Goal: Task Accomplishment & Management: Manage account settings

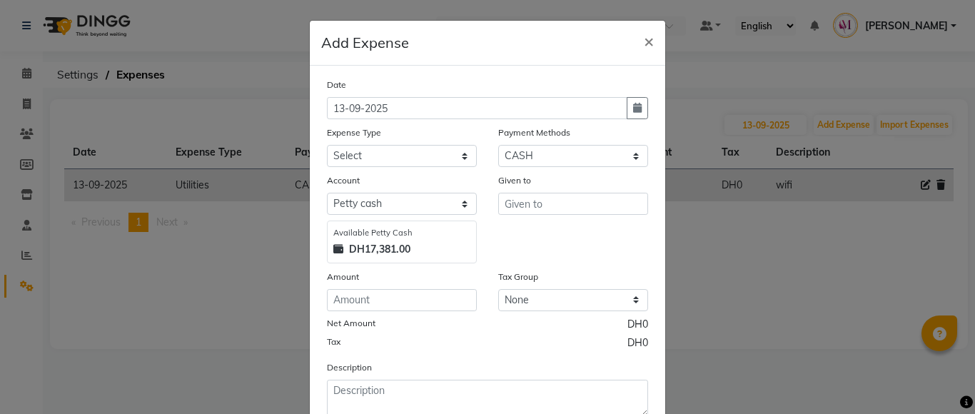
select select "1"
select select "6563"
click at [341, 303] on input "number" at bounding box center [402, 300] width 150 height 22
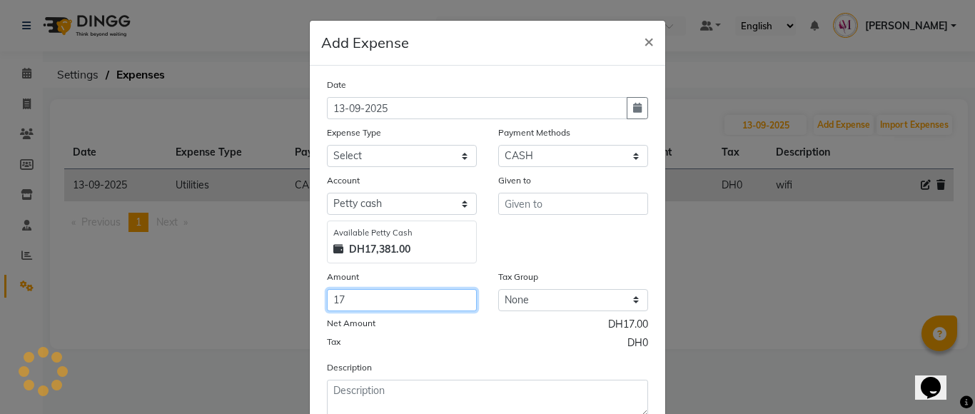
type input "17"
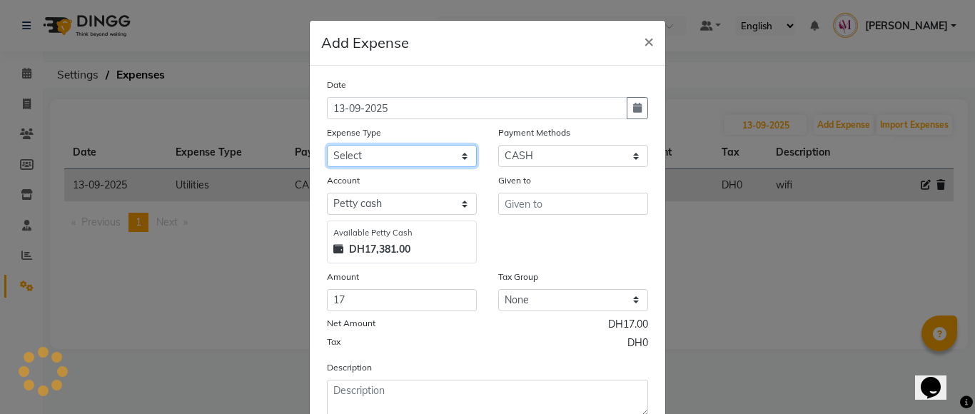
click at [361, 161] on select "Select Advance Salary Bank charges Car maintenance Cash transfer to bank Cash t…" at bounding box center [402, 156] width 150 height 22
select select "8"
click at [327, 145] on select "Select Advance Salary Bank charges Car maintenance Cash transfer to bank Cash t…" at bounding box center [402, 156] width 150 height 22
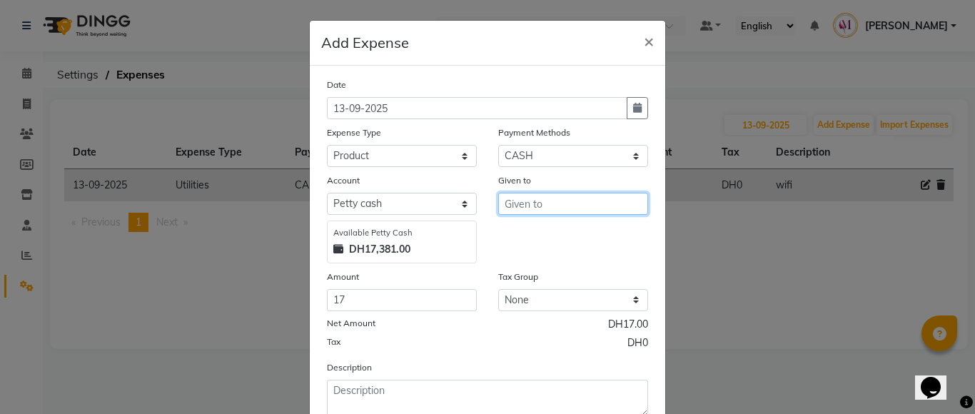
click at [534, 206] on input "text" at bounding box center [573, 204] width 150 height 22
click at [521, 260] on span "Sa" at bounding box center [523, 257] width 14 height 14
type input "Saritha"
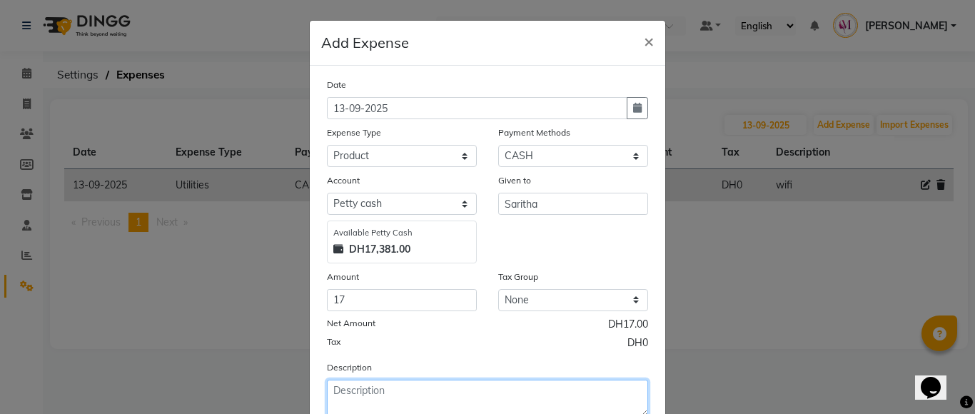
click at [442, 398] on textarea at bounding box center [487, 398] width 321 height 37
click at [442, 398] on textarea "hair c" at bounding box center [487, 398] width 321 height 37
type textarea "hair colour+egg+ flower"
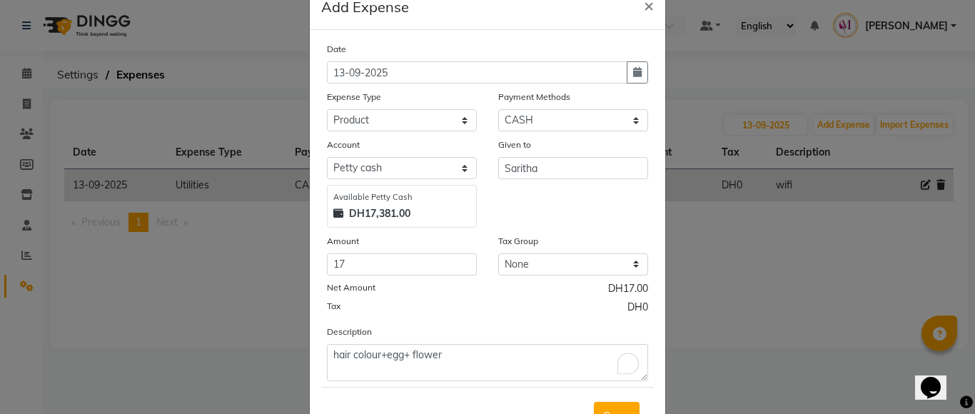
scroll to position [44, 0]
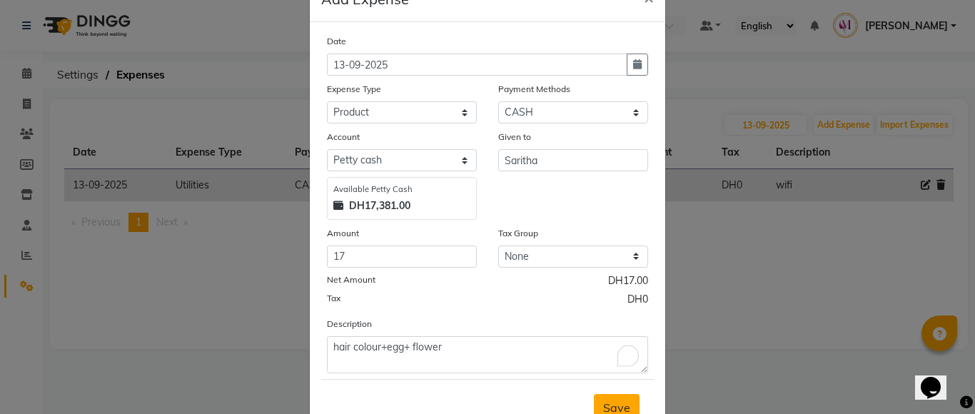
click at [614, 405] on span "Save" at bounding box center [616, 407] width 27 height 14
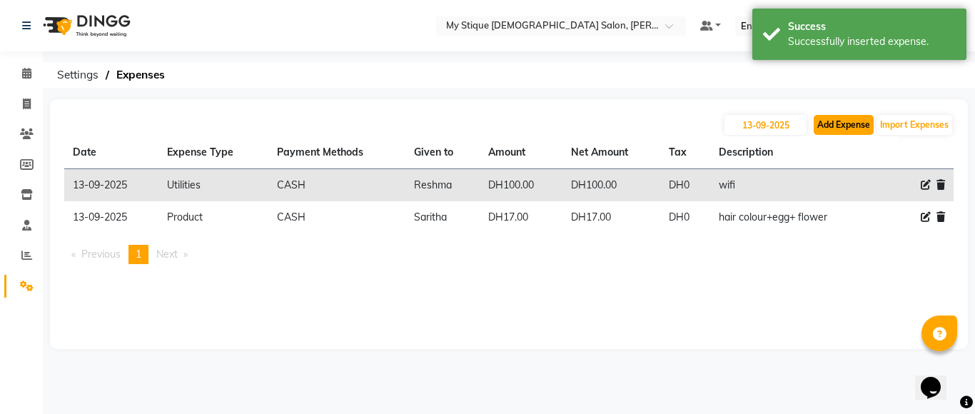
click at [831, 131] on button "Add Expense" at bounding box center [843, 125] width 60 height 20
select select "1"
select select "6563"
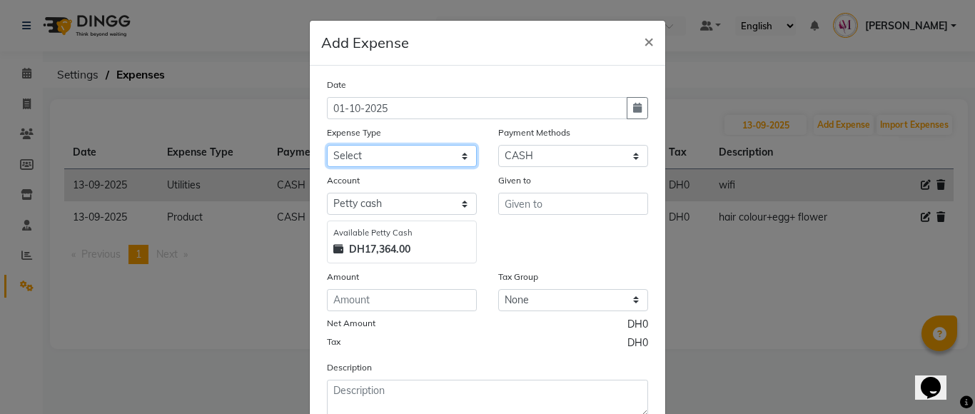
click at [372, 158] on select "Select Advance Salary Bank charges Car maintenance Cash transfer to bank Cash t…" at bounding box center [402, 156] width 150 height 22
select select "9"
click at [327, 145] on select "Select Advance Salary Bank charges Car maintenance Cash transfer to bank Cash t…" at bounding box center [402, 156] width 150 height 22
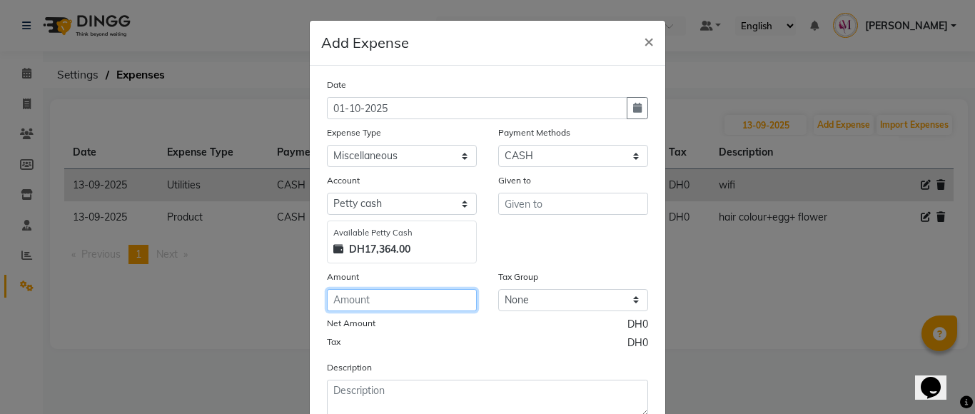
click at [384, 304] on input "number" at bounding box center [402, 300] width 150 height 22
type input "15"
click at [399, 332] on div "Net Amount DH15.00" at bounding box center [487, 326] width 321 height 19
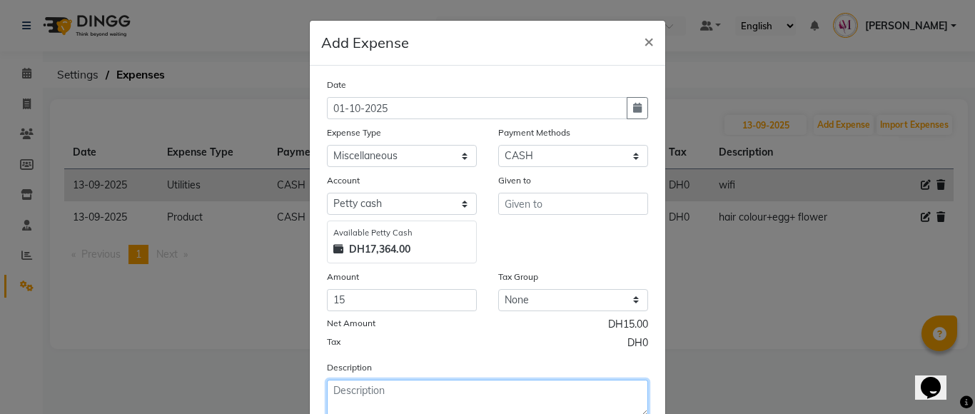
click at [351, 390] on textarea at bounding box center [487, 398] width 321 height 37
click at [354, 370] on label "Description" at bounding box center [349, 367] width 45 height 13
click at [385, 394] on textarea "laundr" at bounding box center [487, 398] width 321 height 37
type textarea "laundry"
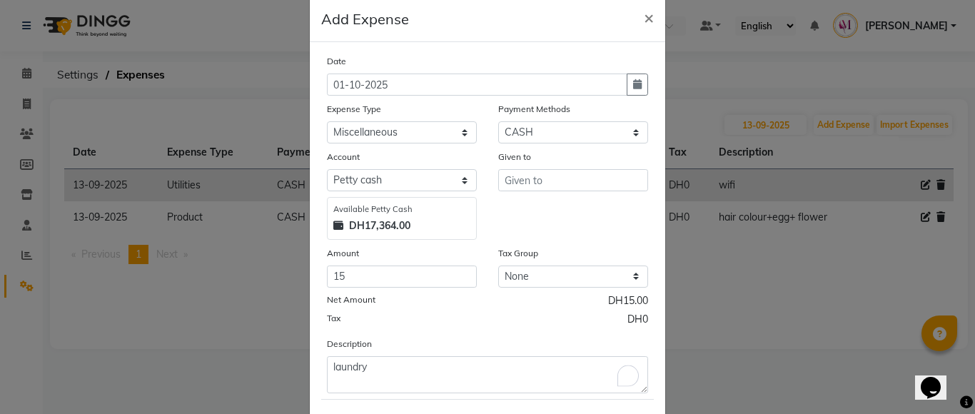
scroll to position [39, 0]
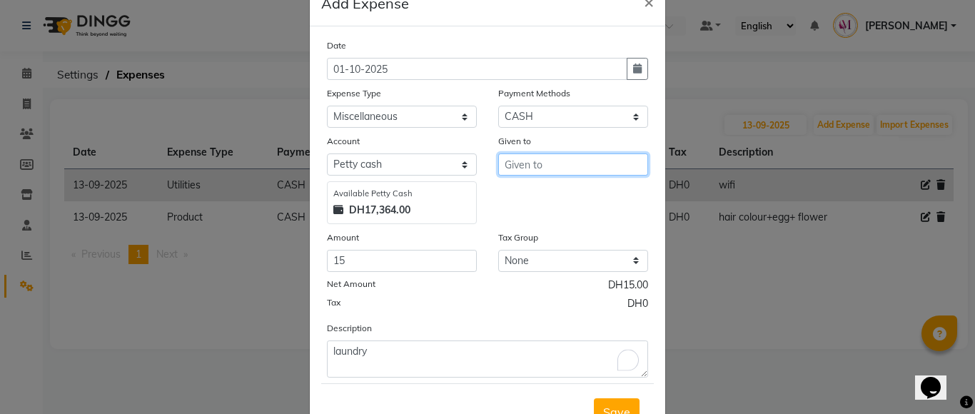
click at [532, 159] on input "text" at bounding box center [573, 164] width 150 height 22
click at [532, 159] on input "s" at bounding box center [573, 164] width 150 height 22
click at [527, 217] on ngb-highlight "[DEMOGRAPHIC_DATA]" at bounding box center [569, 217] width 106 height 14
type input "Saritha"
click at [612, 408] on span "Save" at bounding box center [616, 412] width 27 height 14
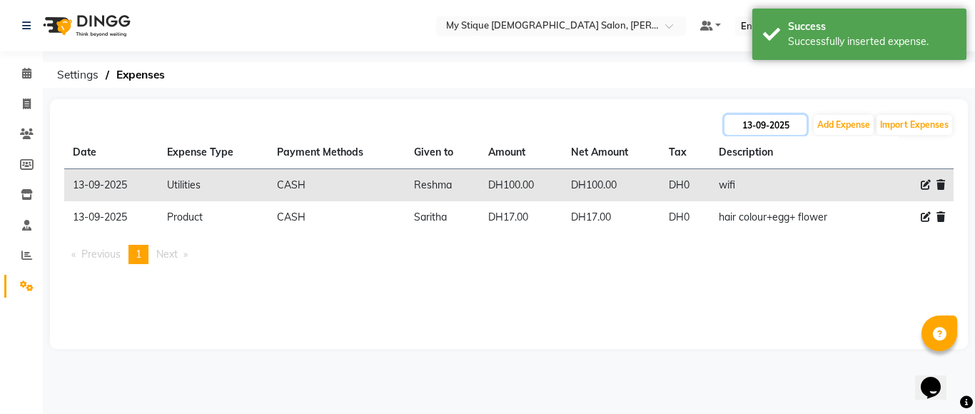
click at [779, 123] on input "13-09-2025" at bounding box center [765, 125] width 82 height 20
select select "9"
select select "2025"
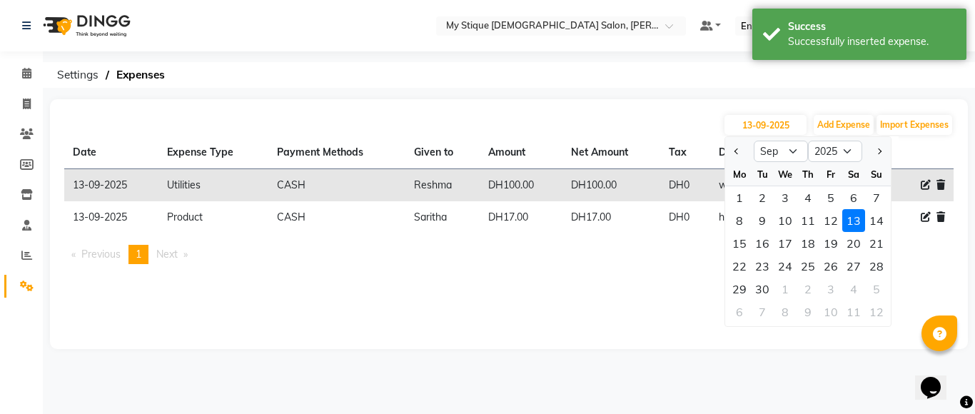
click at [782, 166] on div "We" at bounding box center [784, 174] width 23 height 23
click at [782, 158] on select "Jan Feb Mar Apr May Jun [DATE] Aug Sep Oct Nov Dec" at bounding box center [781, 151] width 54 height 21
select select "10"
click at [754, 141] on select "Jan Feb Mar Apr May Jun [DATE] Aug Sep Oct Nov Dec" at bounding box center [781, 151] width 54 height 21
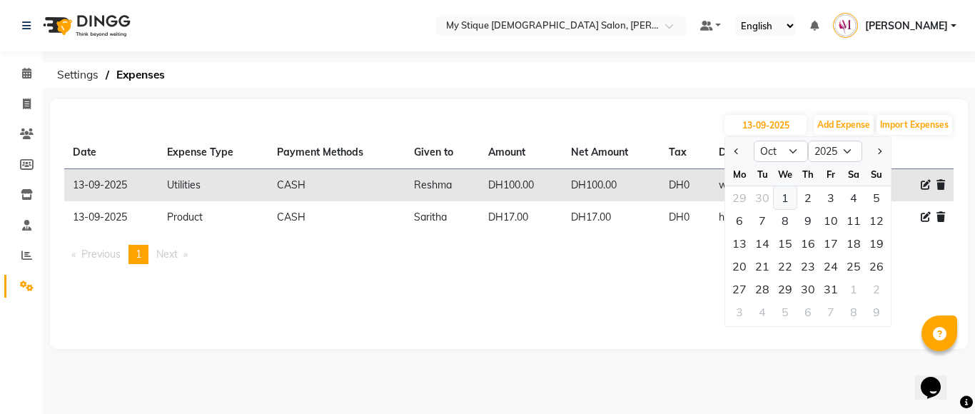
click at [779, 206] on div "1" at bounding box center [784, 197] width 23 height 23
type input "01-10-2025"
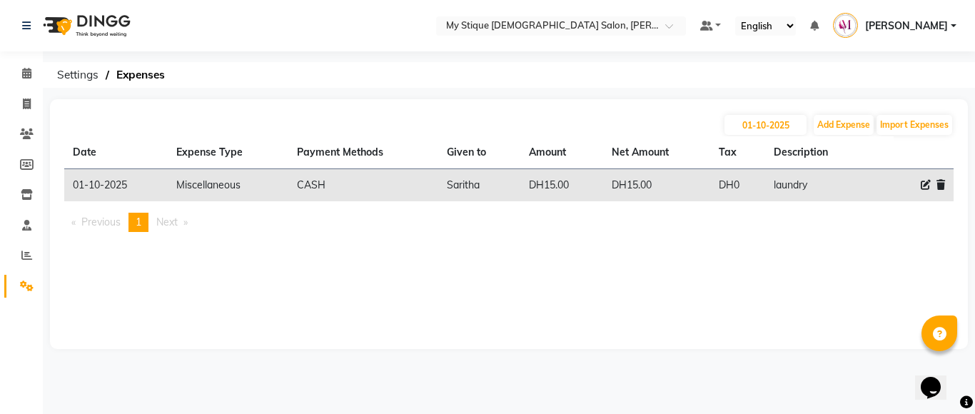
click at [923, 188] on icon at bounding box center [925, 185] width 10 height 10
select select "9"
select select "1"
select select "6563"
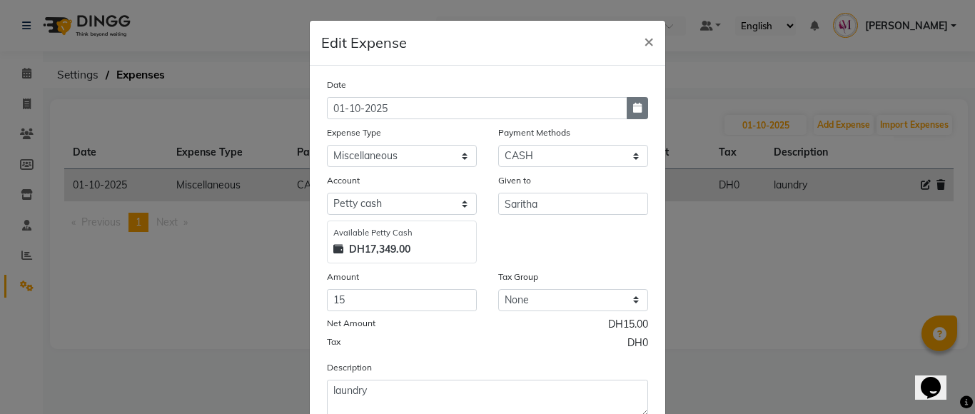
click at [637, 112] on button "button" at bounding box center [636, 108] width 21 height 22
select select "10"
select select "2025"
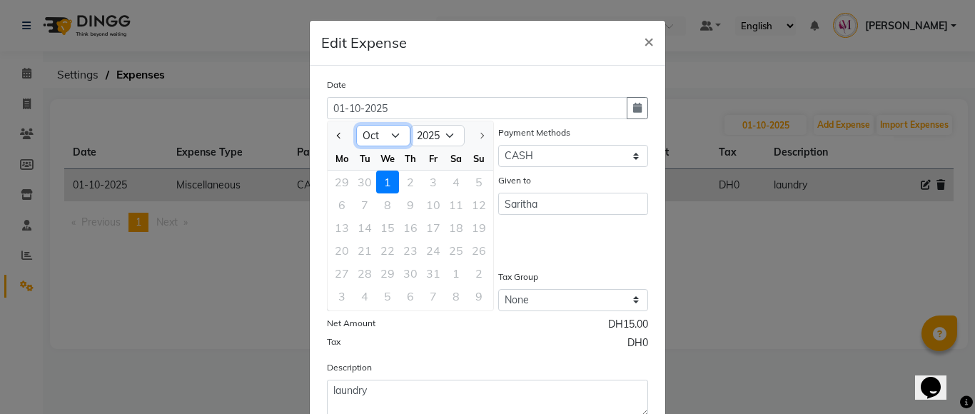
click at [375, 142] on select "Jan Feb Mar Apr May Jun [DATE] Aug Sep Oct" at bounding box center [383, 135] width 54 height 21
select select "9"
click at [356, 125] on select "Jan Feb Mar Apr May Jun [DATE] Aug Sep Oct" at bounding box center [383, 135] width 54 height 21
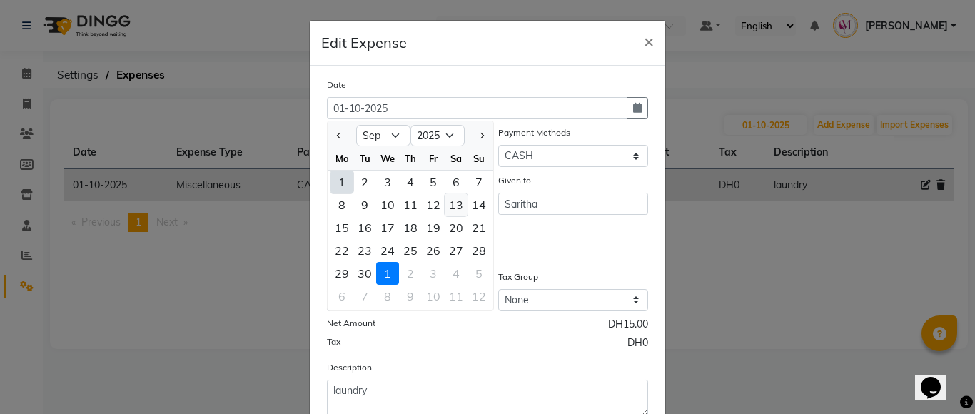
click at [448, 199] on div "13" at bounding box center [456, 204] width 23 height 23
type input "13-09-2025"
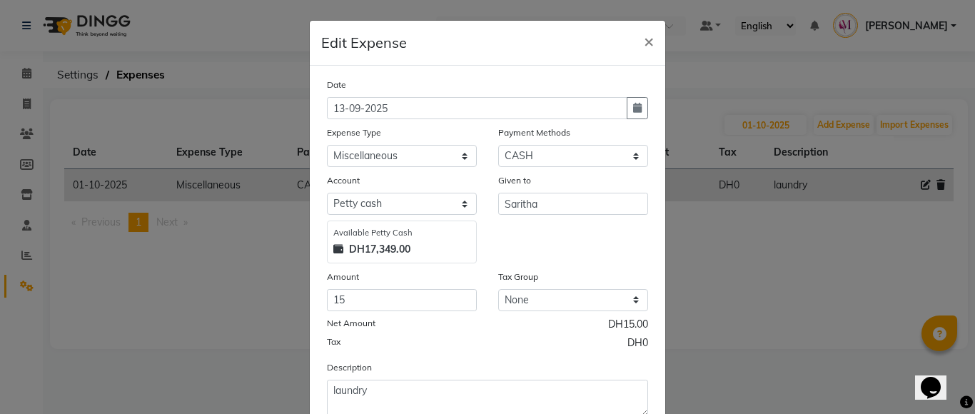
scroll to position [96, 0]
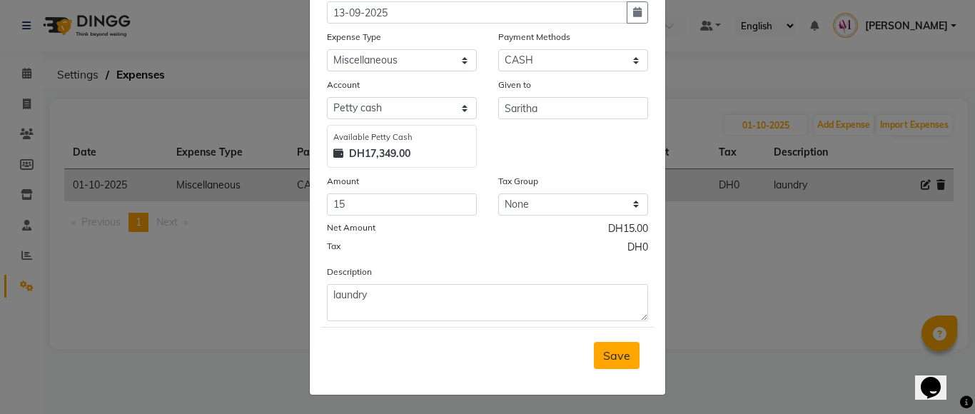
click at [594, 355] on button "Save" at bounding box center [617, 355] width 46 height 27
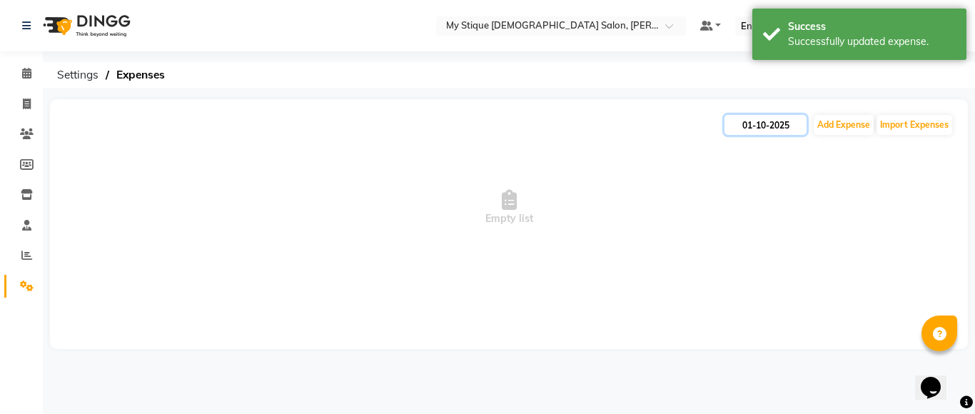
click at [763, 127] on input "01-10-2025" at bounding box center [765, 125] width 82 height 20
select select "10"
select select "2025"
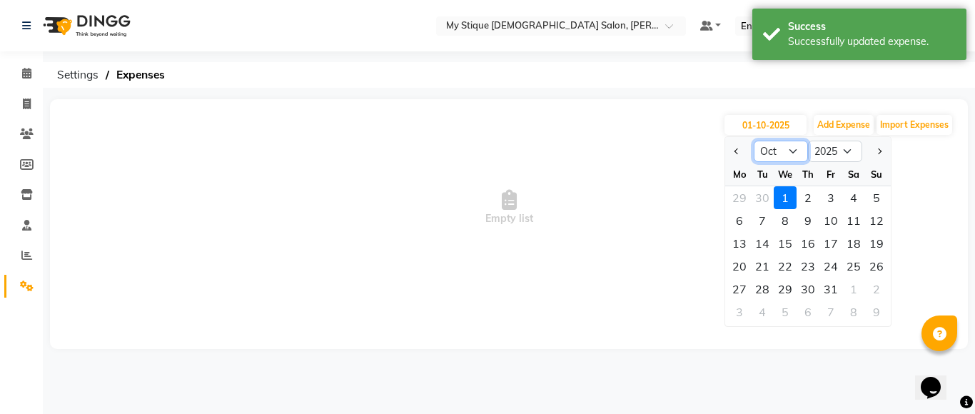
click at [778, 146] on select "Jan Feb Mar Apr May Jun [DATE] Aug Sep Oct Nov Dec" at bounding box center [781, 151] width 54 height 21
select select "9"
click at [754, 141] on select "Jan Feb Mar Apr May Jun [DATE] Aug Sep Oct Nov Dec" at bounding box center [781, 151] width 54 height 21
click at [857, 225] on div "13" at bounding box center [853, 220] width 23 height 23
type input "13-09-2025"
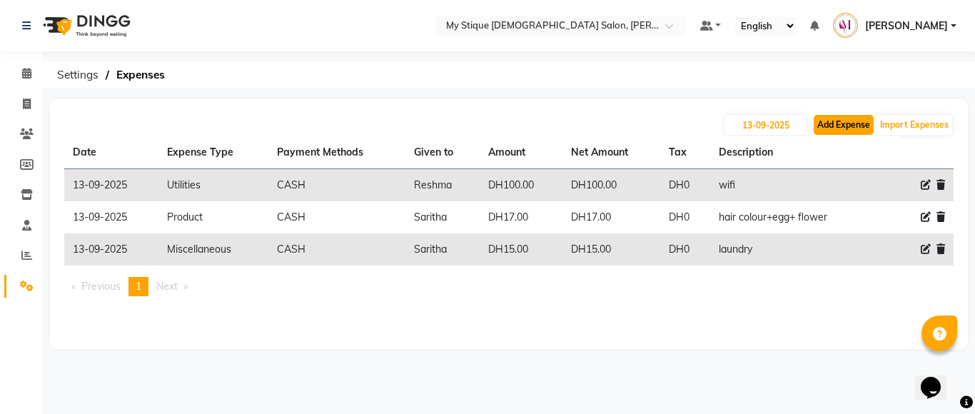
click at [839, 118] on button "Add Expense" at bounding box center [843, 125] width 60 height 20
select select "1"
select select "6563"
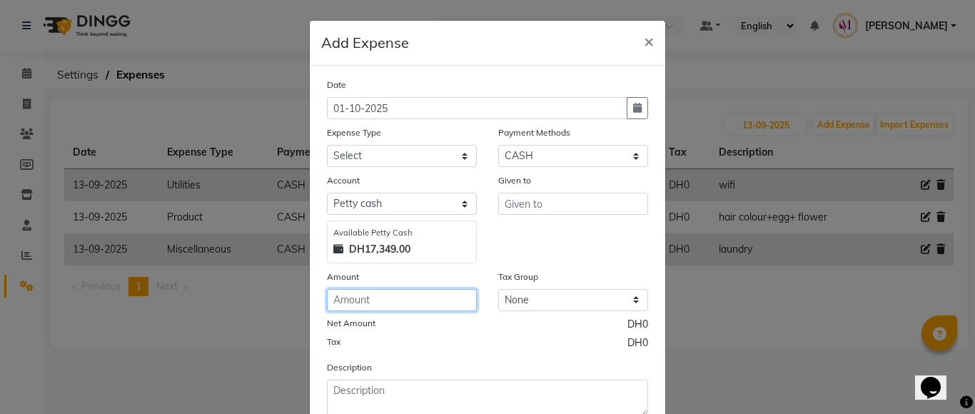
click at [384, 294] on input "number" at bounding box center [402, 300] width 150 height 22
type input "7"
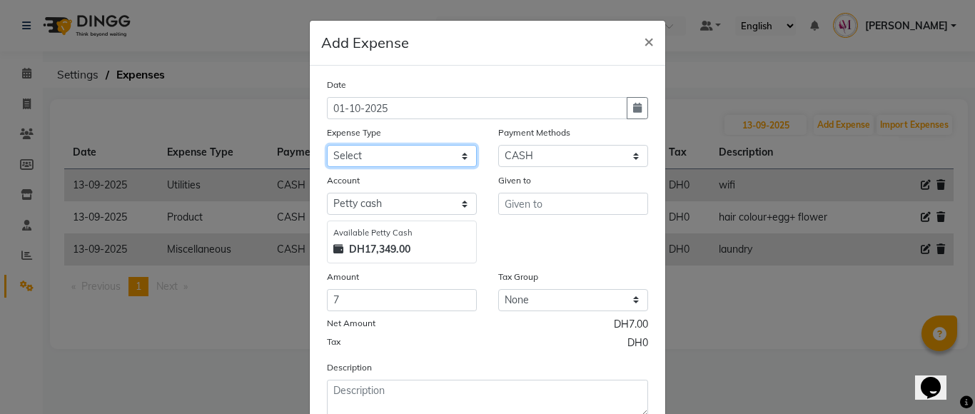
click at [386, 161] on select "Select Advance Salary Bank charges Car maintenance Cash transfer to bank Cash t…" at bounding box center [402, 156] width 150 height 22
select select "17"
click at [327, 145] on select "Select Advance Salary Bank charges Car maintenance Cash transfer to bank Cash t…" at bounding box center [402, 156] width 150 height 22
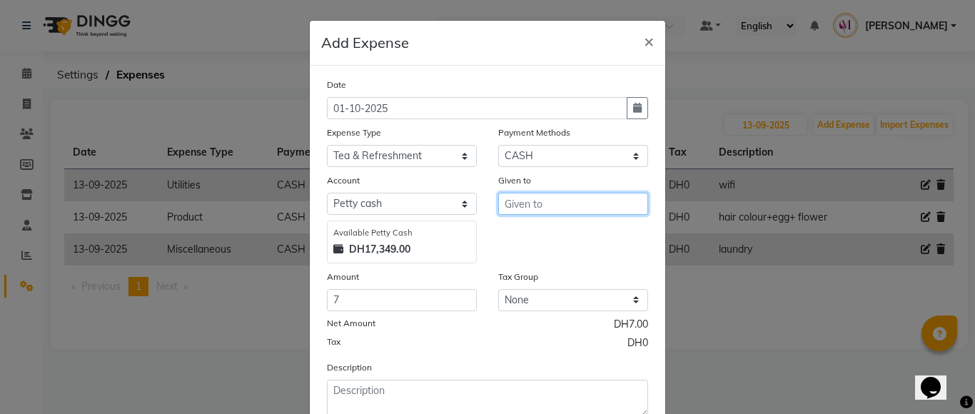
click at [525, 206] on input "text" at bounding box center [573, 204] width 150 height 22
click at [543, 206] on input "text" at bounding box center [573, 204] width 150 height 22
click at [539, 250] on ngb-highlight "[DEMOGRAPHIC_DATA]" at bounding box center [569, 257] width 106 height 14
type input "Saritha"
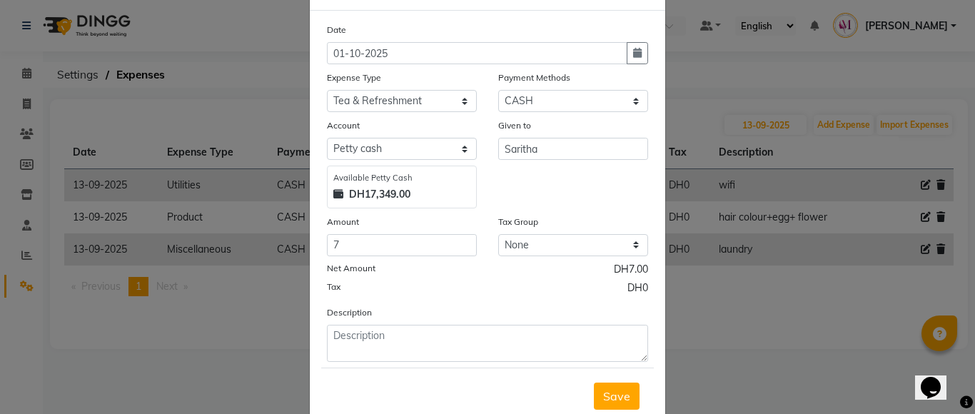
scroll to position [56, 0]
click at [633, 54] on icon "button" at bounding box center [637, 52] width 9 height 10
select select "10"
select select "2025"
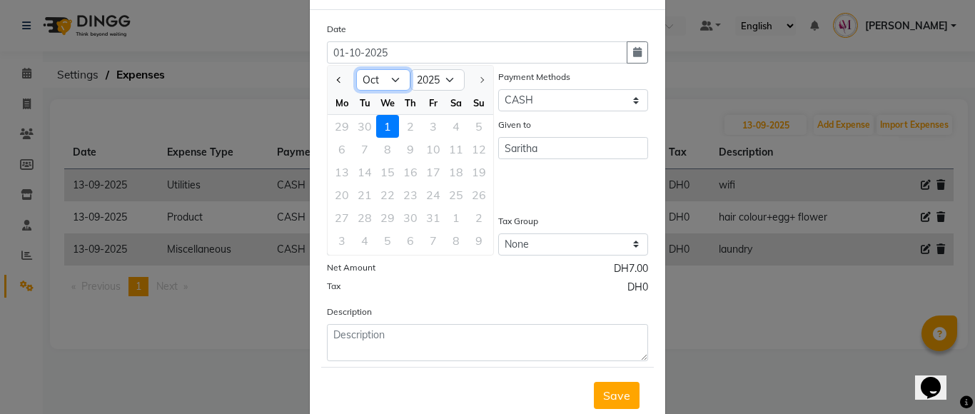
click at [387, 83] on select "Jan Feb Mar Apr May Jun [DATE] Aug Sep Oct" at bounding box center [383, 79] width 54 height 21
select select "9"
click at [356, 69] on select "Jan Feb Mar Apr May Jun [DATE] Aug Sep Oct" at bounding box center [383, 79] width 54 height 21
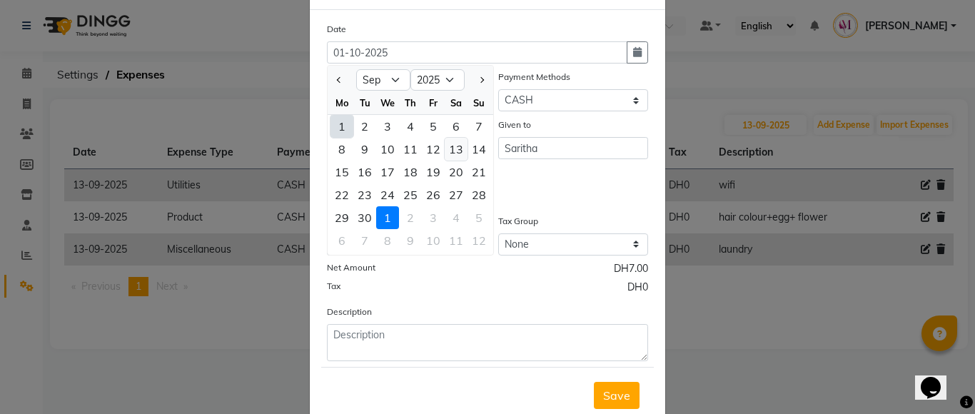
click at [450, 150] on div "13" at bounding box center [456, 149] width 23 height 23
type input "13-09-2025"
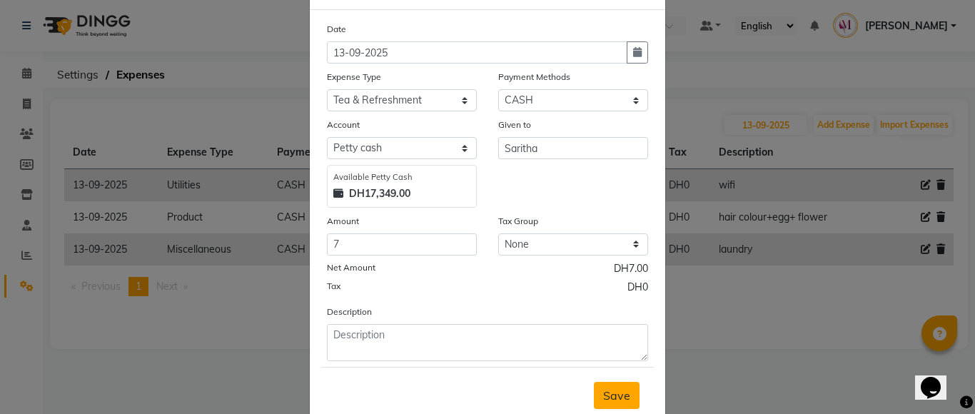
click at [605, 395] on span "Save" at bounding box center [616, 395] width 27 height 14
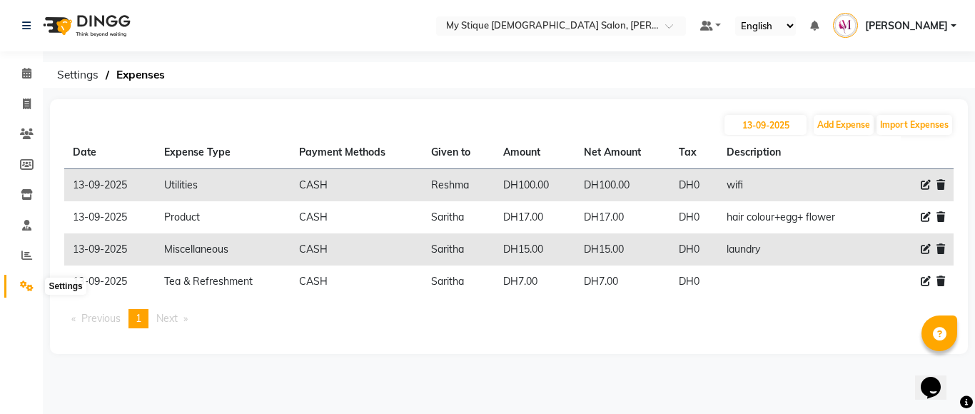
click at [19, 280] on span at bounding box center [26, 286] width 25 height 16
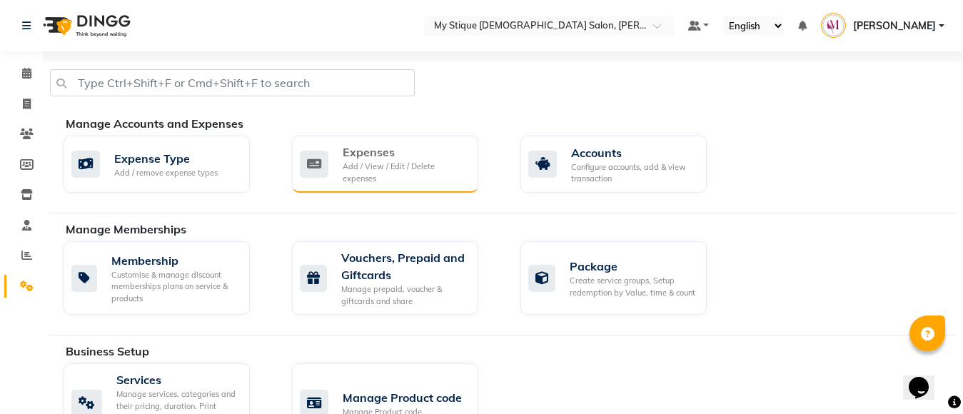
click at [390, 166] on div "Add / View / Edit / Delete expenses" at bounding box center [405, 173] width 124 height 24
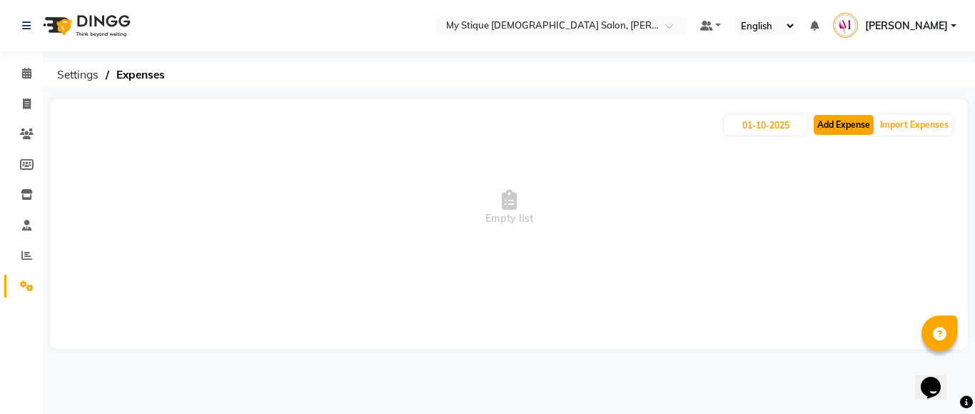
click at [826, 133] on button "Add Expense" at bounding box center [843, 125] width 60 height 20
select select "1"
select select "6563"
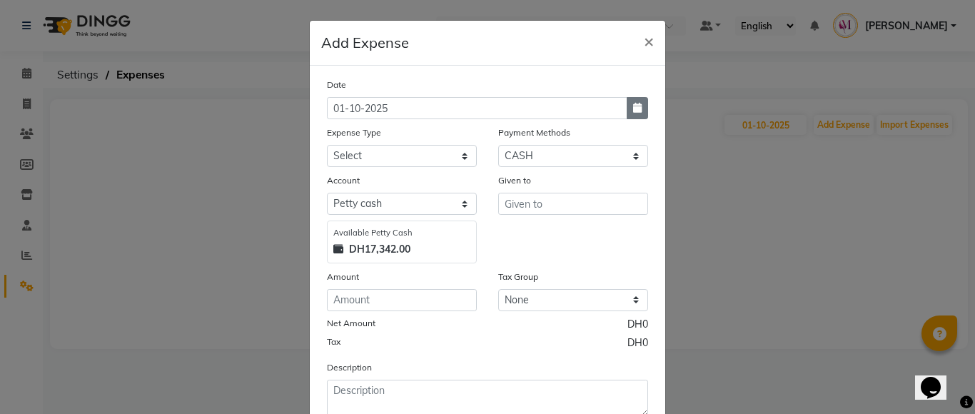
click at [631, 116] on button "button" at bounding box center [636, 108] width 21 height 22
select select "10"
select select "2025"
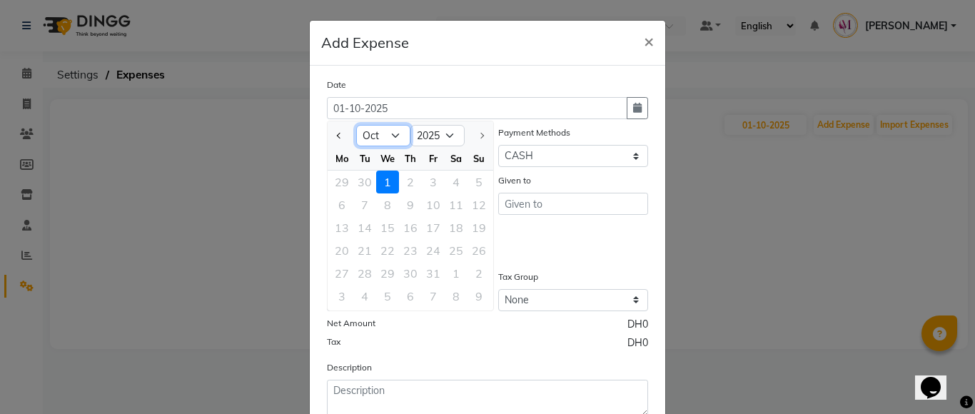
click at [385, 137] on select "Jan Feb Mar Apr May Jun [DATE] Aug Sep Oct" at bounding box center [383, 135] width 54 height 21
select select "9"
click at [356, 125] on select "Jan Feb Mar Apr May Jun [DATE] Aug Sep Oct" at bounding box center [383, 135] width 54 height 21
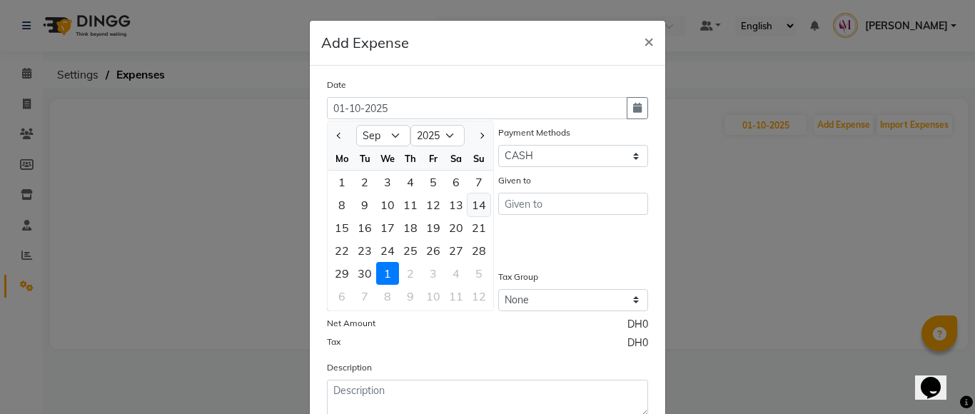
click at [472, 203] on div "14" at bounding box center [478, 204] width 23 height 23
type input "[DATE]"
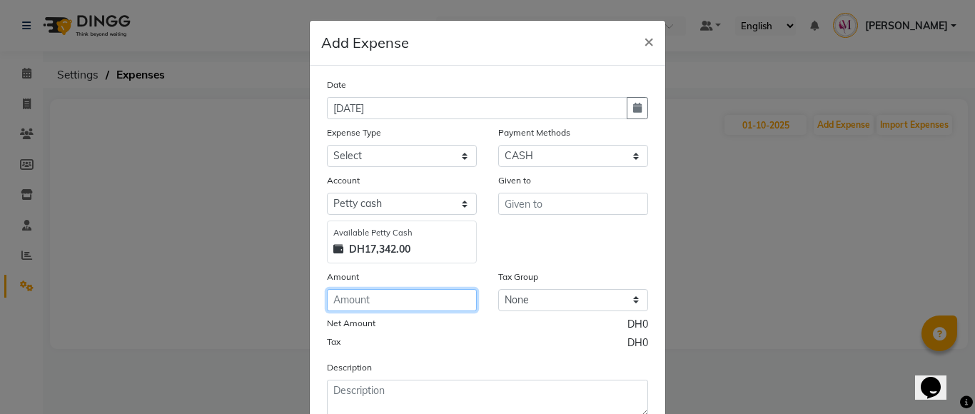
click at [334, 297] on input "number" at bounding box center [402, 300] width 150 height 22
type input "21.50"
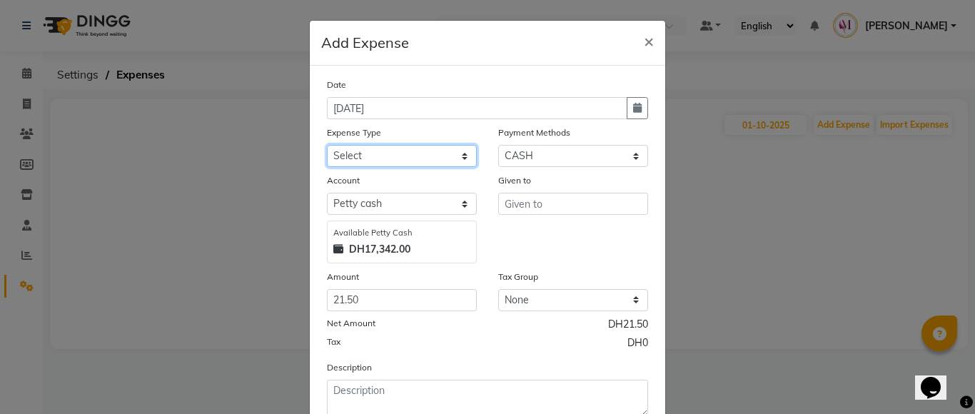
click at [382, 156] on select "Select Advance Salary Bank charges Car maintenance Cash transfer to bank Cash t…" at bounding box center [402, 156] width 150 height 22
click at [353, 163] on select "Select Advance Salary Bank charges Car maintenance Cash transfer to bank Cash t…" at bounding box center [402, 156] width 150 height 22
select select "9"
click at [327, 145] on select "Select Advance Salary Bank charges Car maintenance Cash transfer to bank Cash t…" at bounding box center [402, 156] width 150 height 22
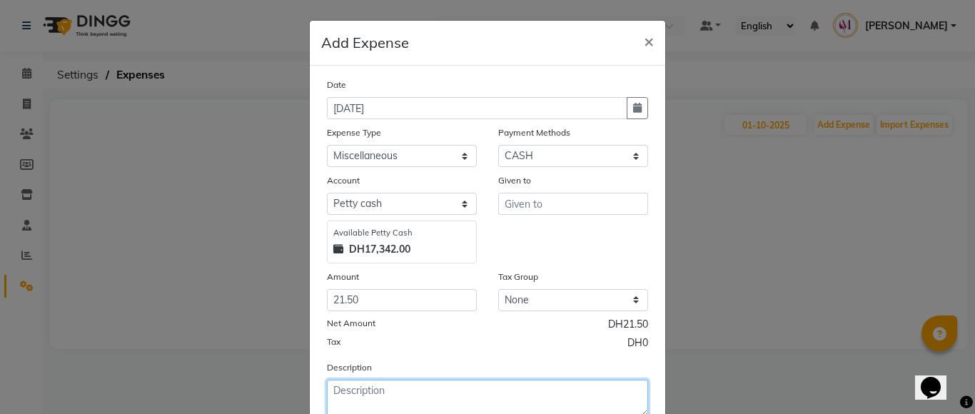
click at [367, 393] on textarea at bounding box center [487, 398] width 321 height 37
type textarea "tissue+falcon"
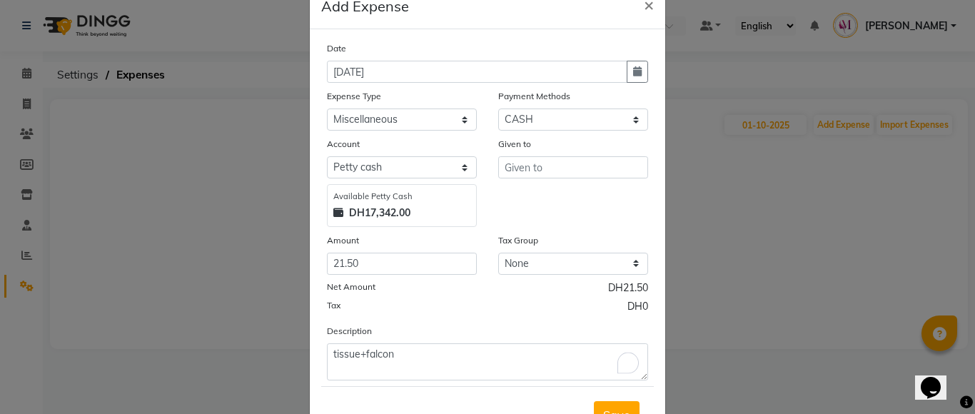
scroll to position [48, 0]
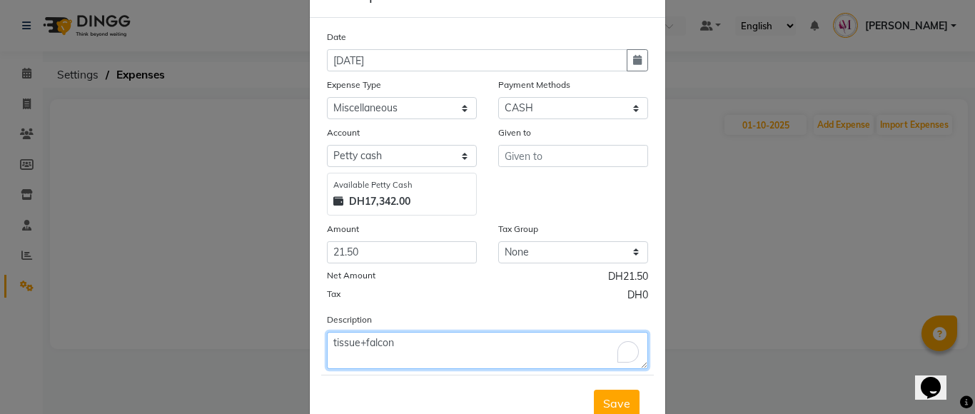
click at [449, 338] on textarea "tissue+falcon" at bounding box center [487, 350] width 321 height 37
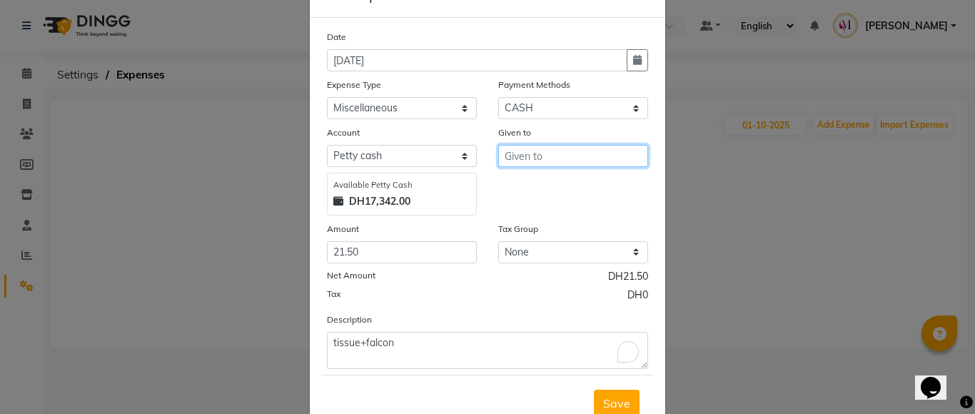
click at [568, 165] on input "text" at bounding box center [573, 156] width 150 height 22
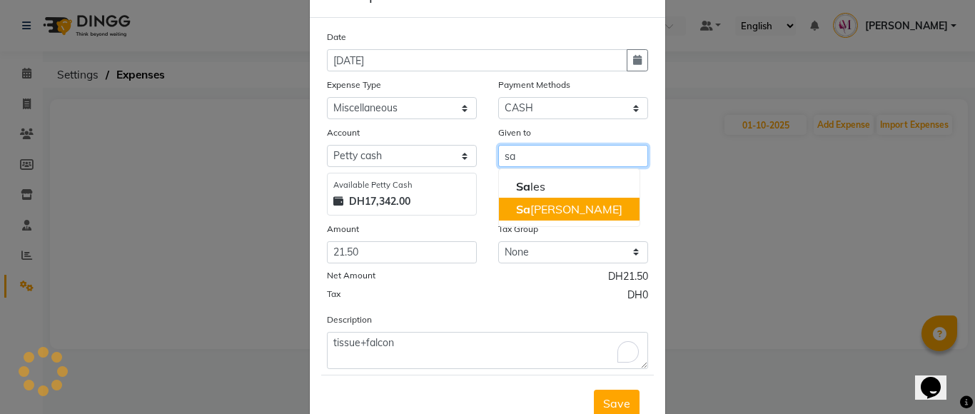
click at [554, 201] on button "[DEMOGRAPHIC_DATA]" at bounding box center [569, 209] width 141 height 23
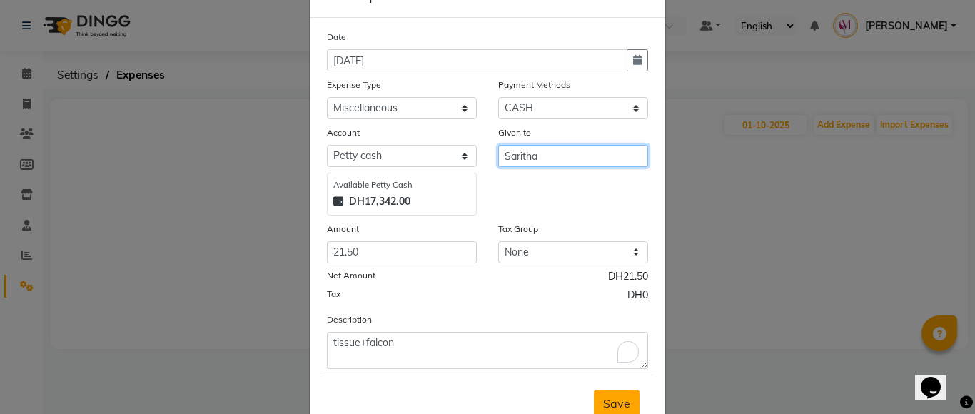
type input "Saritha"
click at [612, 401] on span "Save" at bounding box center [616, 403] width 27 height 14
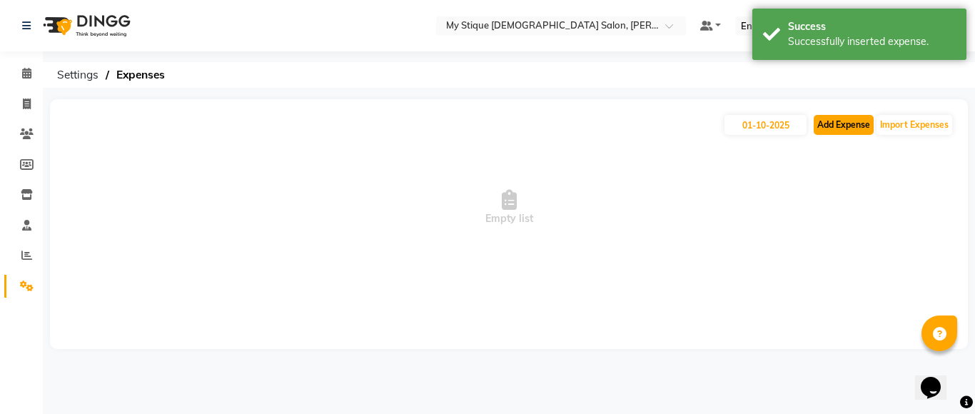
click at [842, 128] on button "Add Expense" at bounding box center [843, 125] width 60 height 20
select select "1"
select select "6563"
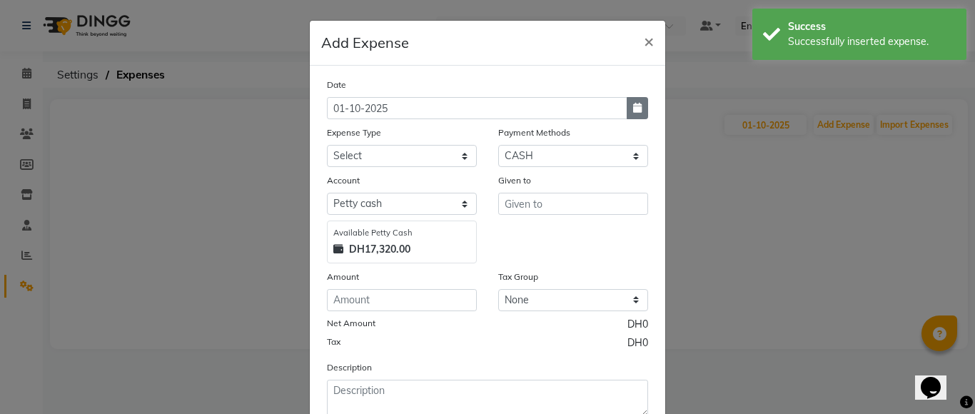
click at [637, 108] on button "button" at bounding box center [636, 108] width 21 height 22
select select "10"
select select "2025"
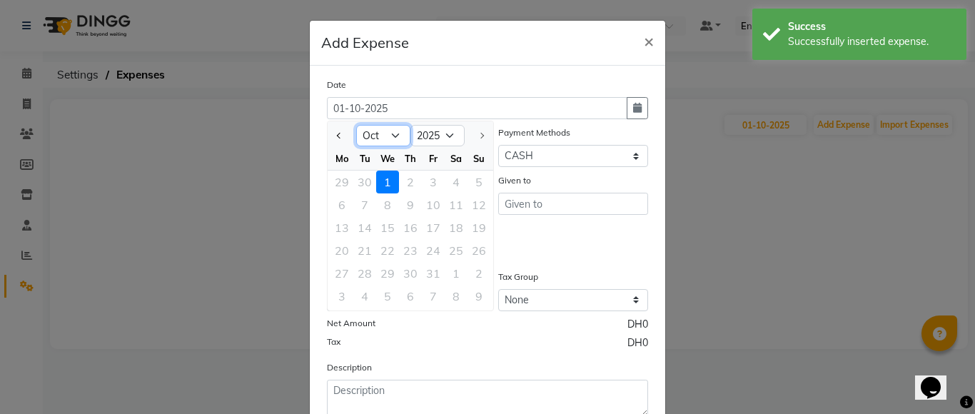
click at [381, 129] on select "Jan Feb Mar Apr May Jun [DATE] Aug Sep Oct" at bounding box center [383, 135] width 54 height 21
select select "9"
click at [356, 125] on select "Jan Feb Mar Apr May Jun [DATE] Aug Sep Oct" at bounding box center [383, 135] width 54 height 21
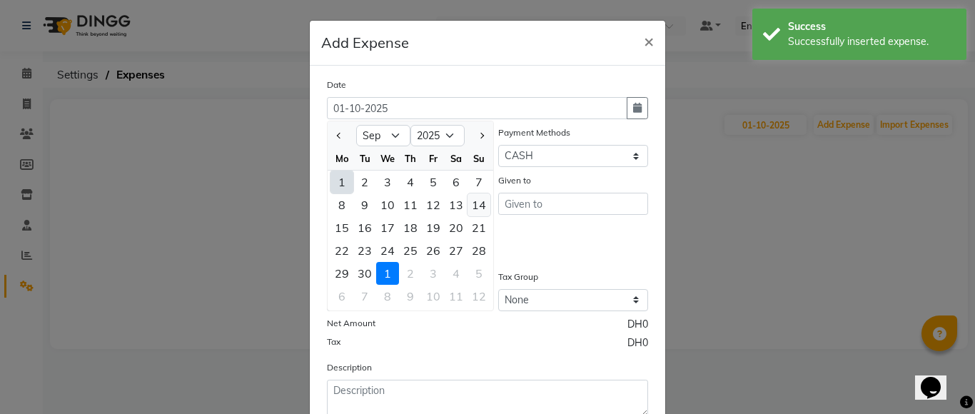
click at [475, 206] on div "14" at bounding box center [478, 204] width 23 height 23
type input "[DATE]"
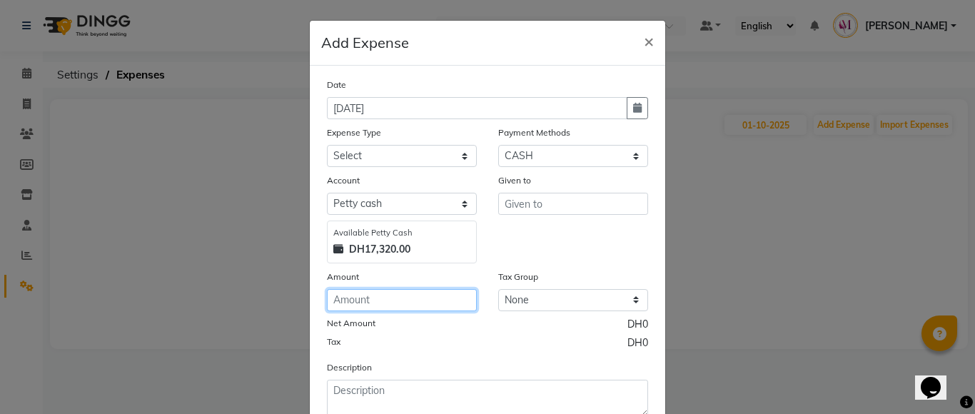
click at [367, 309] on input "number" at bounding box center [402, 300] width 150 height 22
type input "3.50"
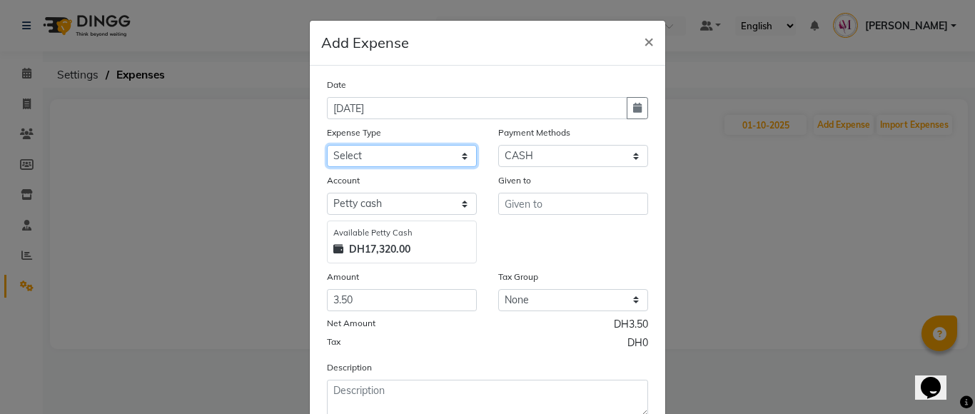
click at [430, 163] on select "Select Advance Salary Bank charges Car maintenance Cash transfer to bank Cash t…" at bounding box center [402, 156] width 150 height 22
select select "17"
click at [327, 145] on select "Select Advance Salary Bank charges Car maintenance Cash transfer to bank Cash t…" at bounding box center [402, 156] width 150 height 22
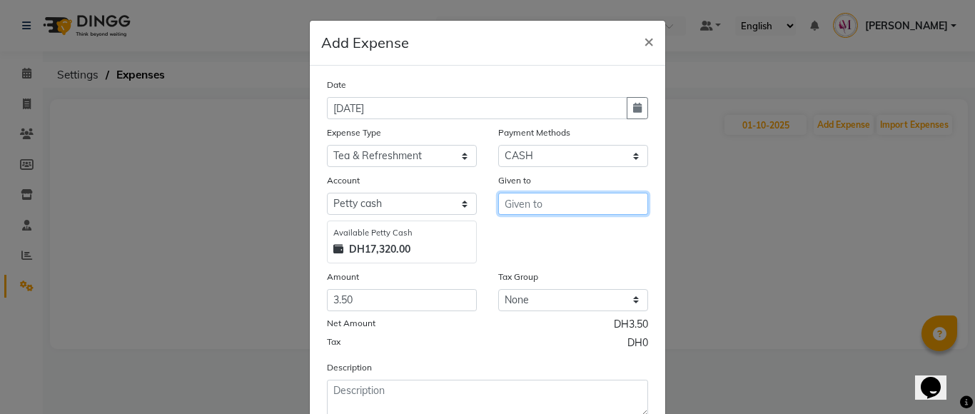
click at [621, 209] on input "text" at bounding box center [573, 204] width 150 height 22
type input "a"
click at [565, 253] on button "[DEMOGRAPHIC_DATA]" at bounding box center [569, 256] width 141 height 23
type input "Saritha"
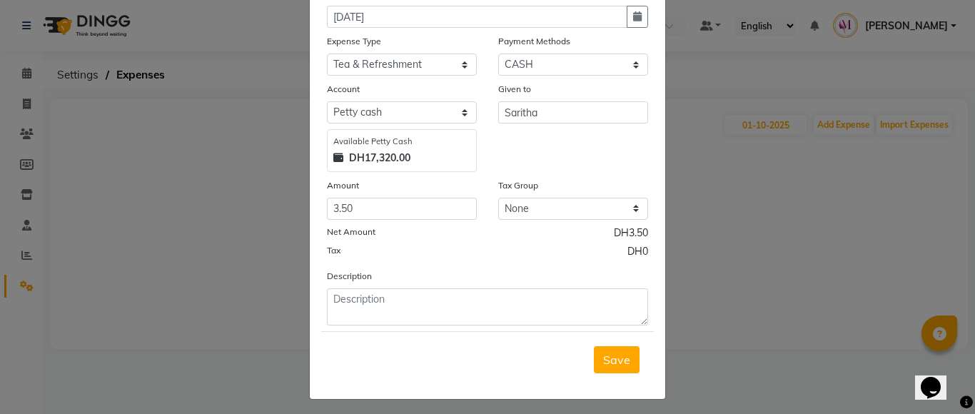
scroll to position [97, 0]
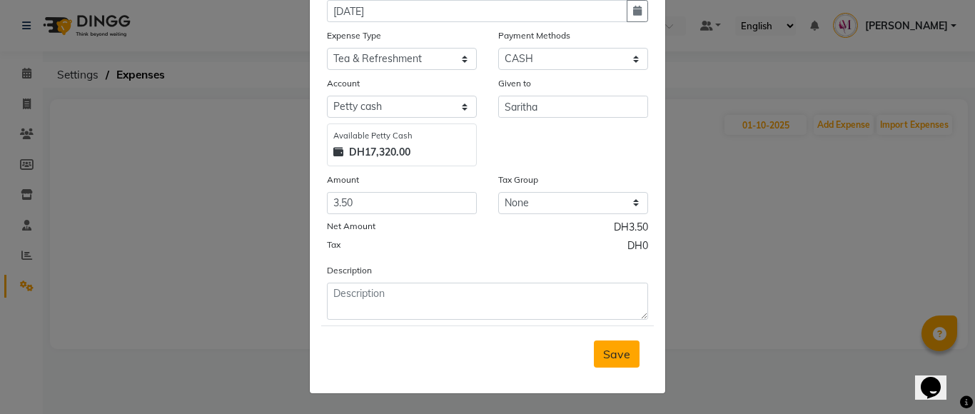
click at [608, 353] on span "Save" at bounding box center [616, 354] width 27 height 14
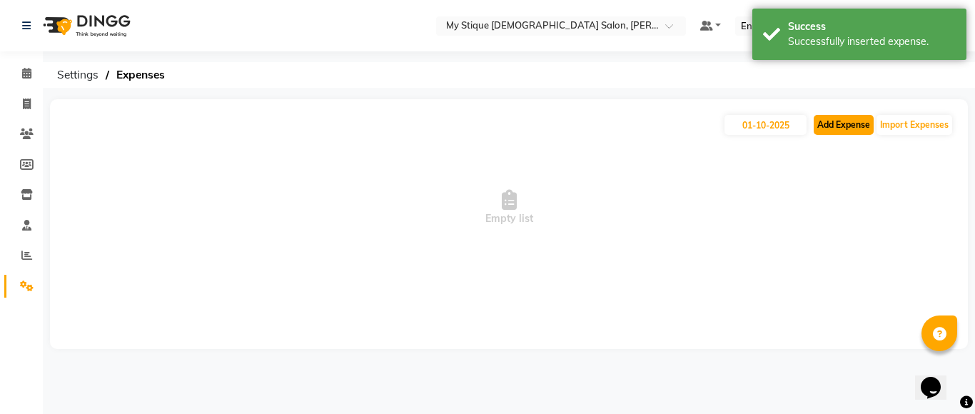
click at [841, 126] on button "Add Expense" at bounding box center [843, 125] width 60 height 20
select select "1"
select select "6563"
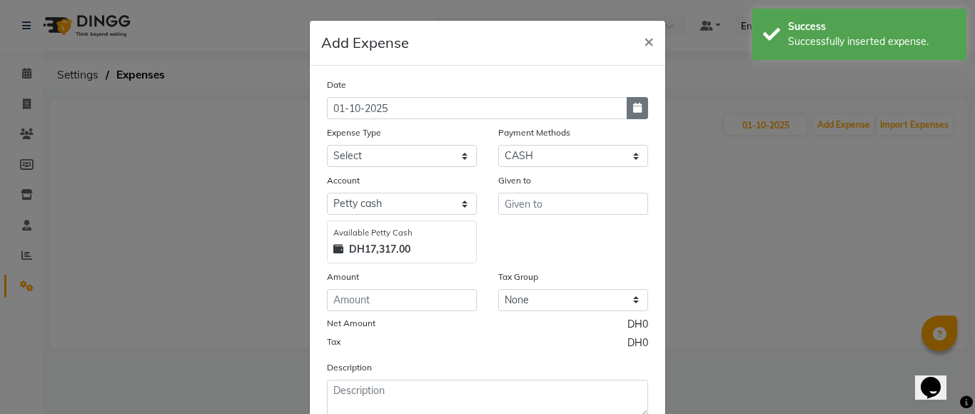
click at [633, 108] on icon "button" at bounding box center [637, 108] width 9 height 10
select select "10"
select select "2025"
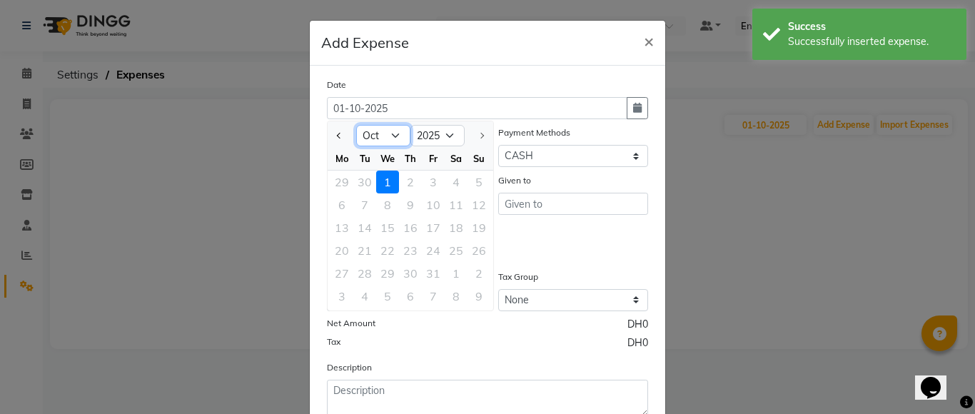
click at [364, 140] on select "Jan Feb Mar Apr May Jun [DATE] Aug Sep Oct" at bounding box center [383, 135] width 54 height 21
select select "9"
click at [356, 125] on select "Jan Feb Mar Apr May Jun [DATE] Aug Sep Oct" at bounding box center [383, 135] width 54 height 21
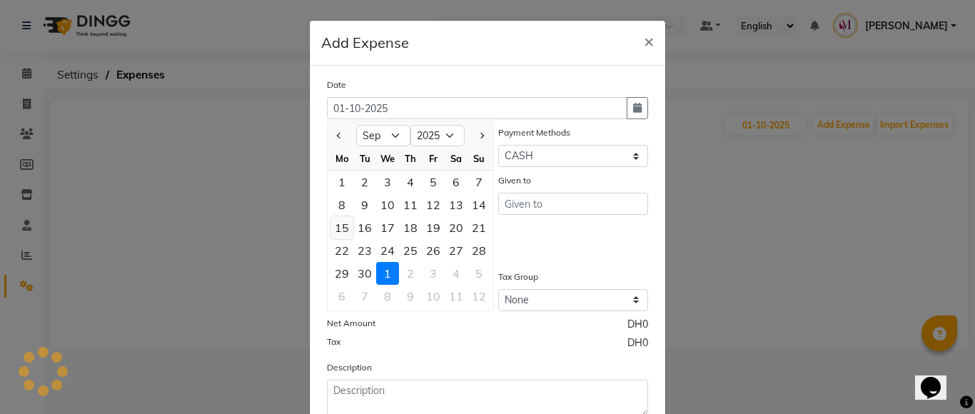
click at [338, 229] on div "15" at bounding box center [341, 227] width 23 height 23
type input "[DATE]"
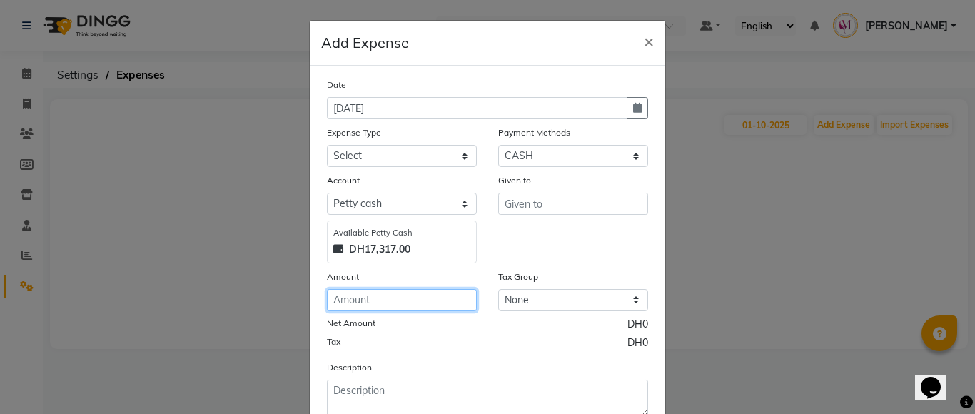
click at [378, 295] on input "number" at bounding box center [402, 300] width 150 height 22
type input "1"
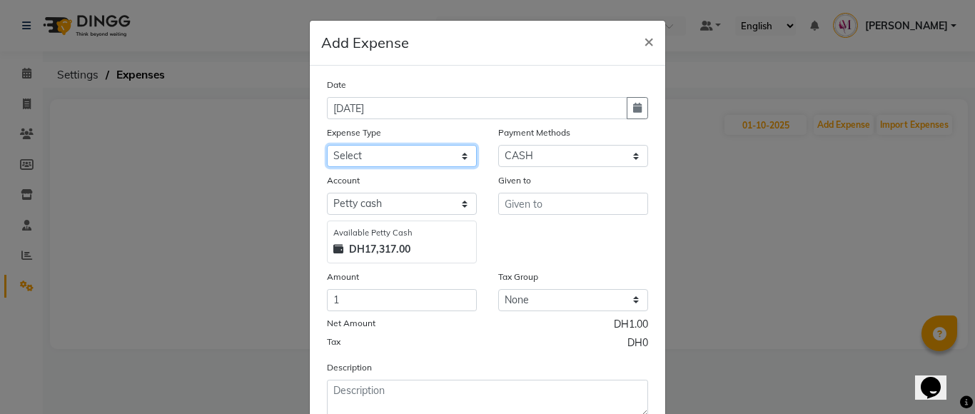
click at [399, 156] on select "Select Advance Salary Bank charges Car maintenance Cash transfer to bank Cash t…" at bounding box center [402, 156] width 150 height 22
select select "17"
click at [327, 145] on select "Select Advance Salary Bank charges Car maintenance Cash transfer to bank Cash t…" at bounding box center [402, 156] width 150 height 22
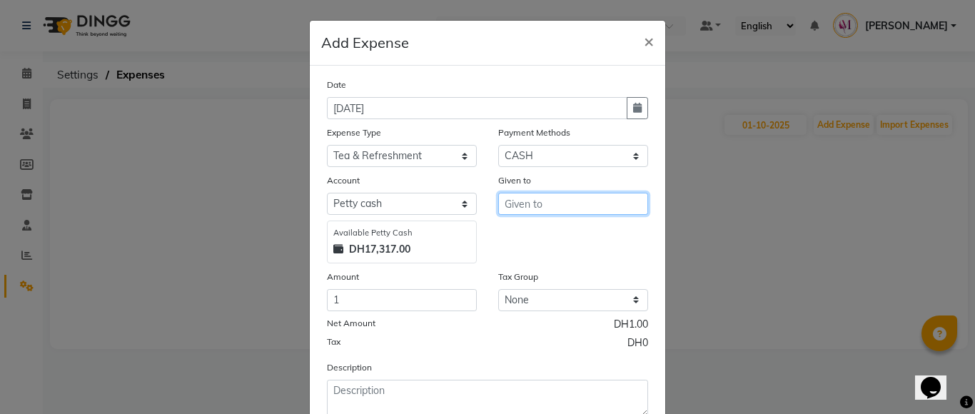
click at [532, 198] on input "text" at bounding box center [573, 204] width 150 height 22
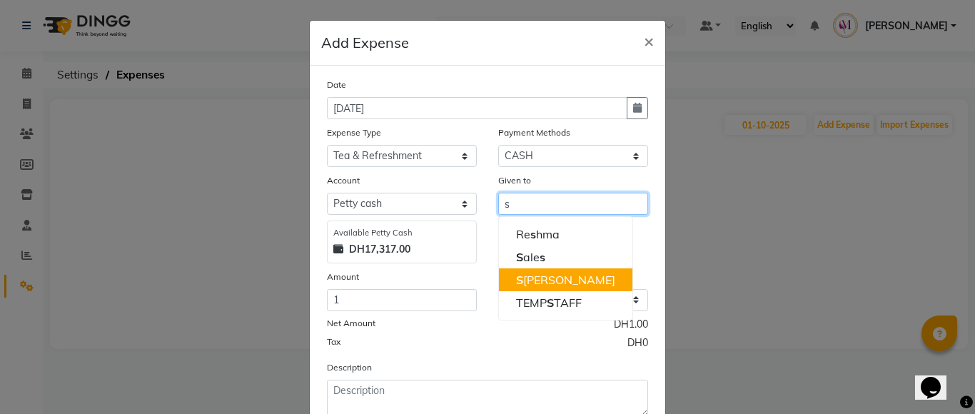
click at [541, 278] on ngb-highlight "S aritha" at bounding box center [565, 280] width 99 height 14
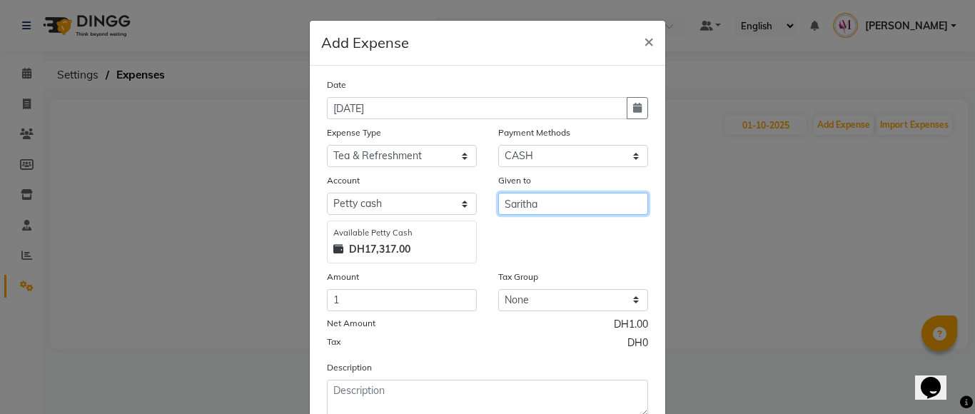
type input "Saritha"
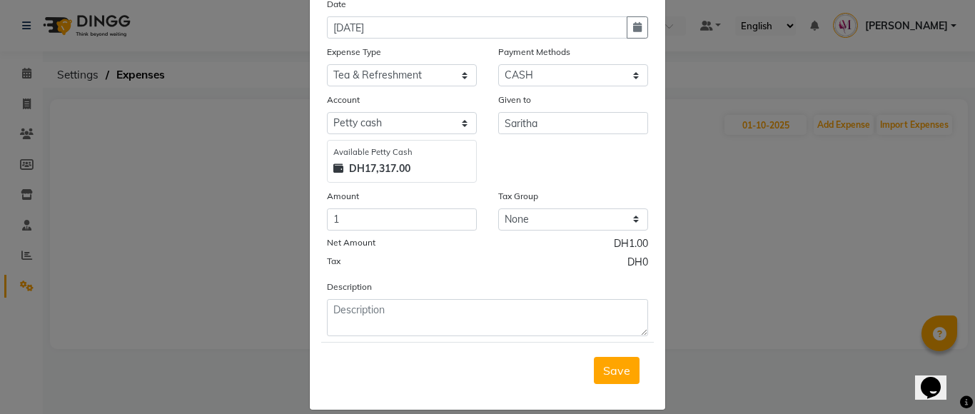
scroll to position [82, 0]
click at [623, 372] on span "Save" at bounding box center [616, 369] width 27 height 14
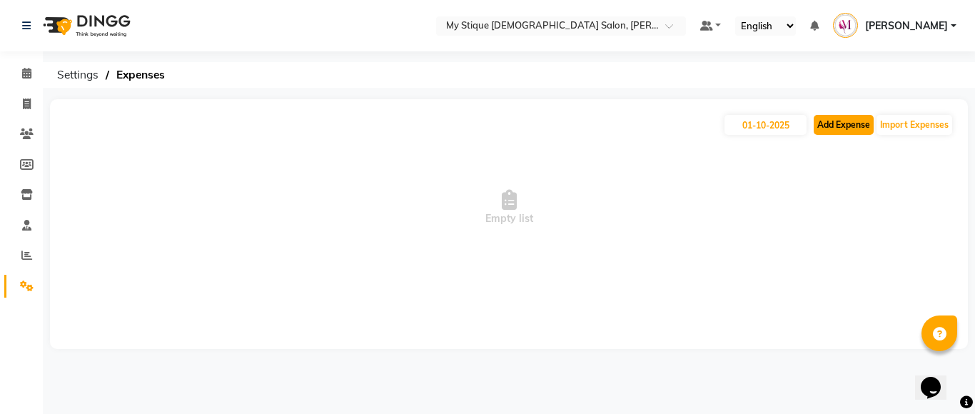
click at [833, 131] on button "Add Expense" at bounding box center [843, 125] width 60 height 20
select select "1"
select select "6563"
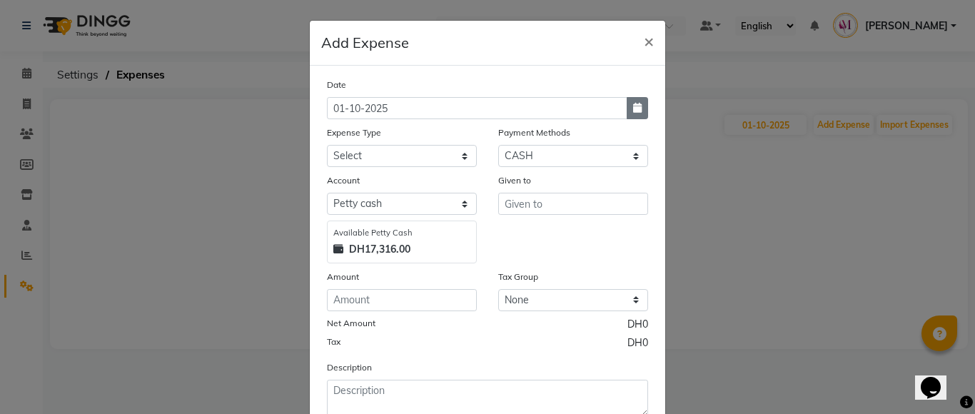
click at [633, 118] on button "button" at bounding box center [636, 108] width 21 height 22
select select "10"
select select "2025"
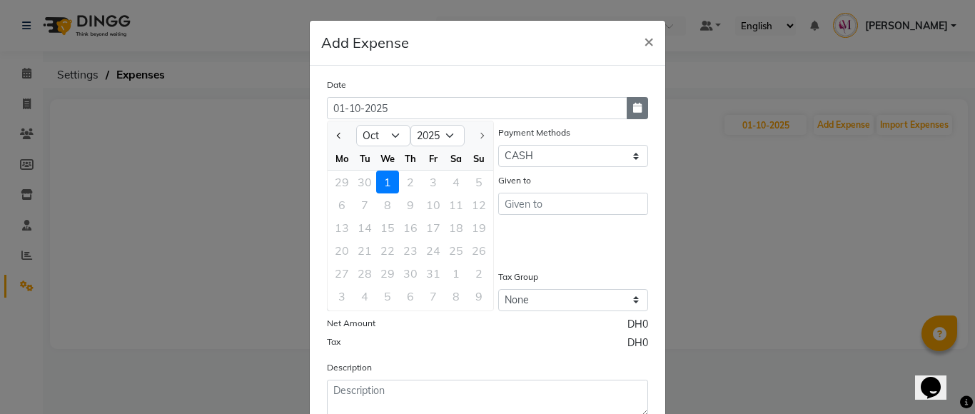
click at [633, 118] on button "button" at bounding box center [636, 108] width 21 height 22
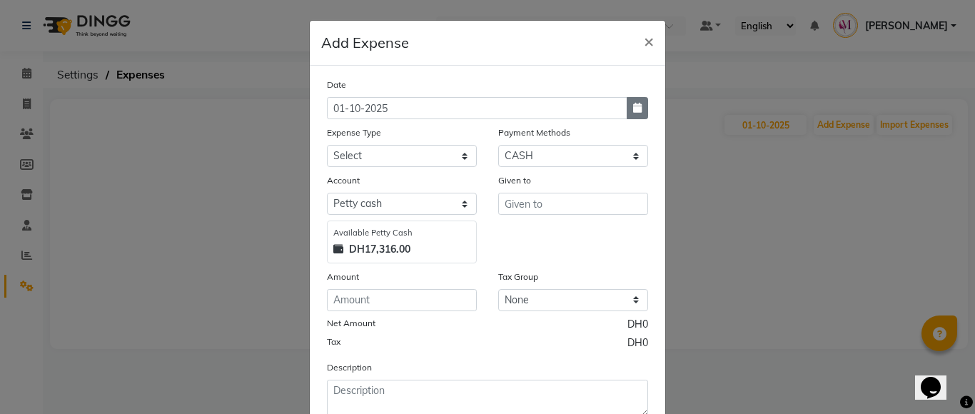
click at [633, 118] on button "button" at bounding box center [636, 108] width 21 height 22
select select "10"
select select "2025"
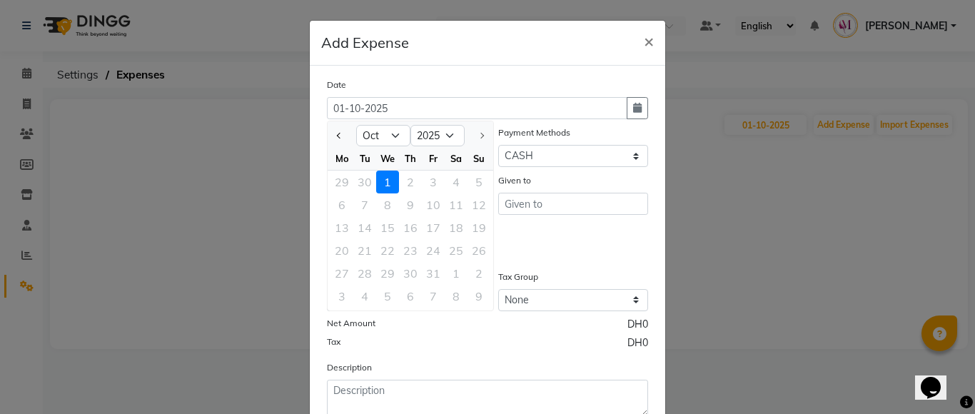
click at [382, 148] on div "We" at bounding box center [387, 158] width 23 height 23
click at [387, 137] on select "Jan Feb Mar Apr May Jun [DATE] Aug Sep Oct" at bounding box center [383, 135] width 54 height 21
select select "9"
click at [356, 125] on select "Jan Feb Mar Apr May Jun [DATE] Aug Sep Oct" at bounding box center [383, 135] width 54 height 21
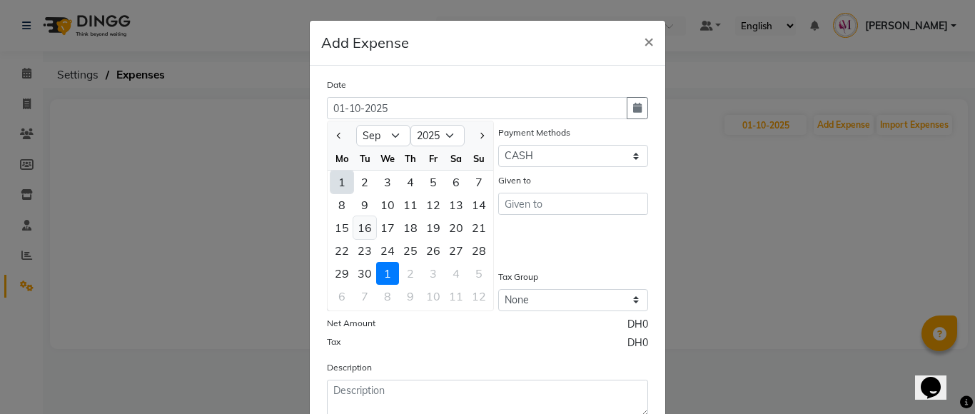
click at [355, 230] on div "16" at bounding box center [364, 227] width 23 height 23
type input "16-09-2025"
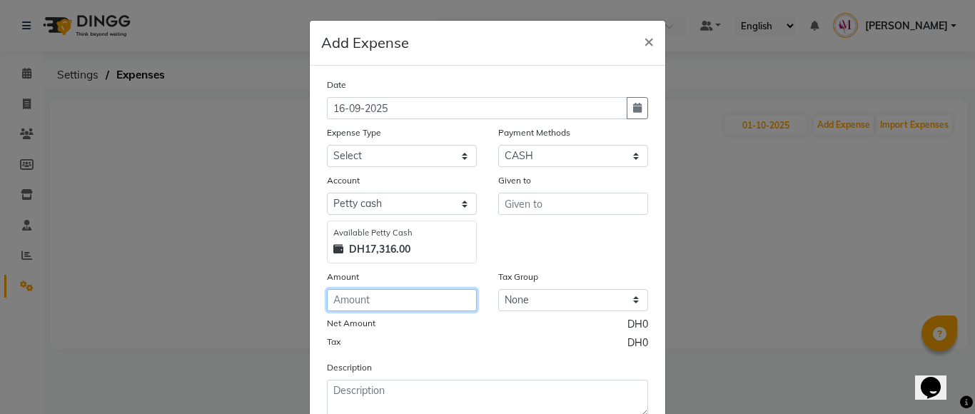
click at [383, 306] on input "number" at bounding box center [402, 300] width 150 height 22
type input "25"
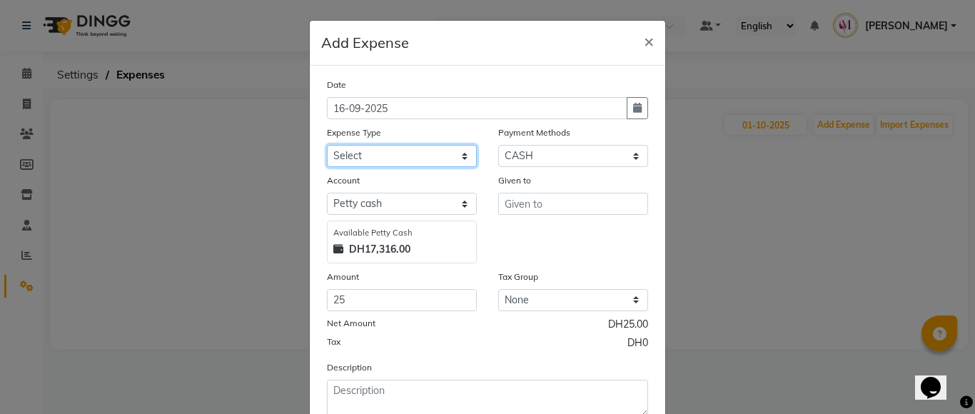
click at [396, 151] on select "Select Advance Salary Bank charges Car maintenance Cash transfer to bank Cash t…" at bounding box center [402, 156] width 150 height 22
select select "9"
click at [327, 145] on select "Select Advance Salary Bank charges Car maintenance Cash transfer to bank Cash t…" at bounding box center [402, 156] width 150 height 22
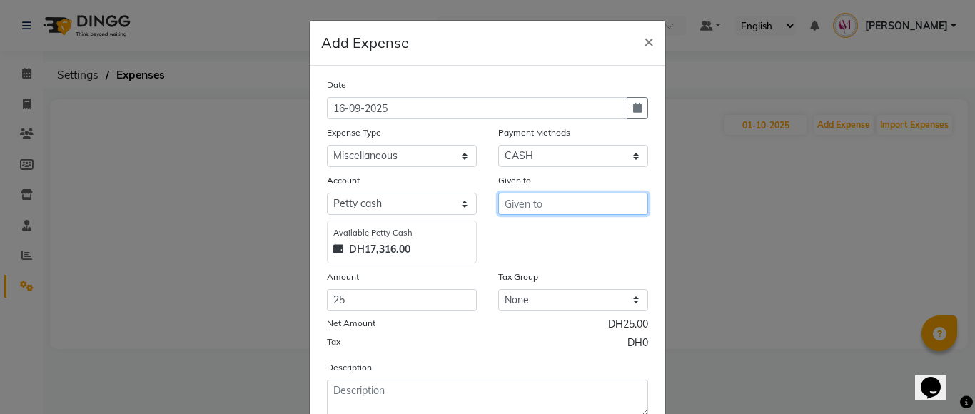
click at [509, 199] on input "text" at bounding box center [573, 204] width 150 height 22
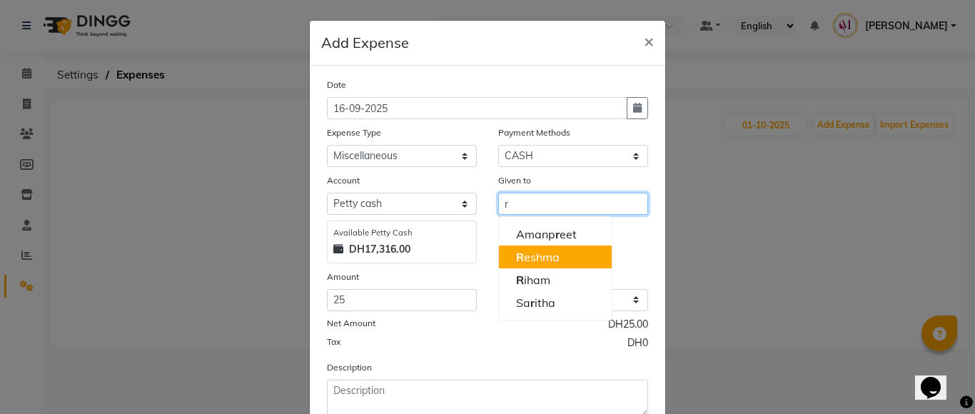
click at [526, 254] on ngb-highlight "R eshma" at bounding box center [538, 257] width 44 height 14
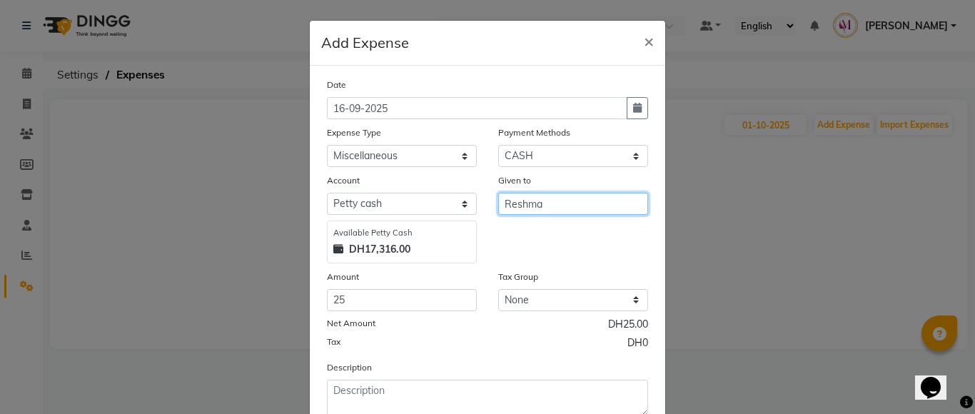
type input "Reshma"
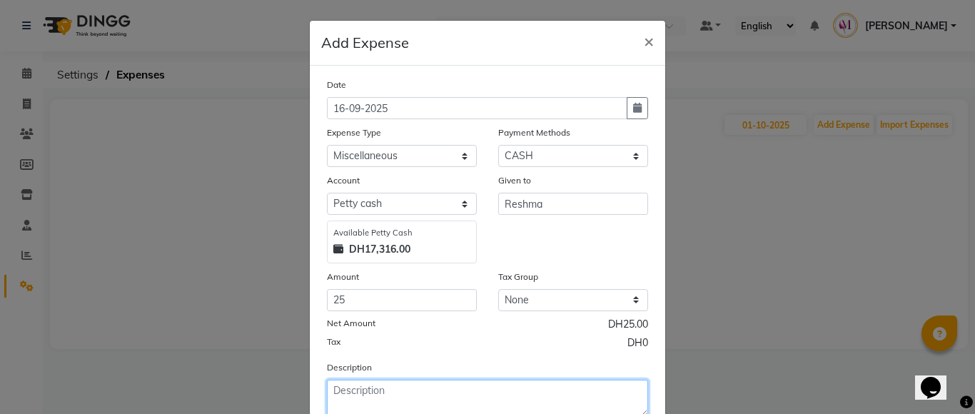
click at [397, 390] on textarea at bounding box center [487, 398] width 321 height 37
type textarea "[PERSON_NAME] recharge"
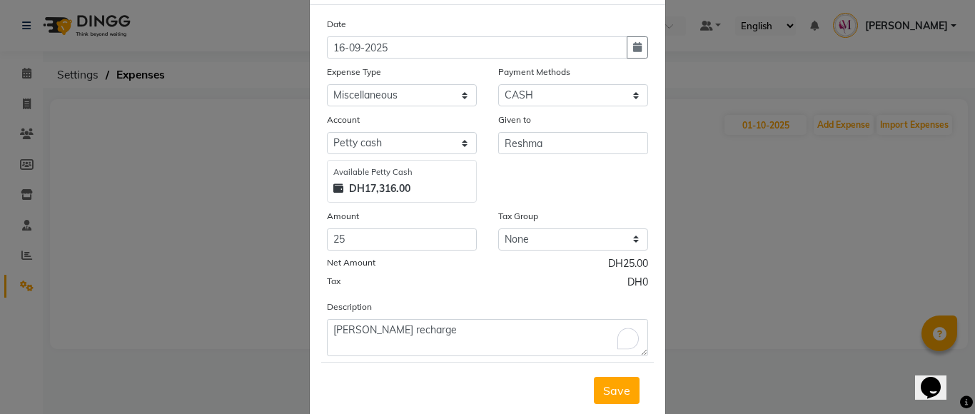
scroll to position [68, 0]
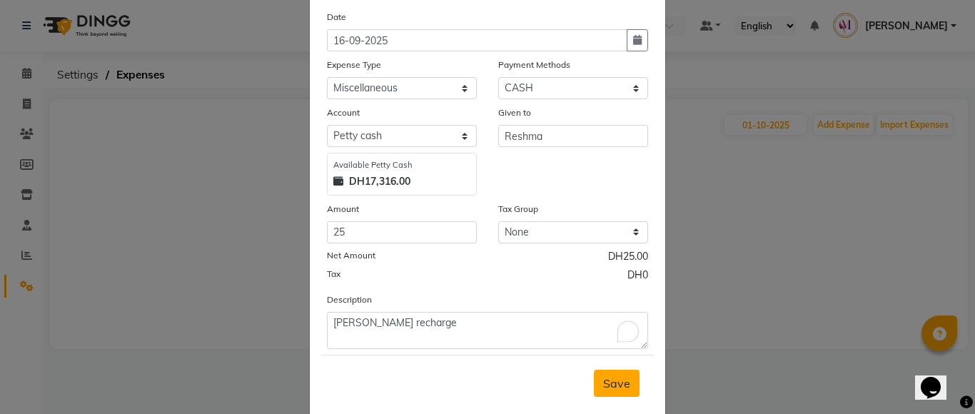
click at [606, 381] on span "Save" at bounding box center [616, 383] width 27 height 14
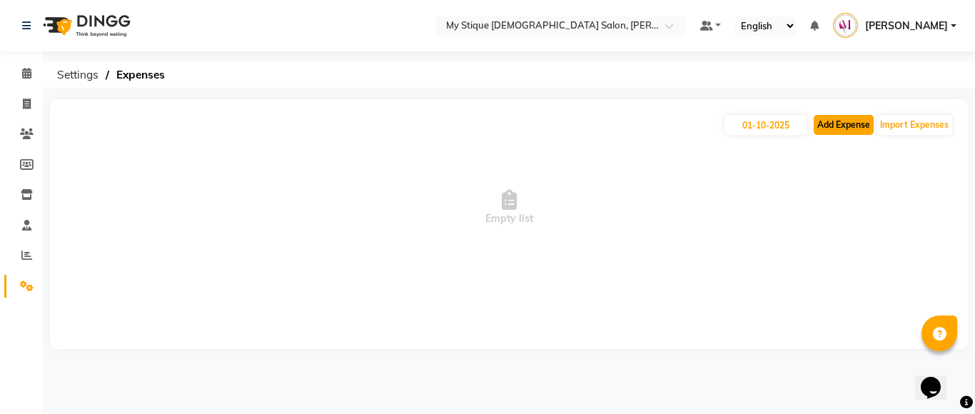
click at [837, 125] on button "Add Expense" at bounding box center [843, 125] width 60 height 20
select select "1"
select select "6563"
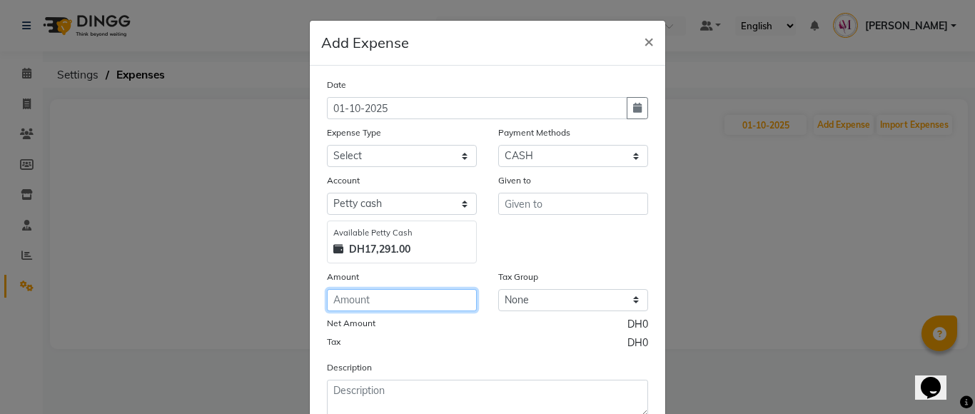
click at [385, 303] on input "number" at bounding box center [402, 300] width 150 height 22
type input "8.50"
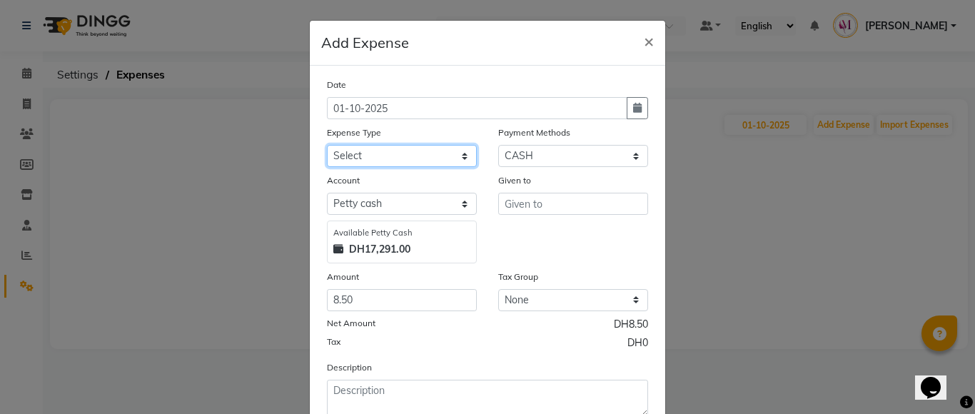
click at [392, 150] on select "Select Advance Salary Bank charges Car maintenance Cash transfer to bank Cash t…" at bounding box center [402, 156] width 150 height 22
select select "17"
click at [327, 145] on select "Select Advance Salary Bank charges Car maintenance Cash transfer to bank Cash t…" at bounding box center [402, 156] width 150 height 22
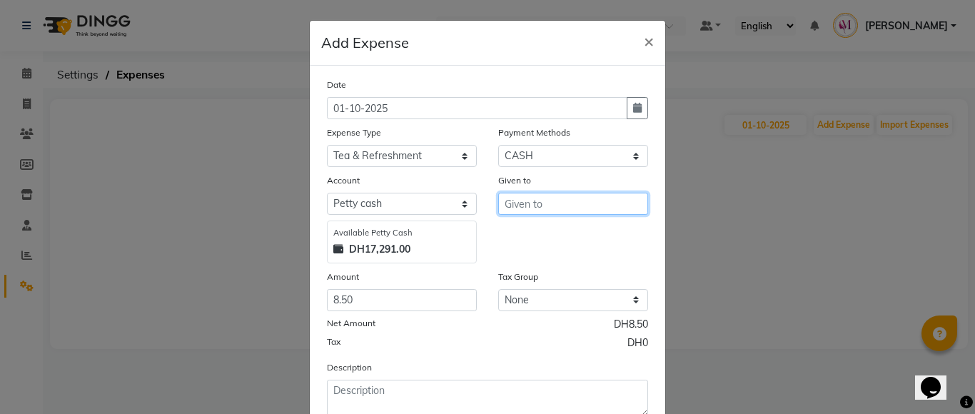
click at [568, 203] on input "text" at bounding box center [573, 204] width 150 height 22
click at [554, 256] on button "[DEMOGRAPHIC_DATA]" at bounding box center [569, 256] width 141 height 23
type input "Saritha"
click at [631, 98] on button "button" at bounding box center [636, 108] width 21 height 22
select select "10"
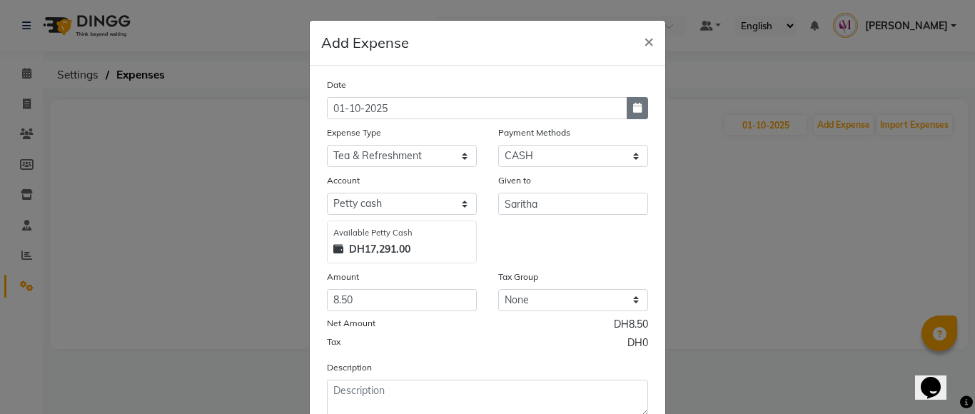
select select "2025"
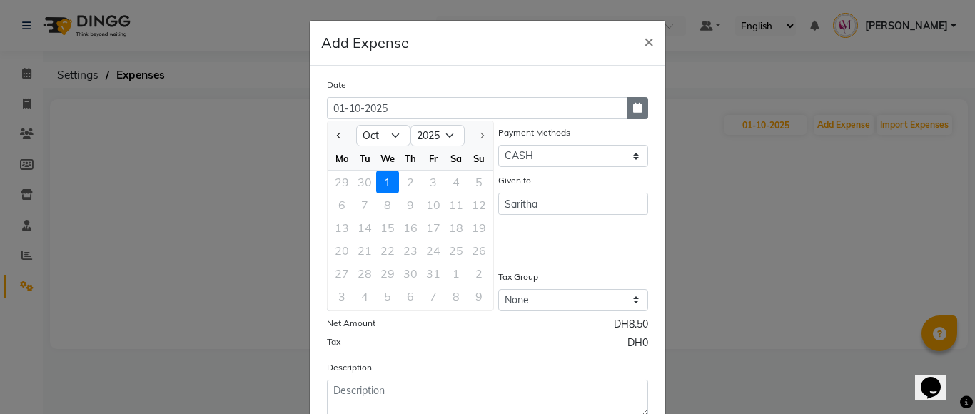
click at [633, 105] on icon "button" at bounding box center [637, 108] width 9 height 10
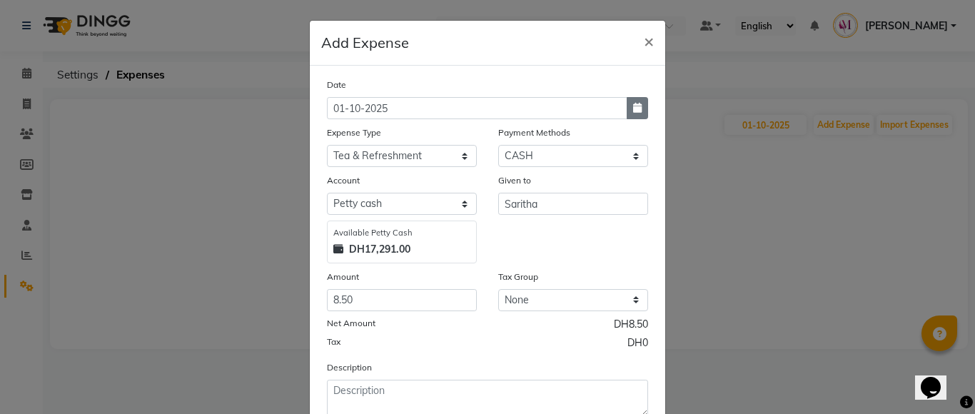
click at [633, 105] on icon "button" at bounding box center [637, 108] width 9 height 10
select select "10"
select select "2025"
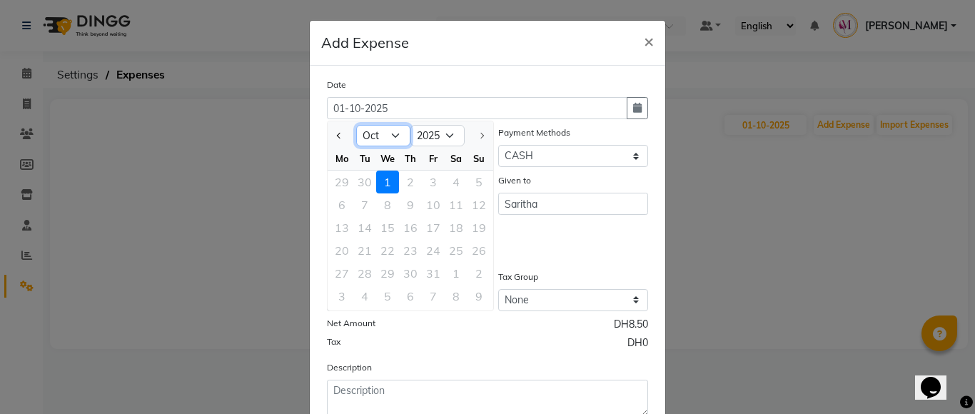
click at [394, 138] on select "Jan Feb Mar Apr May Jun [DATE] Aug Sep Oct" at bounding box center [383, 135] width 54 height 21
select select "9"
click at [356, 125] on select "Jan Feb Mar Apr May Jun [DATE] Aug Sep Oct" at bounding box center [383, 135] width 54 height 21
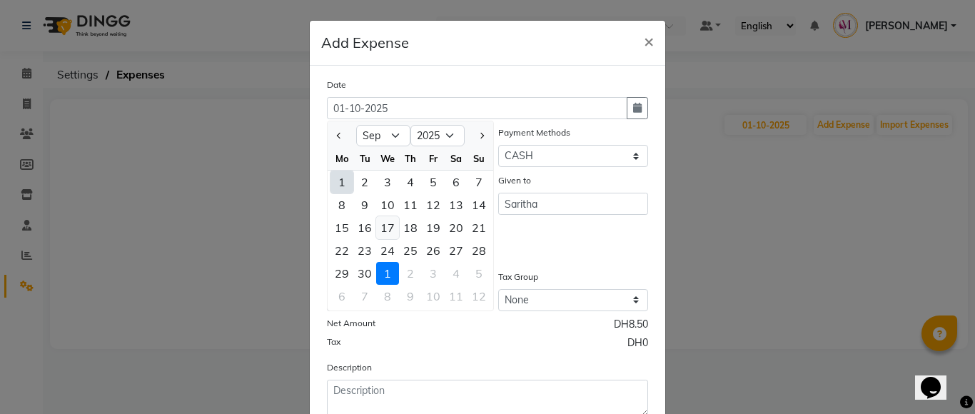
click at [380, 227] on div "17" at bounding box center [387, 227] width 23 height 23
type input "[DATE]"
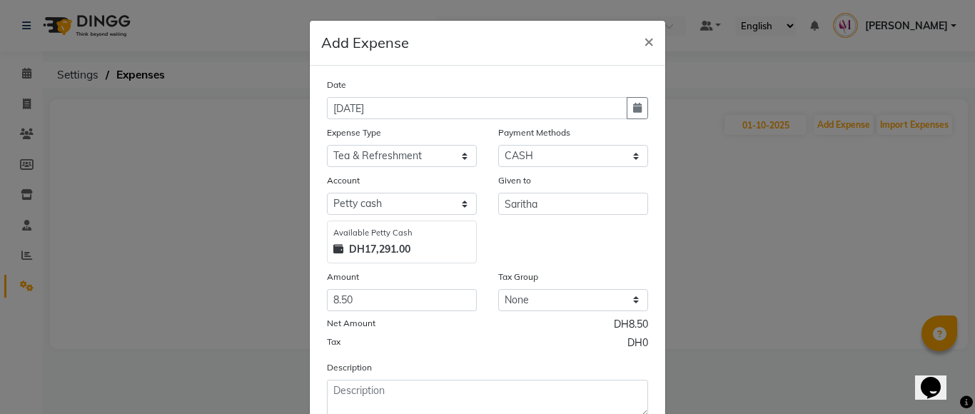
scroll to position [97, 0]
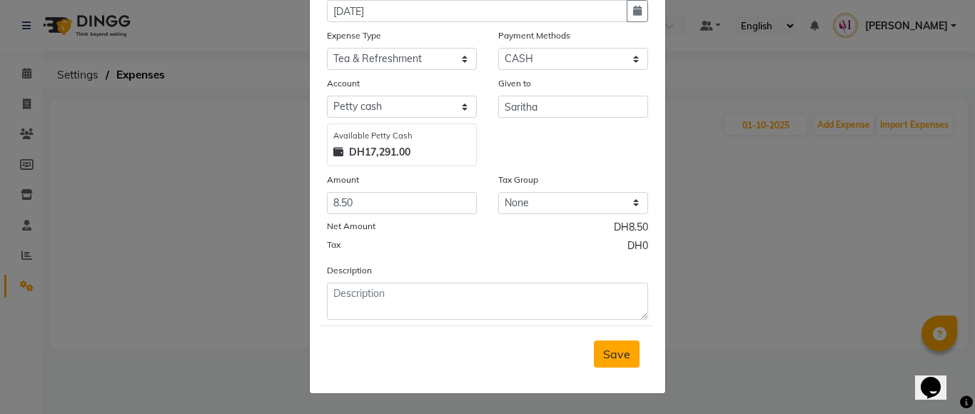
click at [625, 358] on button "Save" at bounding box center [617, 353] width 46 height 27
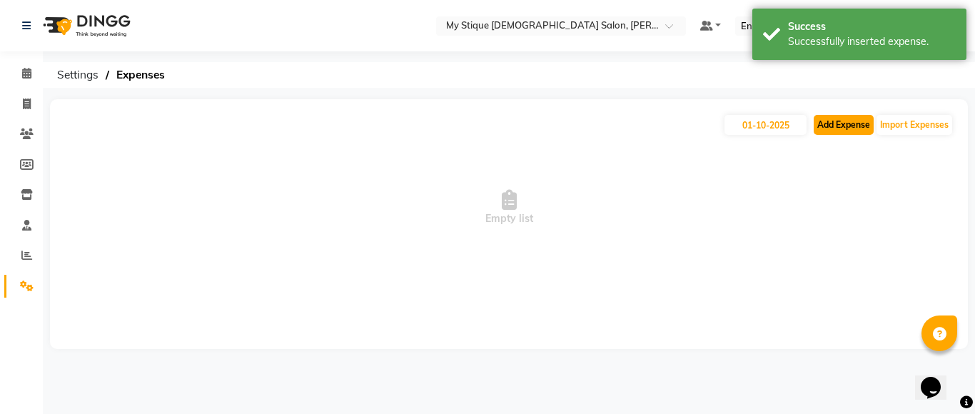
click at [819, 127] on button "Add Expense" at bounding box center [843, 125] width 60 height 20
select select "1"
select select "6563"
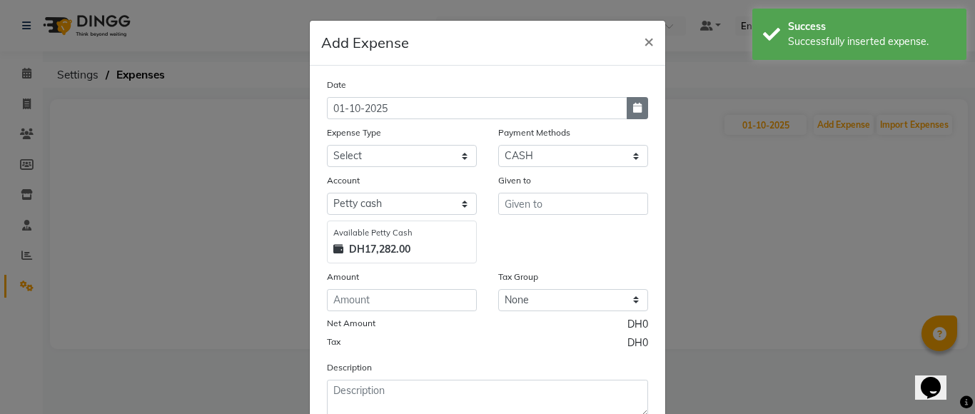
click at [628, 113] on button "button" at bounding box center [636, 108] width 21 height 22
select select "10"
select select "2025"
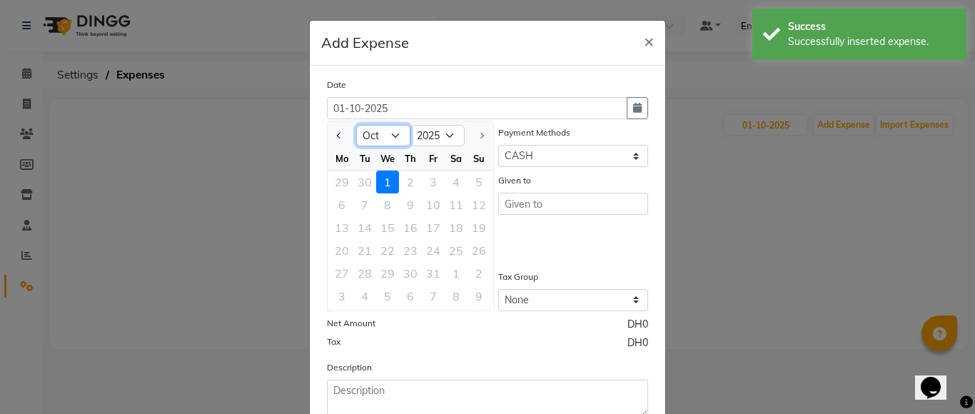
click at [386, 140] on select "Jan Feb Mar Apr May Jun [DATE] Aug Sep Oct" at bounding box center [383, 135] width 54 height 21
select select "9"
click at [356, 125] on select "Jan Feb Mar Apr May Jun [DATE] Aug Sep Oct" at bounding box center [383, 135] width 54 height 21
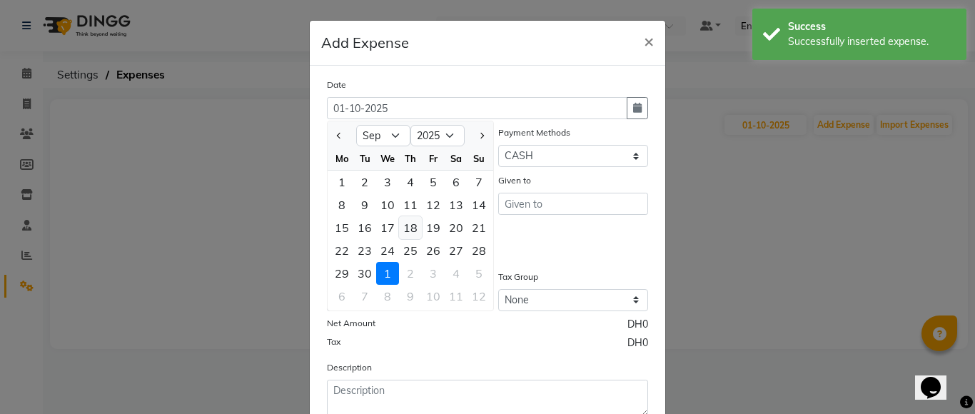
click at [411, 227] on div "18" at bounding box center [410, 227] width 23 height 23
type input "[DATE]"
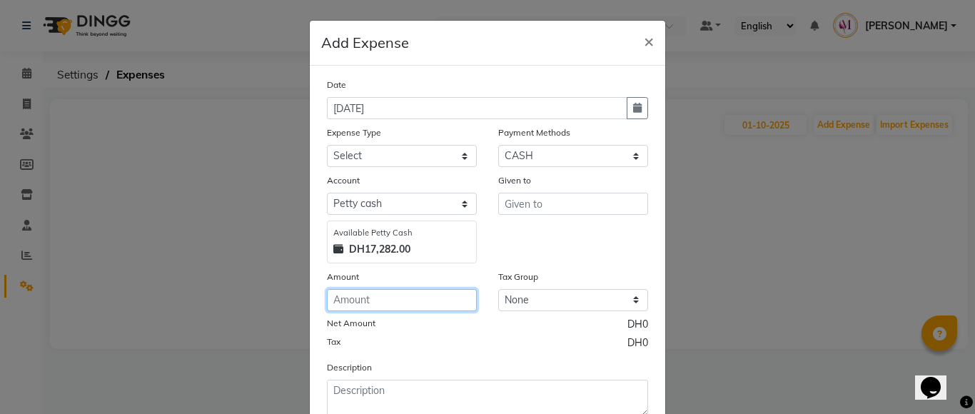
click at [361, 305] on input "number" at bounding box center [402, 300] width 150 height 22
type input "2"
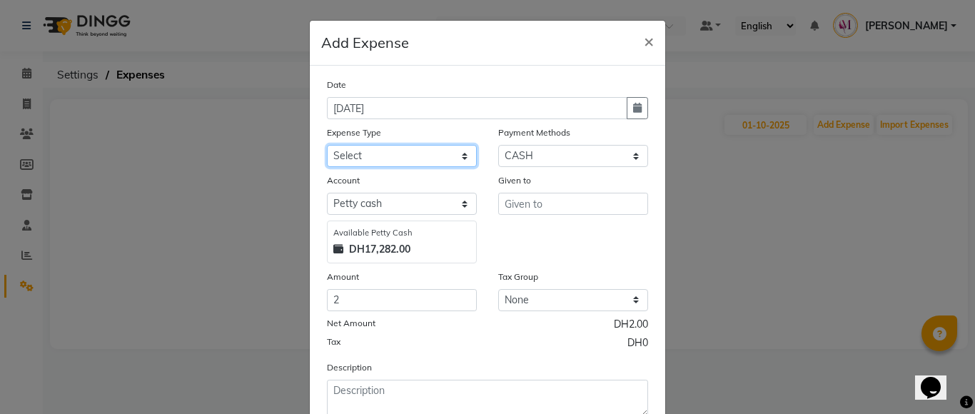
click at [381, 148] on select "Select Advance Salary Bank charges Car maintenance Cash transfer to bank Cash t…" at bounding box center [402, 156] width 150 height 22
select select "17"
click at [327, 145] on select "Select Advance Salary Bank charges Car maintenance Cash transfer to bank Cash t…" at bounding box center [402, 156] width 150 height 22
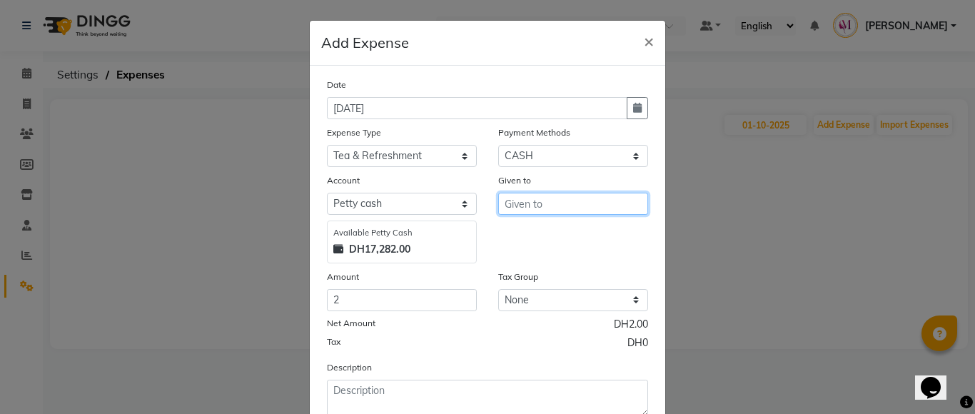
click at [562, 208] on input "text" at bounding box center [573, 204] width 150 height 22
click at [590, 260] on button "[DEMOGRAPHIC_DATA]" at bounding box center [569, 256] width 141 height 23
type input "Saritha"
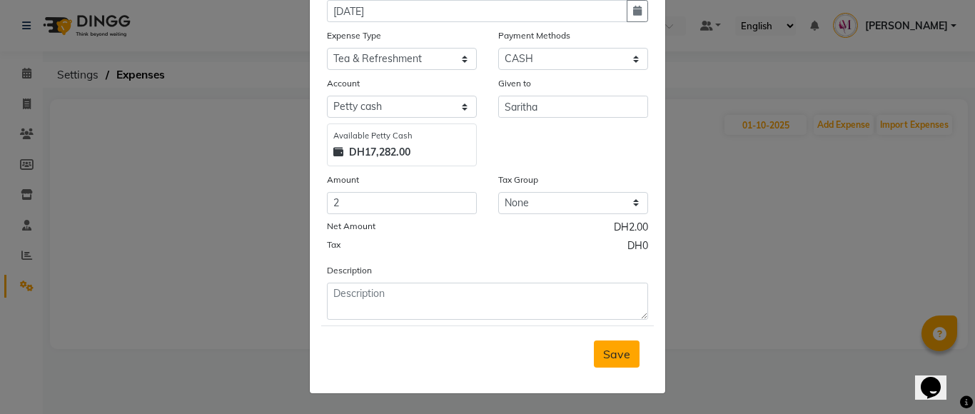
click at [615, 359] on span "Save" at bounding box center [616, 354] width 27 height 14
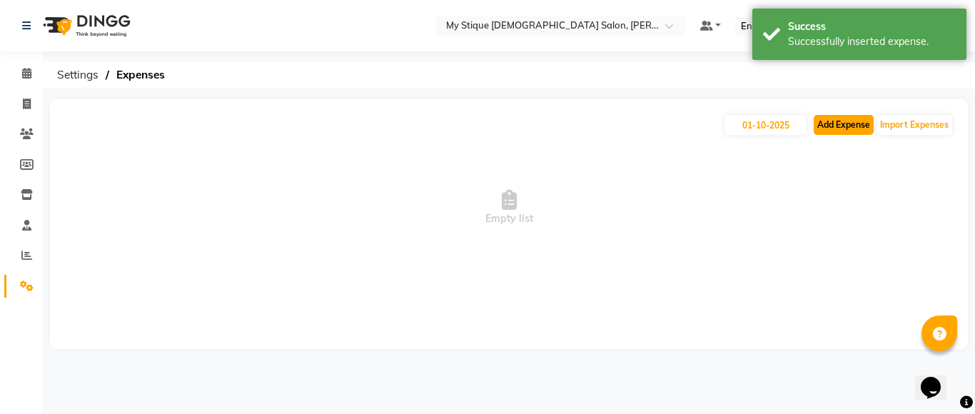
click at [840, 120] on button "Add Expense" at bounding box center [843, 125] width 60 height 20
select select "1"
select select "6563"
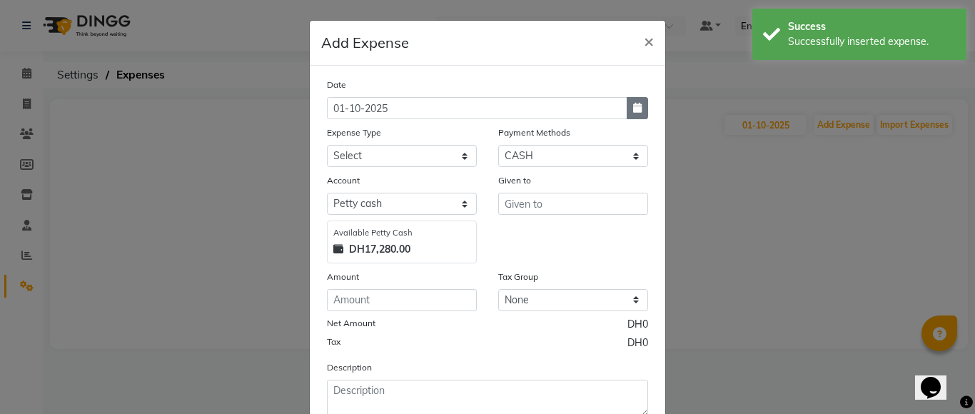
click at [626, 102] on button "button" at bounding box center [636, 108] width 21 height 22
select select "10"
select select "2025"
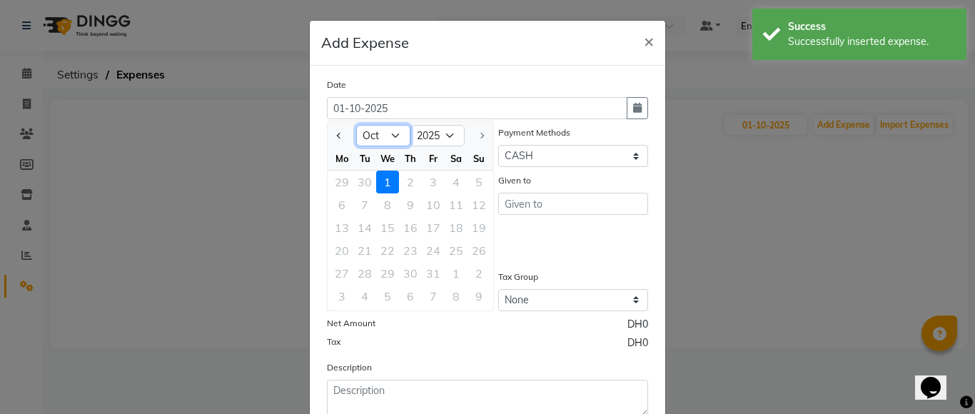
click at [387, 134] on select "Jan Feb Mar Apr May Jun [DATE] Aug Sep Oct" at bounding box center [383, 135] width 54 height 21
select select "9"
click at [356, 125] on select "Jan Feb Mar Apr May Jun [DATE] Aug Sep Oct" at bounding box center [383, 135] width 54 height 21
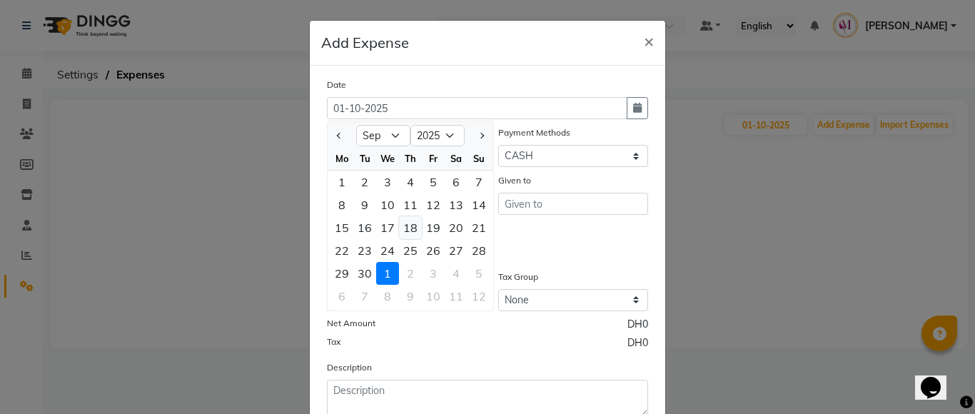
click at [400, 227] on div "18" at bounding box center [410, 227] width 23 height 23
type input "[DATE]"
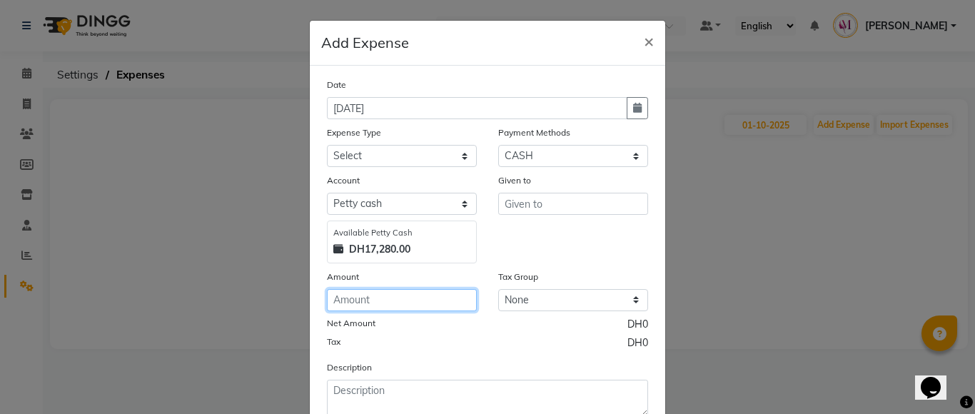
click at [372, 299] on input "number" at bounding box center [402, 300] width 150 height 22
type input "2"
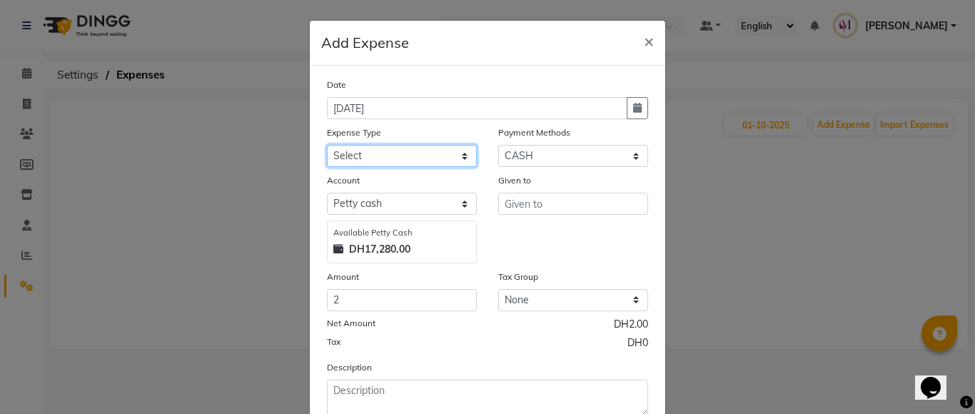
click at [450, 159] on select "Select Advance Salary Bank charges Car maintenance Cash transfer to bank Cash t…" at bounding box center [402, 156] width 150 height 22
select select "17"
click at [327, 145] on select "Select Advance Salary Bank charges Car maintenance Cash transfer to bank Cash t…" at bounding box center [402, 156] width 150 height 22
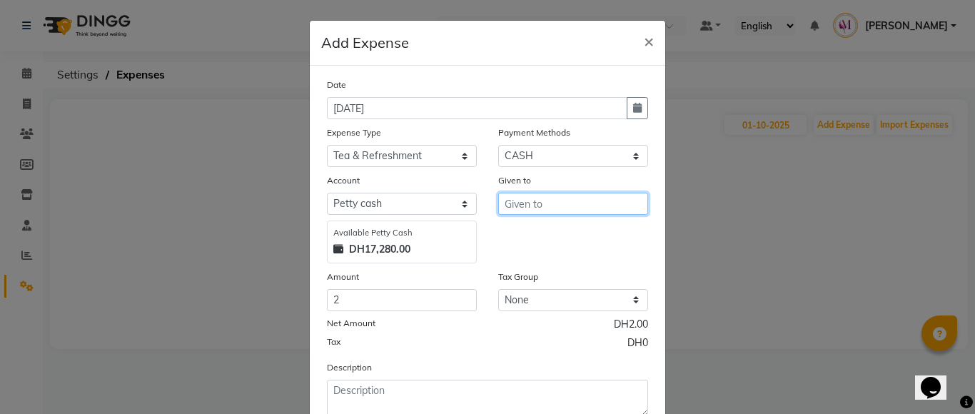
click at [524, 203] on input "text" at bounding box center [573, 204] width 150 height 22
click at [527, 254] on ngb-highlight "[DEMOGRAPHIC_DATA]" at bounding box center [569, 257] width 106 height 14
type input "Saritha"
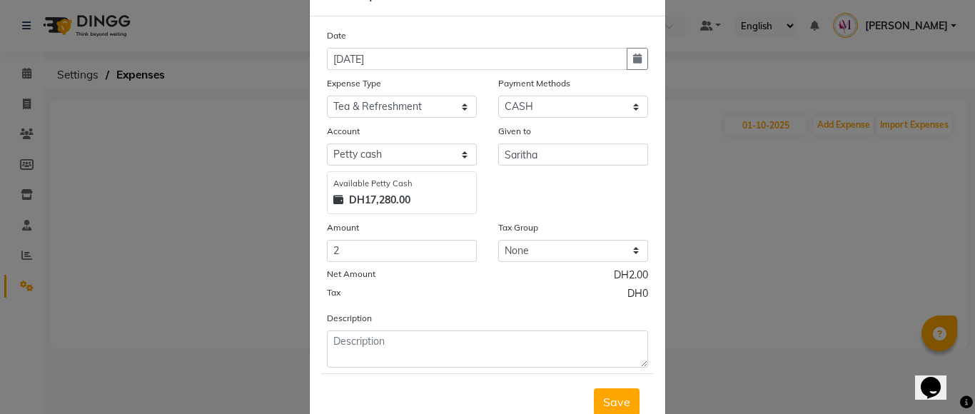
scroll to position [34, 0]
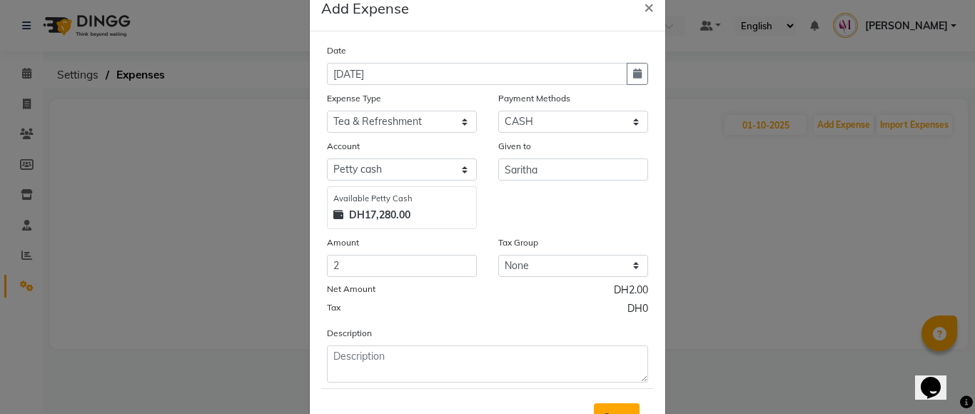
click at [609, 408] on button "Save" at bounding box center [617, 416] width 46 height 27
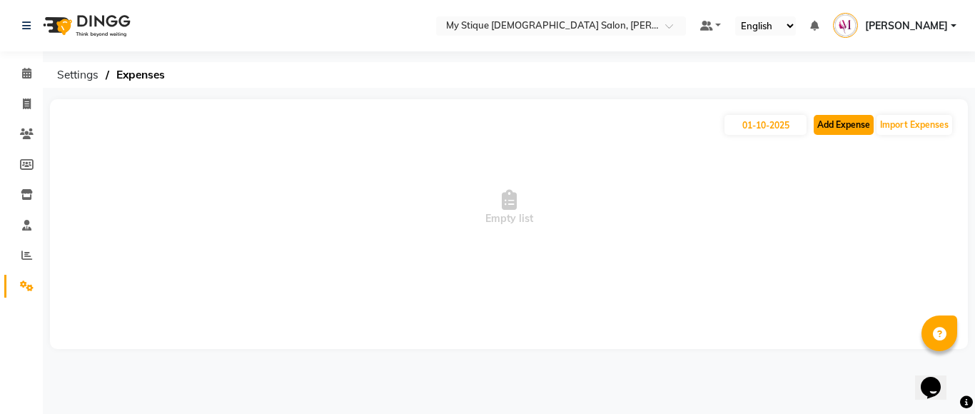
click at [834, 128] on button "Add Expense" at bounding box center [843, 125] width 60 height 20
select select "1"
select select "6563"
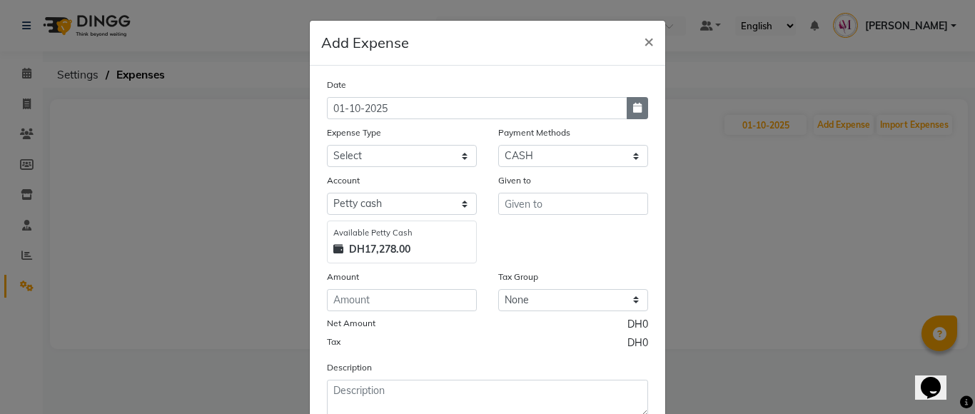
click at [633, 108] on icon "button" at bounding box center [637, 108] width 9 height 10
select select "10"
select select "2025"
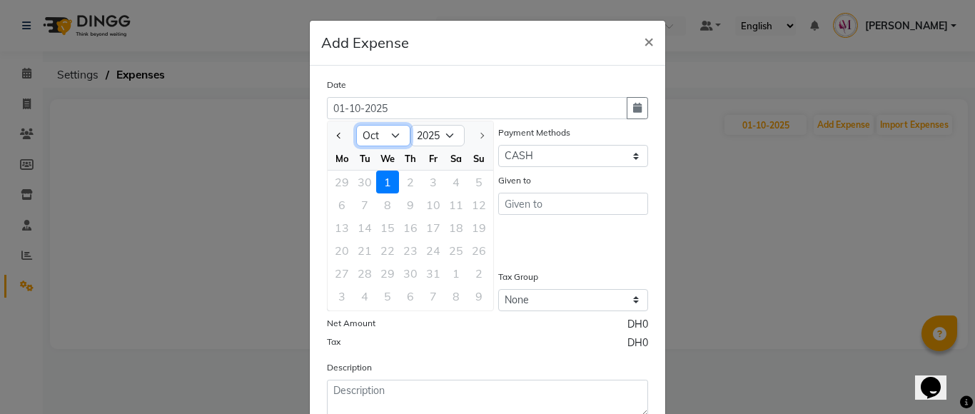
click at [387, 142] on select "Jan Feb Mar Apr May Jun [DATE] Aug Sep Oct" at bounding box center [383, 135] width 54 height 21
select select "9"
click at [356, 125] on select "Jan Feb Mar Apr May Jun [DATE] Aug Sep Oct" at bounding box center [383, 135] width 54 height 21
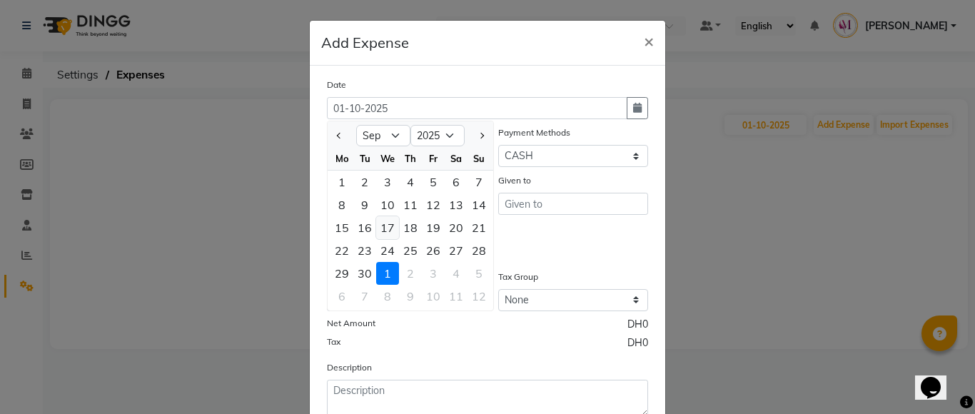
click at [384, 226] on div "17" at bounding box center [387, 227] width 23 height 23
type input "[DATE]"
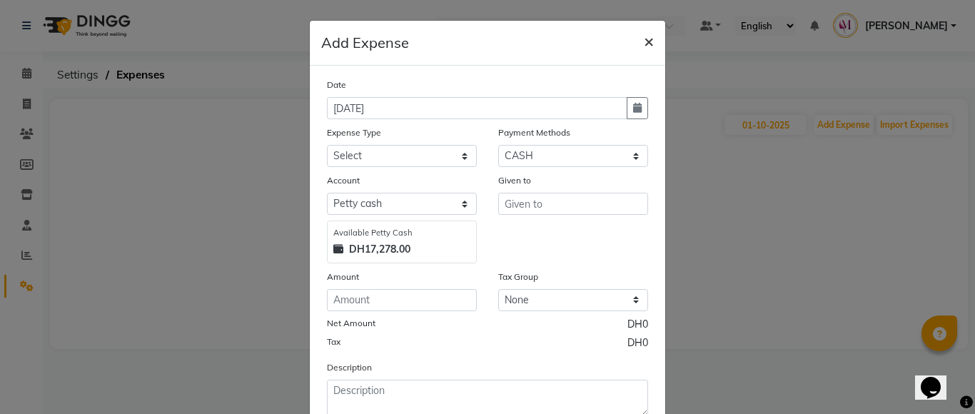
click at [644, 39] on span "×" at bounding box center [649, 40] width 10 height 21
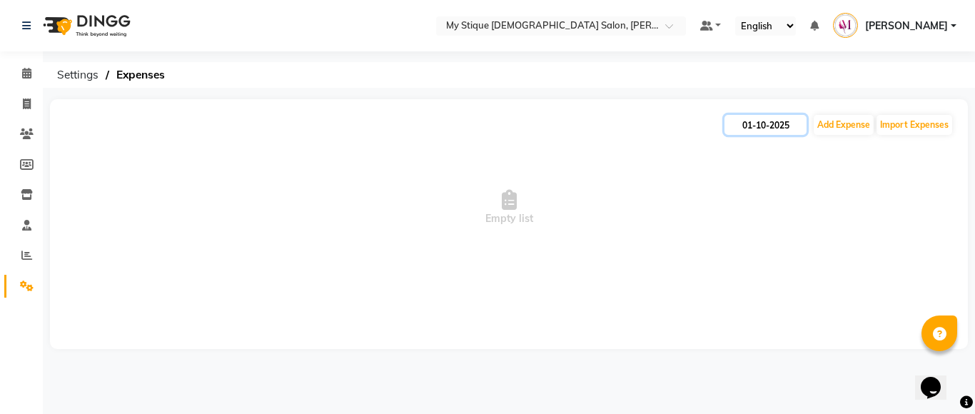
click at [799, 127] on input "01-10-2025" at bounding box center [765, 125] width 82 height 20
select select "10"
select select "2025"
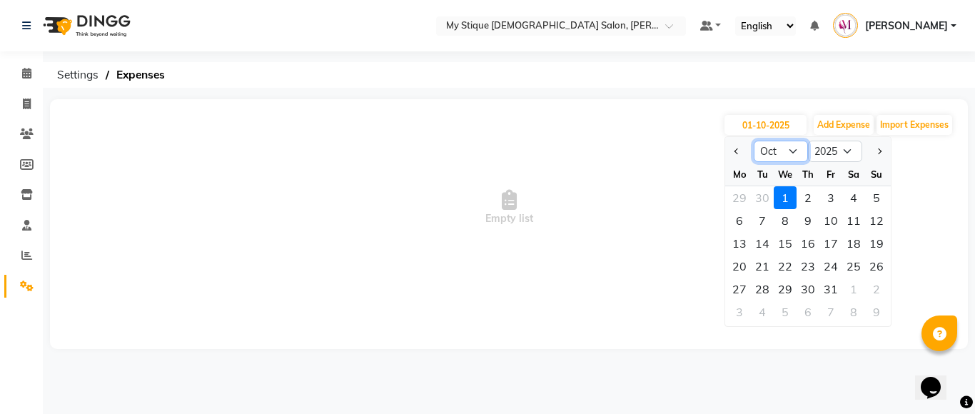
click at [788, 151] on select "Jan Feb Mar Apr May Jun [DATE] Aug Sep Oct Nov Dec" at bounding box center [781, 151] width 54 height 21
select select "9"
click at [754, 141] on select "Jan Feb Mar Apr May Jun [DATE] Aug Sep Oct Nov Dec" at bounding box center [781, 151] width 54 height 21
click at [781, 249] on div "17" at bounding box center [784, 243] width 23 height 23
type input "[DATE]"
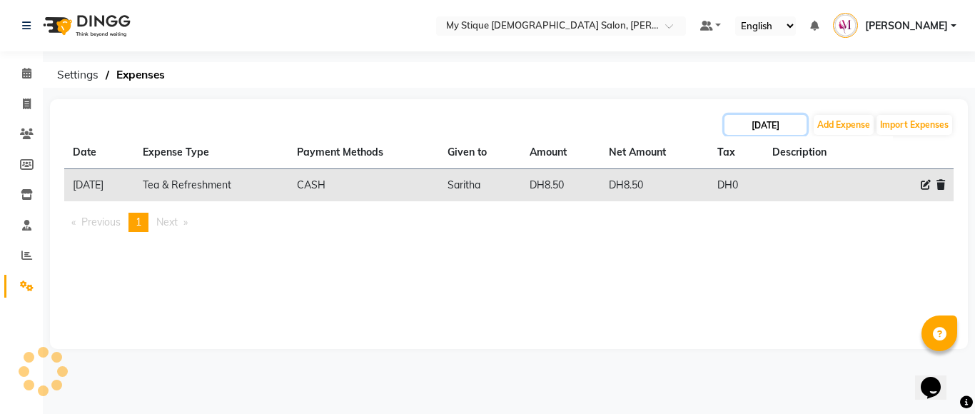
click at [771, 133] on input "[DATE]" at bounding box center [765, 125] width 82 height 20
select select "9"
select select "2025"
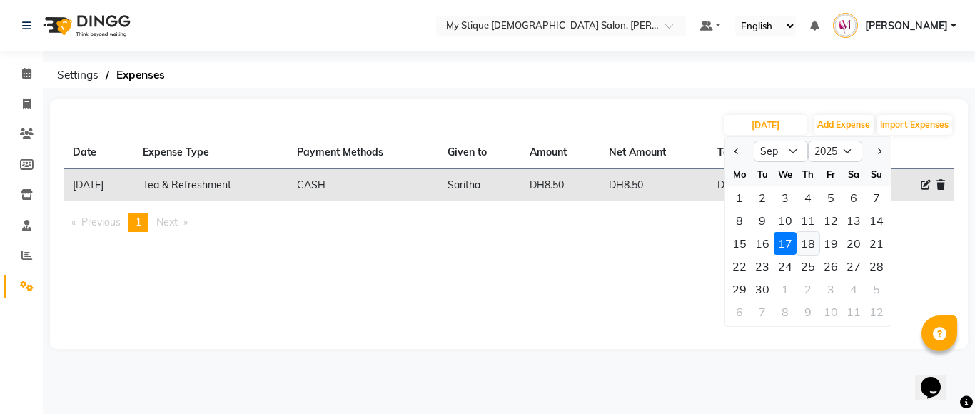
click at [809, 241] on div "18" at bounding box center [807, 243] width 23 height 23
type input "[DATE]"
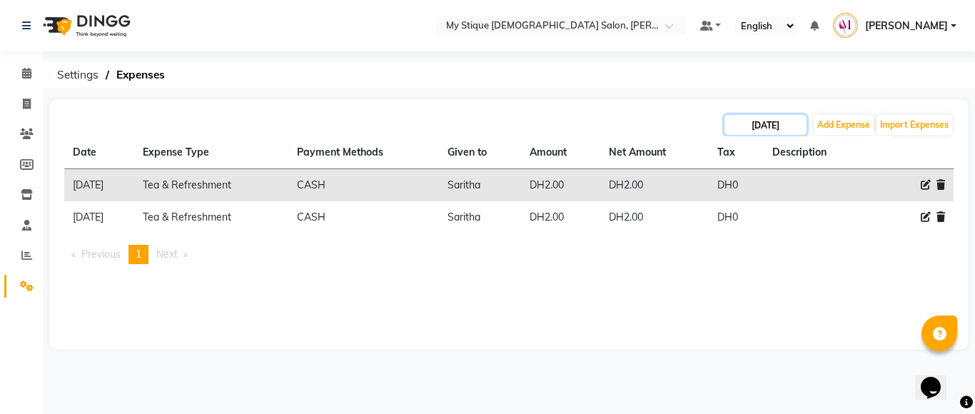
click at [758, 123] on input "[DATE]" at bounding box center [765, 125] width 82 height 20
select select "9"
select select "2025"
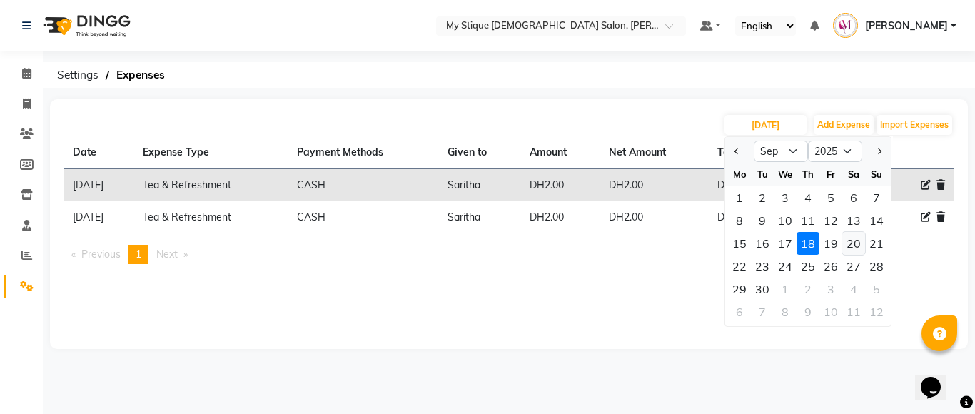
click at [850, 244] on div "20" at bounding box center [853, 243] width 23 height 23
type input "20-09-2025"
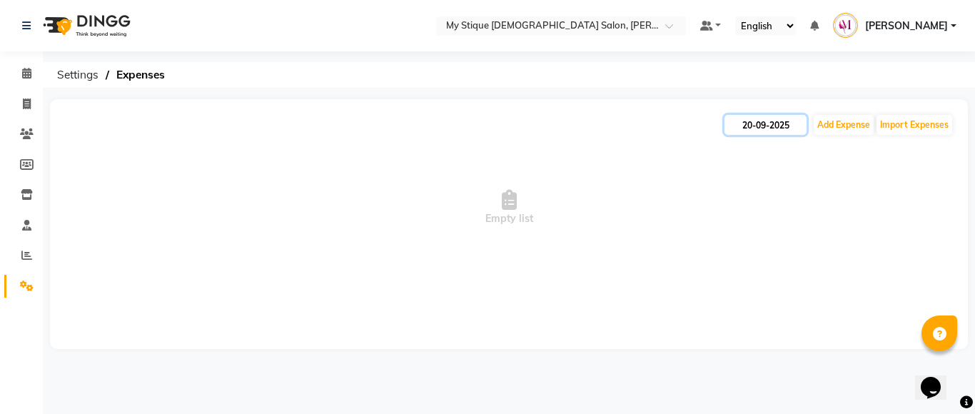
click at [774, 121] on input "20-09-2025" at bounding box center [765, 125] width 82 height 20
select select "9"
select select "2025"
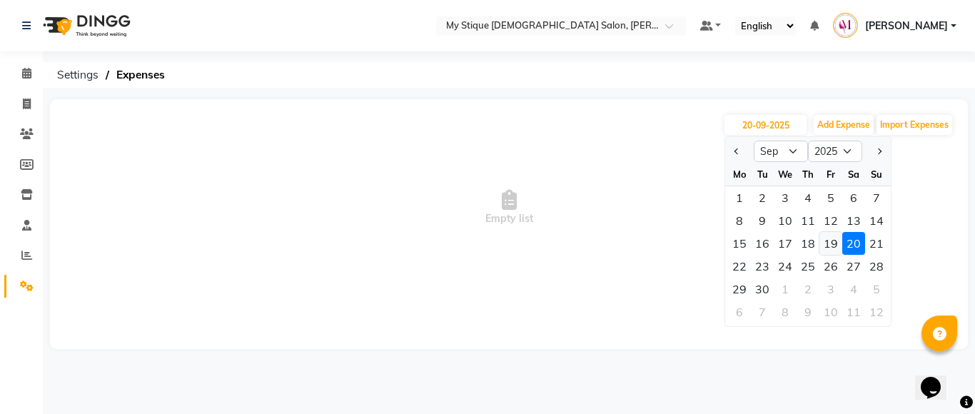
click at [831, 243] on div "19" at bounding box center [830, 243] width 23 height 23
type input "19-09-2025"
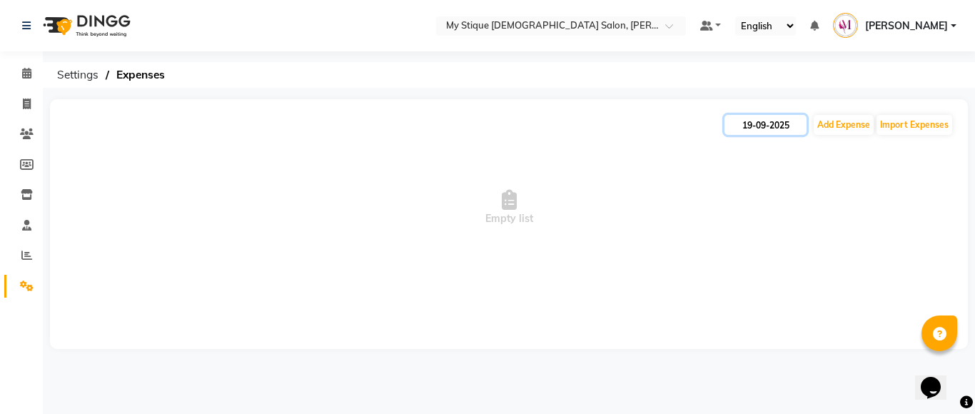
click at [759, 121] on input "19-09-2025" at bounding box center [765, 125] width 82 height 20
select select "9"
select select "2025"
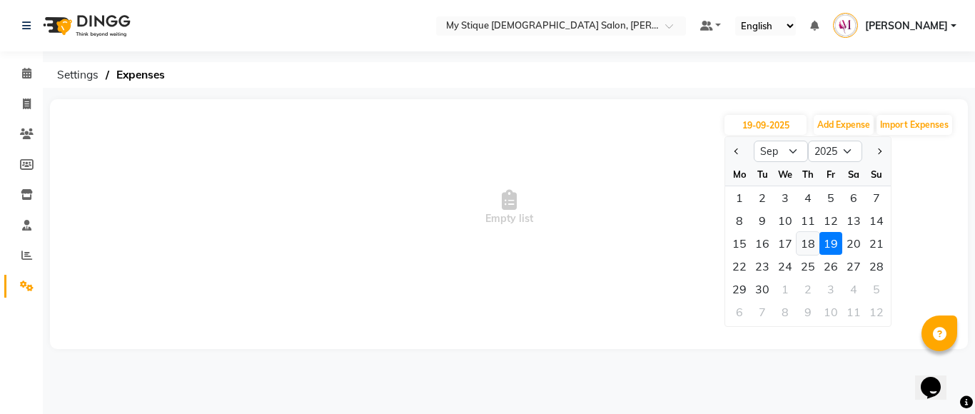
click at [809, 237] on div "18" at bounding box center [807, 243] width 23 height 23
type input "[DATE]"
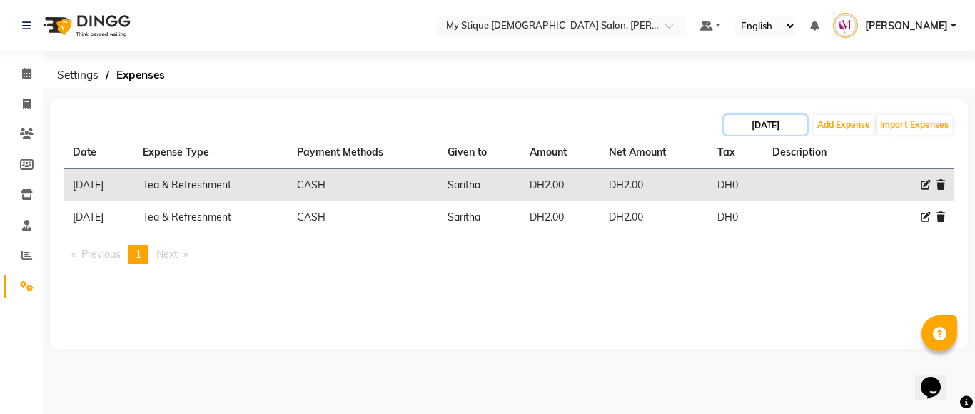
click at [778, 128] on input "[DATE]" at bounding box center [765, 125] width 82 height 20
select select "9"
select select "2025"
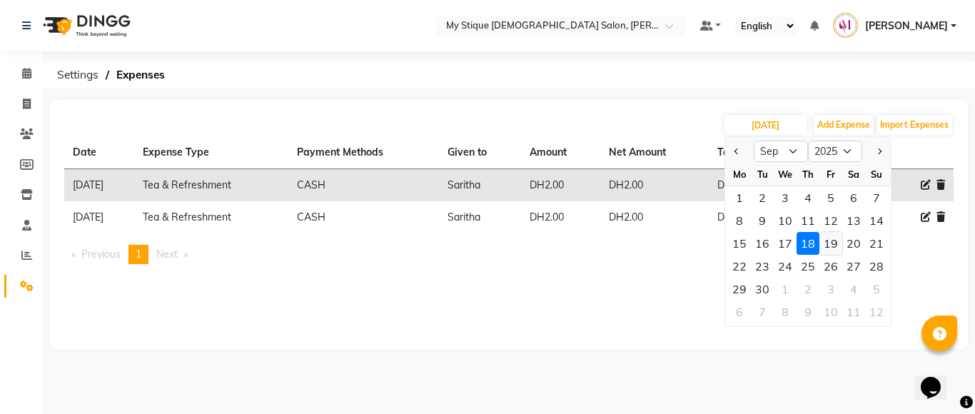
click at [833, 244] on div "19" at bounding box center [830, 243] width 23 height 23
type input "19-09-2025"
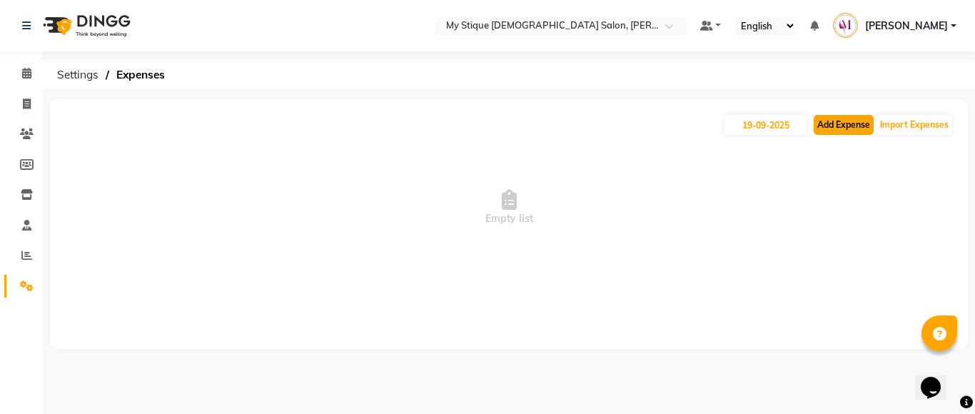
click at [830, 128] on button "Add Expense" at bounding box center [843, 125] width 60 height 20
select select "1"
select select "6563"
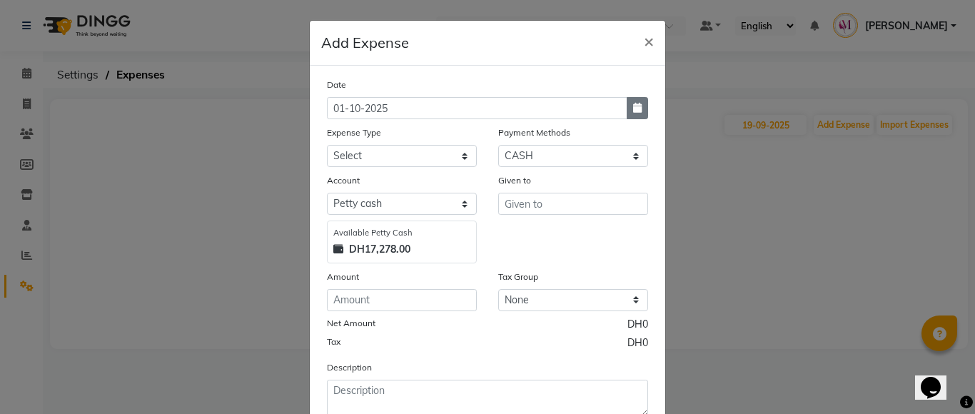
click at [634, 109] on icon "button" at bounding box center [637, 108] width 9 height 10
select select "10"
select select "2025"
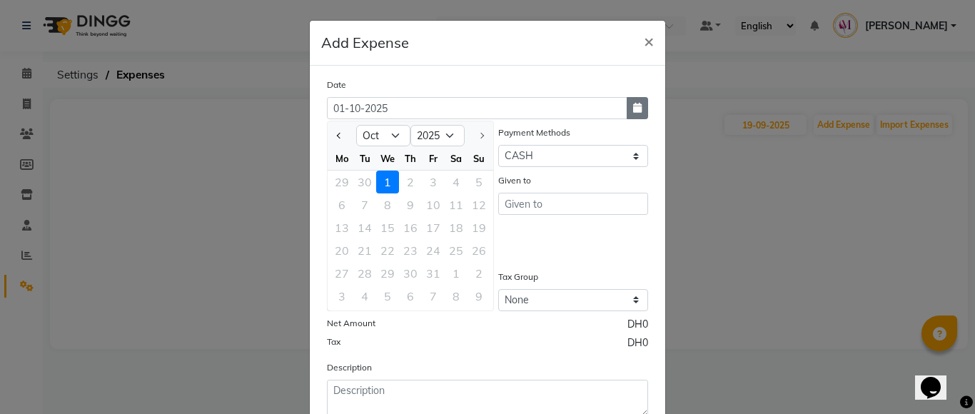
click at [634, 109] on icon "button" at bounding box center [637, 108] width 9 height 10
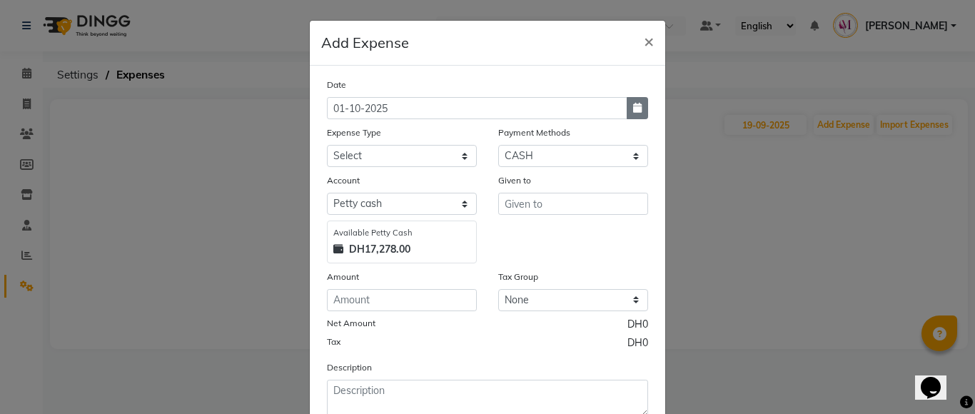
click at [626, 103] on button "button" at bounding box center [636, 108] width 21 height 22
select select "10"
select select "2025"
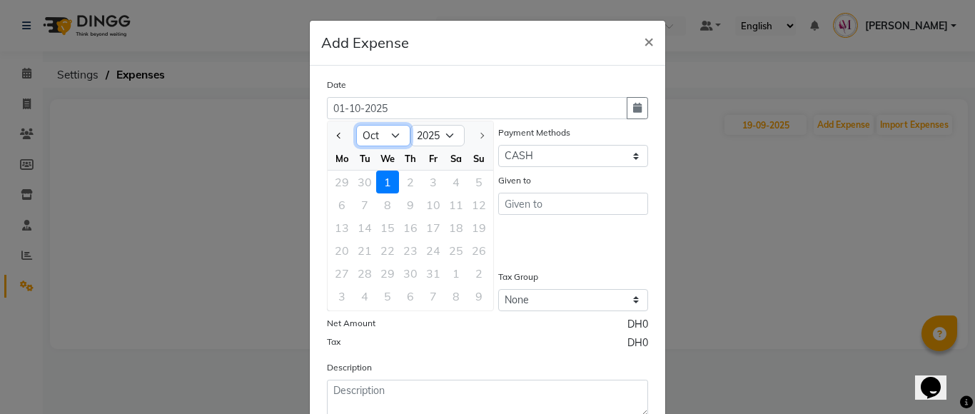
click at [389, 134] on select "Jan Feb Mar Apr May Jun [DATE] Aug Sep Oct" at bounding box center [383, 135] width 54 height 21
select select "9"
click at [356, 125] on select "Jan Feb Mar Apr May Jun [DATE] Aug Sep Oct" at bounding box center [383, 135] width 54 height 21
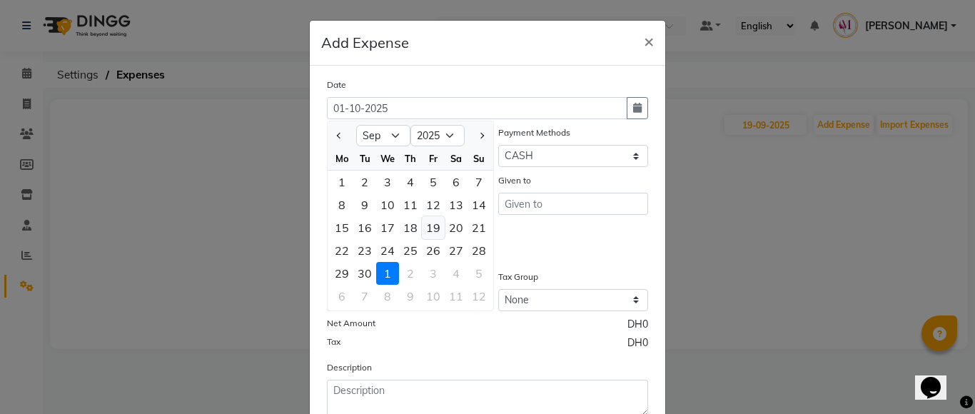
click at [431, 230] on div "19" at bounding box center [433, 227] width 23 height 23
type input "19-09-2025"
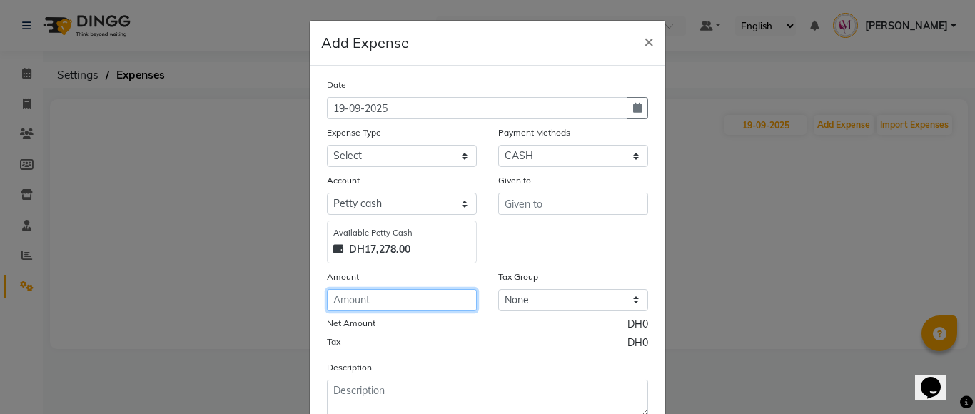
click at [355, 298] on input "number" at bounding box center [402, 300] width 150 height 22
type input "7"
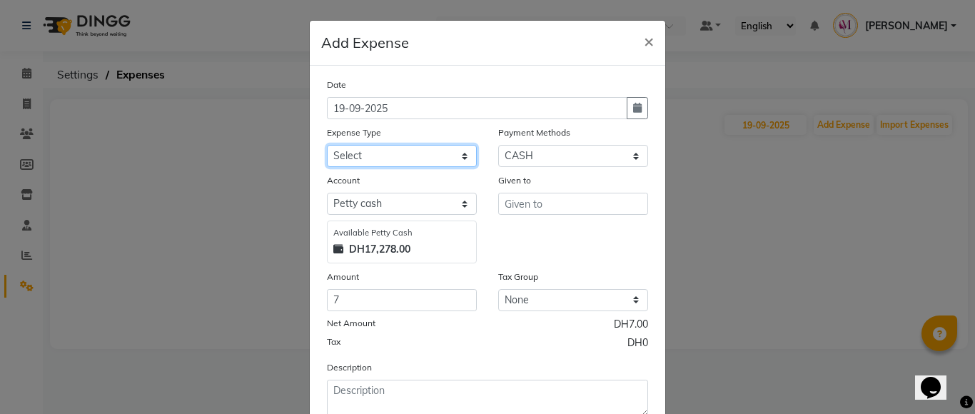
click at [372, 160] on select "Select Advance Salary Bank charges Car maintenance Cash transfer to bank Cash t…" at bounding box center [402, 156] width 150 height 22
select select "17"
click at [327, 145] on select "Select Advance Salary Bank charges Car maintenance Cash transfer to bank Cash t…" at bounding box center [402, 156] width 150 height 22
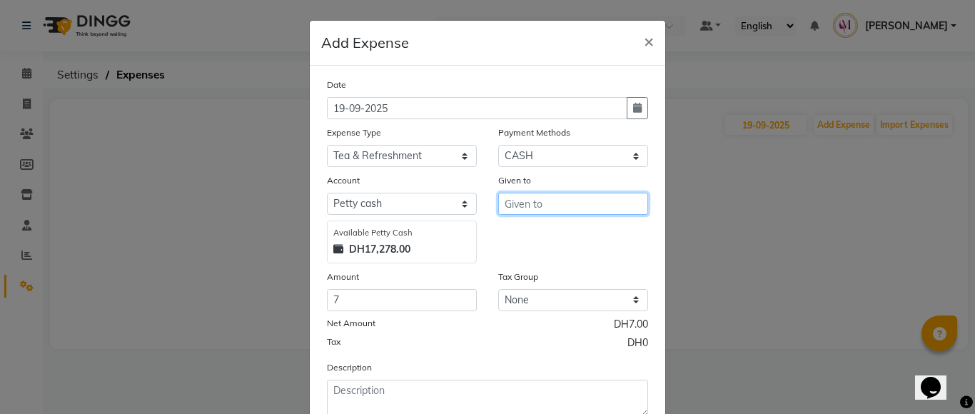
click at [517, 200] on input "text" at bounding box center [573, 204] width 150 height 22
click at [527, 258] on ngb-highlight "[DEMOGRAPHIC_DATA]" at bounding box center [569, 257] width 106 height 14
type input "Saritha"
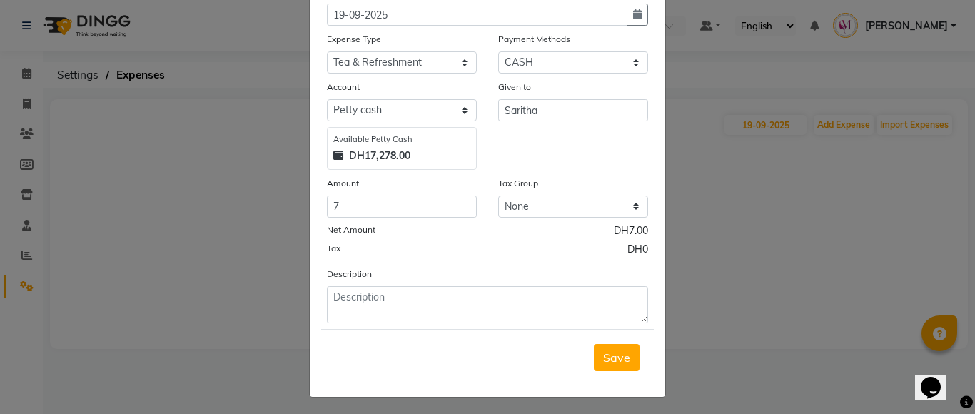
scroll to position [97, 0]
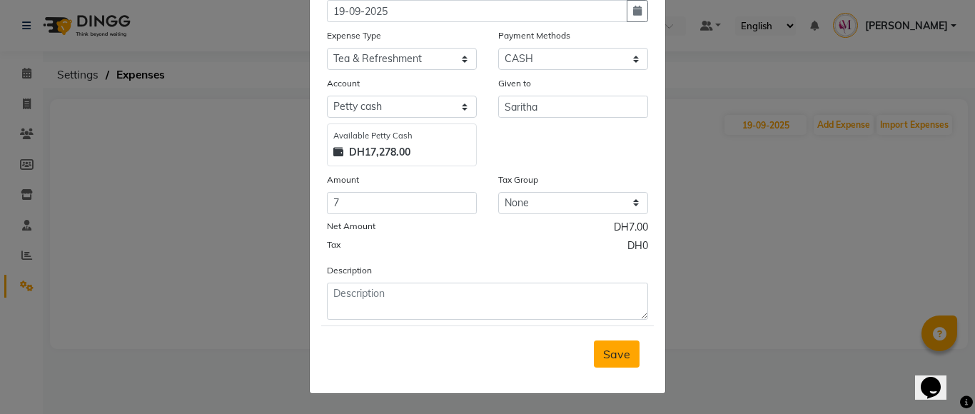
click at [603, 355] on span "Save" at bounding box center [616, 354] width 27 height 14
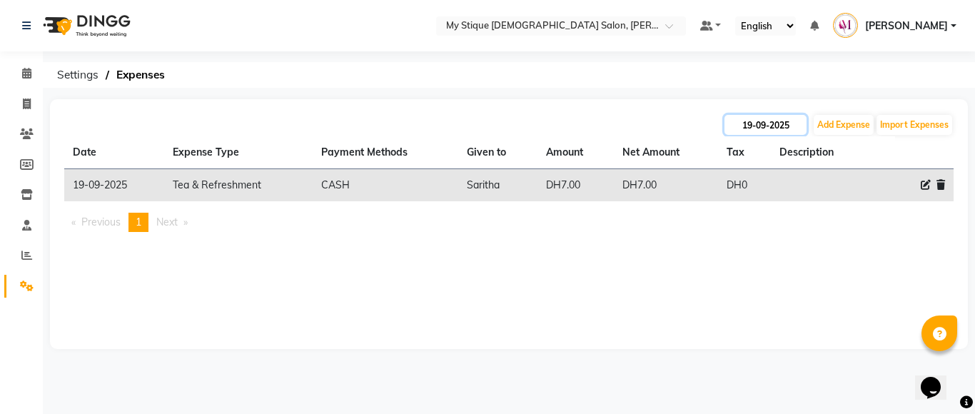
click at [777, 128] on input "19-09-2025" at bounding box center [765, 125] width 82 height 20
select select "9"
select select "2025"
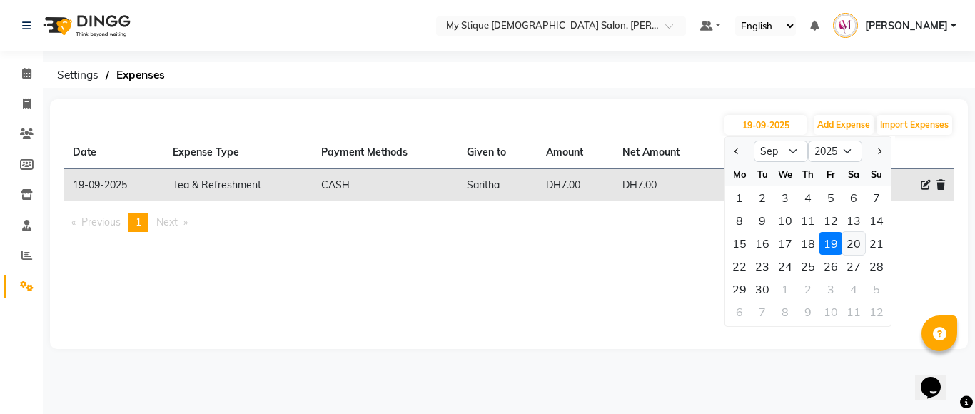
click at [853, 245] on div "20" at bounding box center [853, 243] width 23 height 23
type input "20-09-2025"
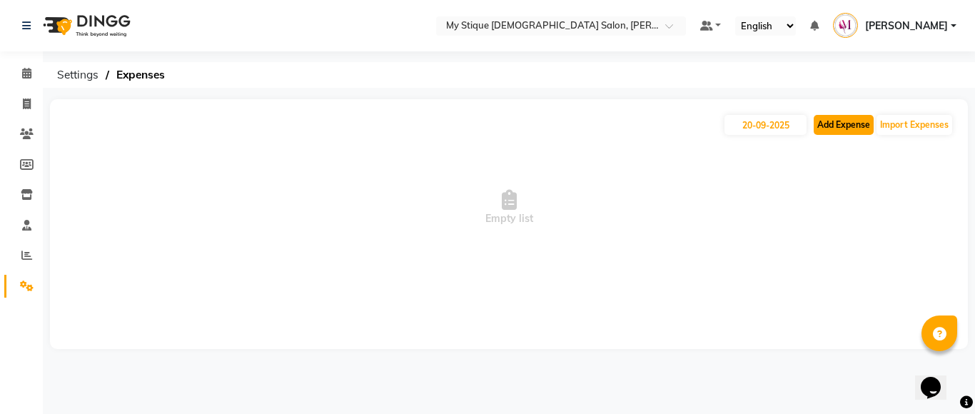
click at [846, 130] on button "Add Expense" at bounding box center [843, 125] width 60 height 20
select select "1"
select select "6563"
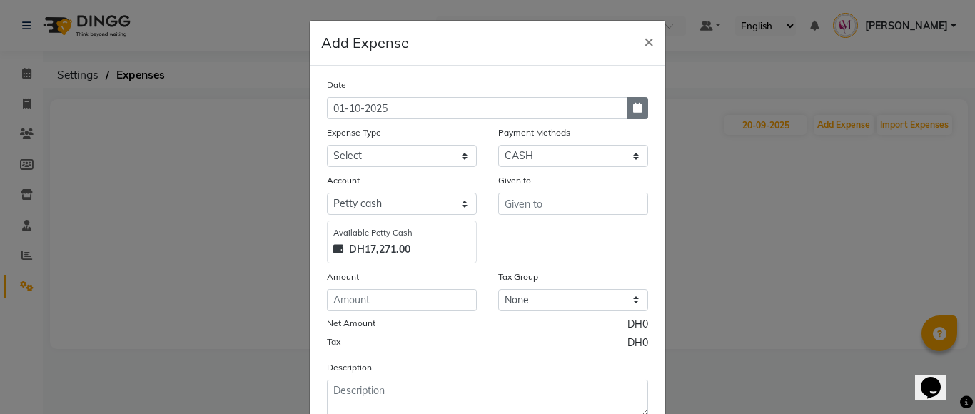
click at [626, 115] on button "button" at bounding box center [636, 108] width 21 height 22
select select "10"
select select "2025"
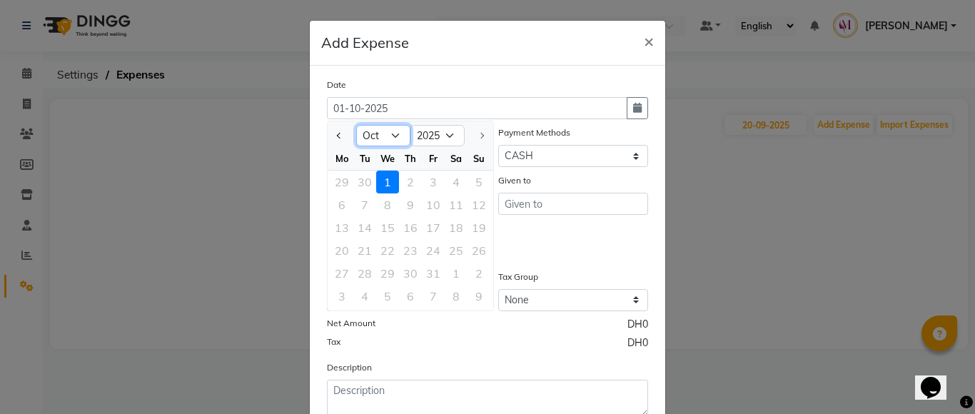
click at [384, 138] on select "Jan Feb Mar Apr May Jun [DATE] Aug Sep Oct" at bounding box center [383, 135] width 54 height 21
select select "9"
click at [356, 125] on select "Jan Feb Mar Apr May Jun [DATE] Aug Sep Oct" at bounding box center [383, 135] width 54 height 21
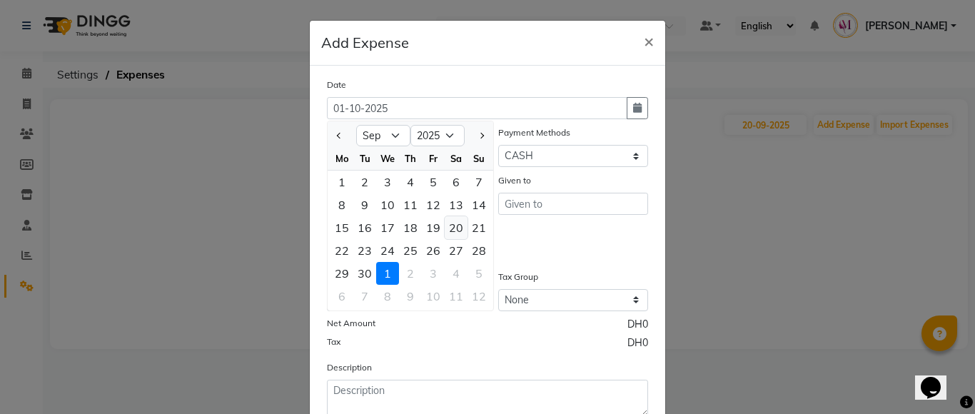
click at [448, 228] on div "20" at bounding box center [456, 227] width 23 height 23
type input "20-09-2025"
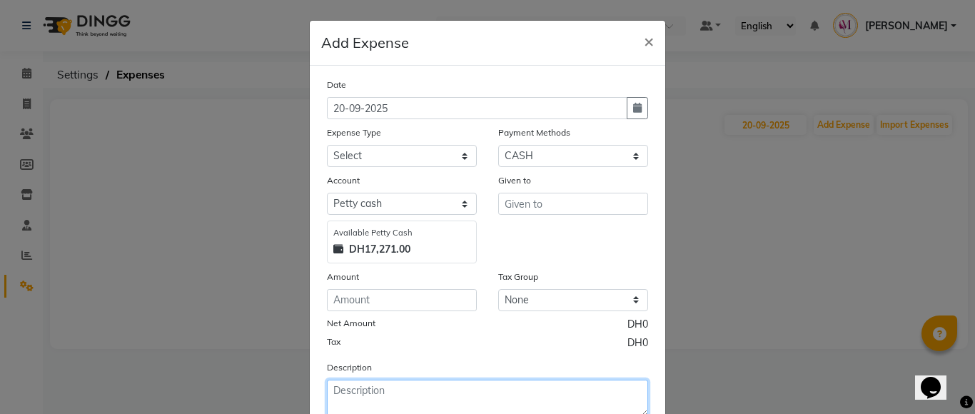
click at [382, 385] on textarea at bounding box center [487, 398] width 321 height 37
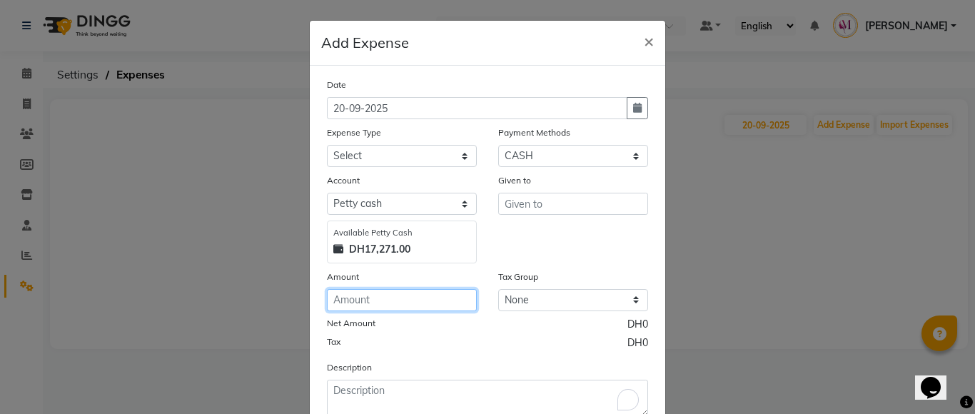
click at [388, 295] on input "number" at bounding box center [402, 300] width 150 height 22
type input "33"
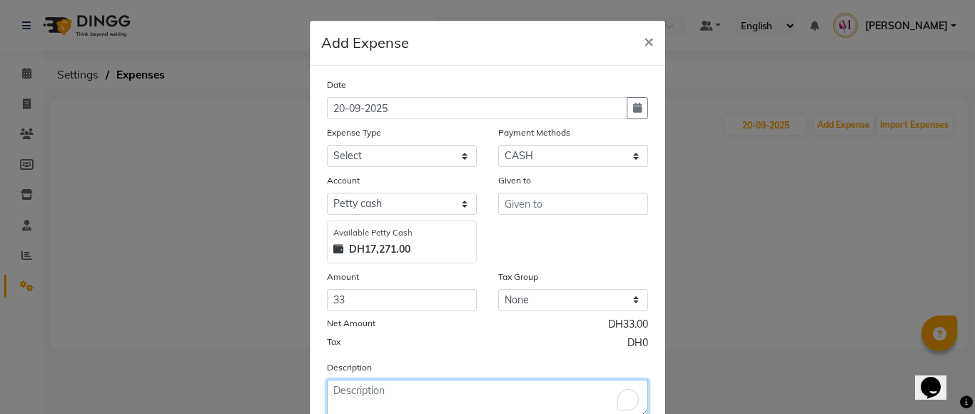
click at [369, 406] on textarea "To enrich screen reader interactions, please activate Accessibility in Grammarl…" at bounding box center [487, 398] width 321 height 37
type textarea "laundry, cleaning itens"
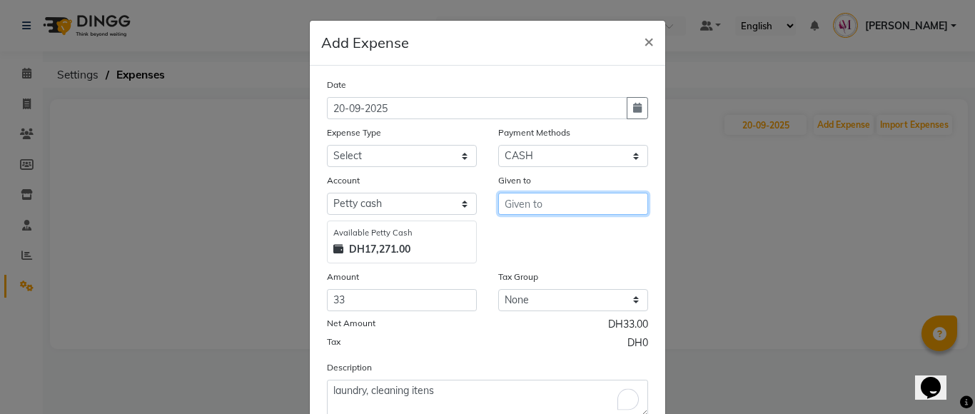
click at [607, 194] on input "text" at bounding box center [573, 204] width 150 height 22
click at [557, 260] on button "[DEMOGRAPHIC_DATA]" at bounding box center [569, 256] width 141 height 23
type input "Saritha"
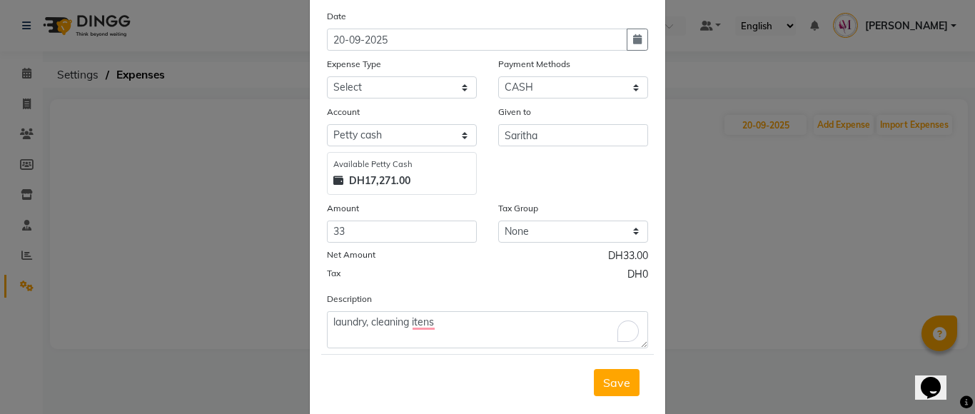
scroll to position [70, 0]
click at [457, 87] on select "Select Advance Salary Bank charges Car maintenance Cash transfer to bank Cash t…" at bounding box center [402, 86] width 150 height 22
select select "9"
click at [327, 75] on select "Select Advance Salary Bank charges Car maintenance Cash transfer to bank Cash t…" at bounding box center [402, 86] width 150 height 22
click at [615, 381] on span "Save" at bounding box center [616, 381] width 27 height 14
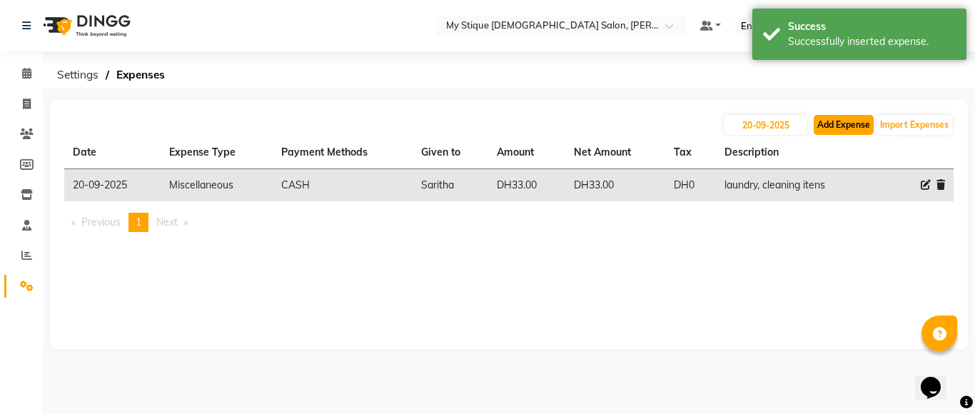
click at [829, 129] on button "Add Expense" at bounding box center [843, 125] width 60 height 20
select select "1"
select select "6563"
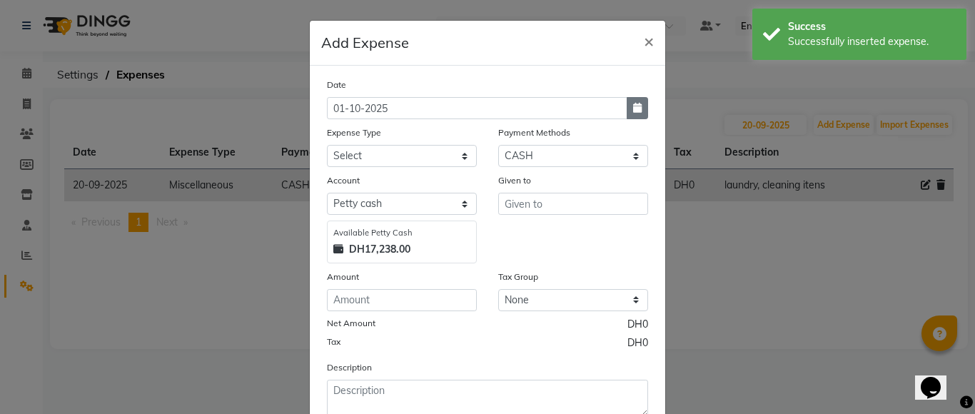
click at [639, 111] on button "button" at bounding box center [636, 108] width 21 height 22
select select "10"
select select "2025"
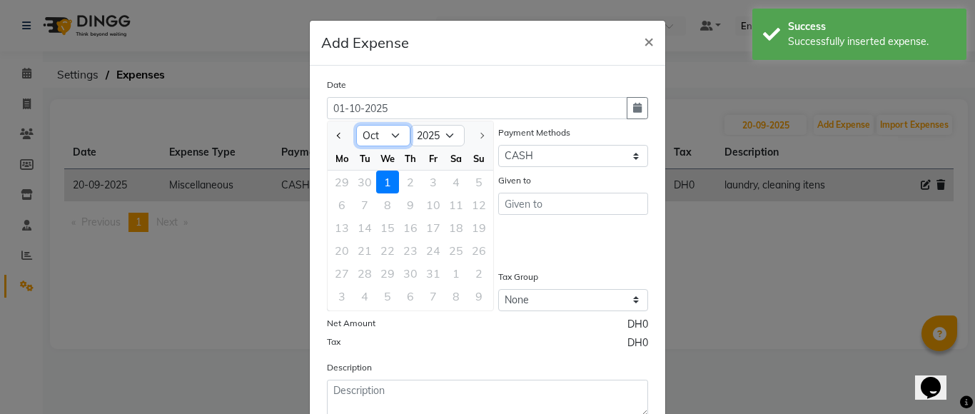
click at [375, 128] on select "Jan Feb Mar Apr May Jun [DATE] Aug Sep Oct" at bounding box center [383, 135] width 54 height 21
select select "9"
click at [356, 125] on select "Jan Feb Mar Apr May Jun [DATE] Aug Sep Oct" at bounding box center [383, 135] width 54 height 21
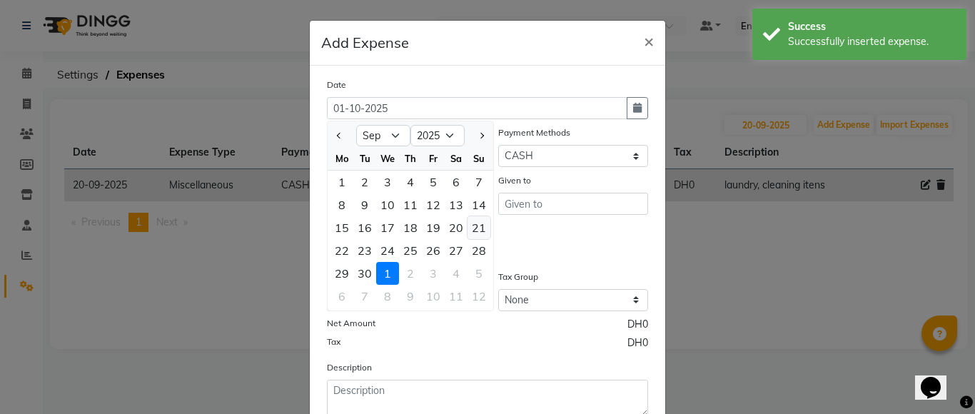
click at [470, 233] on div "21" at bounding box center [478, 227] width 23 height 23
type input "[DATE]"
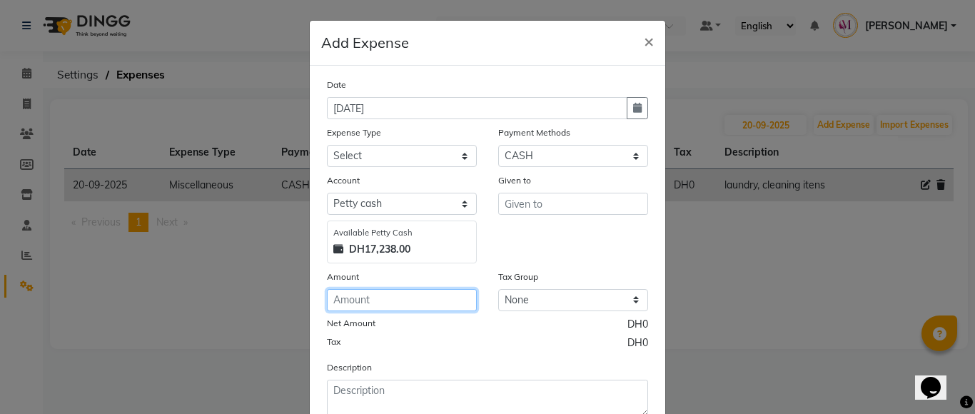
click at [391, 301] on input "number" at bounding box center [402, 300] width 150 height 22
type input "3335"
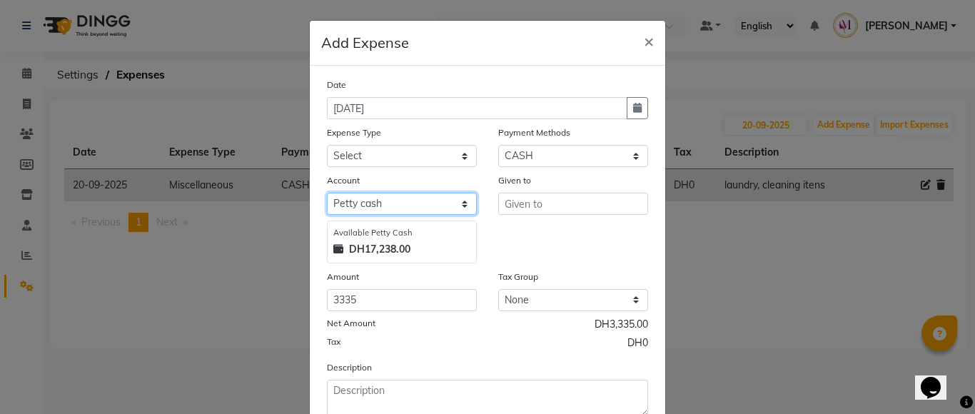
click at [406, 204] on select "Select Petty cash" at bounding box center [402, 204] width 150 height 22
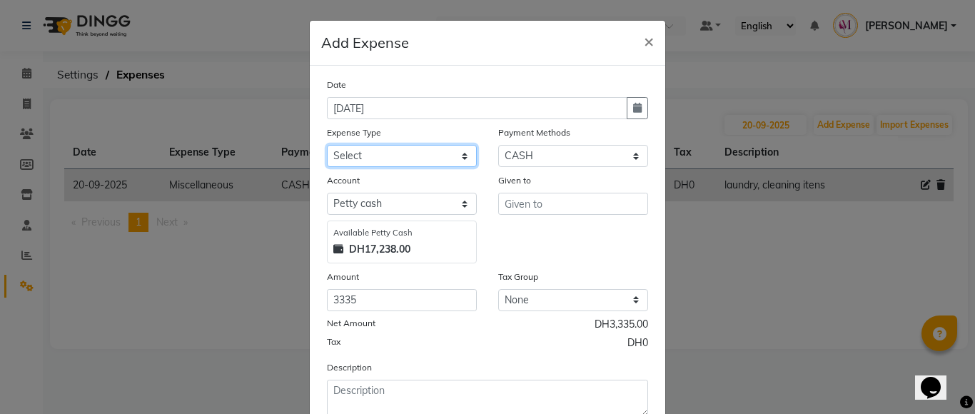
click at [402, 158] on select "Select Advance Salary Bank charges Car maintenance Cash transfer to bank Cash t…" at bounding box center [402, 156] width 150 height 22
select select "1"
click at [327, 145] on select "Select Advance Salary Bank charges Car maintenance Cash transfer to bank Cash t…" at bounding box center [402, 156] width 150 height 22
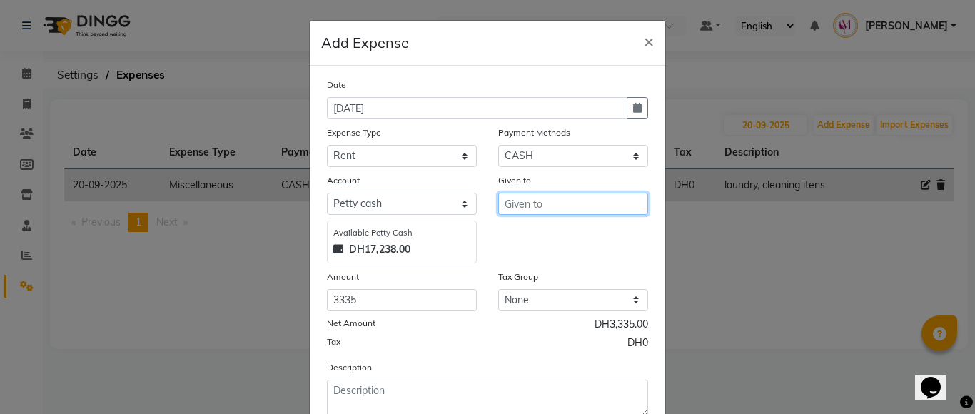
click at [532, 202] on input "text" at bounding box center [573, 204] width 150 height 22
click at [531, 253] on ngb-highlight "[DEMOGRAPHIC_DATA]" at bounding box center [569, 257] width 106 height 14
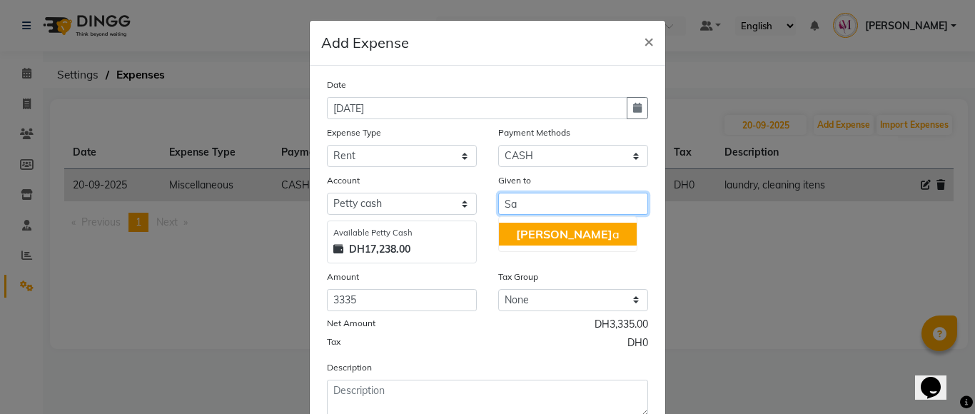
type input "S"
click at [523, 233] on span "Be" at bounding box center [523, 234] width 14 height 14
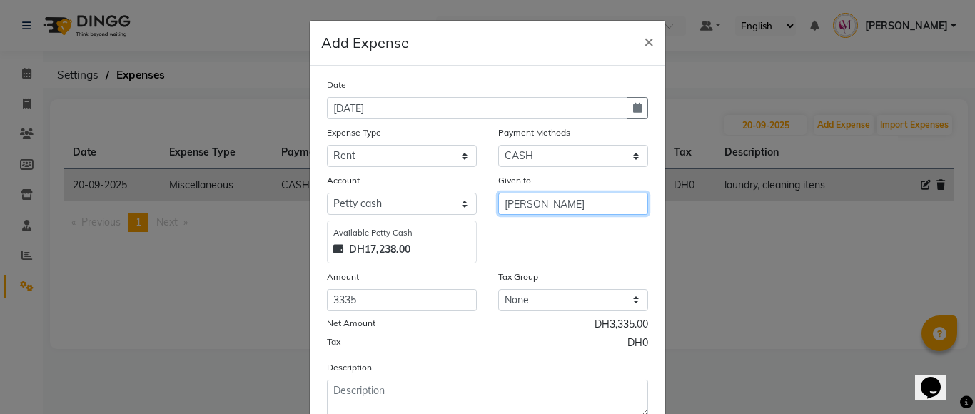
type input "[PERSON_NAME]"
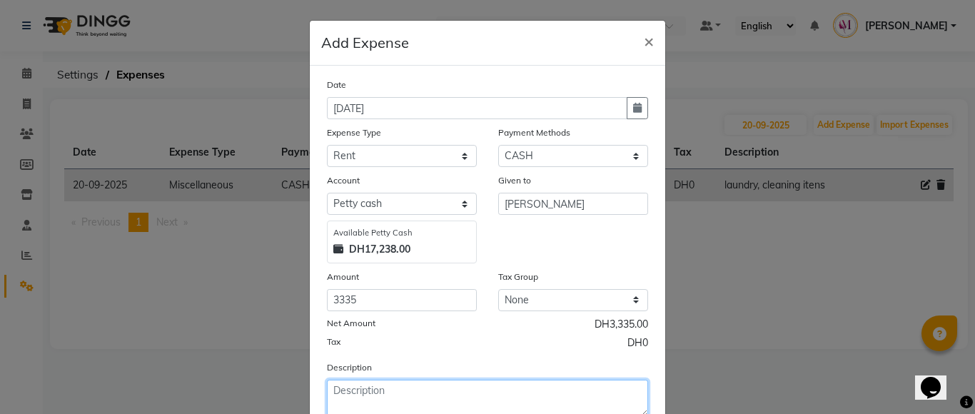
click at [360, 402] on textarea at bounding box center [487, 398] width 321 height 37
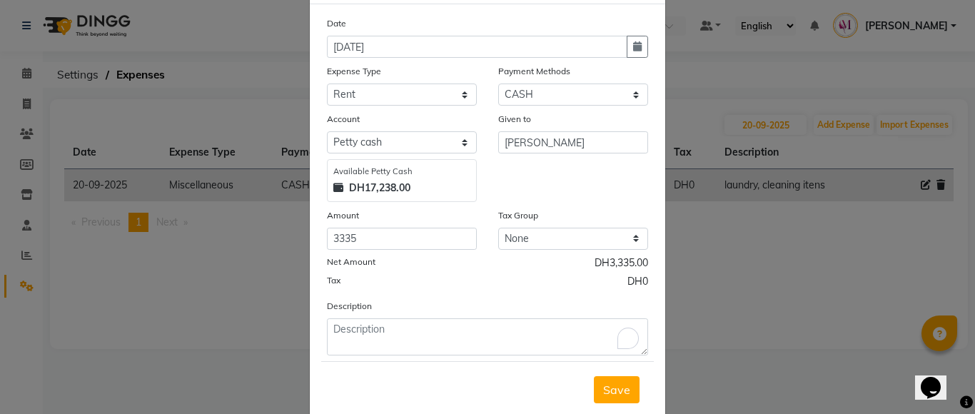
scroll to position [97, 0]
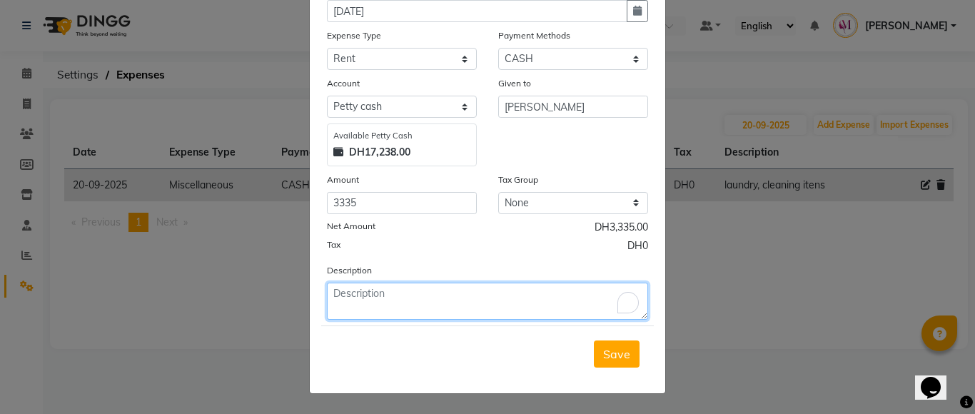
click at [407, 299] on textarea "To enrich screen reader interactions, please activate Accessibility in Grammarl…" at bounding box center [487, 301] width 321 height 37
type textarea "shop rent"
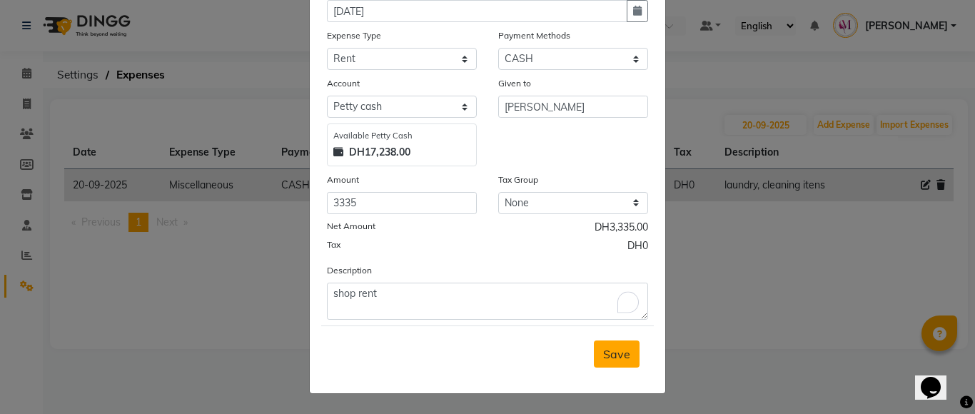
click at [623, 355] on span "Save" at bounding box center [616, 354] width 27 height 14
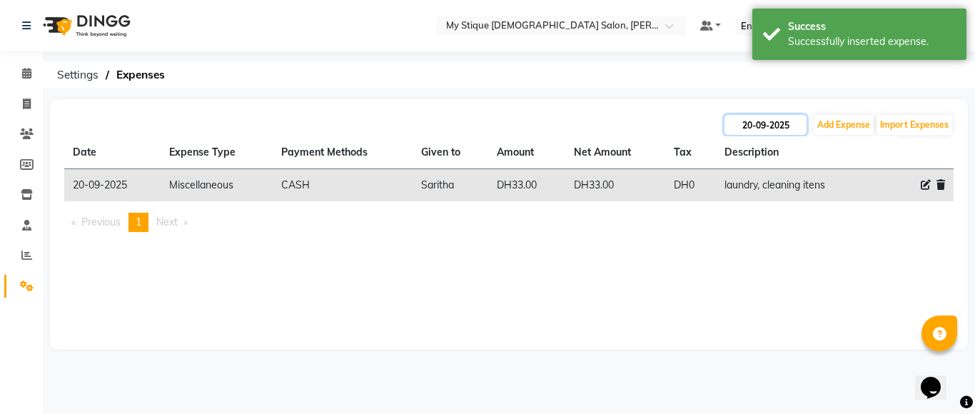
click at [778, 127] on input "20-09-2025" at bounding box center [765, 125] width 82 height 20
select select "9"
select select "2025"
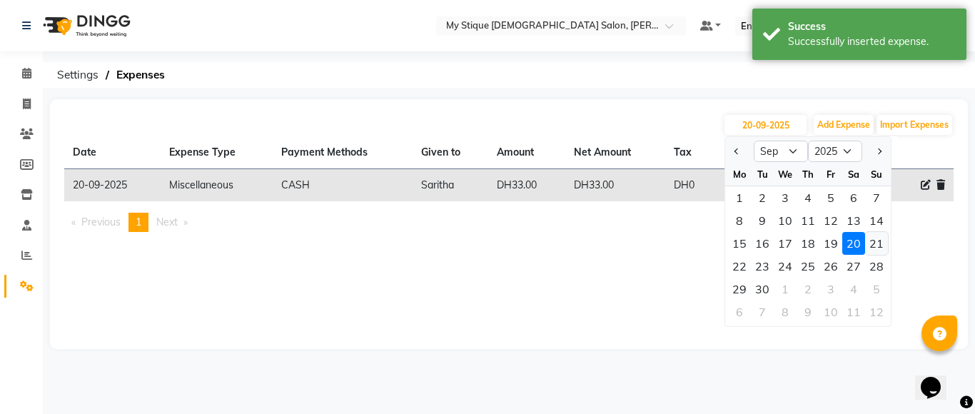
click at [880, 243] on div "21" at bounding box center [876, 243] width 23 height 23
type input "[DATE]"
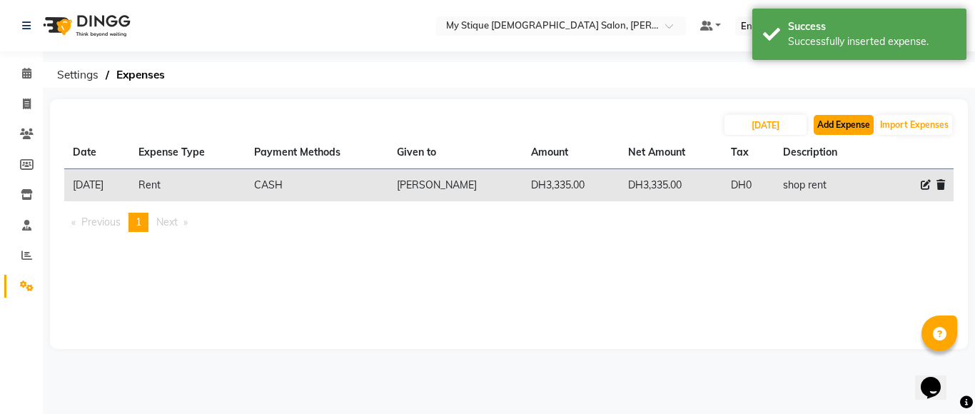
click at [839, 117] on button "Add Expense" at bounding box center [843, 125] width 60 height 20
select select "1"
select select "6563"
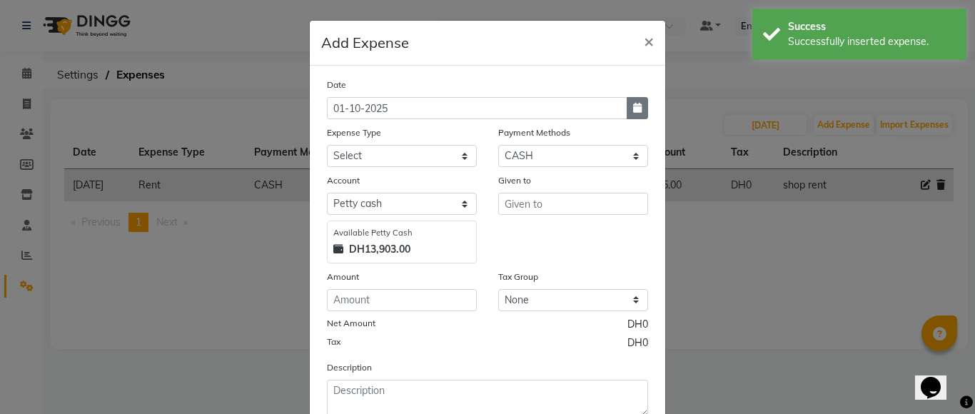
click at [633, 112] on icon "button" at bounding box center [637, 108] width 9 height 10
select select "10"
select select "2025"
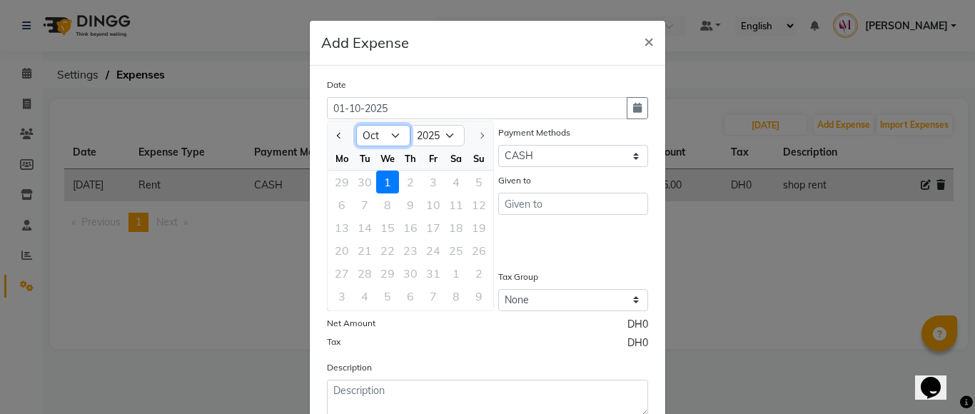
click at [398, 139] on select "Jan Feb Mar Apr May Jun [DATE] Aug Sep Oct" at bounding box center [383, 135] width 54 height 21
select select "9"
click at [356, 125] on select "Jan Feb Mar Apr May Jun [DATE] Aug Sep Oct" at bounding box center [383, 135] width 54 height 21
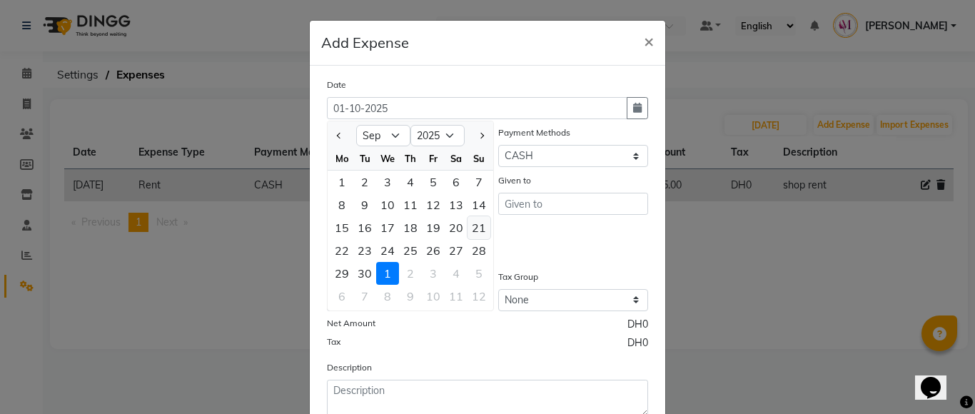
click at [479, 227] on div "21" at bounding box center [478, 227] width 23 height 23
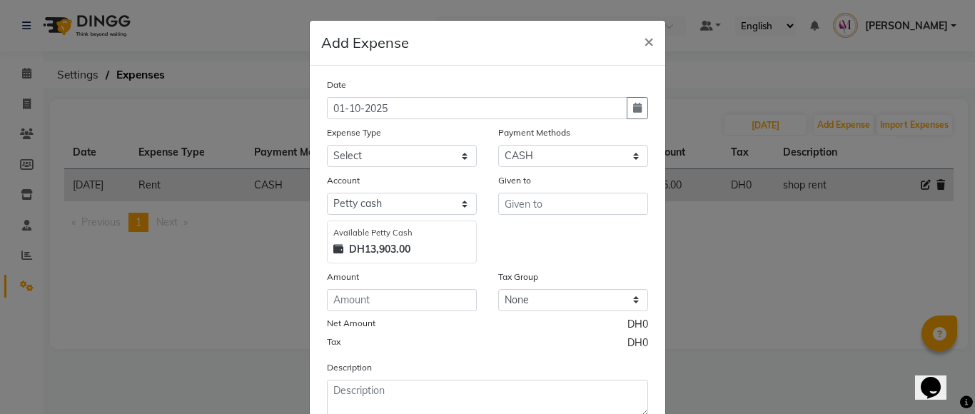
type input "[DATE]"
click at [366, 300] on input "number" at bounding box center [402, 300] width 150 height 22
type input "2"
click at [425, 150] on select "Select Advance Salary Bank charges Car maintenance Cash transfer to bank Cash t…" at bounding box center [402, 156] width 150 height 22
select select "17"
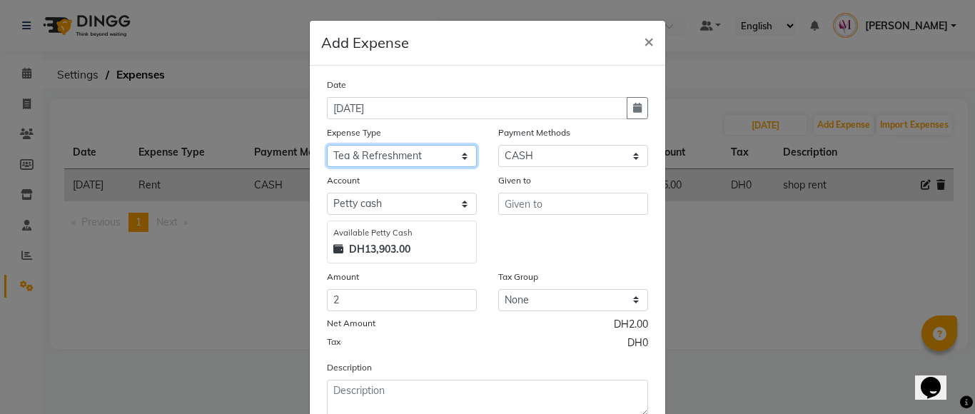
click at [327, 145] on select "Select Advance Salary Bank charges Car maintenance Cash transfer to bank Cash t…" at bounding box center [402, 156] width 150 height 22
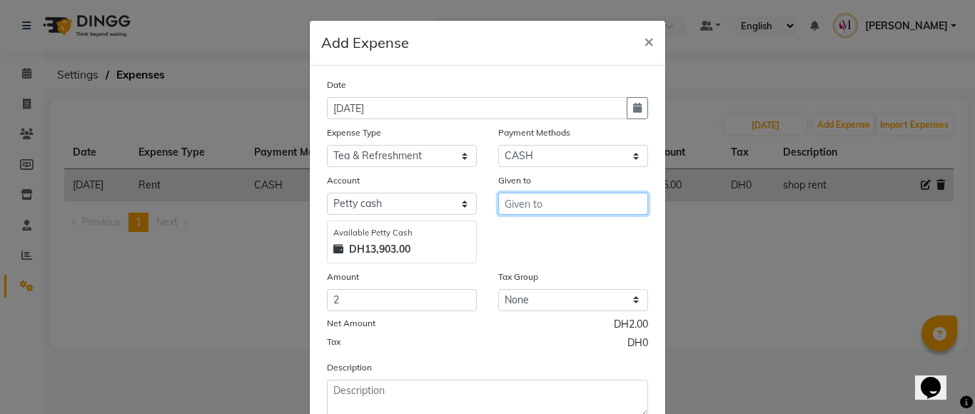
click at [542, 210] on input "text" at bounding box center [573, 204] width 150 height 22
click at [547, 253] on ngb-highlight "[DEMOGRAPHIC_DATA]" at bounding box center [569, 257] width 106 height 14
type input "Saritha"
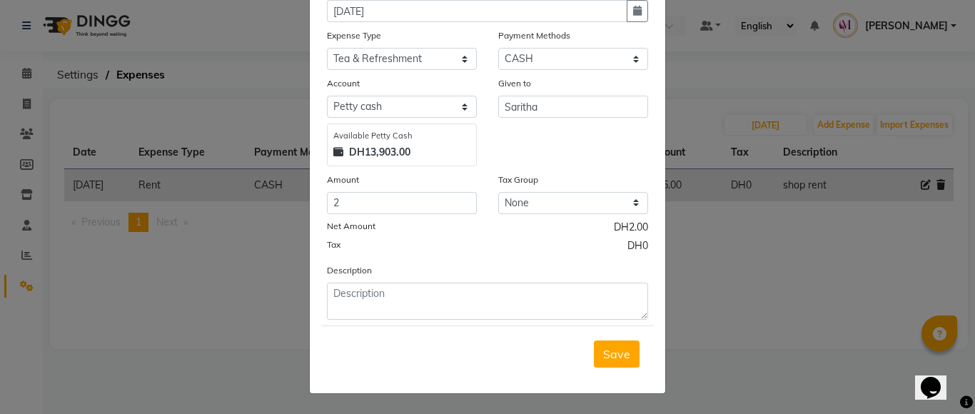
click at [621, 367] on div "Save" at bounding box center [487, 353] width 333 height 56
click at [620, 355] on span "Save" at bounding box center [616, 354] width 27 height 14
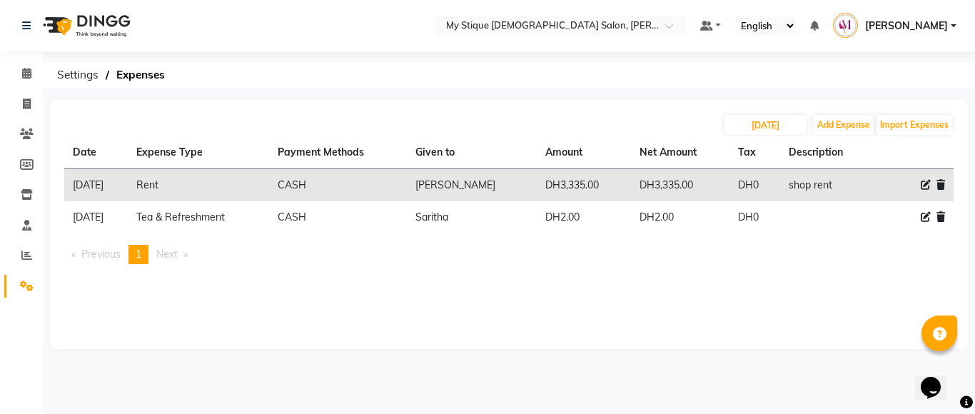
click at [841, 135] on div "21-09-2025 Add Expense Import Expenses" at bounding box center [508, 124] width 889 height 23
click at [840, 122] on button "Add Expense" at bounding box center [843, 125] width 60 height 20
select select "1"
select select "6563"
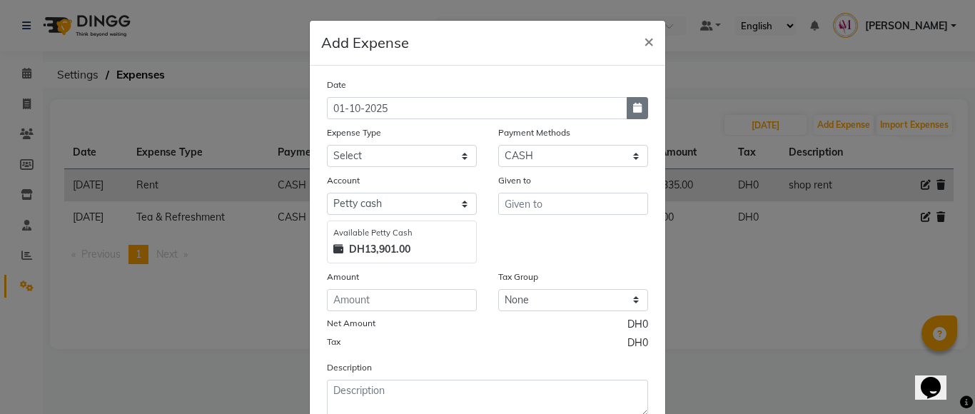
click at [626, 113] on button "button" at bounding box center [636, 108] width 21 height 22
select select "10"
select select "2025"
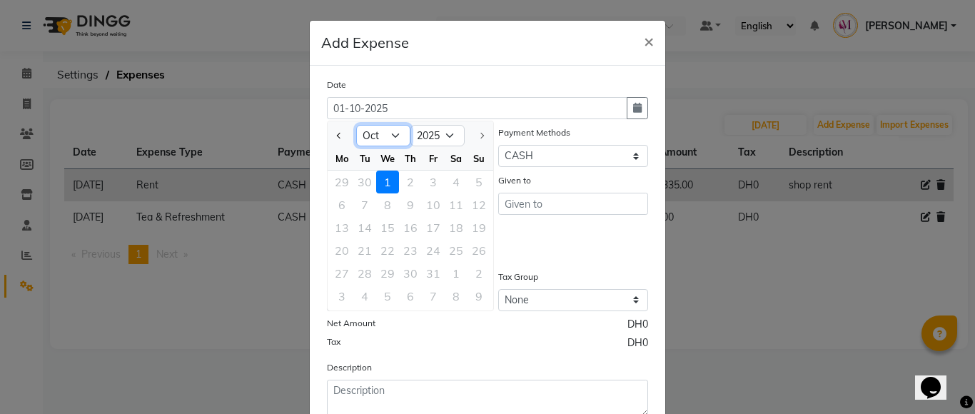
click at [390, 139] on select "Jan Feb Mar Apr May Jun [DATE] Aug Sep Oct" at bounding box center [383, 135] width 54 height 21
select select "9"
click at [356, 125] on select "Jan Feb Mar Apr May Jun [DATE] Aug Sep Oct" at bounding box center [383, 135] width 54 height 21
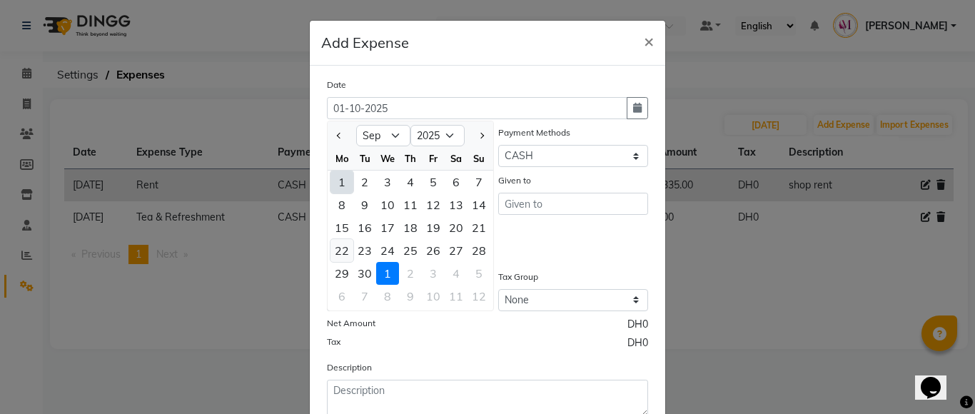
click at [338, 251] on div "22" at bounding box center [341, 250] width 23 height 23
type input "[DATE]"
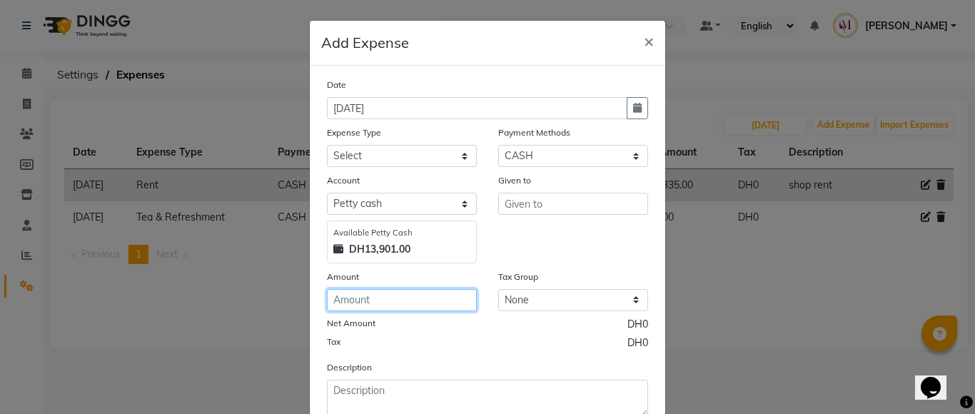
click at [352, 292] on input "number" at bounding box center [402, 300] width 150 height 22
type input "942"
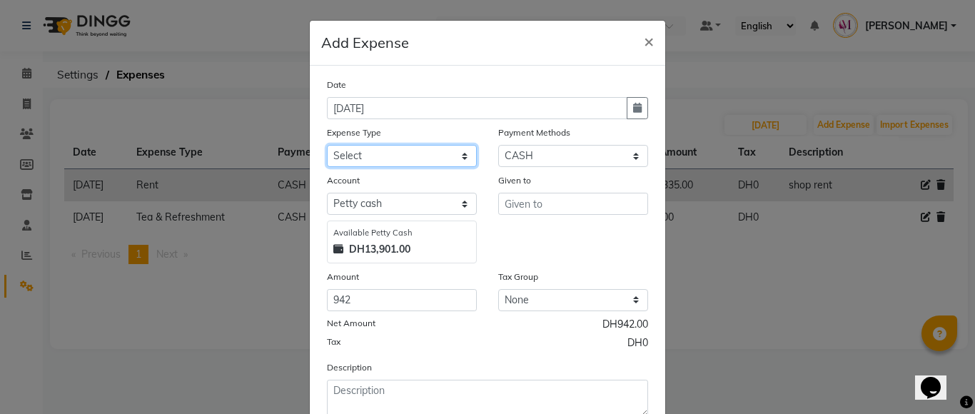
click at [394, 156] on select "Select Advance Salary Bank charges Car maintenance Cash transfer to bank Cash t…" at bounding box center [402, 156] width 150 height 22
select select "25"
click at [327, 145] on select "Select Advance Salary Bank charges Car maintenance Cash transfer to bank Cash t…" at bounding box center [402, 156] width 150 height 22
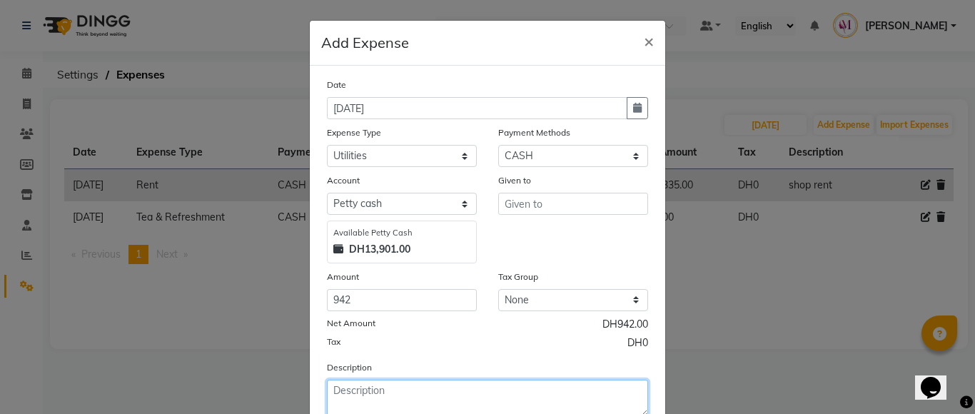
click at [352, 389] on textarea at bounding box center [487, 398] width 321 height 37
type textarea "sewa"
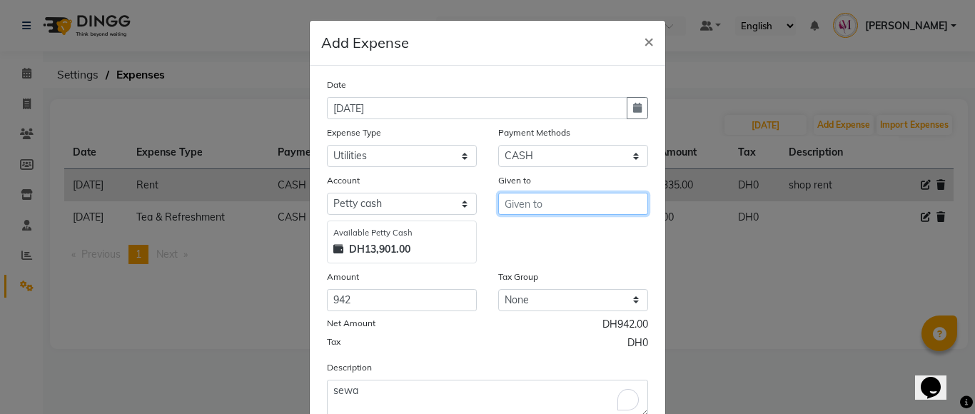
click at [587, 200] on input "text" at bounding box center [573, 204] width 150 height 22
click at [564, 245] on button "Bet cy" at bounding box center [555, 234] width 113 height 23
type input "[PERSON_NAME]"
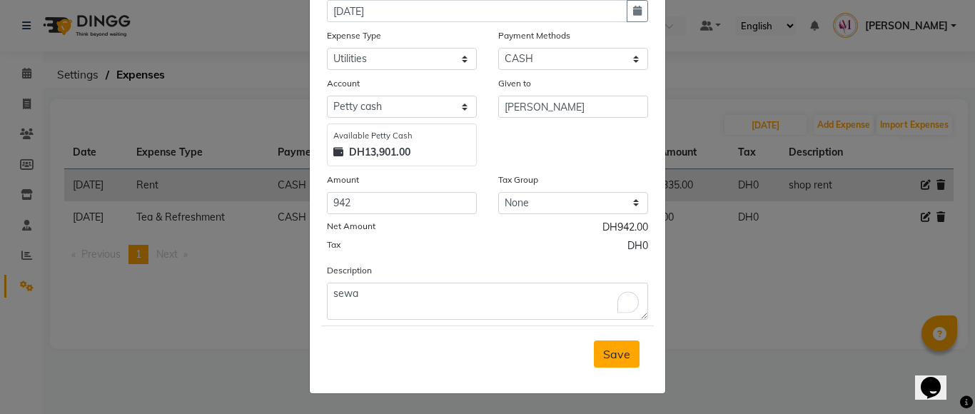
click at [620, 355] on span "Save" at bounding box center [616, 354] width 27 height 14
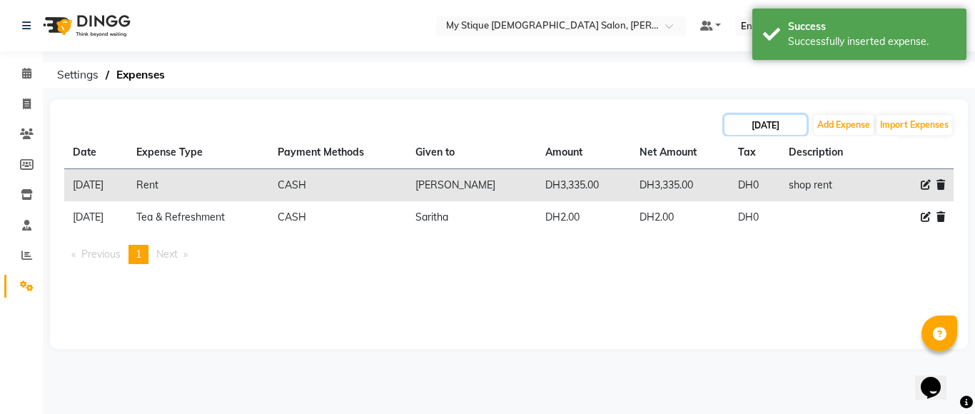
click at [775, 126] on input "[DATE]" at bounding box center [765, 125] width 82 height 20
select select "9"
select select "2025"
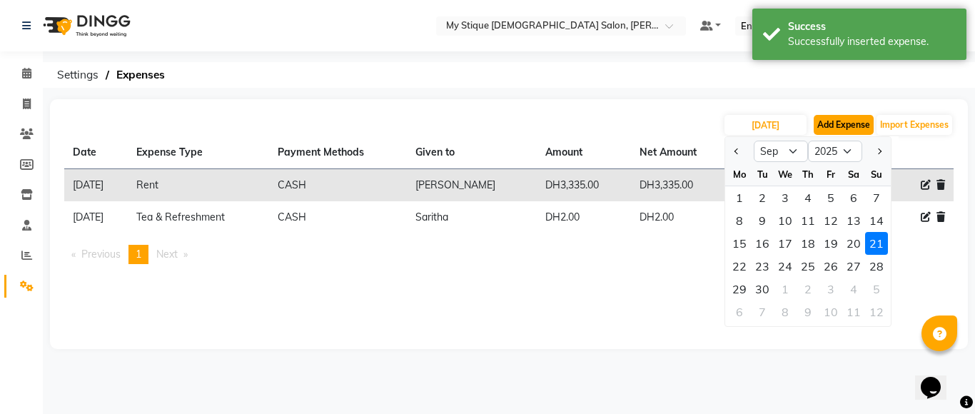
click at [828, 127] on button "Add Expense" at bounding box center [843, 125] width 60 height 20
select select "1"
select select "6563"
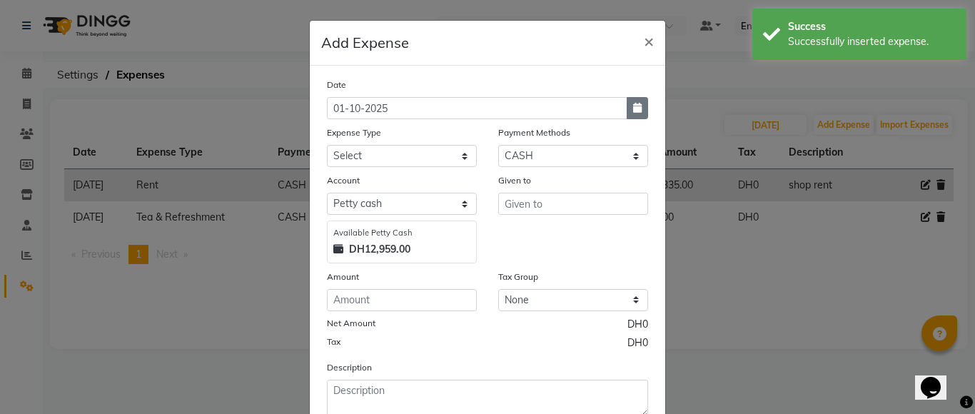
click at [626, 100] on button "button" at bounding box center [636, 108] width 21 height 22
select select "10"
select select "2025"
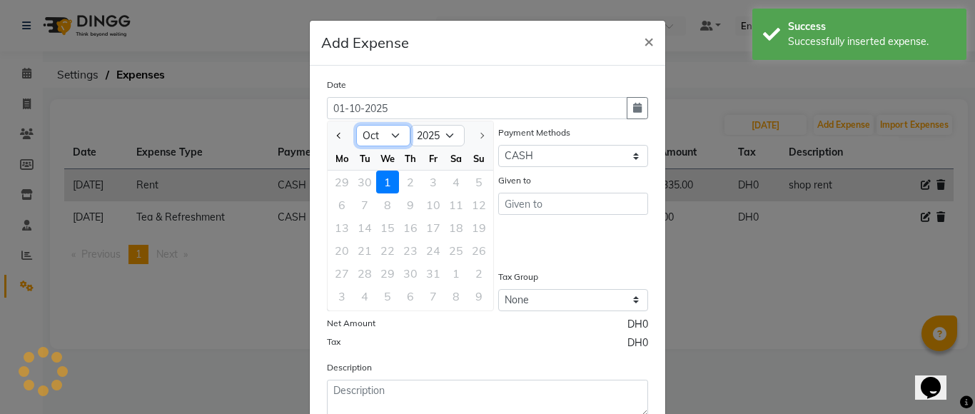
click at [391, 136] on select "Jan Feb Mar Apr May Jun [DATE] Aug Sep Oct" at bounding box center [383, 135] width 54 height 21
select select "9"
click at [356, 125] on select "Jan Feb Mar Apr May Jun [DATE] Aug Sep Oct" at bounding box center [383, 135] width 54 height 21
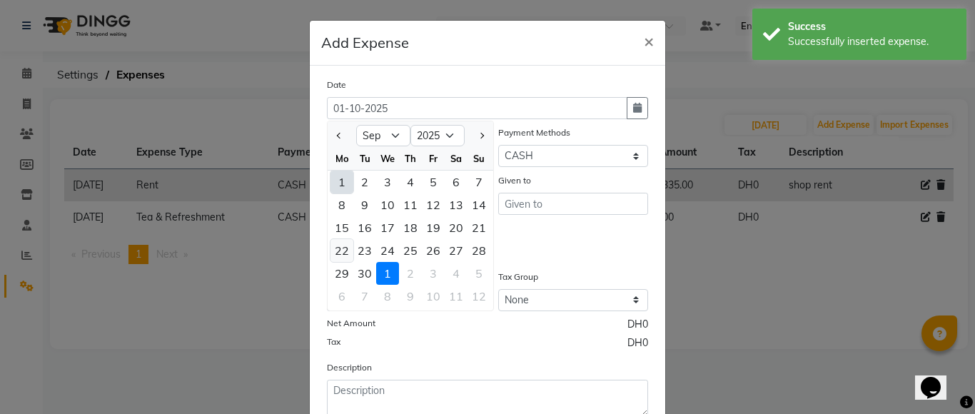
click at [340, 249] on div "22" at bounding box center [341, 250] width 23 height 23
type input "[DATE]"
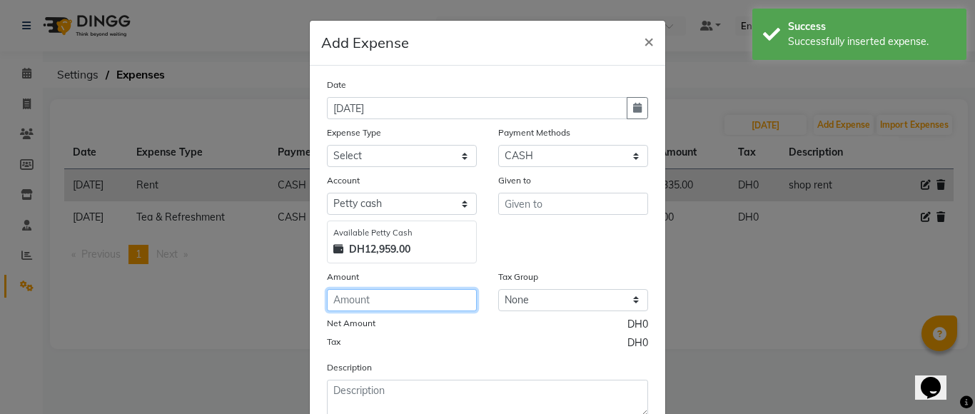
click at [388, 304] on input "number" at bounding box center [402, 300] width 150 height 22
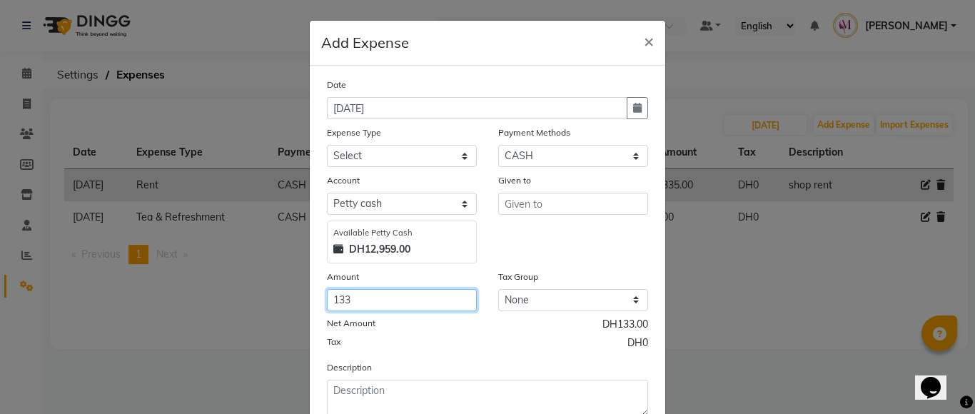
type input "133"
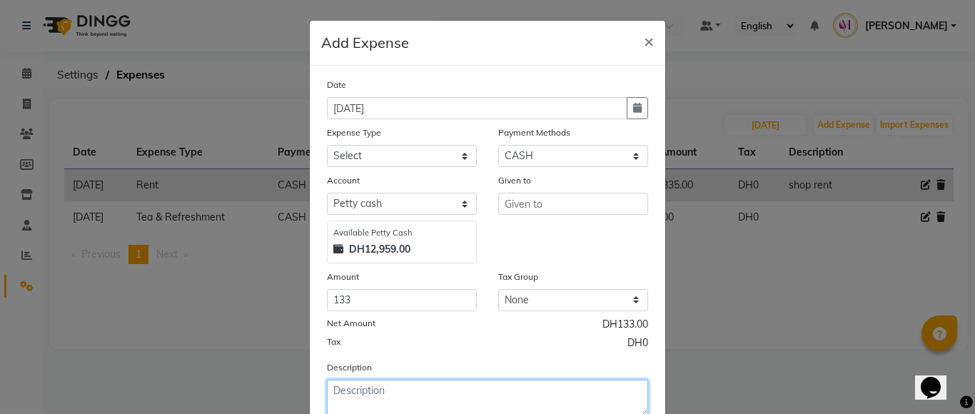
click at [397, 390] on textarea at bounding box center [487, 398] width 321 height 37
type textarea "shop landline"
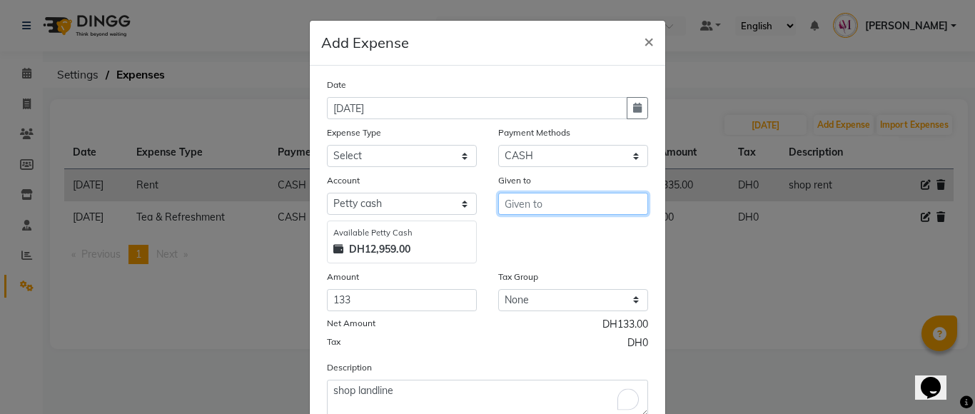
click at [533, 198] on input "text" at bounding box center [573, 204] width 150 height 22
click at [544, 233] on button "Bet cy" at bounding box center [555, 234] width 113 height 23
type input "[PERSON_NAME]"
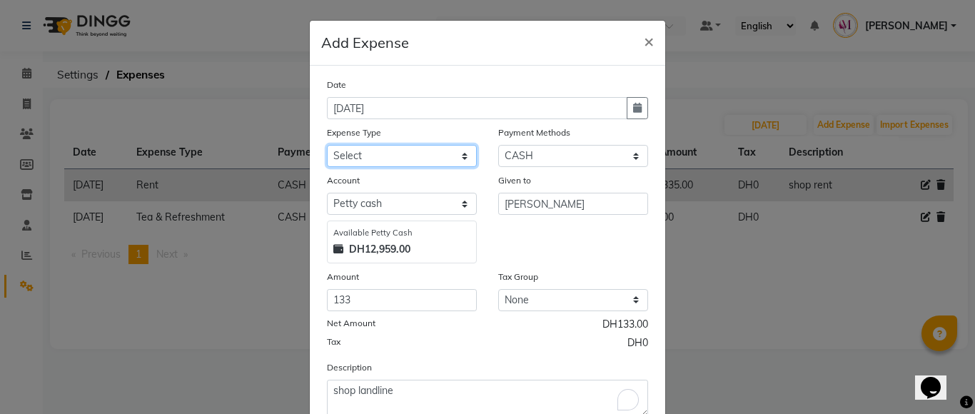
click at [460, 158] on select "Select Advance Salary Bank charges Car maintenance Cash transfer to bank Cash t…" at bounding box center [402, 156] width 150 height 22
select select "25"
click at [327, 145] on select "Select Advance Salary Bank charges Car maintenance Cash transfer to bank Cash t…" at bounding box center [402, 156] width 150 height 22
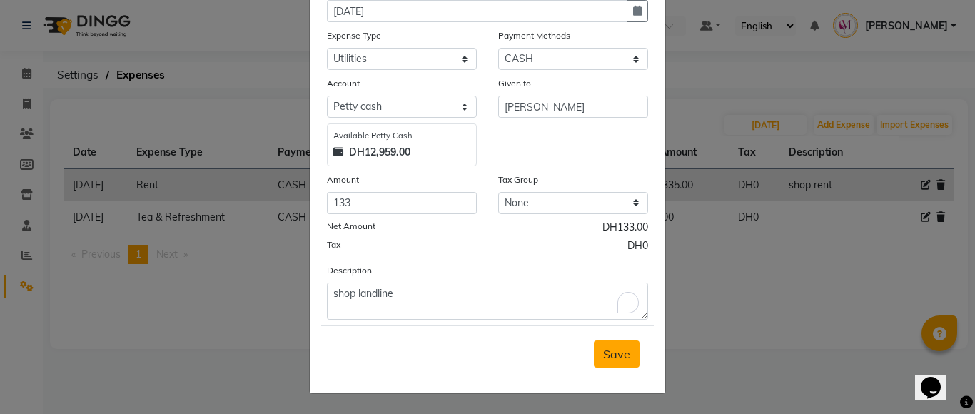
click at [619, 361] on button "Save" at bounding box center [617, 353] width 46 height 27
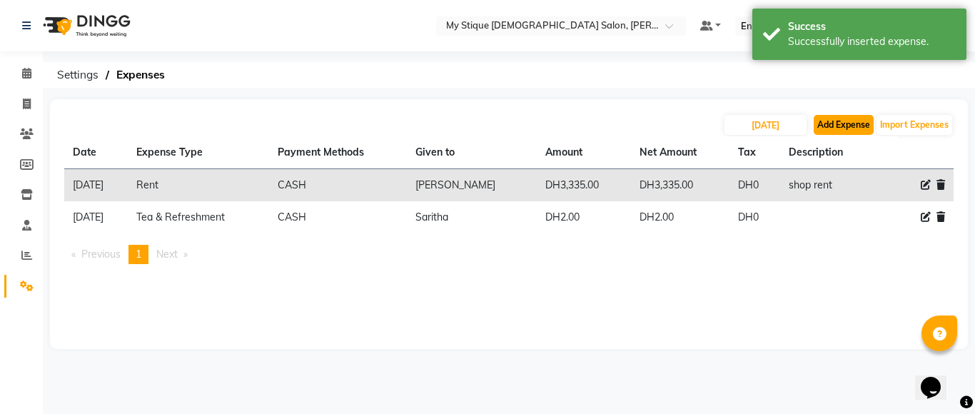
click at [846, 121] on button "Add Expense" at bounding box center [843, 125] width 60 height 20
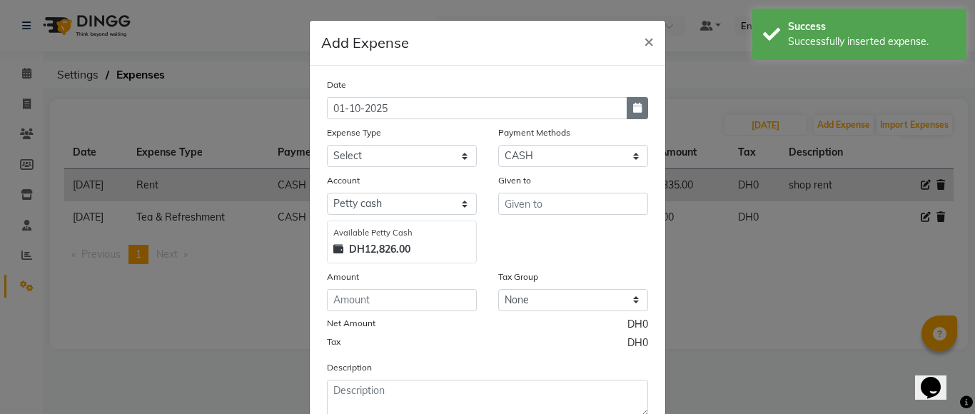
click at [626, 106] on button "button" at bounding box center [636, 108] width 21 height 22
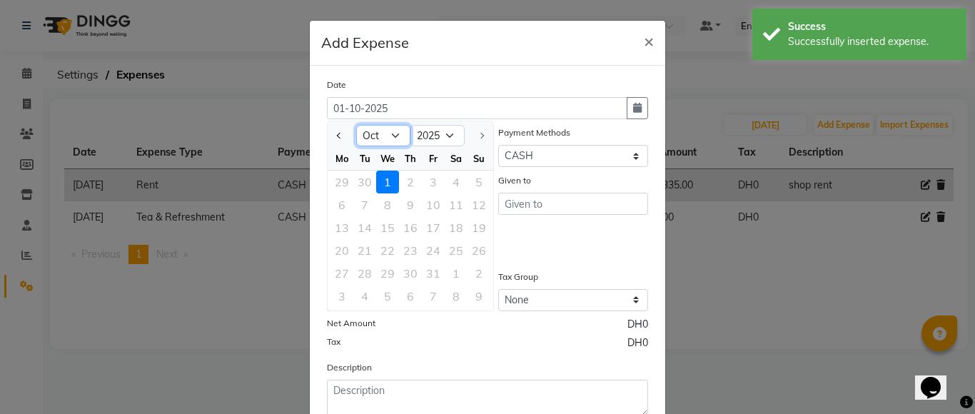
click at [392, 136] on select "Jan Feb Mar Apr May Jun [DATE] Aug Sep Oct" at bounding box center [383, 135] width 54 height 21
click at [356, 125] on select "Jan Feb Mar Apr May Jun [DATE] Aug Sep Oct" at bounding box center [383, 135] width 54 height 21
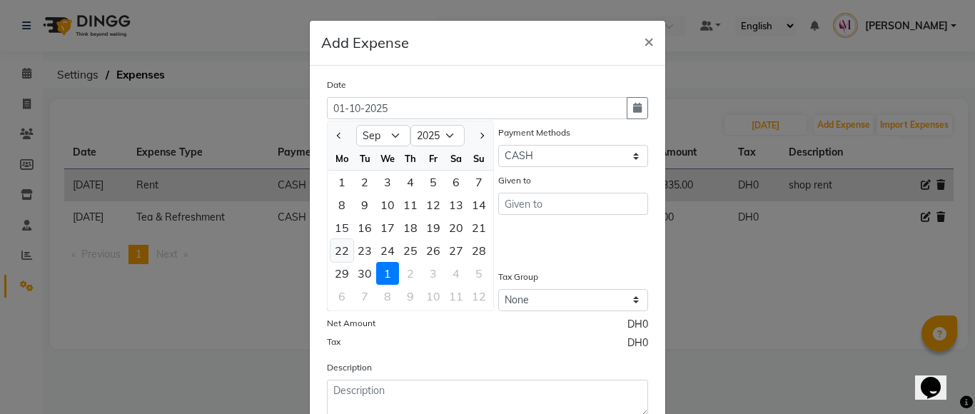
click at [333, 249] on div "22" at bounding box center [341, 250] width 23 height 23
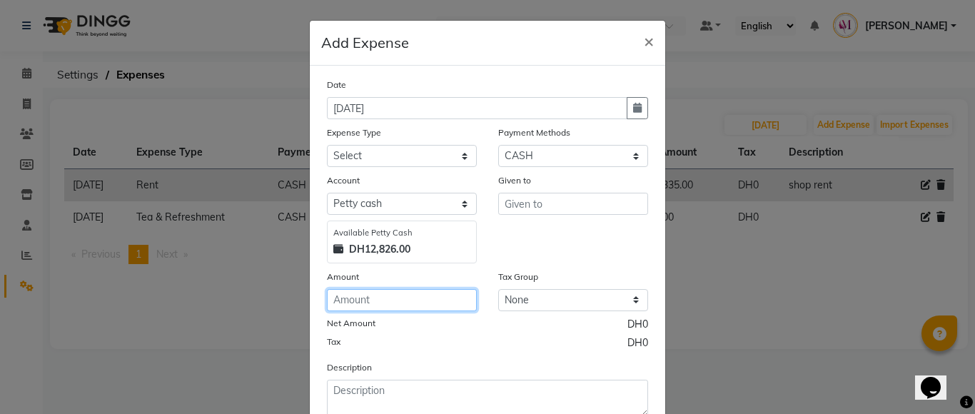
click at [336, 302] on input "number" at bounding box center [402, 300] width 150 height 22
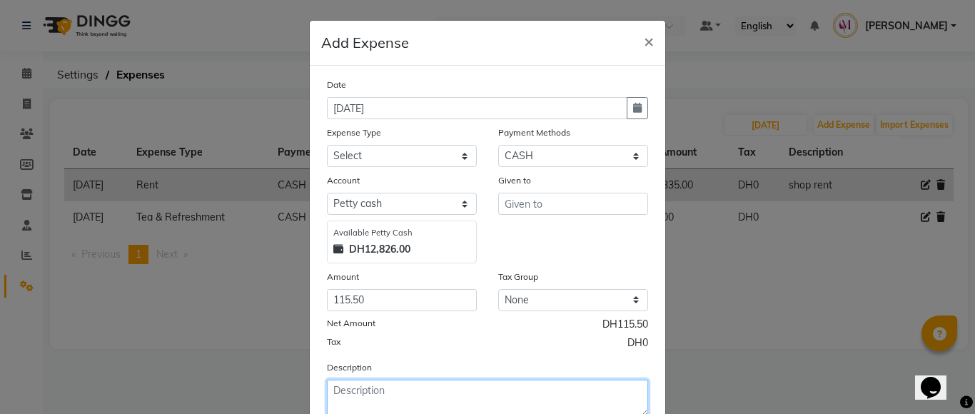
click at [359, 381] on textarea at bounding box center [487, 398] width 321 height 37
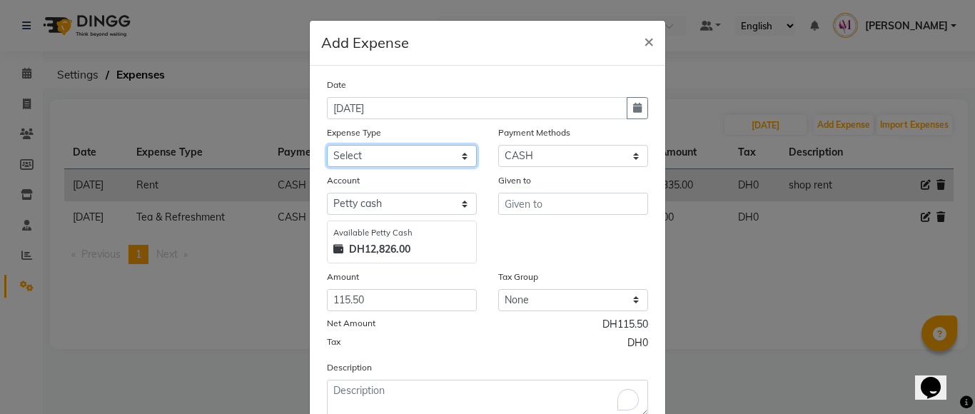
click at [403, 160] on select "Select Advance Salary Bank charges Car maintenance Cash transfer to bank Cash t…" at bounding box center [402, 156] width 150 height 22
click at [327, 145] on select "Select Advance Salary Bank charges Car maintenance Cash transfer to bank Cash t…" at bounding box center [402, 156] width 150 height 22
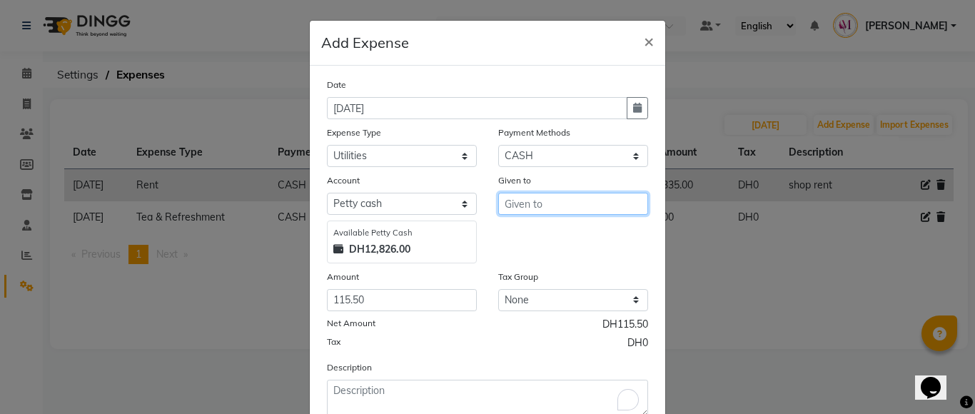
click at [556, 201] on input "text" at bounding box center [573, 204] width 150 height 22
click at [561, 235] on button "Bet cy" at bounding box center [555, 234] width 113 height 23
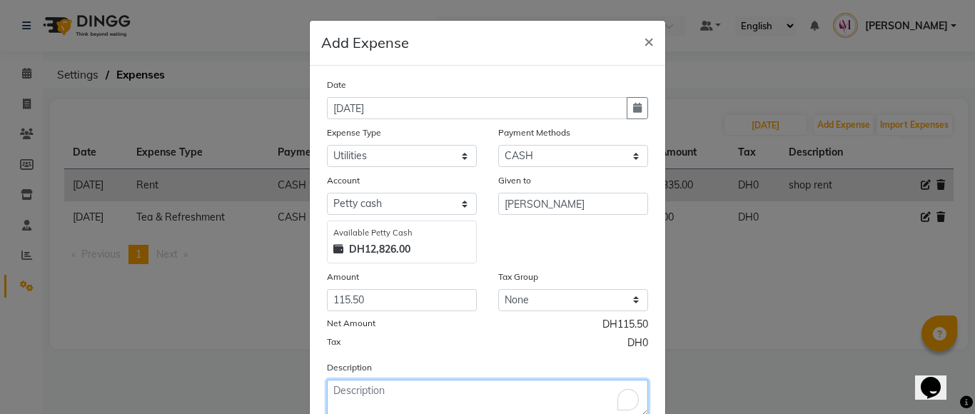
click at [383, 397] on textarea "To enrich screen reader interactions, please activate Accessibility in Grammarl…" at bounding box center [487, 398] width 321 height 37
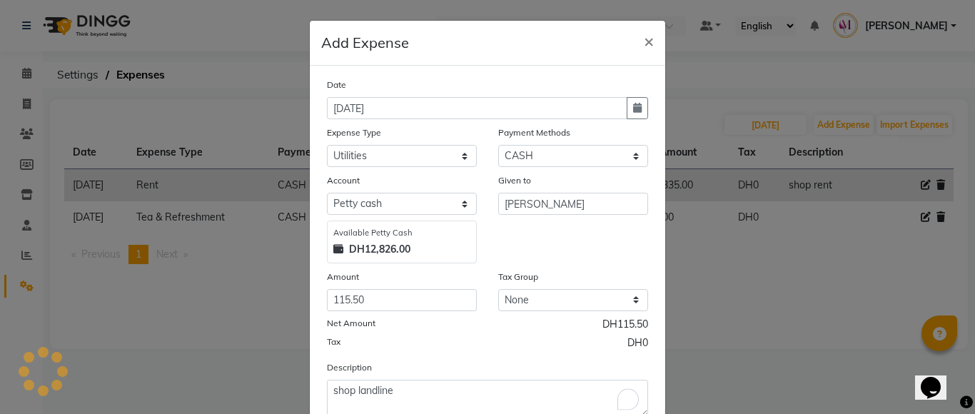
scroll to position [53, 0]
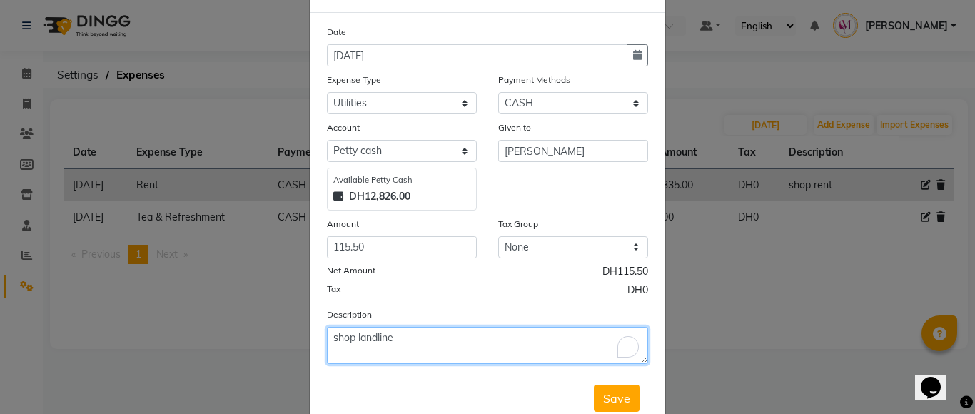
drag, startPoint x: 392, startPoint y: 331, endPoint x: 345, endPoint y: 327, distance: 46.6
click at [345, 327] on textarea "shop landline" at bounding box center [487, 345] width 321 height 37
click at [377, 333] on textarea "shop landline" at bounding box center [487, 345] width 321 height 37
click at [400, 338] on textarea "shop landline" at bounding box center [487, 345] width 321 height 37
click at [352, 338] on textarea "shop obile" at bounding box center [487, 345] width 321 height 37
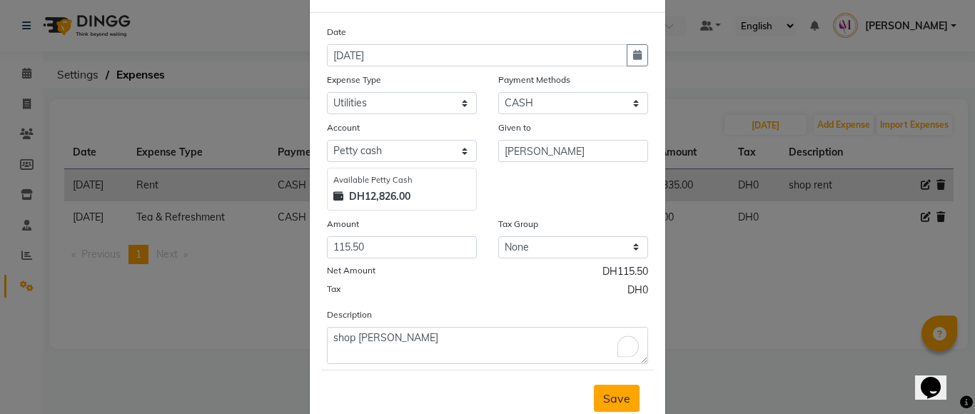
click at [621, 404] on span "Save" at bounding box center [616, 398] width 27 height 14
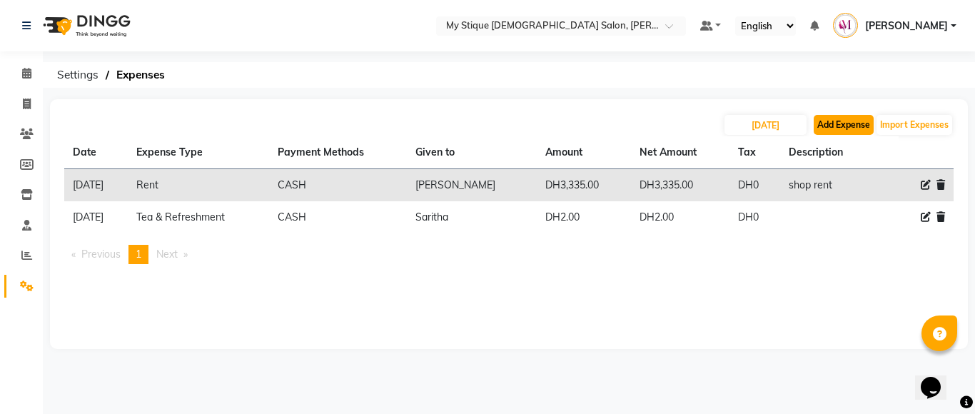
click at [857, 127] on button "Add Expense" at bounding box center [843, 125] width 60 height 20
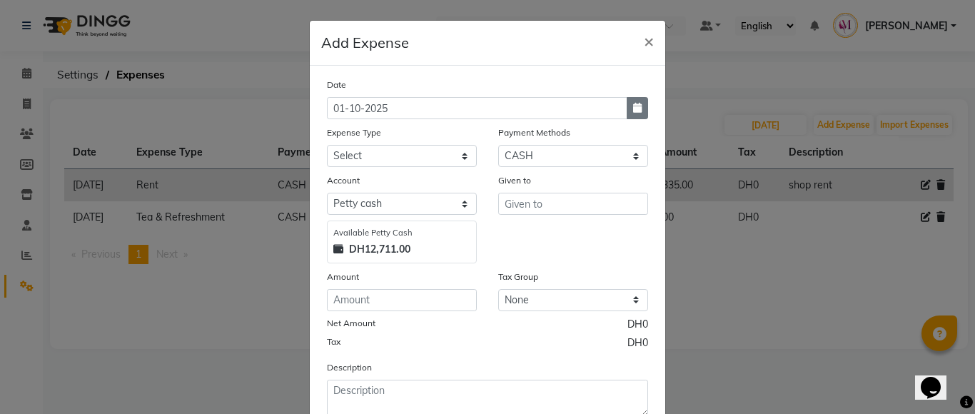
click at [626, 115] on button "button" at bounding box center [636, 108] width 21 height 22
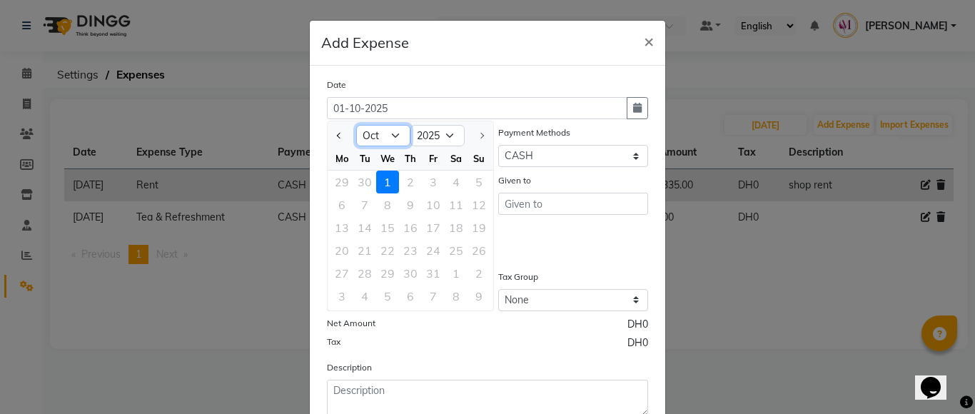
click at [398, 131] on select "Jan Feb Mar Apr May Jun [DATE] Aug Sep Oct" at bounding box center [383, 135] width 54 height 21
click at [356, 125] on select "Jan Feb Mar Apr May Jun [DATE] Aug Sep Oct" at bounding box center [383, 135] width 54 height 21
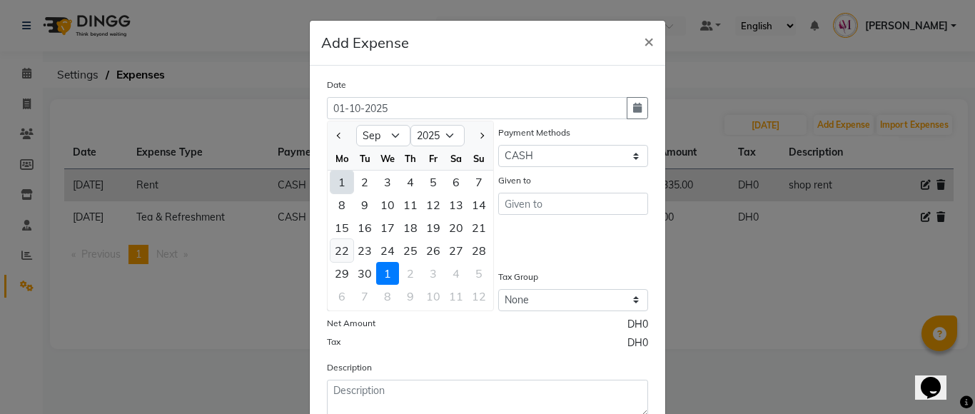
click at [340, 249] on div "22" at bounding box center [341, 250] width 23 height 23
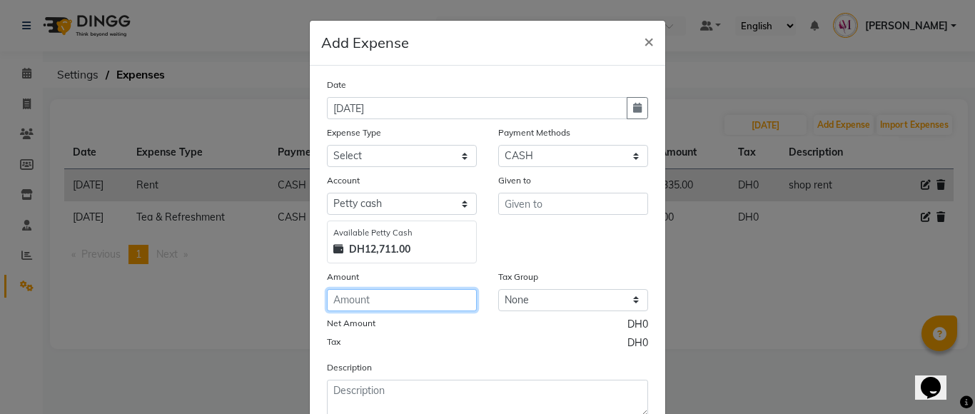
click at [380, 306] on input "number" at bounding box center [402, 300] width 150 height 22
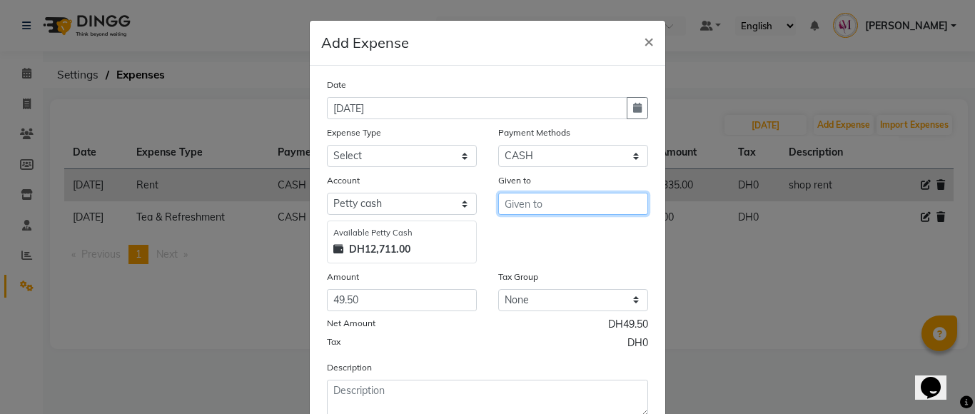
click at [590, 194] on input "text" at bounding box center [573, 204] width 150 height 22
click at [587, 235] on button "Bet cy" at bounding box center [555, 234] width 113 height 23
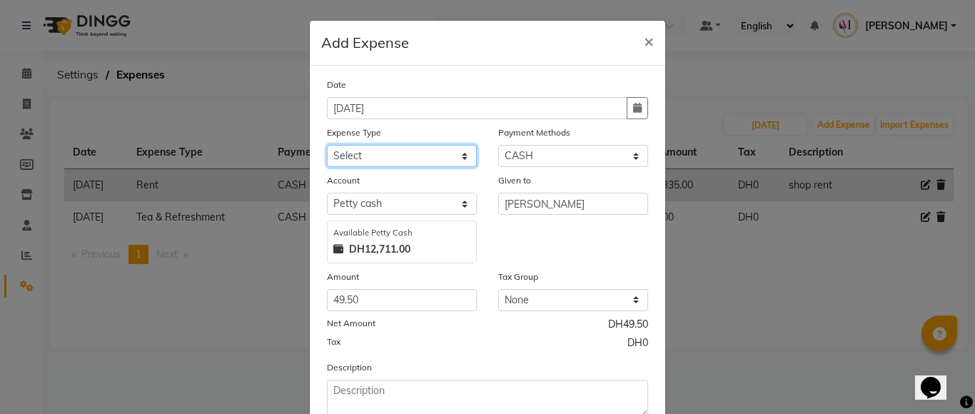
click at [387, 157] on select "Select Advance Salary Bank charges Car maintenance Cash transfer to bank Cash t…" at bounding box center [402, 156] width 150 height 22
click at [327, 145] on select "Select Advance Salary Bank charges Car maintenance Cash transfer to bank Cash t…" at bounding box center [402, 156] width 150 height 22
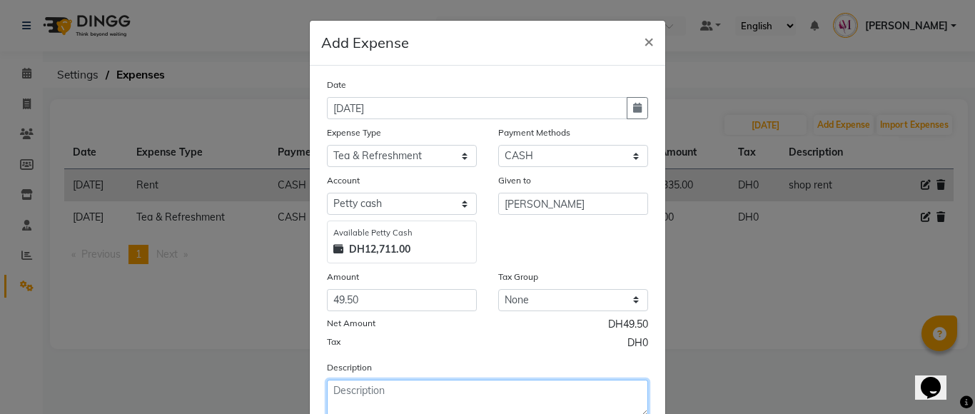
click at [345, 400] on textarea at bounding box center [487, 398] width 321 height 37
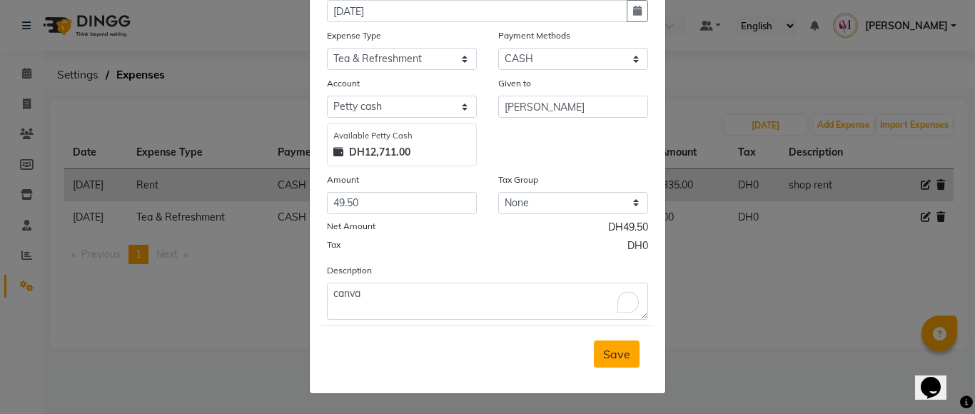
click at [609, 352] on span "Save" at bounding box center [616, 354] width 27 height 14
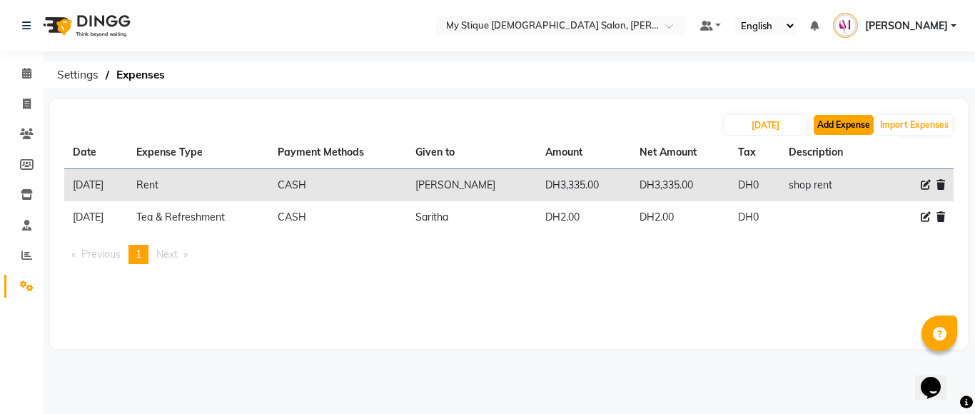
click at [843, 121] on button "Add Expense" at bounding box center [843, 125] width 60 height 20
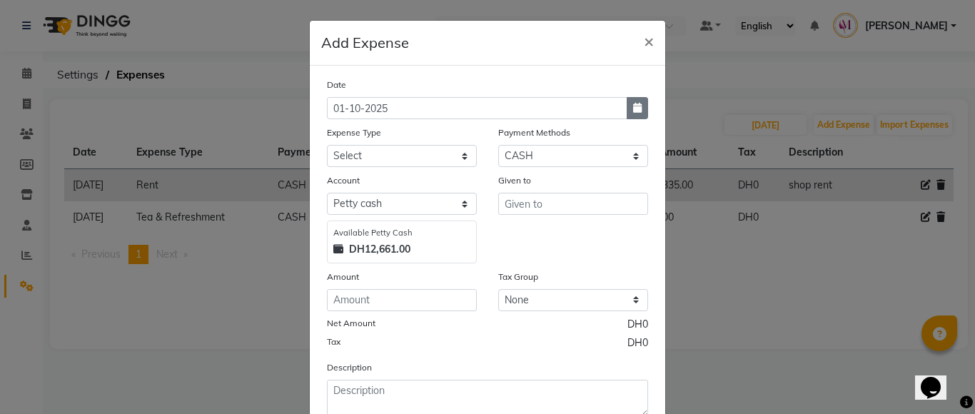
click at [639, 106] on button "button" at bounding box center [636, 108] width 21 height 22
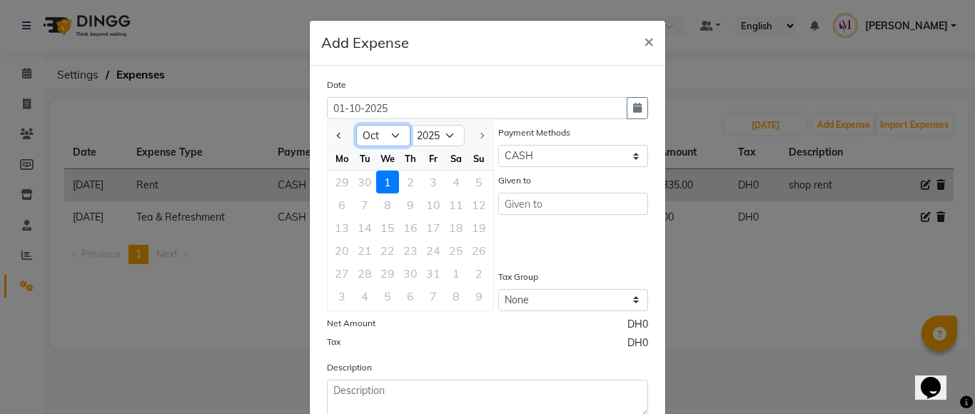
click at [396, 138] on select "Jan Feb Mar Apr May Jun [DATE] Aug Sep Oct" at bounding box center [383, 135] width 54 height 21
click at [356, 125] on select "Jan Feb Mar Apr May Jun [DATE] Aug Sep Oct" at bounding box center [383, 135] width 54 height 21
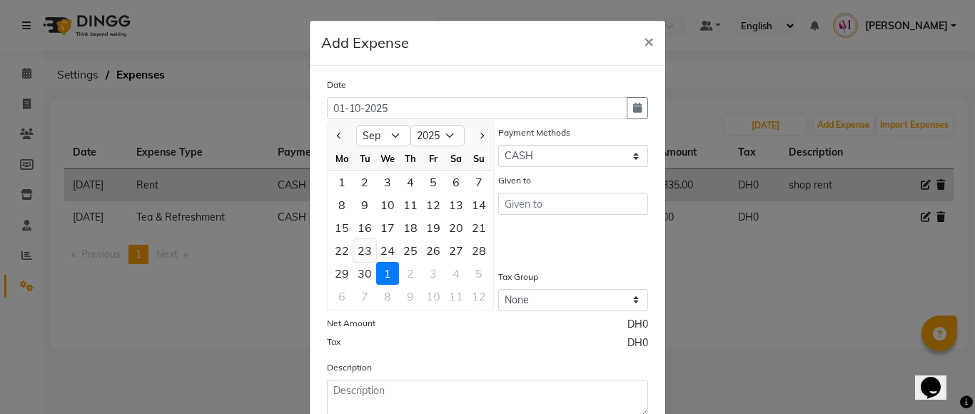
click at [359, 258] on div "23" at bounding box center [364, 250] width 23 height 23
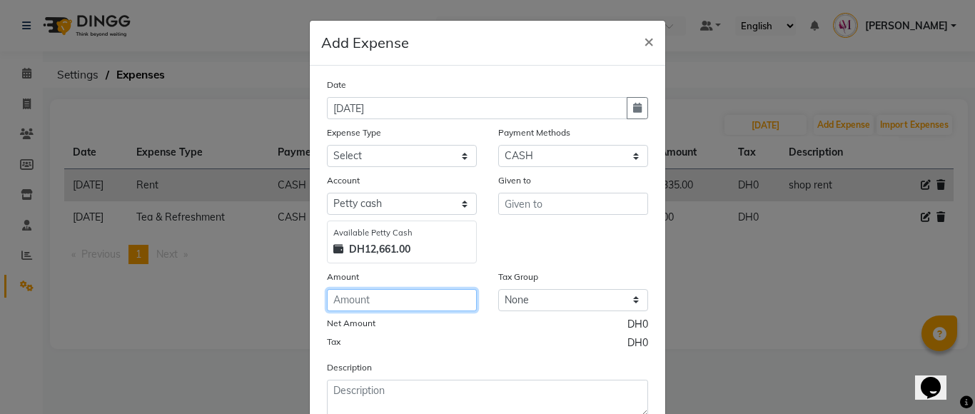
click at [358, 295] on input "number" at bounding box center [402, 300] width 150 height 22
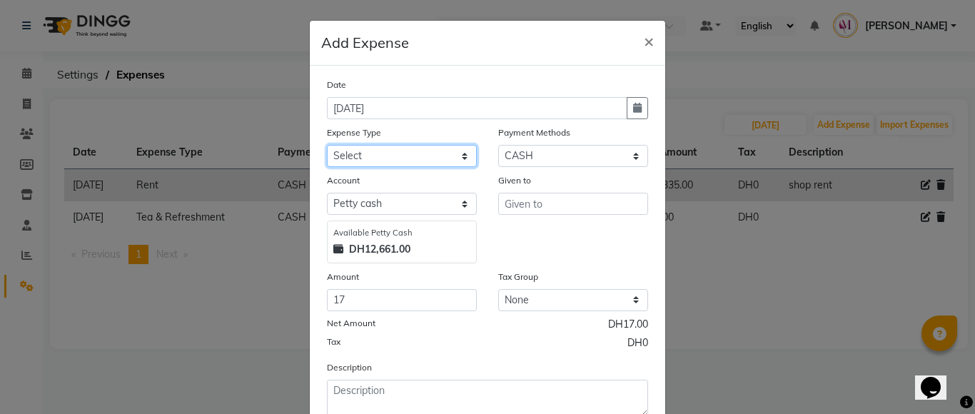
click at [425, 151] on select "Select Advance Salary Bank charges Car maintenance Cash transfer to bank Cash t…" at bounding box center [402, 156] width 150 height 22
click at [327, 145] on select "Select Advance Salary Bank charges Car maintenance Cash transfer to bank Cash t…" at bounding box center [402, 156] width 150 height 22
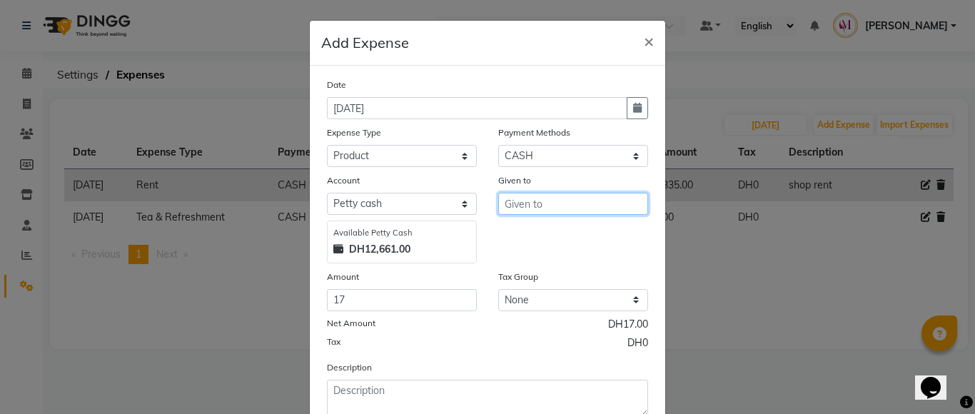
click at [588, 193] on input "text" at bounding box center [573, 204] width 150 height 22
click at [562, 258] on button "[DEMOGRAPHIC_DATA]" at bounding box center [569, 256] width 141 height 23
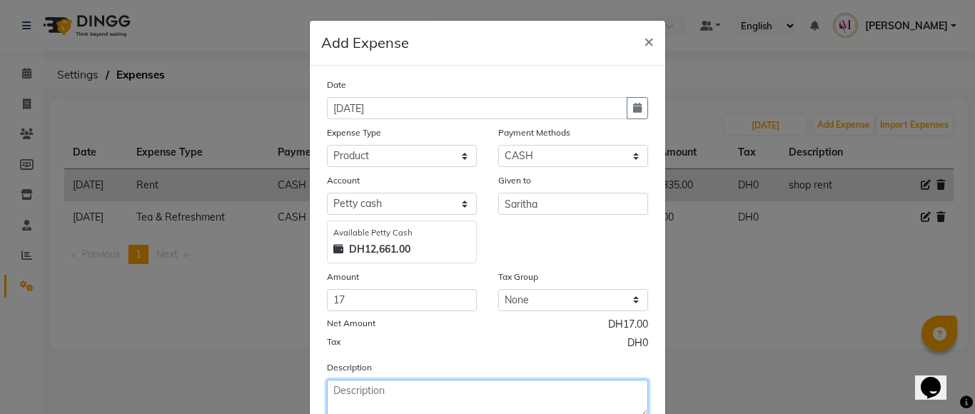
click at [432, 403] on textarea at bounding box center [487, 398] width 321 height 37
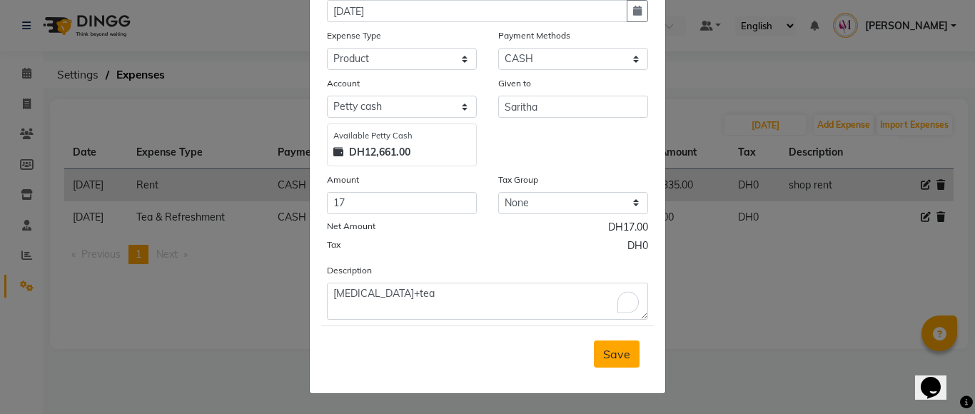
click at [621, 349] on span "Save" at bounding box center [616, 354] width 27 height 14
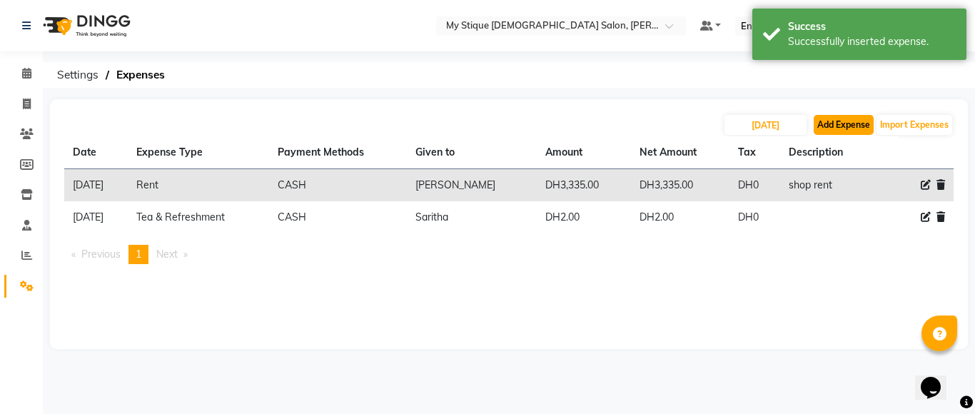
click at [826, 123] on button "Add Expense" at bounding box center [843, 125] width 60 height 20
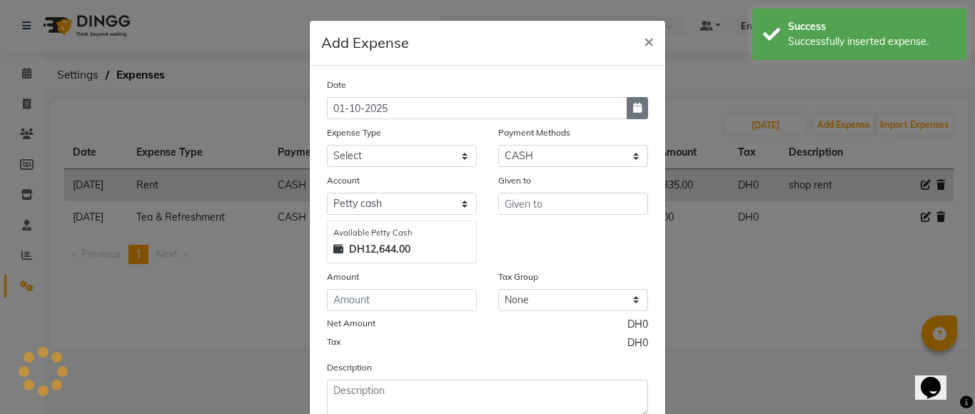
click at [633, 112] on icon "button" at bounding box center [637, 108] width 9 height 10
click at [646, 111] on div "Date 01-10-2025" at bounding box center [487, 98] width 343 height 42
click at [633, 108] on icon "button" at bounding box center [637, 108] width 9 height 10
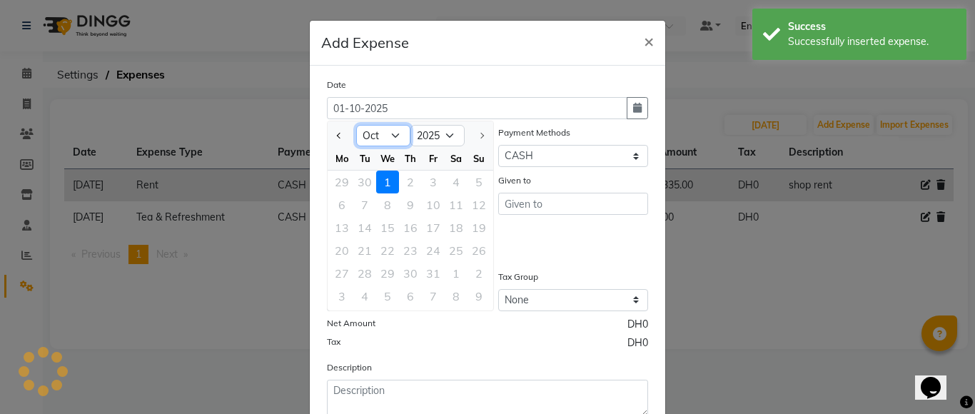
click at [393, 134] on select "Jan Feb Mar Apr May Jun [DATE] Aug Sep Oct" at bounding box center [383, 135] width 54 height 21
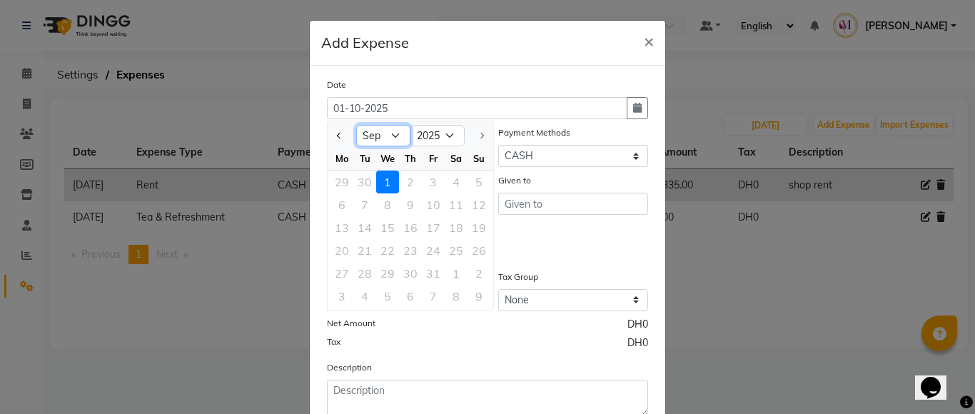
click at [356, 125] on select "Jan Feb Mar Apr May Jun [DATE] Aug Sep Oct" at bounding box center [383, 135] width 54 height 21
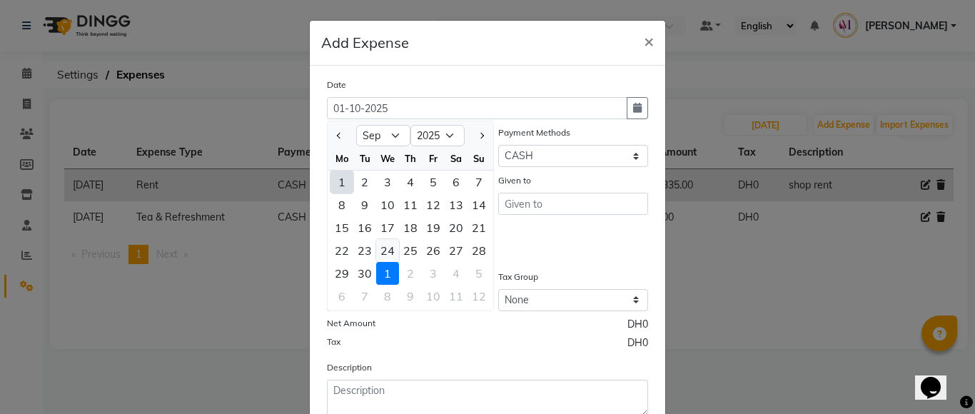
click at [376, 248] on div "24" at bounding box center [387, 250] width 23 height 23
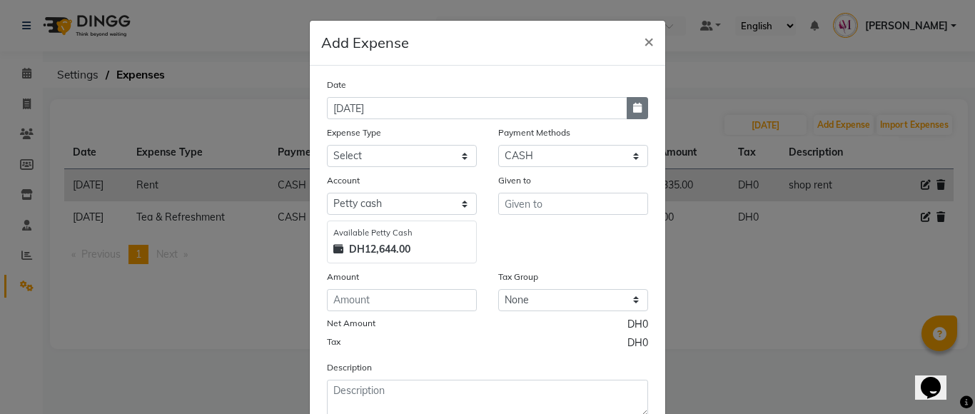
click at [626, 106] on button "button" at bounding box center [636, 108] width 21 height 22
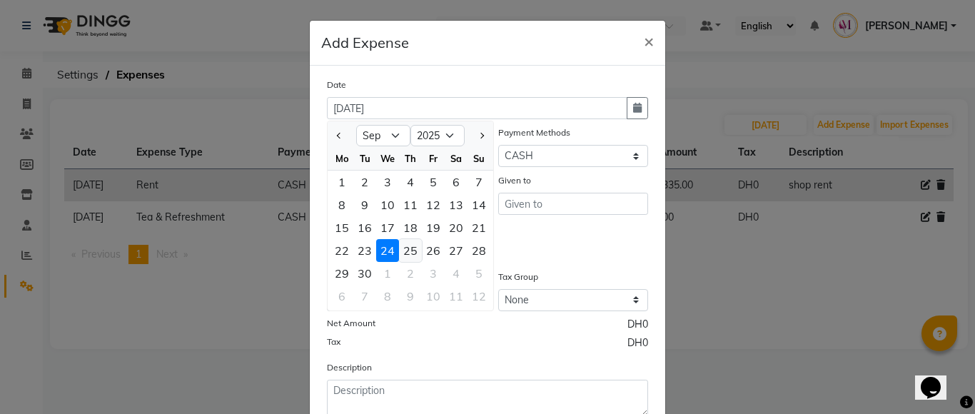
click at [404, 255] on div "25" at bounding box center [410, 250] width 23 height 23
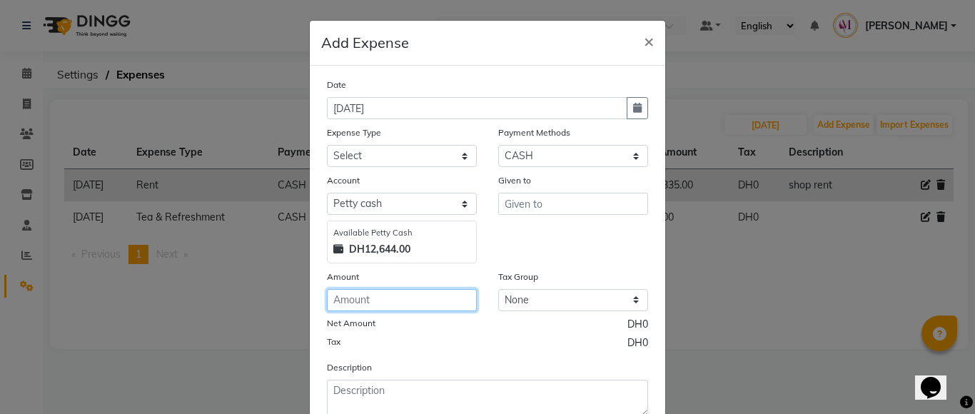
click at [372, 297] on input "number" at bounding box center [402, 300] width 150 height 22
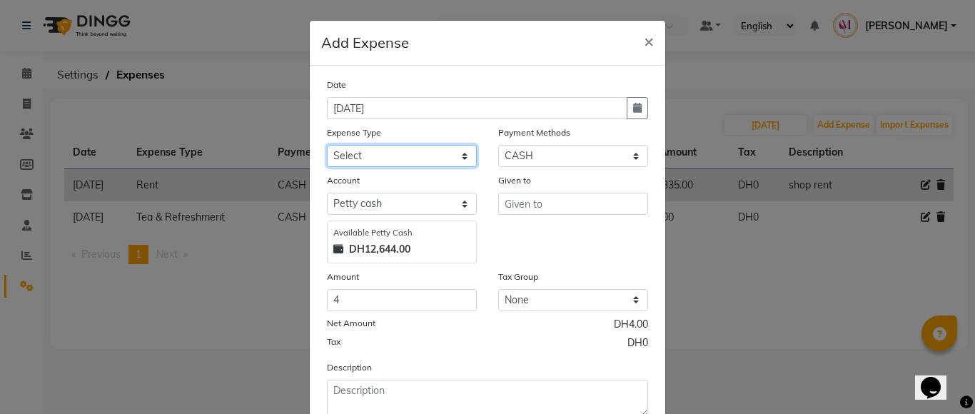
click at [424, 154] on select "Select Advance Salary Bank charges Car maintenance Cash transfer to bank Cash t…" at bounding box center [402, 156] width 150 height 22
click at [327, 145] on select "Select Advance Salary Bank charges Car maintenance Cash transfer to bank Cash t…" at bounding box center [402, 156] width 150 height 22
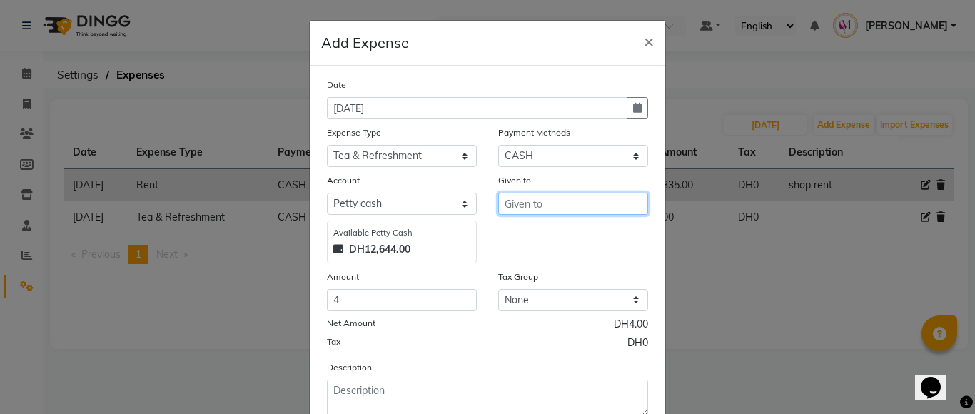
click at [607, 198] on input "text" at bounding box center [573, 204] width 150 height 22
click at [584, 265] on button "[DEMOGRAPHIC_DATA]" at bounding box center [569, 256] width 141 height 23
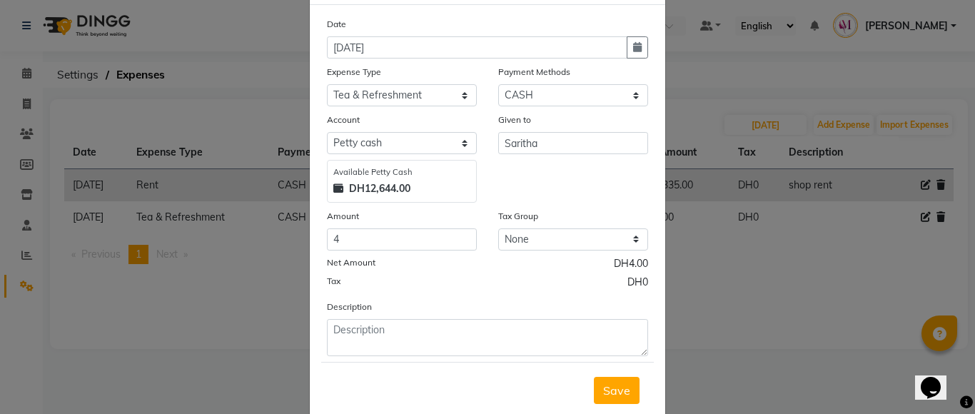
scroll to position [86, 0]
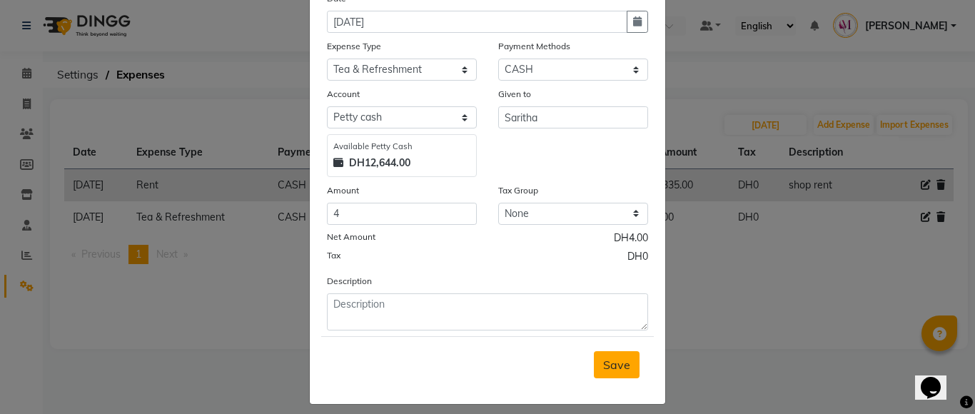
click at [612, 372] on button "Save" at bounding box center [617, 364] width 46 height 27
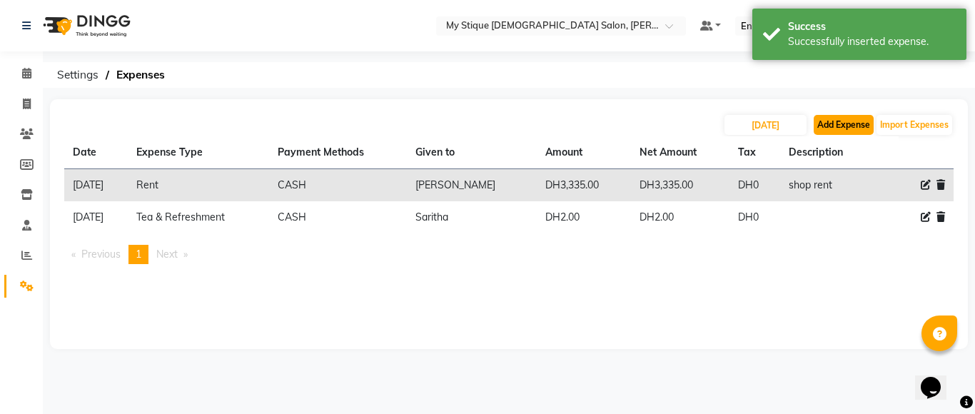
click at [824, 123] on button "Add Expense" at bounding box center [843, 125] width 60 height 20
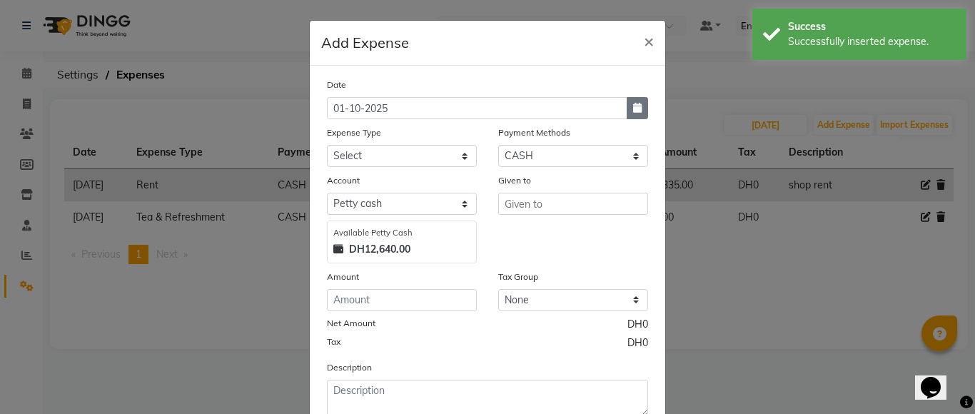
click at [636, 101] on button "button" at bounding box center [636, 108] width 21 height 22
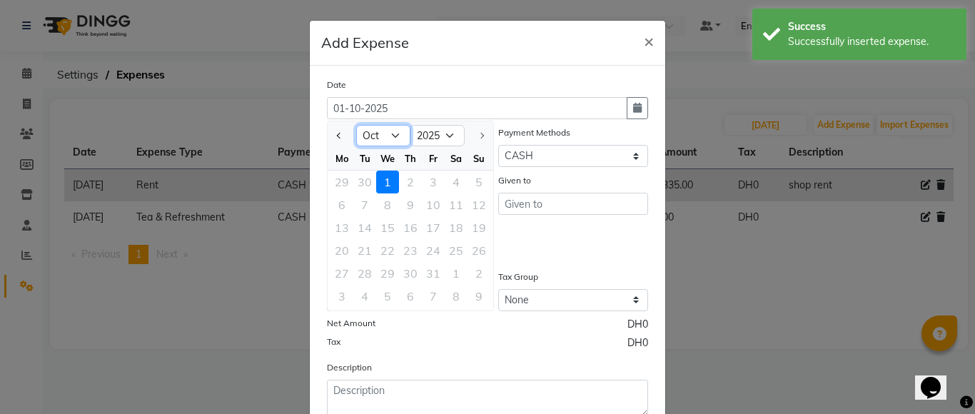
click at [396, 135] on select "Jan Feb Mar Apr May Jun [DATE] Aug Sep Oct" at bounding box center [383, 135] width 54 height 21
click at [356, 125] on select "Jan Feb Mar Apr May Jun [DATE] Aug Sep Oct" at bounding box center [383, 135] width 54 height 21
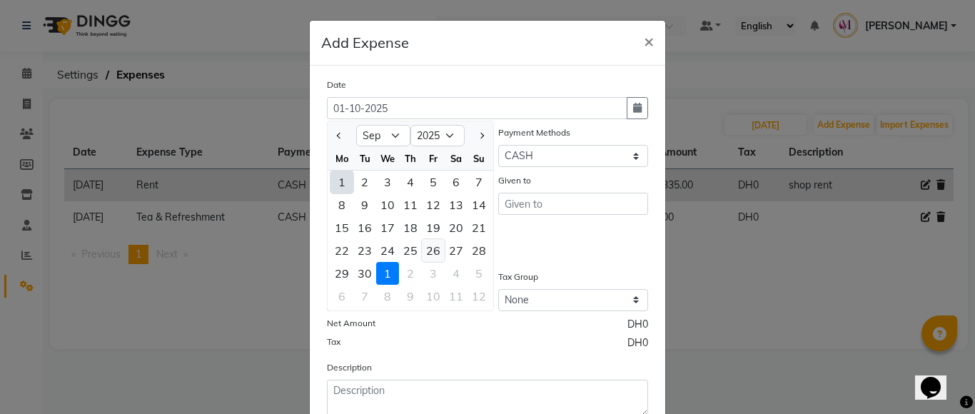
click at [431, 253] on div "26" at bounding box center [433, 250] width 23 height 23
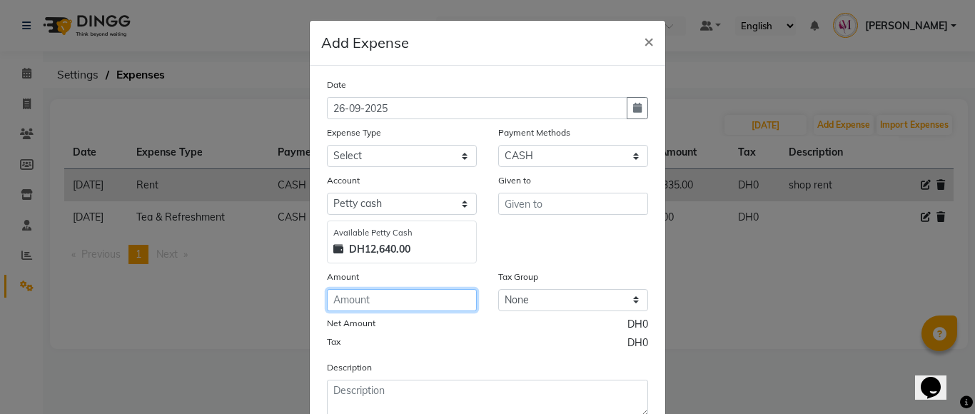
click at [369, 290] on input "number" at bounding box center [402, 300] width 150 height 22
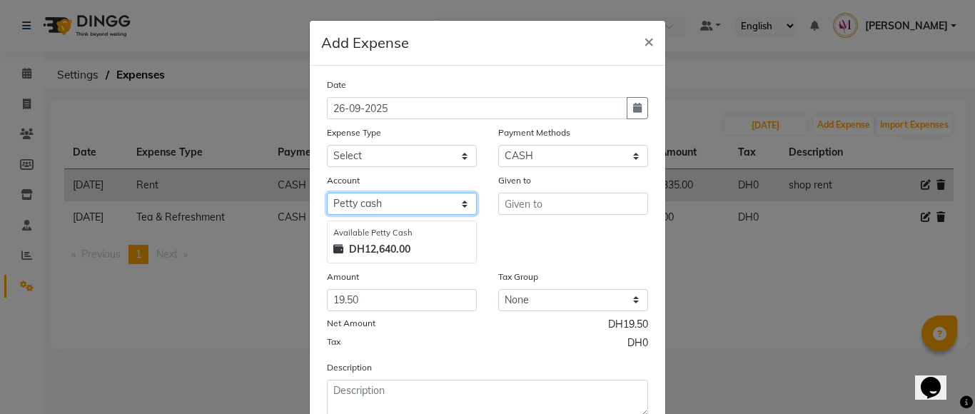
click at [377, 205] on select "Select Petty cash" at bounding box center [402, 204] width 150 height 22
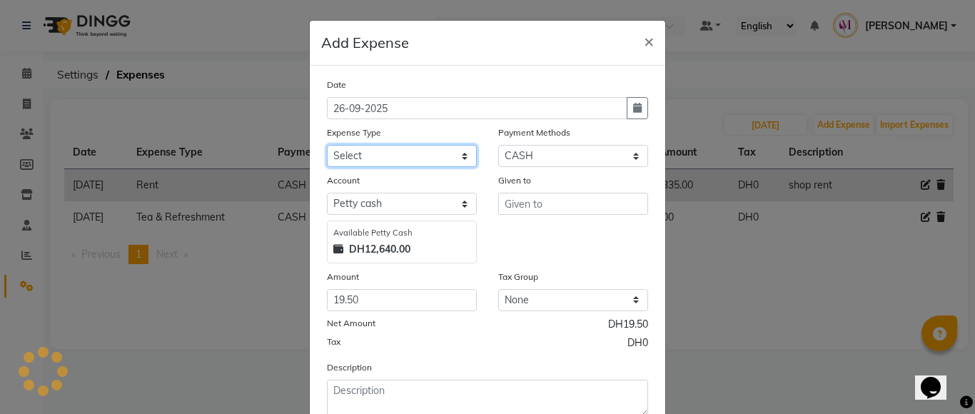
click at [407, 153] on select "Select Advance Salary Bank charges Car maintenance Cash transfer to bank Cash t…" at bounding box center [402, 156] width 150 height 22
click at [327, 145] on select "Select Advance Salary Bank charges Car maintenance Cash transfer to bank Cash t…" at bounding box center [402, 156] width 150 height 22
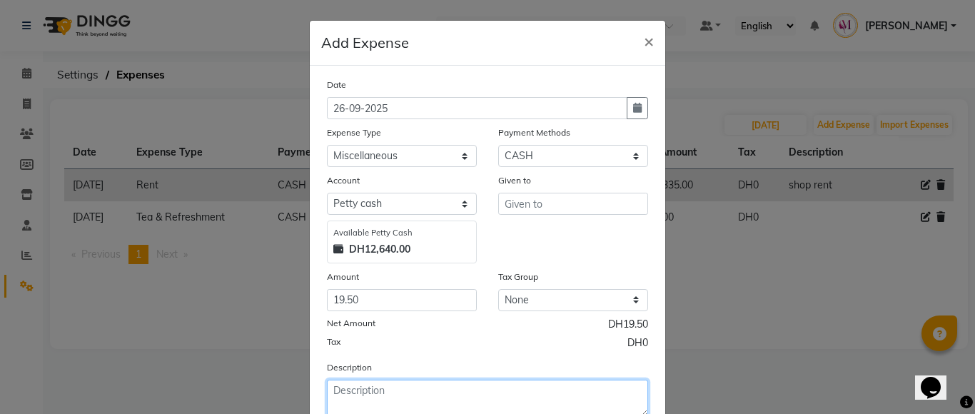
click at [367, 402] on textarea at bounding box center [487, 398] width 321 height 37
click at [290, 408] on ngb-modal-window "Add Expense × Date 26-09-2025 Expense Type Select Advance Salary Bank charges C…" at bounding box center [487, 207] width 975 height 414
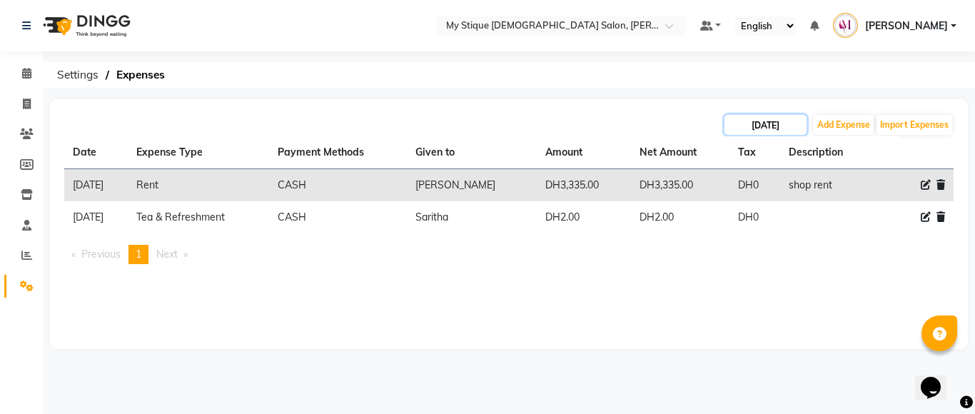
click at [771, 122] on input "[DATE]" at bounding box center [765, 125] width 82 height 20
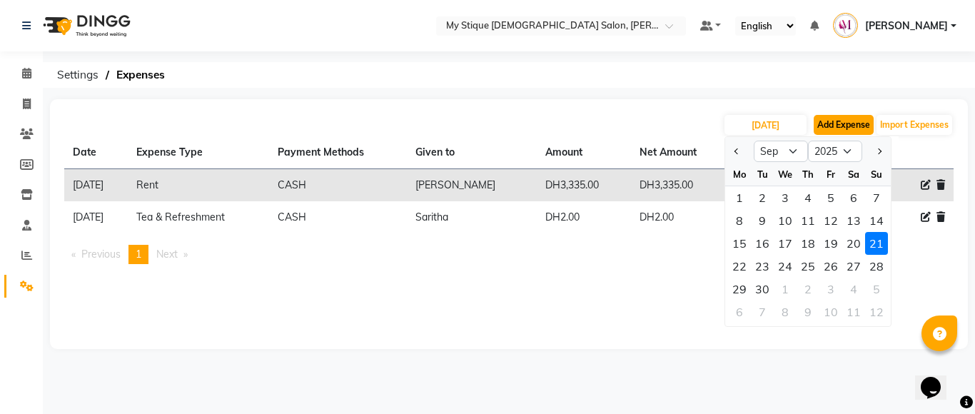
click at [836, 128] on button "Add Expense" at bounding box center [843, 125] width 60 height 20
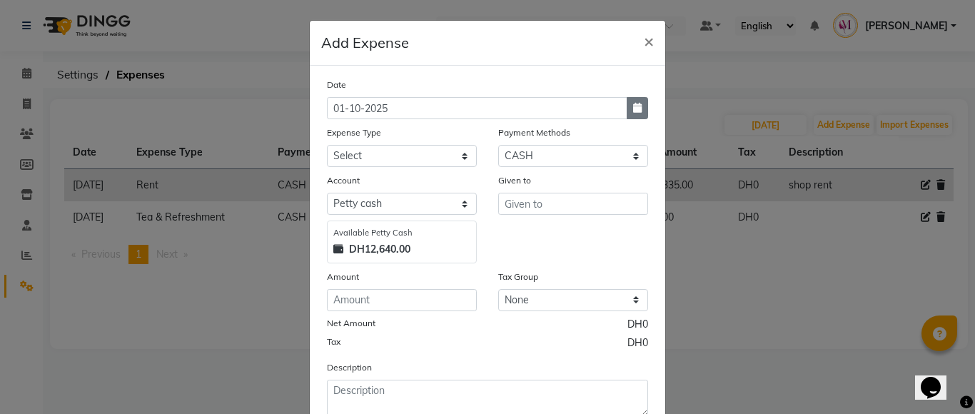
click at [633, 107] on icon "button" at bounding box center [637, 108] width 9 height 10
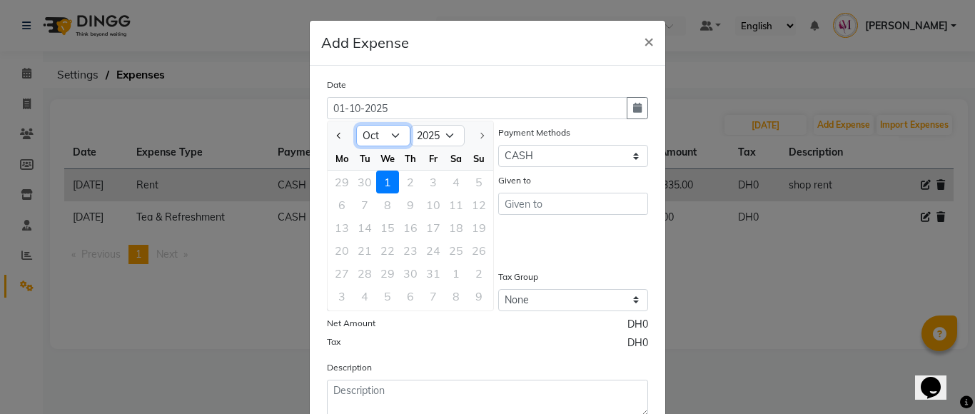
click at [392, 137] on select "Jan Feb Mar Apr May Jun [DATE] Aug Sep Oct" at bounding box center [383, 135] width 54 height 21
click at [356, 125] on select "Jan Feb Mar Apr May Jun [DATE] Aug Sep Oct" at bounding box center [383, 135] width 54 height 21
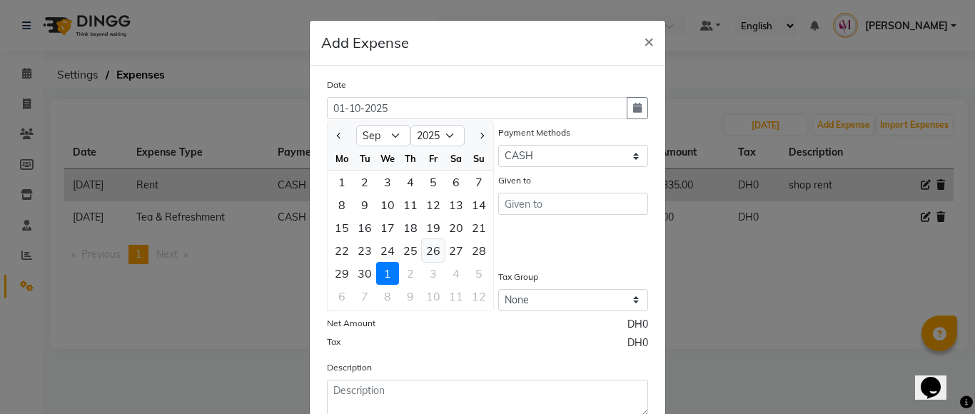
click at [430, 250] on div "26" at bounding box center [433, 250] width 23 height 23
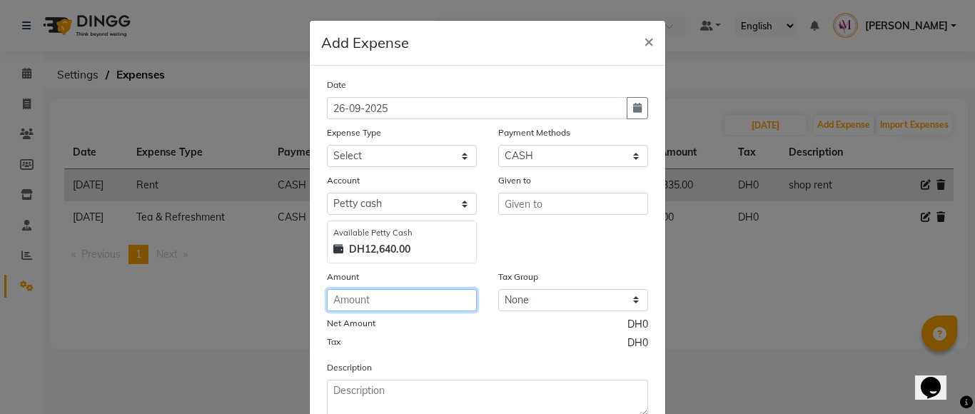
click at [377, 300] on input "number" at bounding box center [402, 300] width 150 height 22
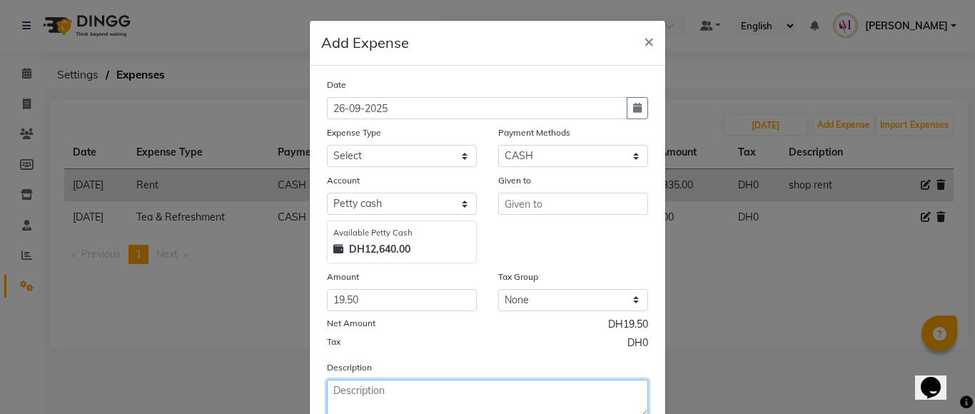
click at [344, 392] on textarea at bounding box center [487, 398] width 321 height 37
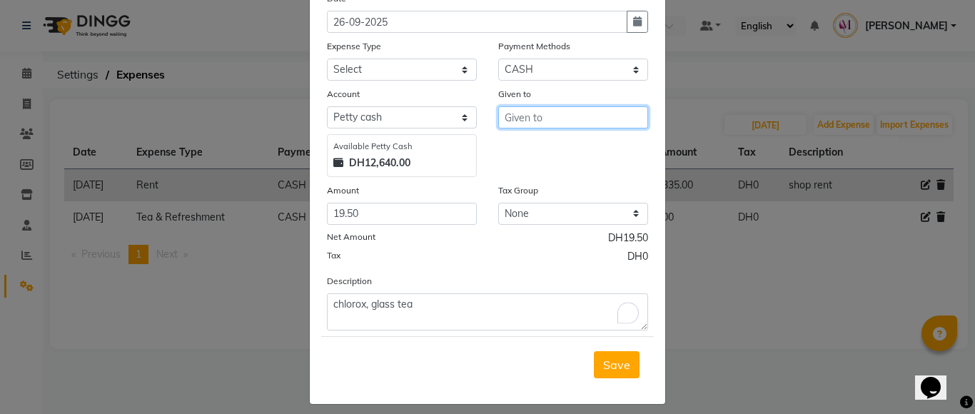
click at [581, 121] on input "text" at bounding box center [573, 117] width 150 height 22
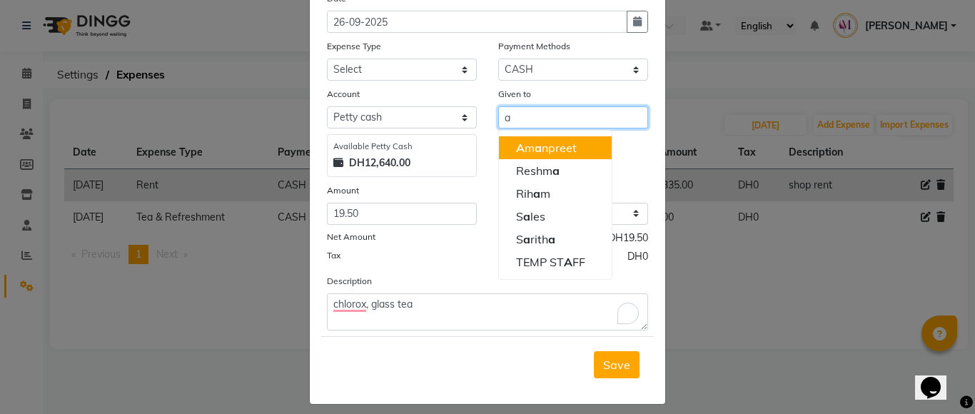
click at [573, 141] on button "A m a npreet" at bounding box center [555, 147] width 113 height 23
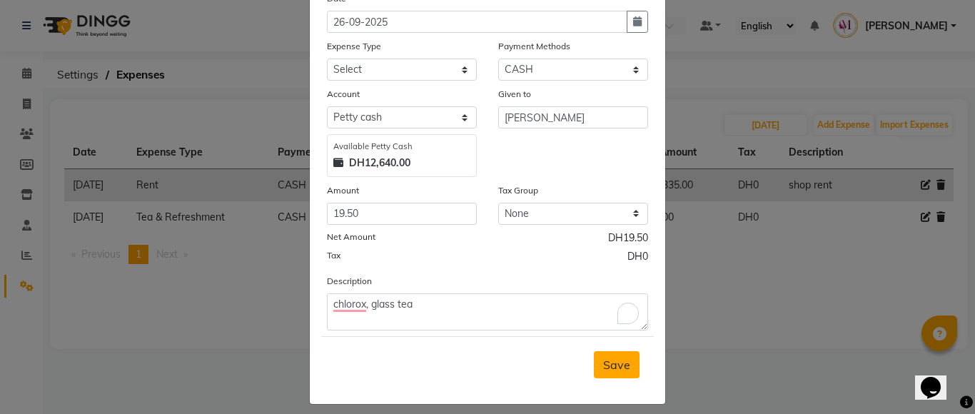
click at [603, 358] on span "Save" at bounding box center [616, 364] width 27 height 14
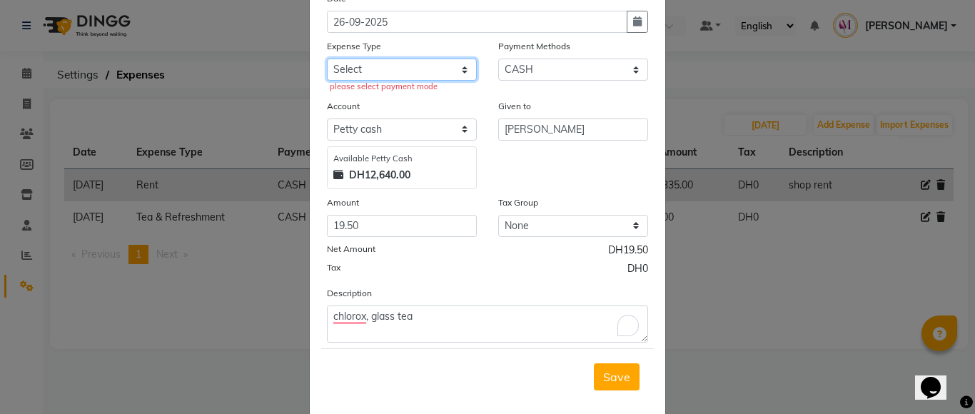
click at [450, 69] on select "Select Advance Salary Bank charges Car maintenance Cash transfer to bank Cash t…" at bounding box center [402, 70] width 150 height 22
click at [327, 59] on select "Select Advance Salary Bank charges Car maintenance Cash transfer to bank Cash t…" at bounding box center [402, 70] width 150 height 22
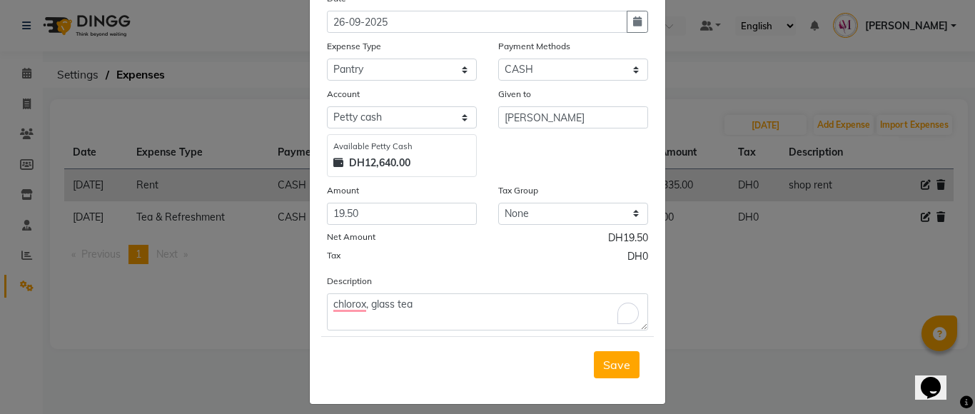
click at [614, 370] on span "Save" at bounding box center [616, 364] width 27 height 14
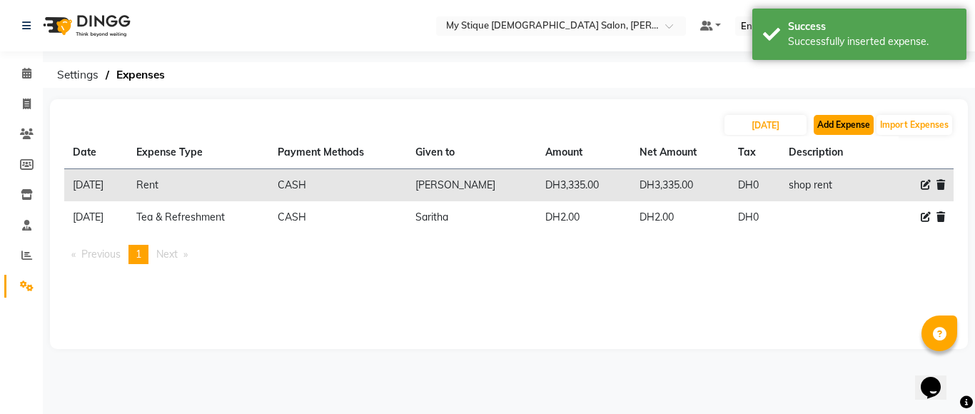
click at [827, 130] on button "Add Expense" at bounding box center [843, 125] width 60 height 20
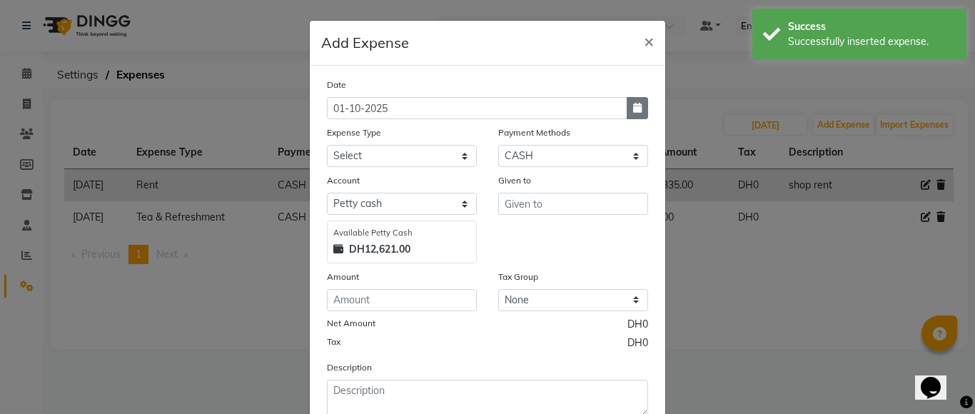
click at [635, 104] on icon "button" at bounding box center [637, 108] width 9 height 10
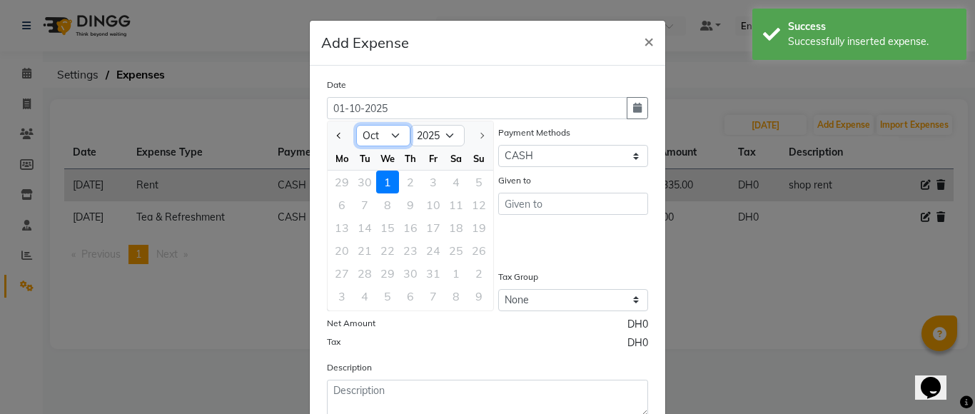
click at [395, 140] on select "Jan Feb Mar Apr May Jun [DATE] Aug Sep Oct" at bounding box center [383, 135] width 54 height 21
click at [356, 125] on select "Jan Feb Mar Apr May Jun [DATE] Aug Sep Oct" at bounding box center [383, 135] width 54 height 21
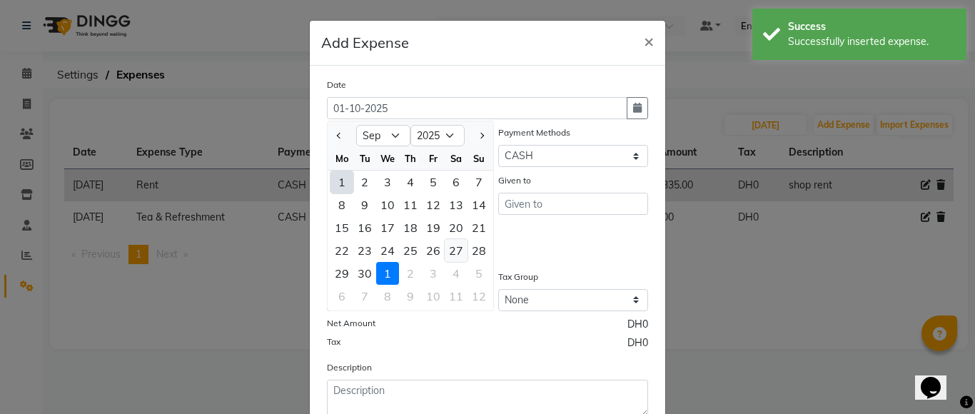
click at [454, 249] on div "27" at bounding box center [456, 250] width 23 height 23
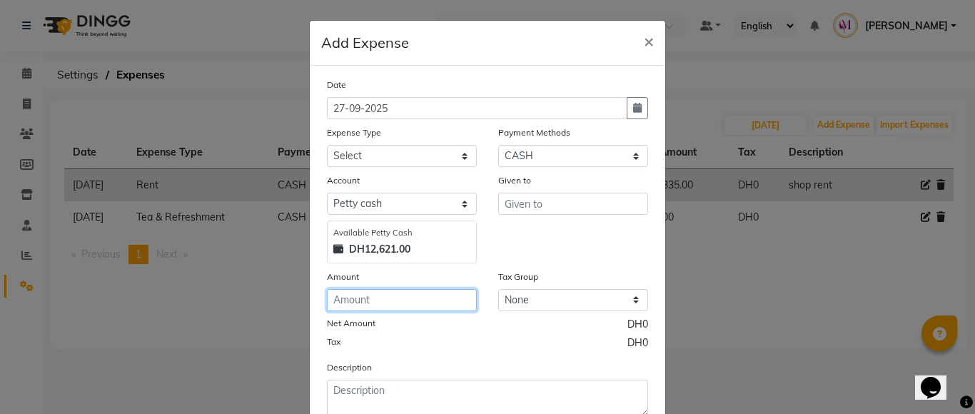
click at [390, 300] on input "number" at bounding box center [402, 300] width 150 height 22
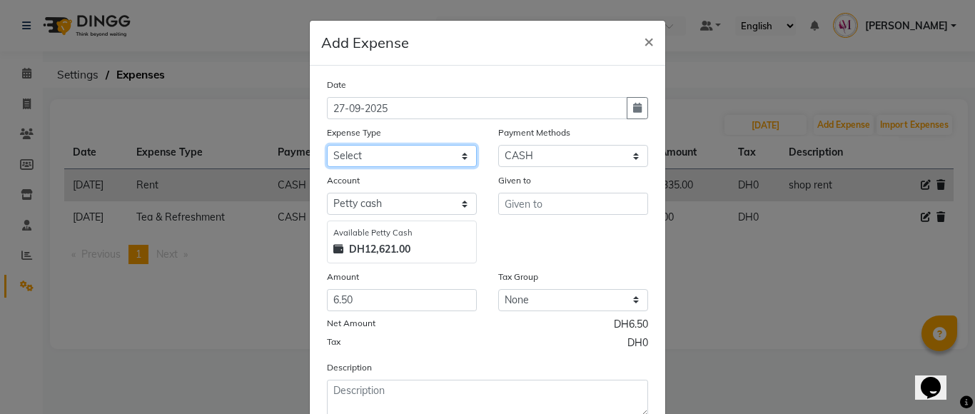
click at [432, 148] on select "Select Advance Salary Bank charges Car maintenance Cash transfer to bank Cash t…" at bounding box center [402, 156] width 150 height 22
click at [327, 145] on select "Select Advance Salary Bank charges Car maintenance Cash transfer to bank Cash t…" at bounding box center [402, 156] width 150 height 22
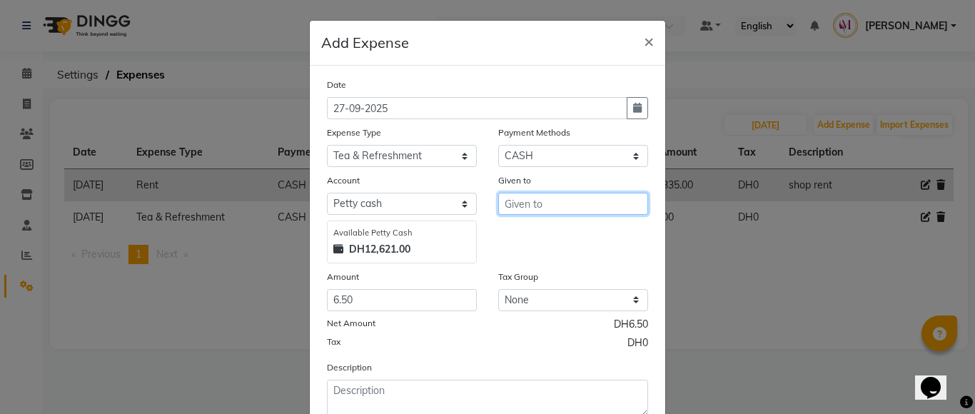
click at [527, 203] on input "text" at bounding box center [573, 204] width 150 height 22
click at [534, 255] on ngb-highlight "[DEMOGRAPHIC_DATA]" at bounding box center [569, 257] width 106 height 14
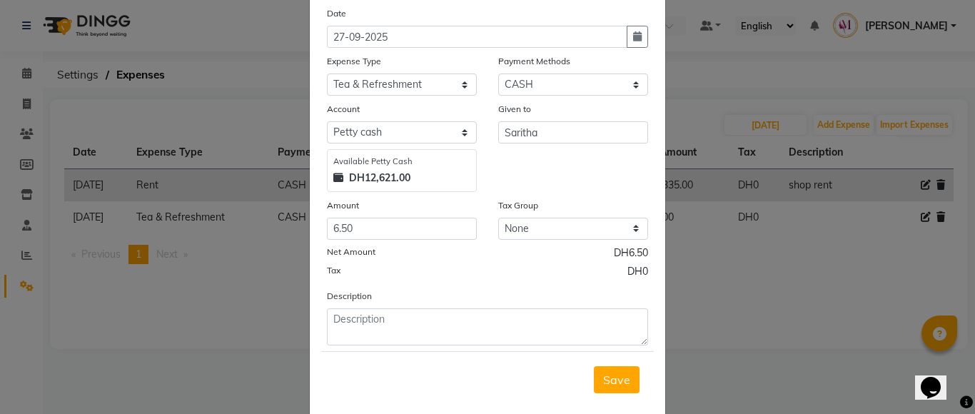
scroll to position [97, 0]
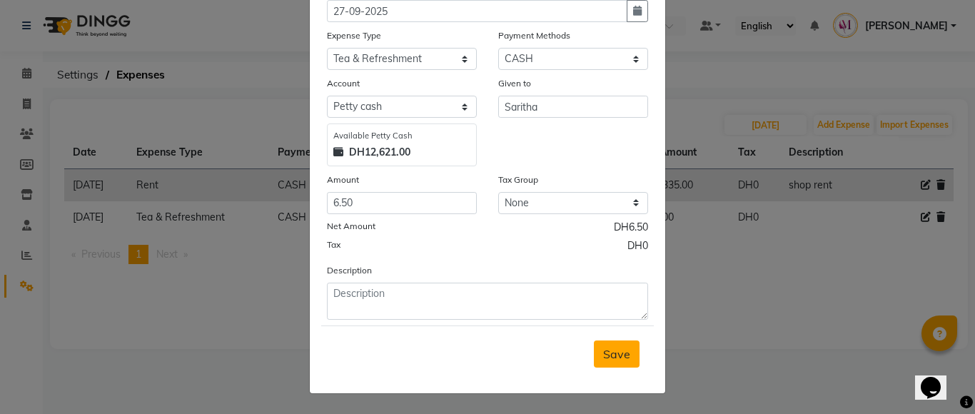
click at [617, 350] on span "Save" at bounding box center [616, 354] width 27 height 14
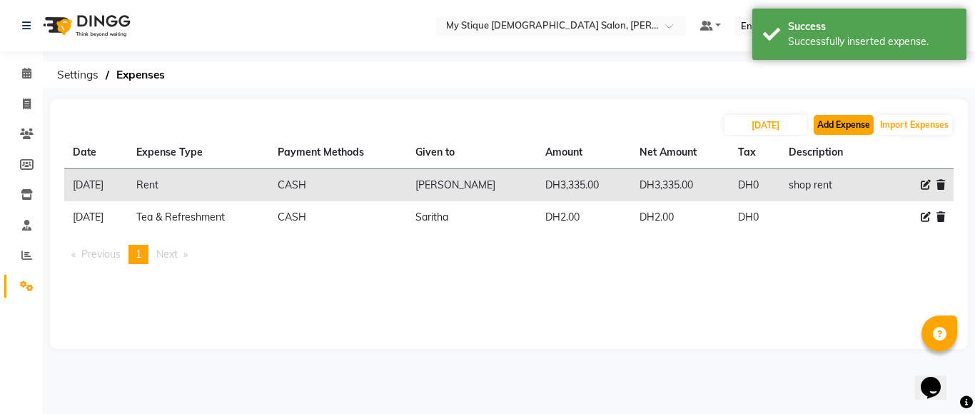
click at [846, 126] on button "Add Expense" at bounding box center [843, 125] width 60 height 20
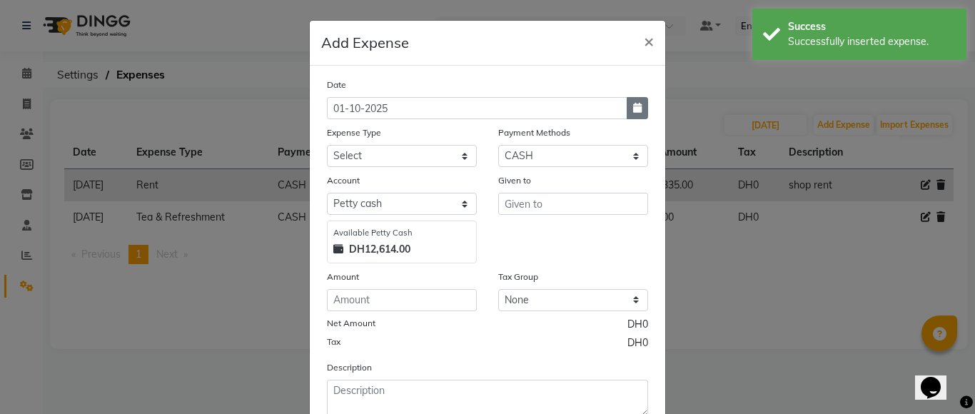
click at [631, 100] on button "button" at bounding box center [636, 108] width 21 height 22
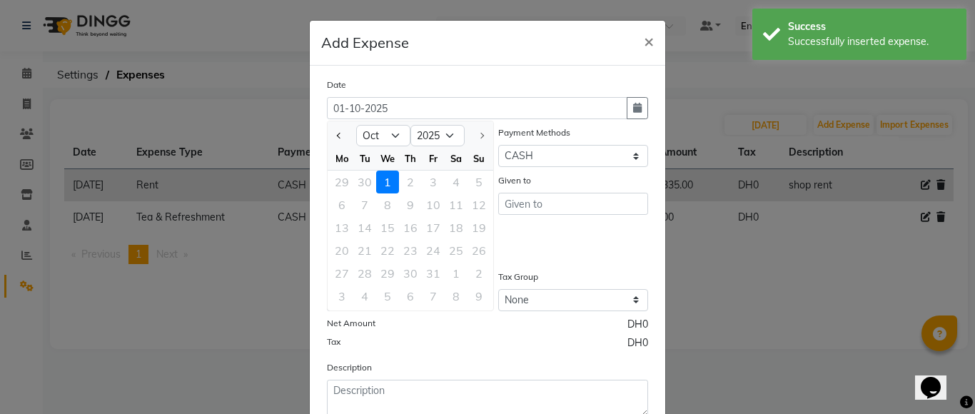
click at [376, 148] on div "We" at bounding box center [387, 158] width 23 height 23
click at [390, 137] on select "Jan Feb Mar Apr May Jun [DATE] Aug Sep Oct" at bounding box center [383, 135] width 54 height 21
click at [356, 125] on select "Jan Feb Mar Apr May Jun [DATE] Aug Sep Oct" at bounding box center [383, 135] width 54 height 21
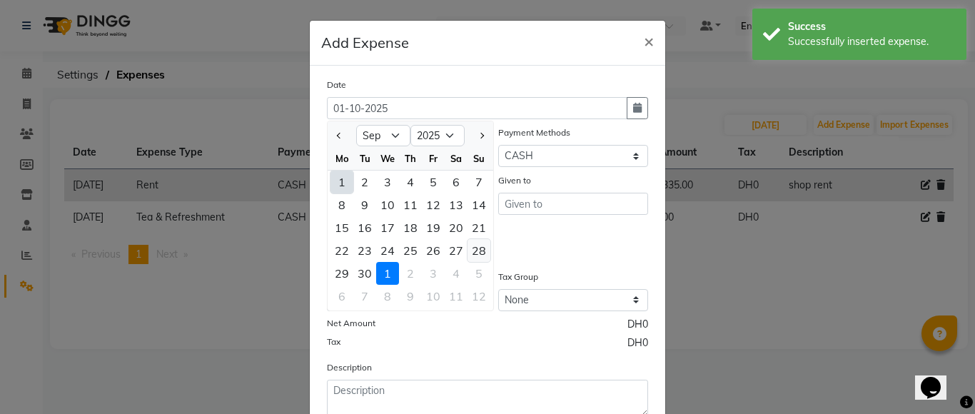
click at [467, 253] on div "28" at bounding box center [478, 250] width 23 height 23
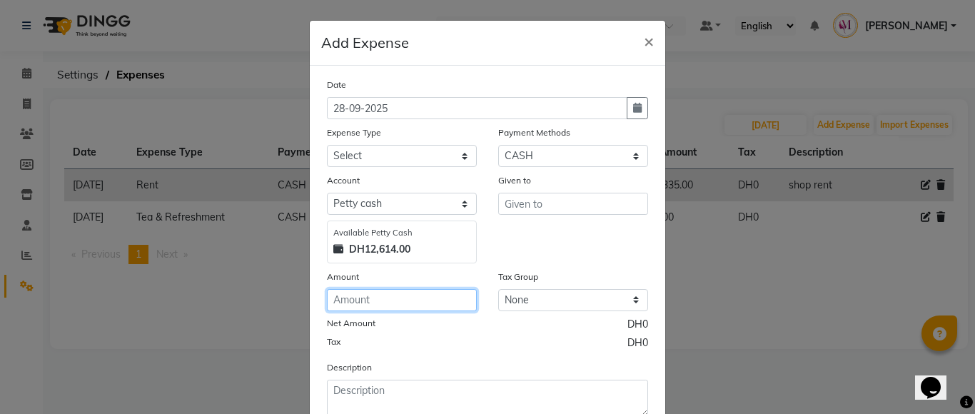
click at [388, 308] on input "number" at bounding box center [402, 300] width 150 height 22
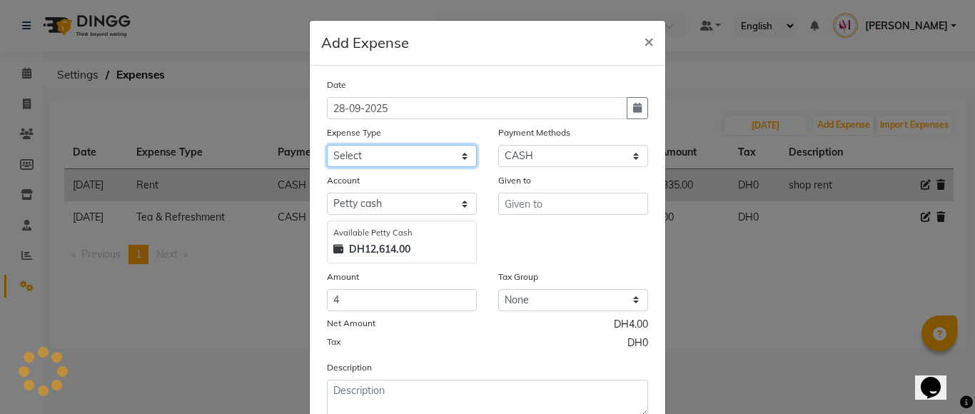
click at [426, 151] on select "Select Advance Salary Bank charges Car maintenance Cash transfer to bank Cash t…" at bounding box center [402, 156] width 150 height 22
click at [327, 145] on select "Select Advance Salary Bank charges Car maintenance Cash transfer to bank Cash t…" at bounding box center [402, 156] width 150 height 22
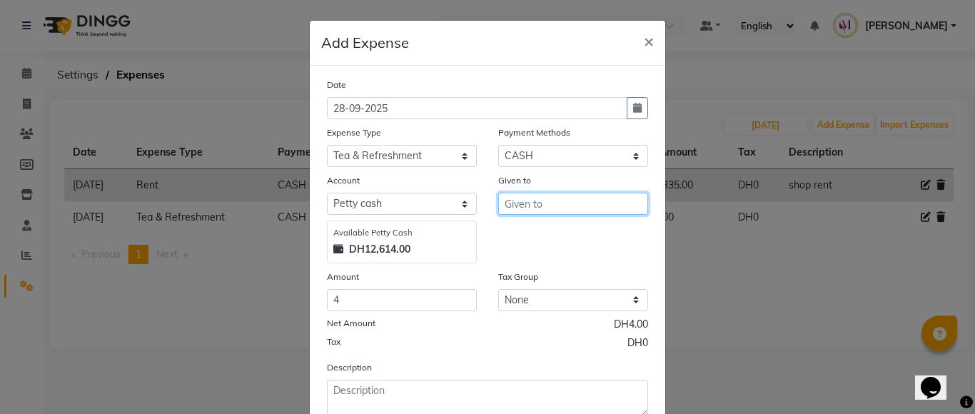
click at [553, 201] on input "text" at bounding box center [573, 204] width 150 height 22
click at [559, 258] on button "[DEMOGRAPHIC_DATA]" at bounding box center [569, 256] width 141 height 23
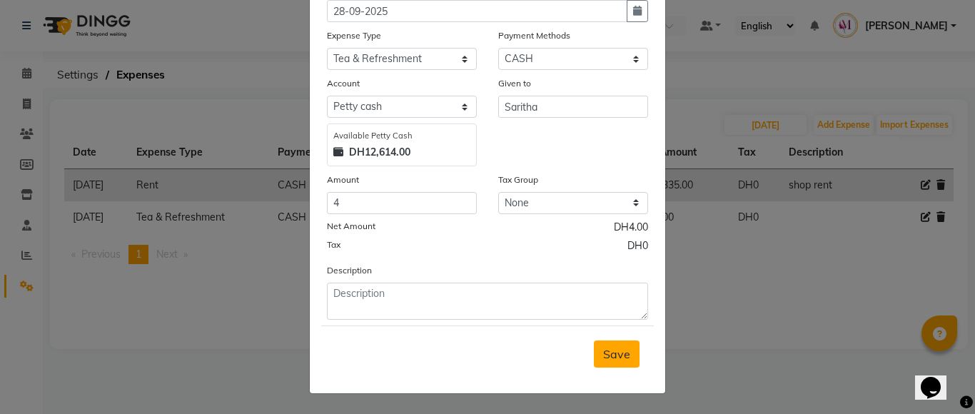
click at [614, 353] on span "Save" at bounding box center [616, 354] width 27 height 14
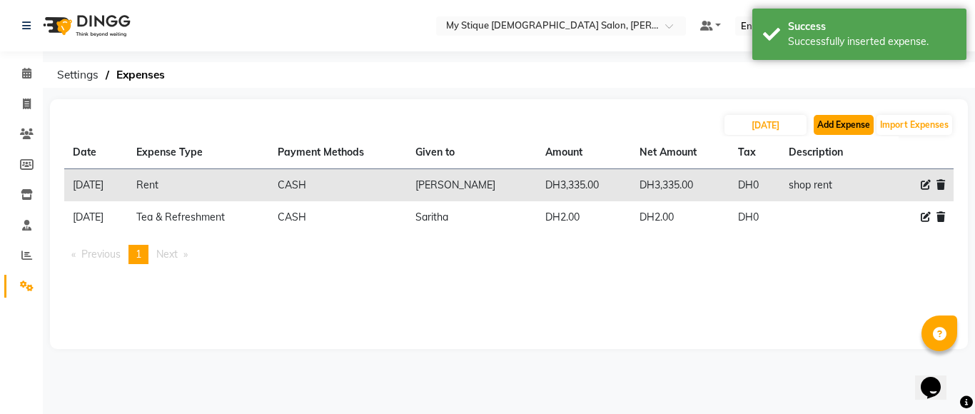
click at [832, 121] on button "Add Expense" at bounding box center [843, 125] width 60 height 20
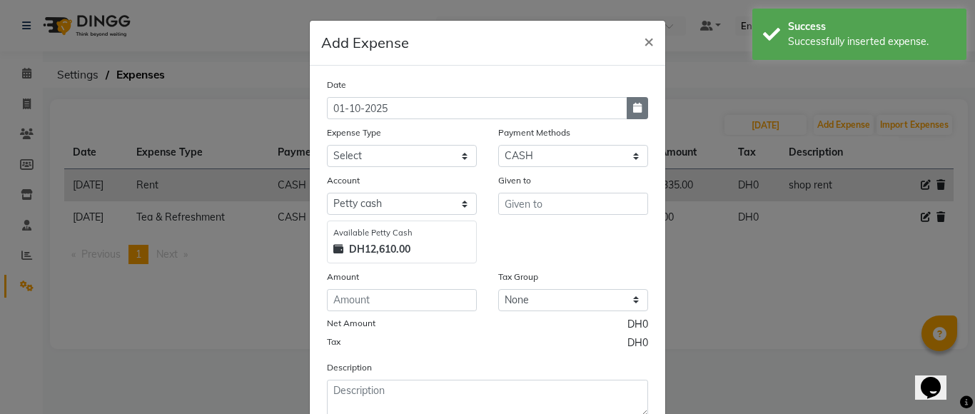
click at [629, 113] on button "button" at bounding box center [636, 108] width 21 height 22
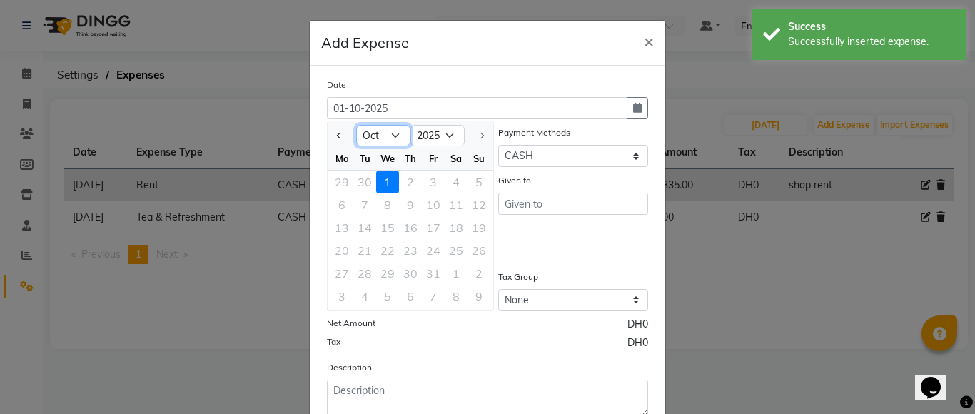
click at [377, 141] on select "Jan Feb Mar Apr May Jun [DATE] Aug Sep Oct" at bounding box center [383, 135] width 54 height 21
click at [356, 125] on select "Jan Feb Mar Apr May Jun [DATE] Aug Sep Oct" at bounding box center [383, 135] width 54 height 21
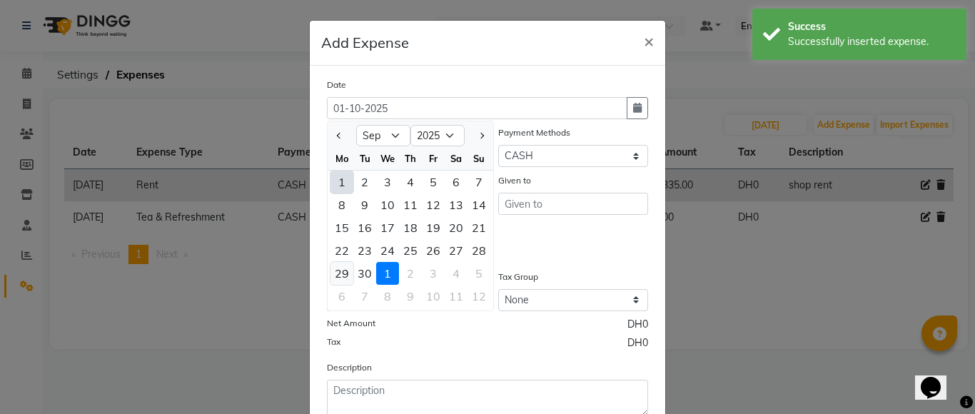
click at [335, 278] on div "29" at bounding box center [341, 273] width 23 height 23
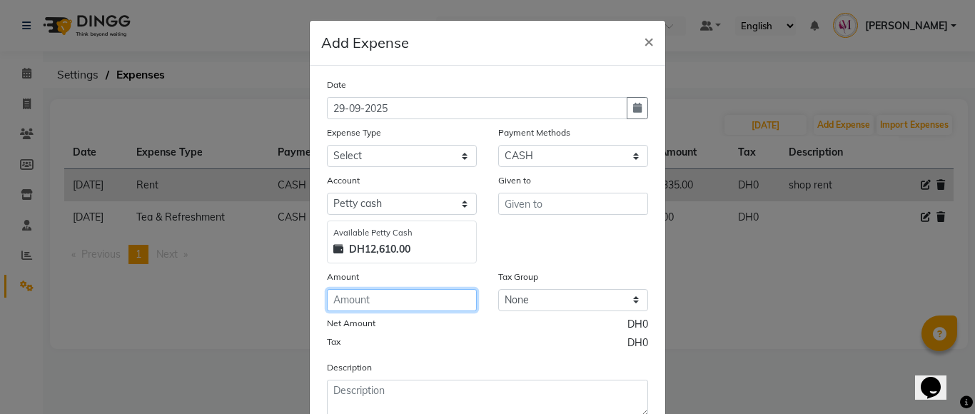
click at [378, 297] on input "number" at bounding box center [402, 300] width 150 height 22
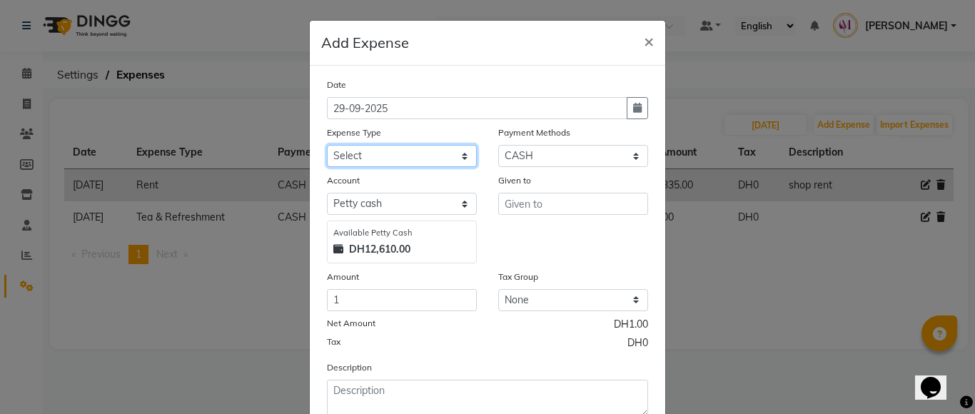
click at [399, 156] on select "Select Advance Salary Bank charges Car maintenance Cash transfer to bank Cash t…" at bounding box center [402, 156] width 150 height 22
click at [327, 145] on select "Select Advance Salary Bank charges Car maintenance Cash transfer to bank Cash t…" at bounding box center [402, 156] width 150 height 22
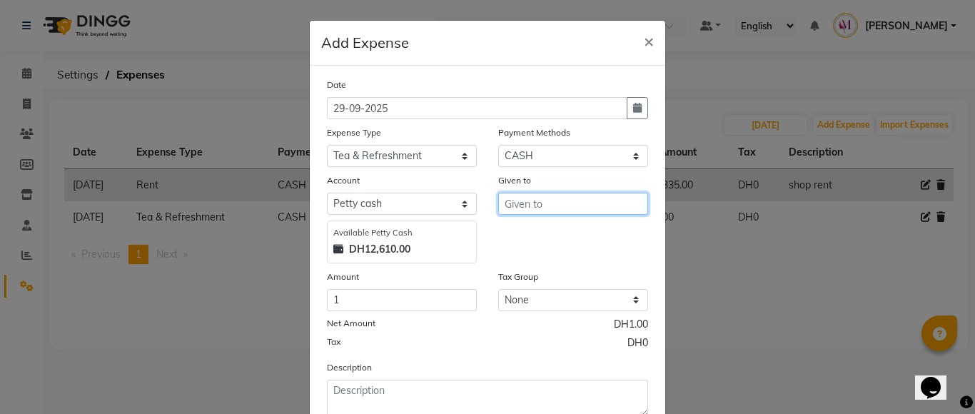
click at [542, 202] on input "text" at bounding box center [573, 204] width 150 height 22
click at [542, 247] on button "[DEMOGRAPHIC_DATA]" at bounding box center [569, 256] width 141 height 23
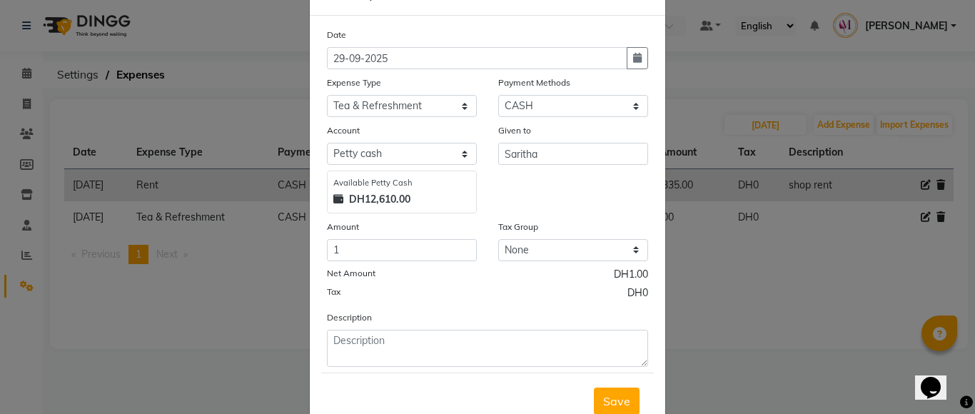
scroll to position [69, 0]
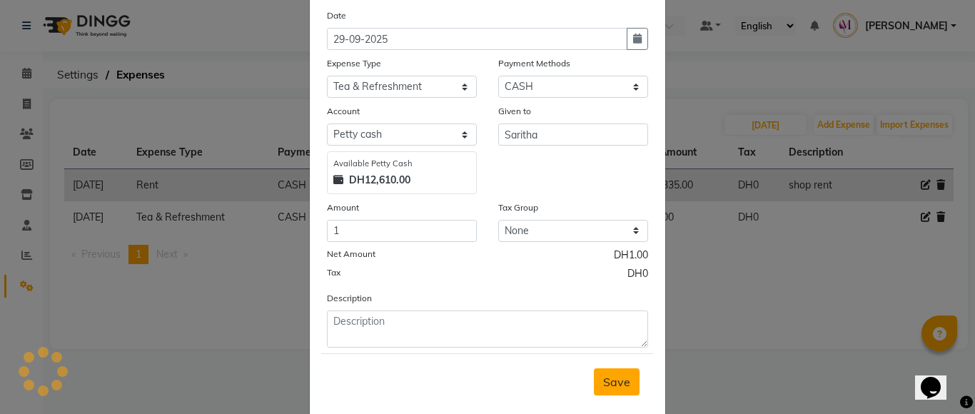
click at [608, 385] on span "Save" at bounding box center [616, 382] width 27 height 14
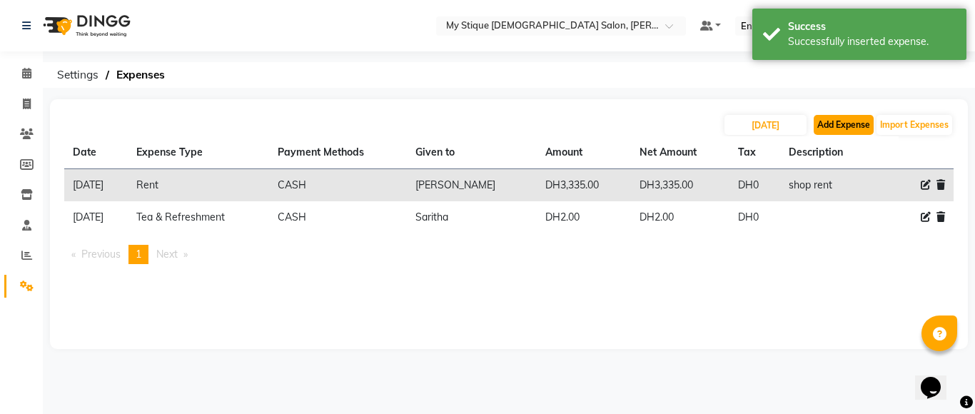
click at [851, 130] on button "Add Expense" at bounding box center [843, 125] width 60 height 20
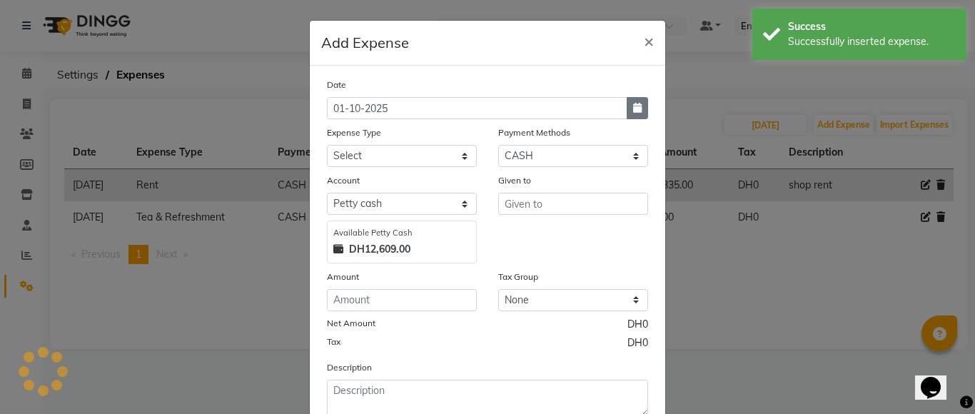
click at [626, 107] on button "button" at bounding box center [636, 108] width 21 height 22
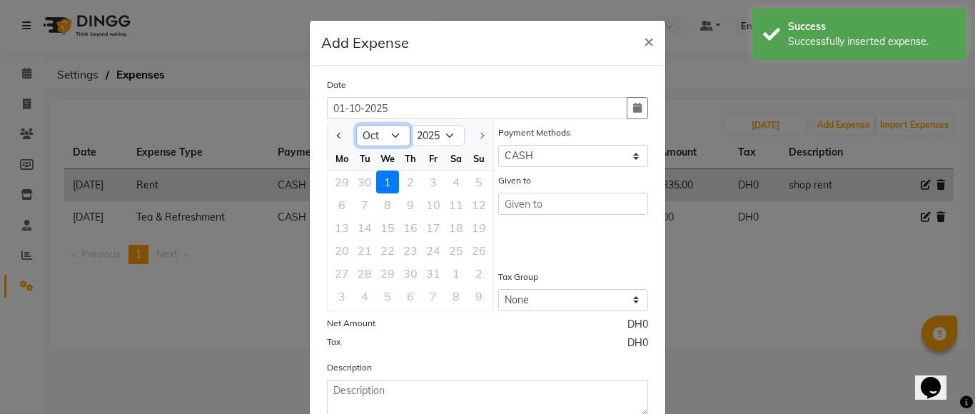
click at [367, 133] on select "Jan Feb Mar Apr May Jun [DATE] Aug Sep Oct" at bounding box center [383, 135] width 54 height 21
click at [356, 125] on select "Jan Feb Mar Apr May Jun [DATE] Aug Sep Oct" at bounding box center [383, 135] width 54 height 21
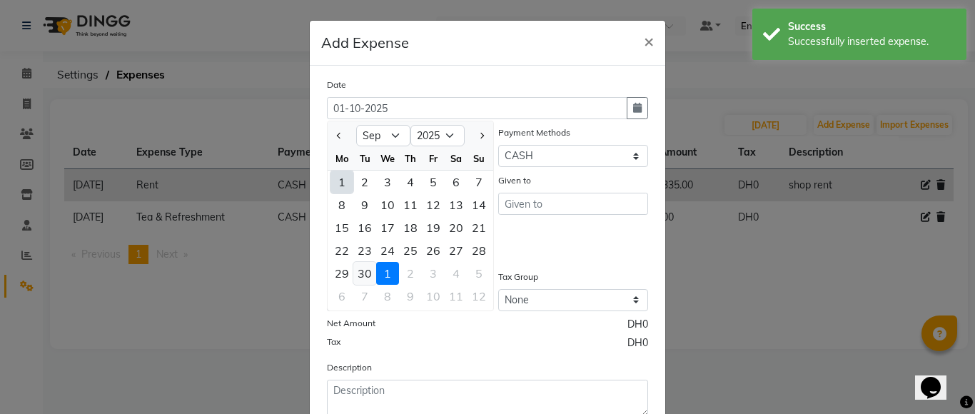
click at [355, 272] on div "30" at bounding box center [364, 273] width 23 height 23
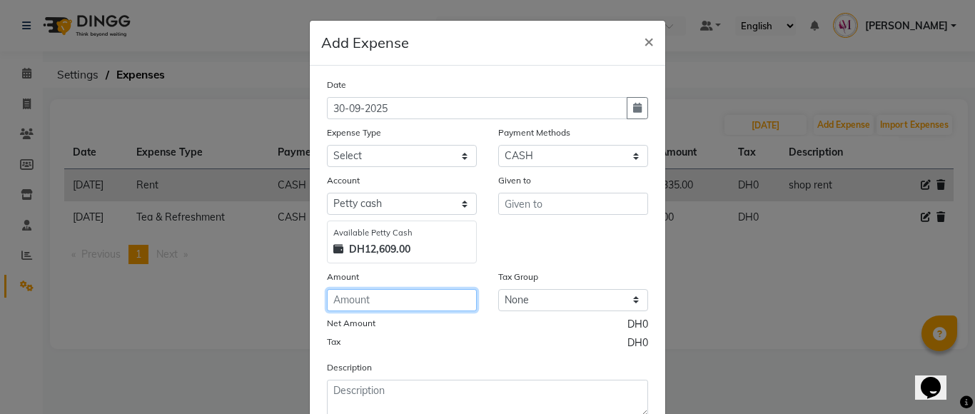
click at [365, 309] on input "number" at bounding box center [402, 300] width 150 height 22
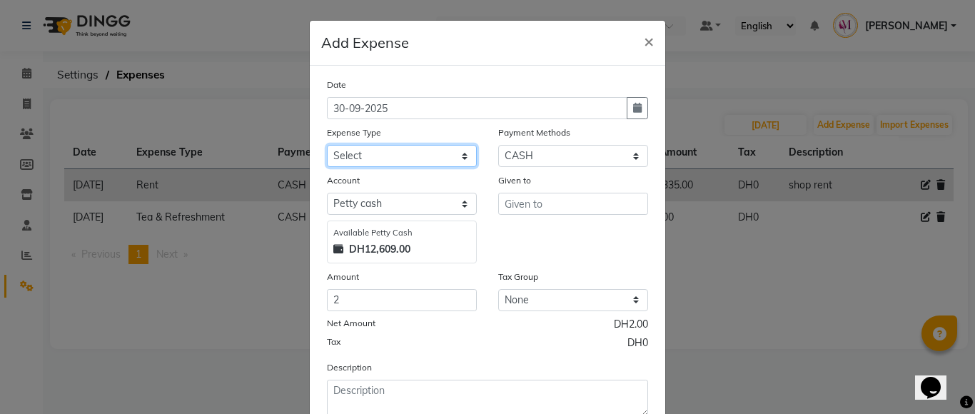
click at [390, 147] on select "Select Advance Salary Bank charges Car maintenance Cash transfer to bank Cash t…" at bounding box center [402, 156] width 150 height 22
click at [327, 145] on select "Select Advance Salary Bank charges Car maintenance Cash transfer to bank Cash t…" at bounding box center [402, 156] width 150 height 22
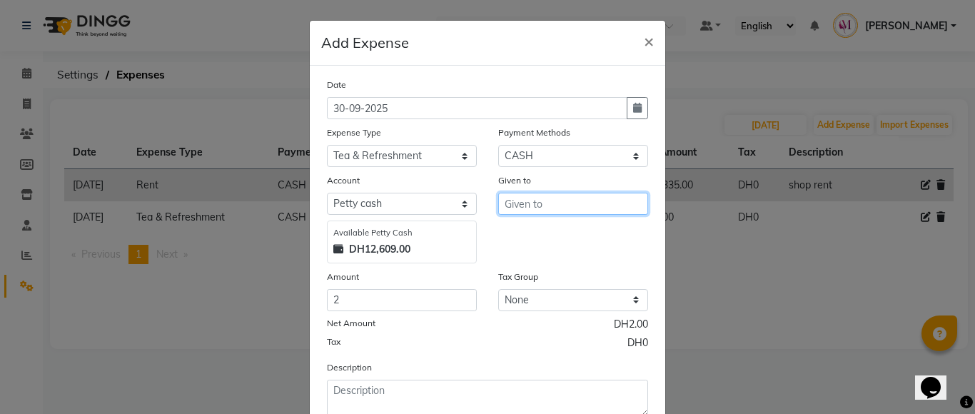
click at [566, 201] on input "text" at bounding box center [573, 204] width 150 height 22
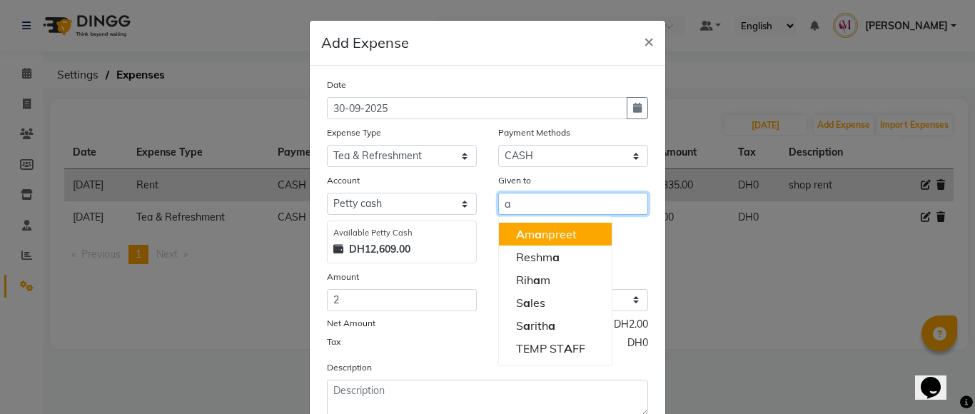
click at [557, 240] on ngb-highlight "A m a npreet" at bounding box center [546, 234] width 61 height 14
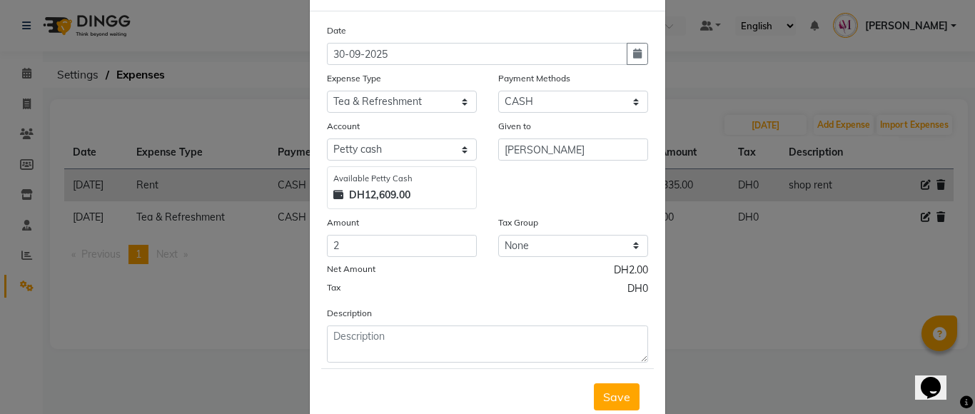
scroll to position [66, 0]
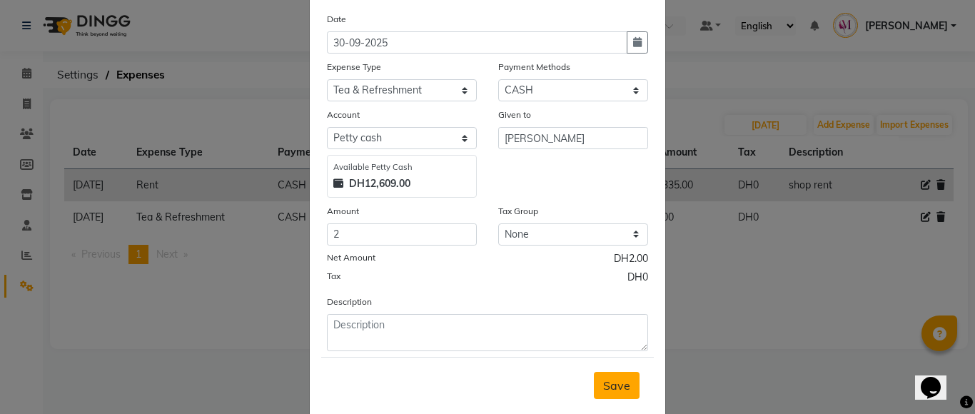
click at [604, 390] on span "Save" at bounding box center [616, 385] width 27 height 14
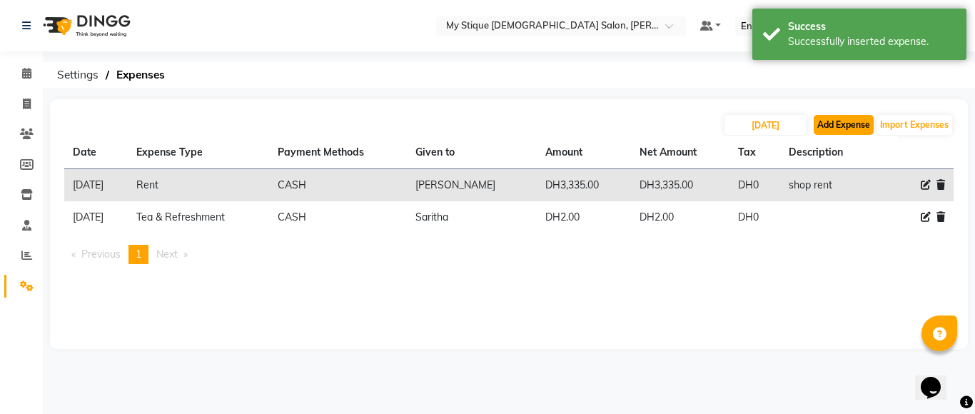
click at [827, 121] on button "Add Expense" at bounding box center [843, 125] width 60 height 20
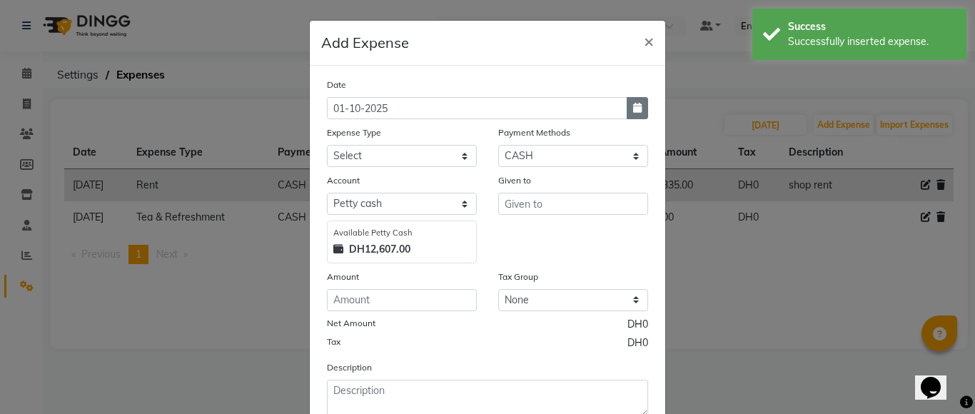
click at [636, 112] on button "button" at bounding box center [636, 108] width 21 height 22
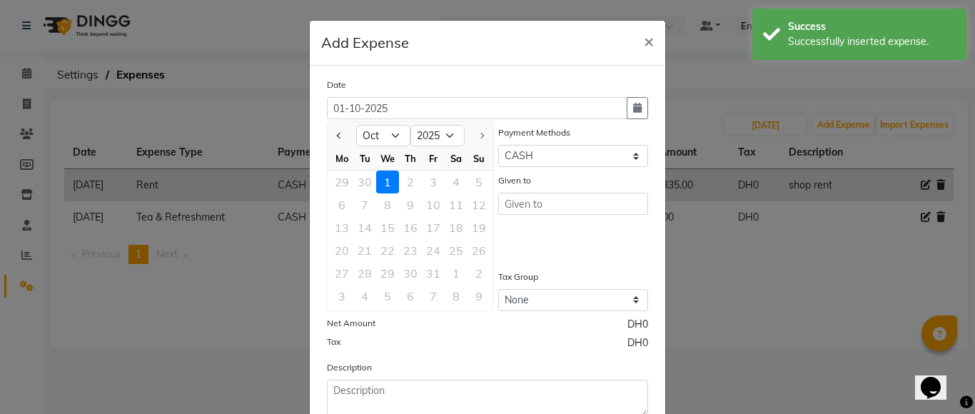
click at [589, 247] on div "Given to" at bounding box center [572, 218] width 171 height 91
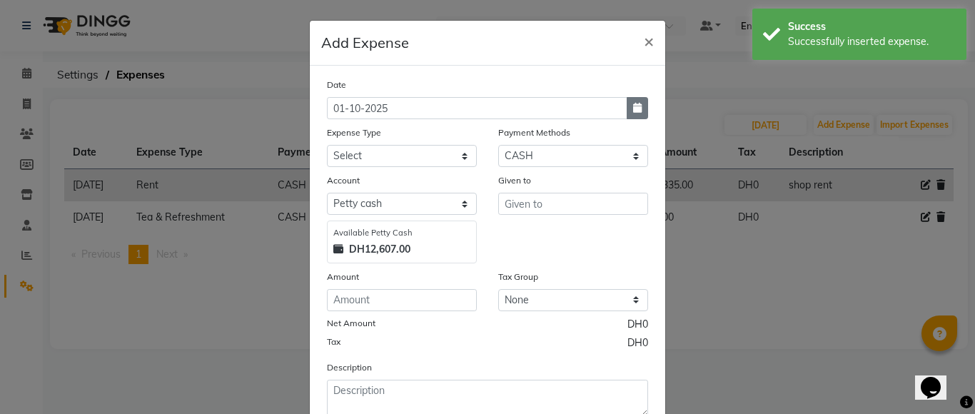
click at [638, 112] on button "button" at bounding box center [636, 108] width 21 height 22
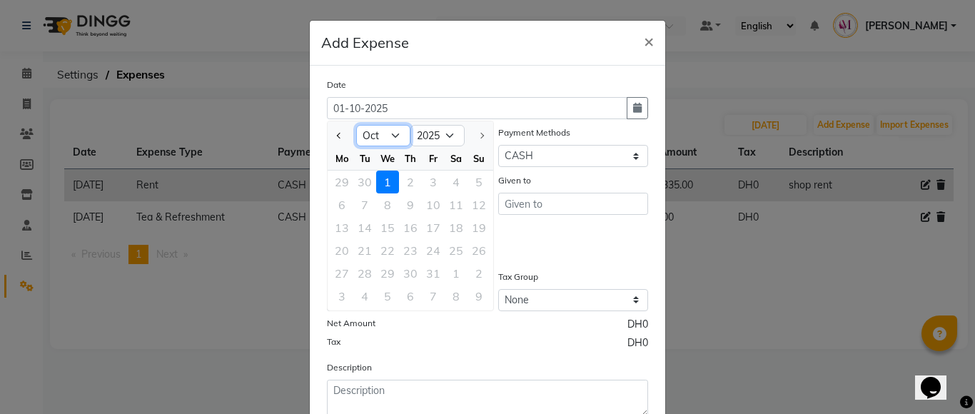
click at [378, 136] on select "Jan Feb Mar Apr May Jun [DATE] Aug Sep Oct" at bounding box center [383, 135] width 54 height 21
click at [356, 125] on select "Jan Feb Mar Apr May Jun [DATE] Aug Sep Oct" at bounding box center [383, 135] width 54 height 21
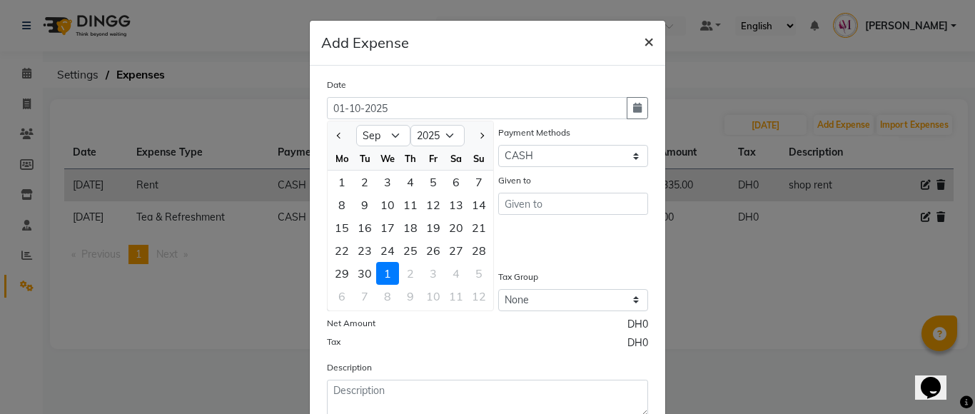
click at [644, 48] on span "×" at bounding box center [649, 40] width 10 height 21
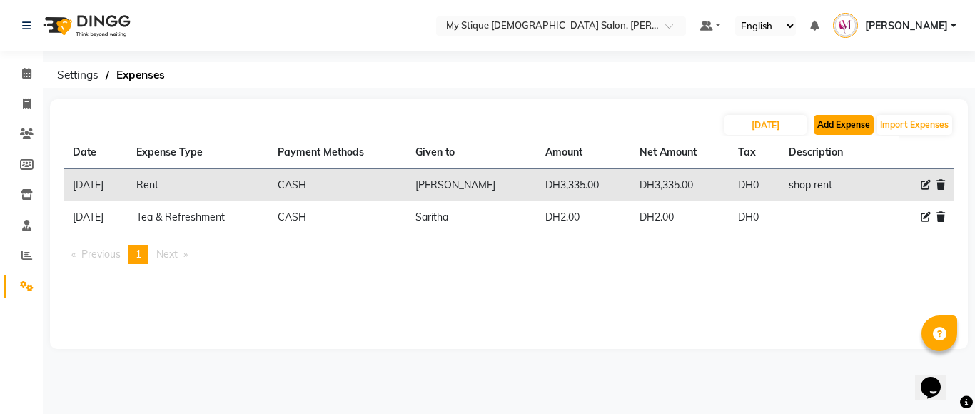
click at [843, 133] on button "Add Expense" at bounding box center [843, 125] width 60 height 20
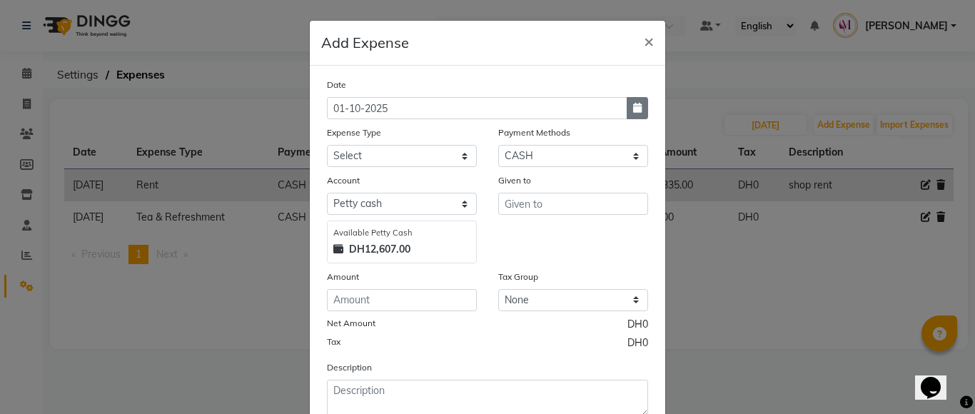
click at [635, 100] on button "button" at bounding box center [636, 108] width 21 height 22
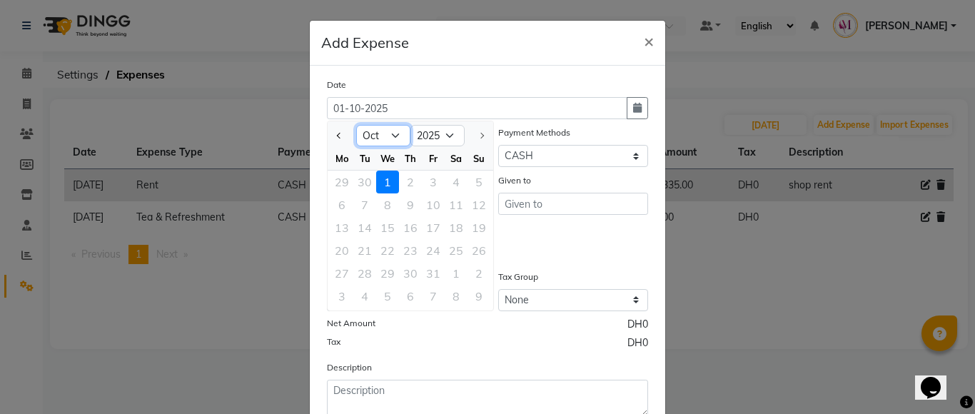
click at [370, 138] on select "Jan Feb Mar Apr May Jun [DATE] Aug Sep Oct" at bounding box center [383, 135] width 54 height 21
click at [356, 125] on select "Jan Feb Mar Apr May Jun [DATE] Aug Sep Oct" at bounding box center [383, 135] width 54 height 21
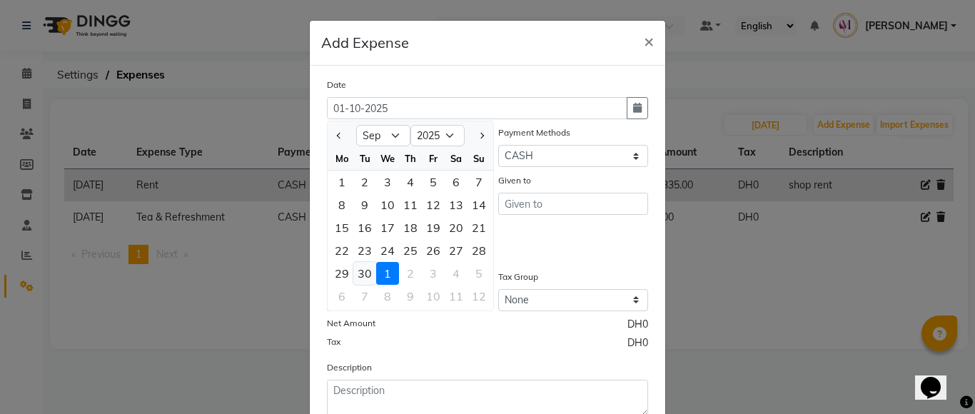
click at [358, 278] on div "30" at bounding box center [364, 273] width 23 height 23
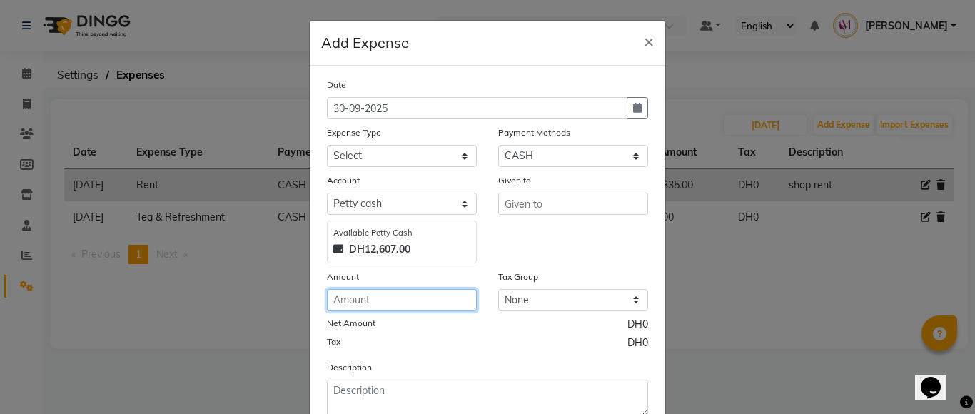
click at [367, 301] on input "number" at bounding box center [402, 300] width 150 height 22
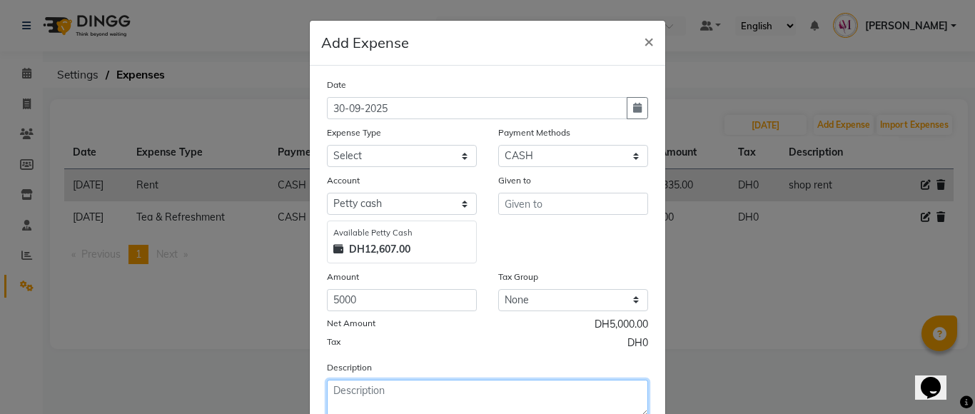
click at [373, 396] on textarea at bounding box center [487, 398] width 321 height 37
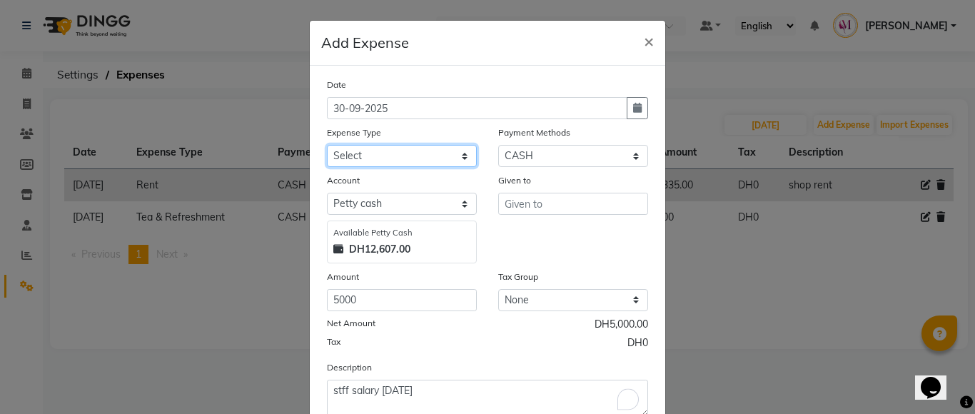
click at [420, 157] on select "Select Advance Salary Bank charges Car maintenance Cash transfer to bank Cash t…" at bounding box center [402, 156] width 150 height 22
click at [327, 145] on select "Select Advance Salary Bank charges Car maintenance Cash transfer to bank Cash t…" at bounding box center [402, 156] width 150 height 22
click at [522, 190] on div "Given to" at bounding box center [573, 183] width 150 height 20
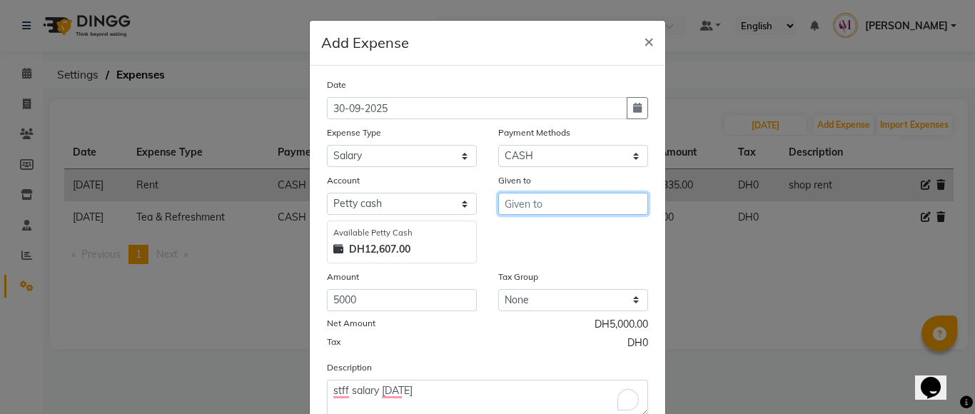
click at [522, 200] on input "text" at bounding box center [573, 204] width 150 height 22
click at [527, 237] on ngb-highlight "Be tcy" at bounding box center [531, 234] width 31 height 14
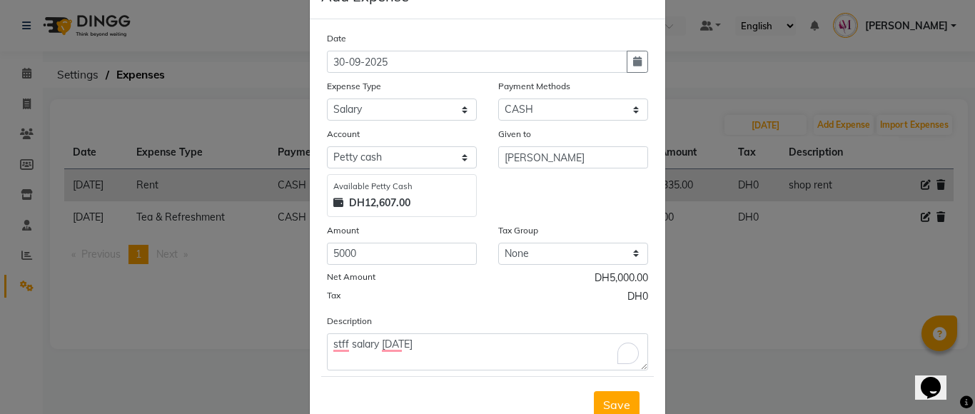
scroll to position [82, 0]
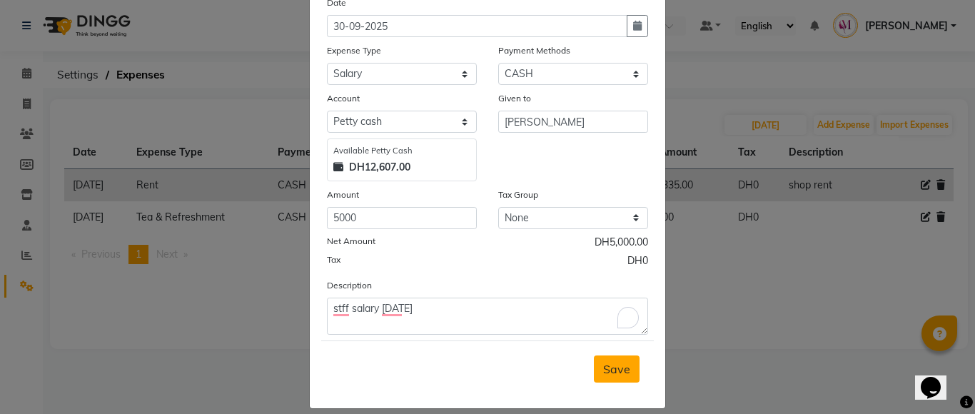
click at [615, 368] on span "Save" at bounding box center [616, 369] width 27 height 14
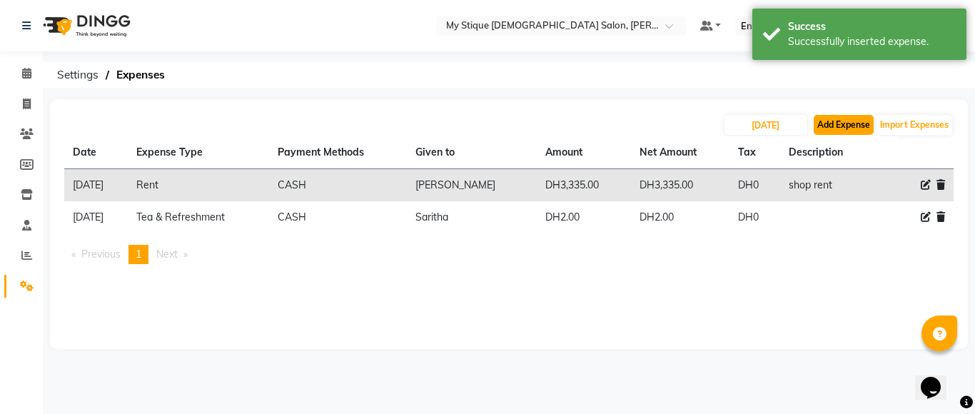
click at [822, 117] on button "Add Expense" at bounding box center [843, 125] width 60 height 20
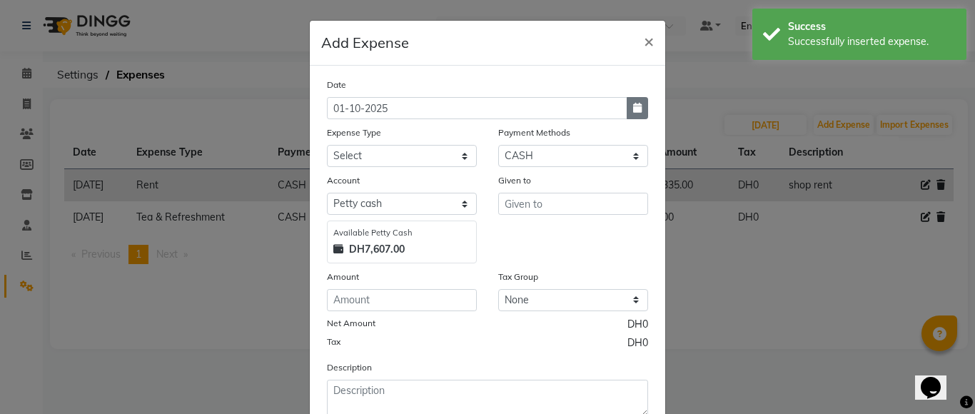
click at [635, 108] on icon "button" at bounding box center [637, 108] width 9 height 10
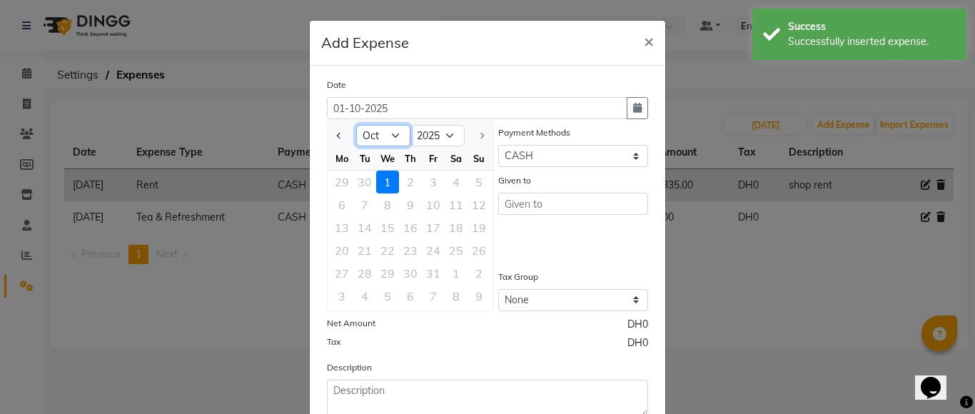
click at [364, 138] on select "Jan Feb Mar Apr May Jun [DATE] Aug Sep Oct" at bounding box center [383, 135] width 54 height 21
click at [356, 125] on select "Jan Feb Mar Apr May Jun [DATE] Aug Sep Oct" at bounding box center [383, 135] width 54 height 21
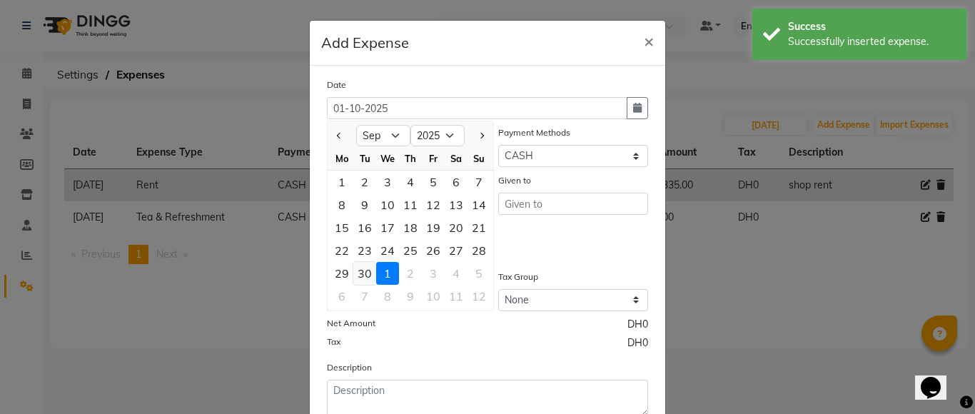
click at [365, 272] on div "30" at bounding box center [364, 273] width 23 height 23
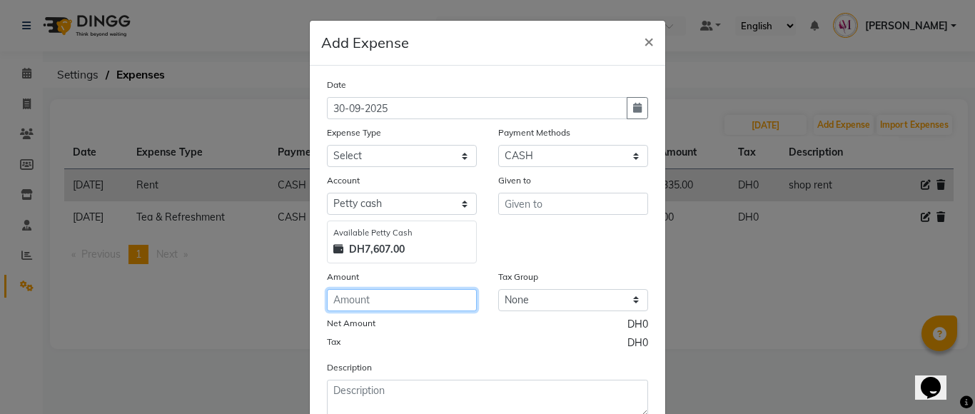
click at [392, 303] on input "number" at bounding box center [402, 300] width 150 height 22
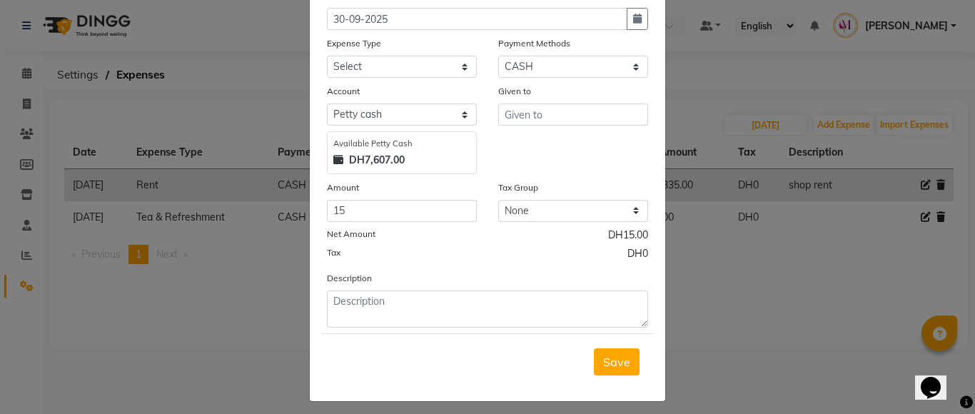
scroll to position [27, 0]
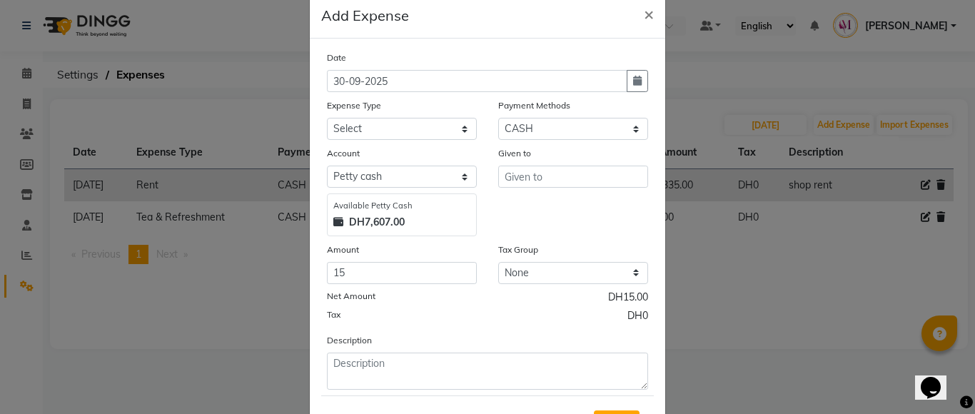
click at [410, 112] on div "Expense Type" at bounding box center [402, 108] width 150 height 20
click at [406, 123] on select "Select Advance Salary Bank charges Car maintenance Cash transfer to bank Cash t…" at bounding box center [402, 129] width 150 height 22
click at [327, 118] on select "Select Advance Salary Bank charges Car maintenance Cash transfer to bank Cash t…" at bounding box center [402, 129] width 150 height 22
click at [452, 129] on select "Select Advance Salary Bank charges Car maintenance Cash transfer to bank Cash t…" at bounding box center [402, 129] width 150 height 22
click at [327, 118] on select "Select Advance Salary Bank charges Car maintenance Cash transfer to bank Cash t…" at bounding box center [402, 129] width 150 height 22
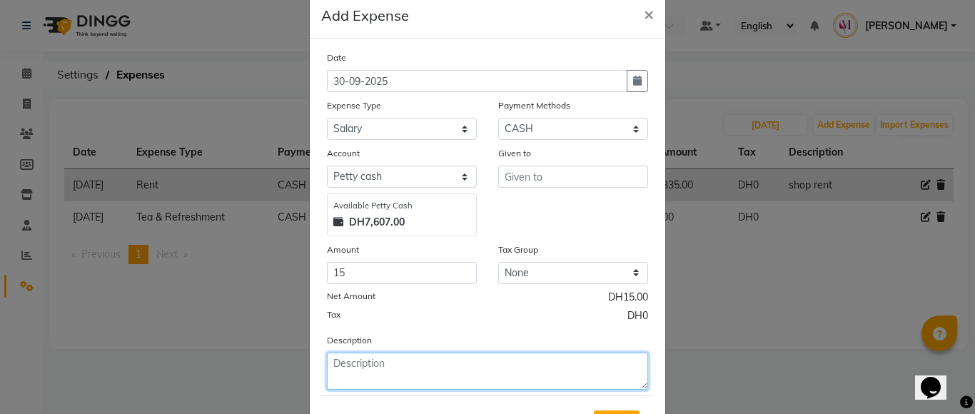
click at [365, 380] on textarea at bounding box center [487, 370] width 321 height 37
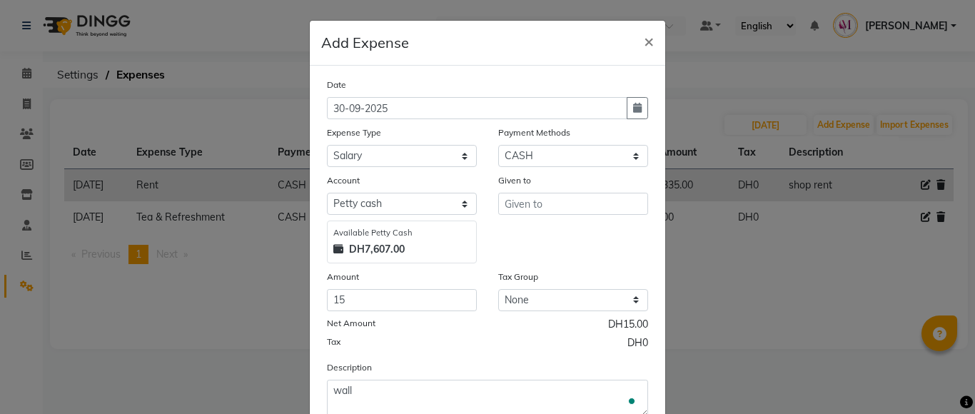
select select "2"
select select "1"
select select "6563"
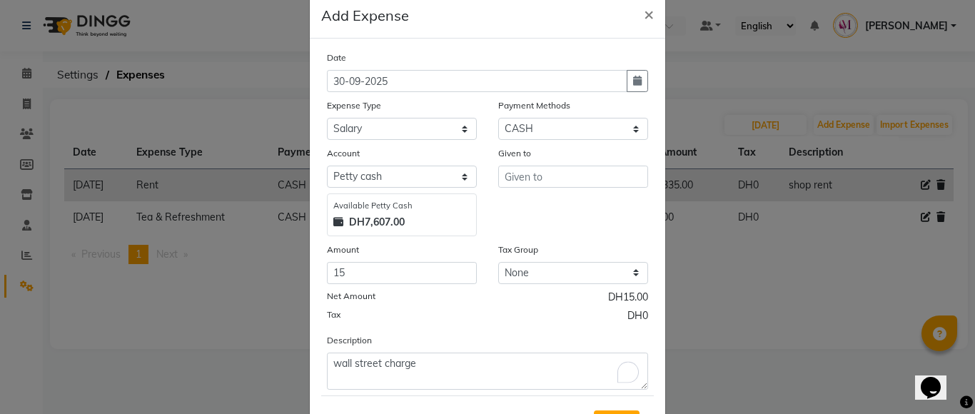
type textarea "wall street charge"
click at [627, 174] on input "text" at bounding box center [573, 177] width 150 height 22
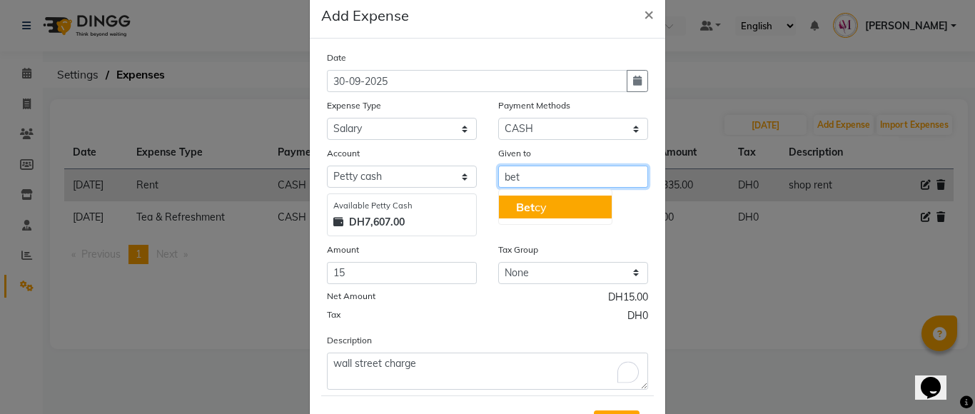
click at [586, 213] on button "Bet cy" at bounding box center [555, 207] width 113 height 23
type input "[PERSON_NAME]"
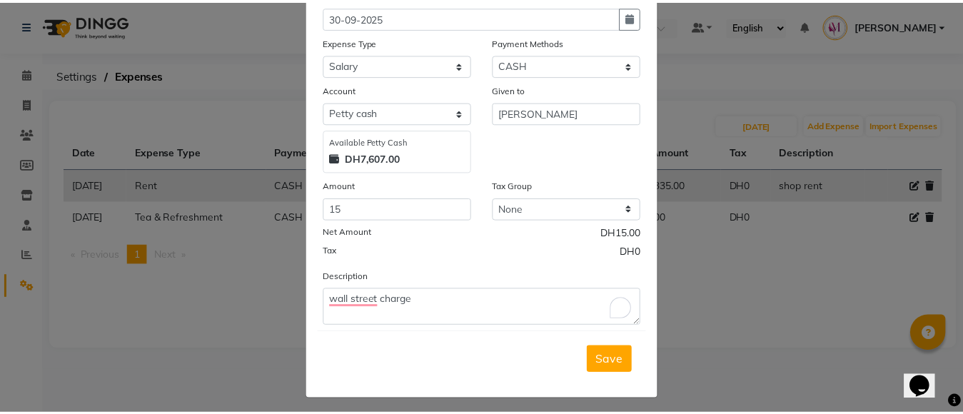
scroll to position [96, 0]
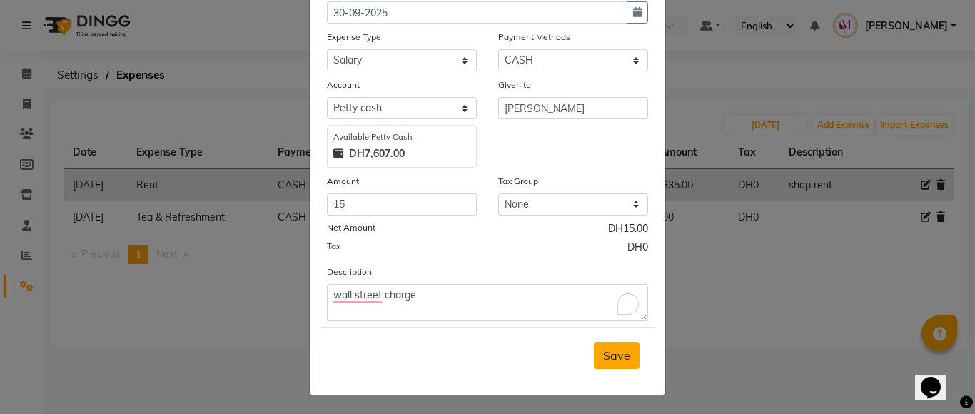
click at [627, 349] on button "Save" at bounding box center [617, 355] width 46 height 27
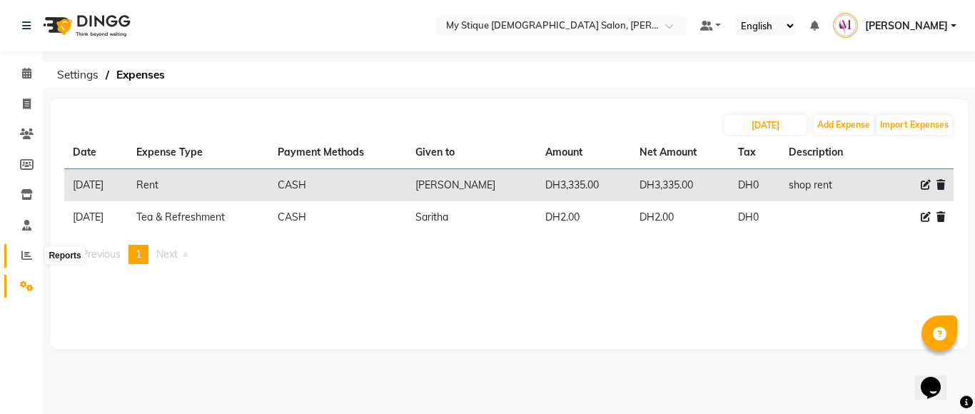
click at [28, 260] on icon at bounding box center [26, 255] width 11 height 11
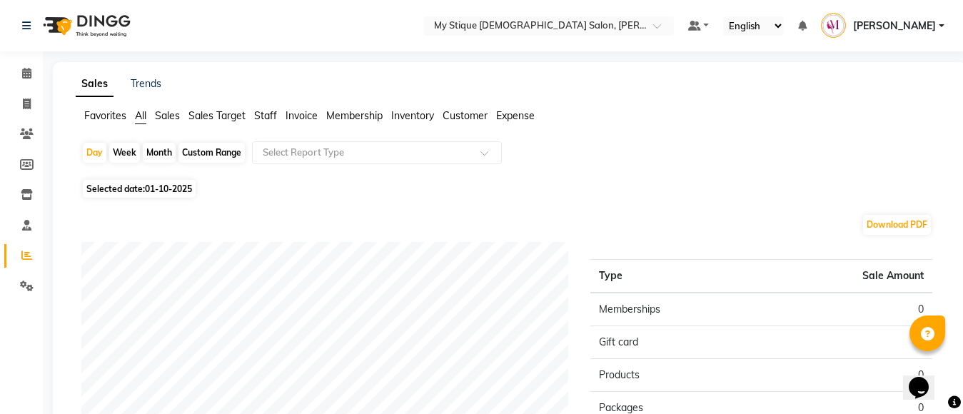
click at [512, 117] on span "Expense" at bounding box center [515, 115] width 39 height 13
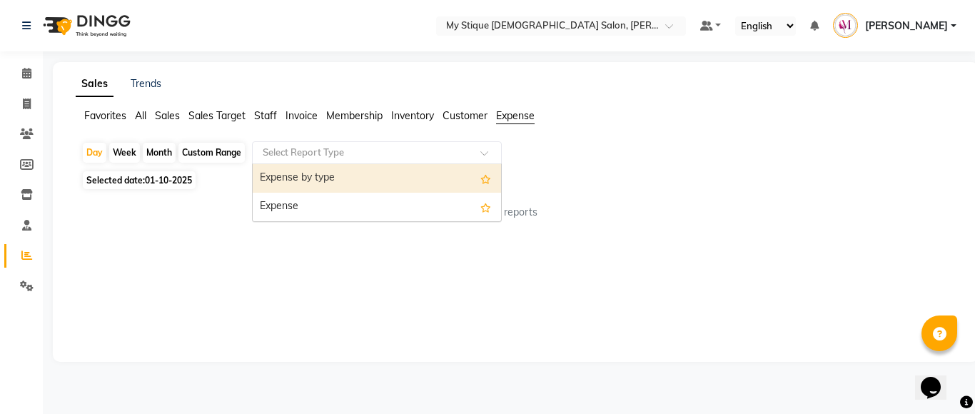
click at [330, 144] on div "Select Report Type" at bounding box center [377, 152] width 250 height 23
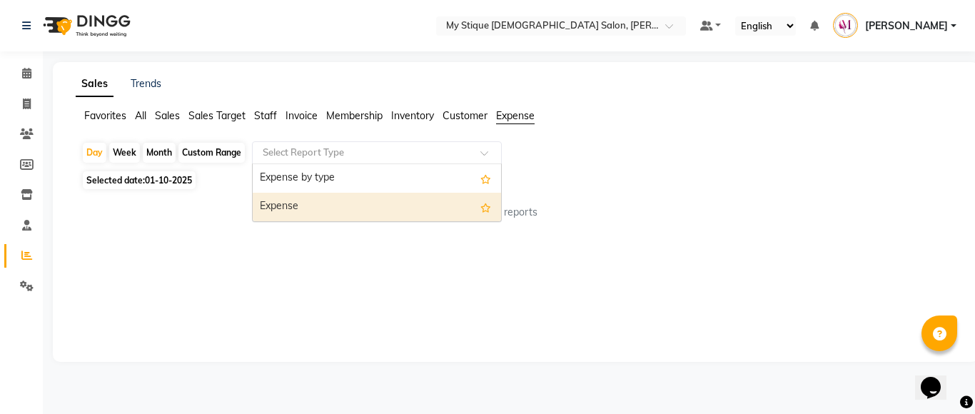
click at [302, 200] on div "Expense" at bounding box center [377, 207] width 248 height 29
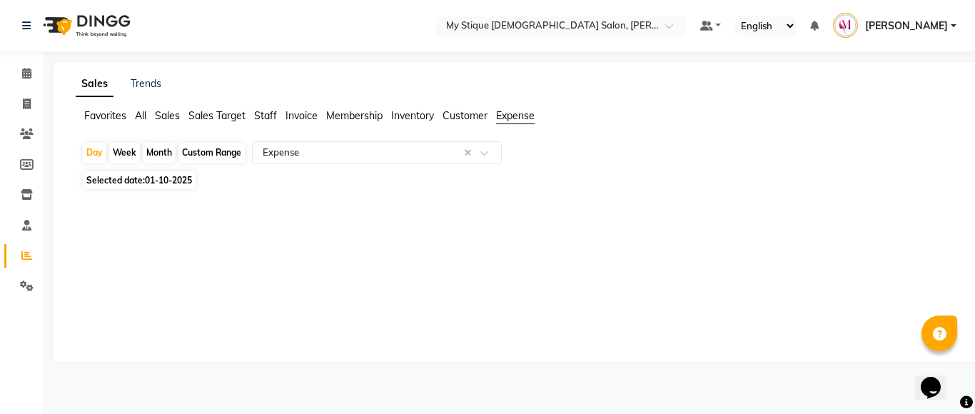
click at [166, 150] on div "Month" at bounding box center [159, 153] width 33 height 20
select select "10"
select select "2025"
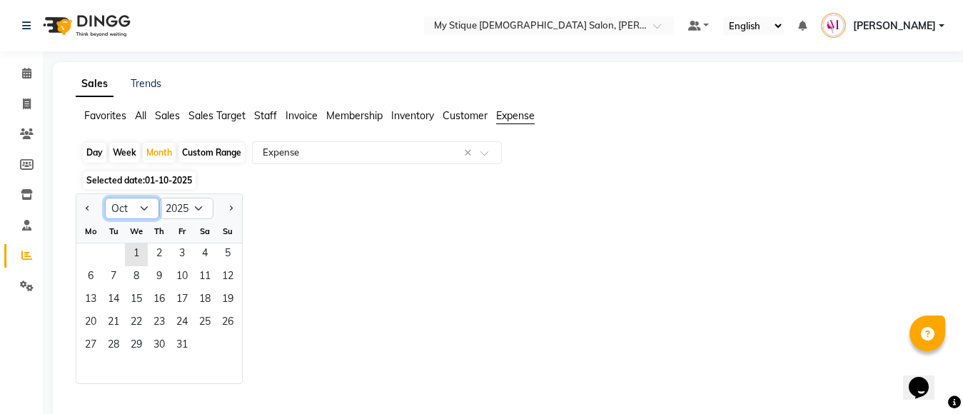
click at [140, 206] on select "Jan Feb Mar Apr May Jun [DATE] Aug Sep Oct Nov Dec" at bounding box center [132, 208] width 54 height 21
select select "9"
click at [105, 198] on select "Jan Feb Mar Apr May Jun [DATE] Aug Sep Oct Nov Dec" at bounding box center [132, 208] width 54 height 21
click at [86, 245] on span "1" at bounding box center [90, 254] width 23 height 23
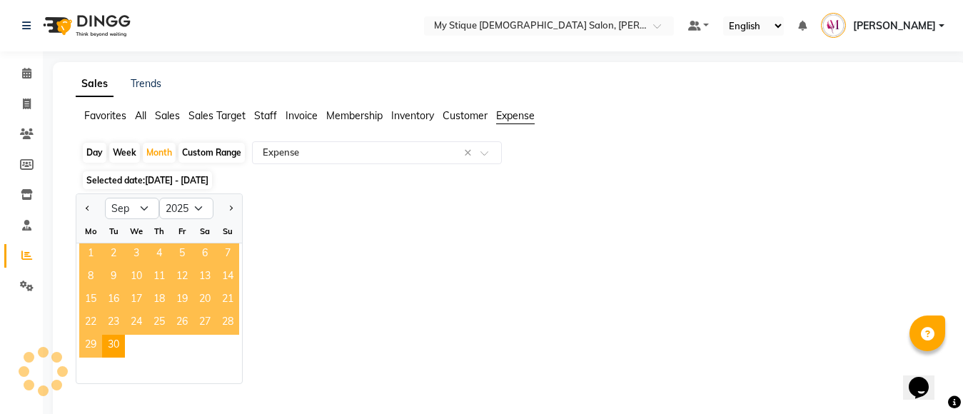
select select "full_report"
select select "csv"
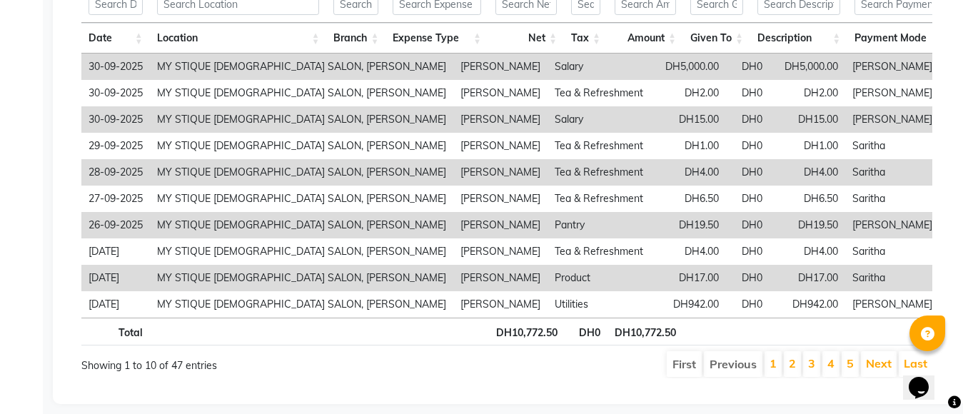
scroll to position [329, 0]
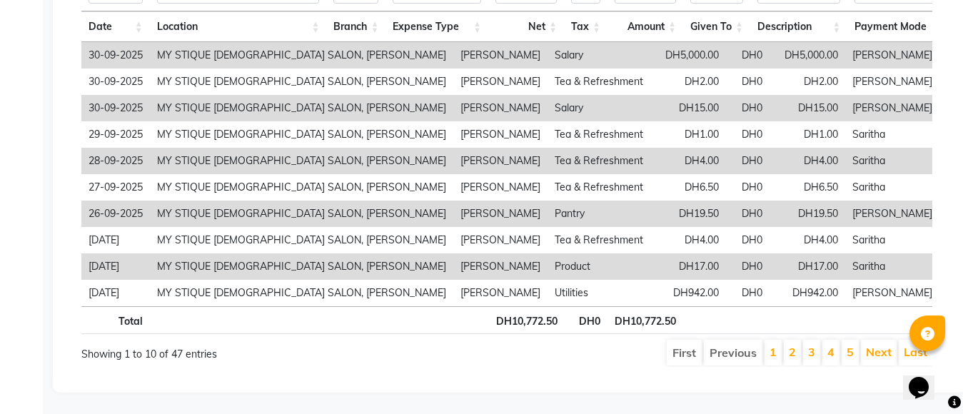
click at [788, 341] on li "2" at bounding box center [791, 353] width 17 height 26
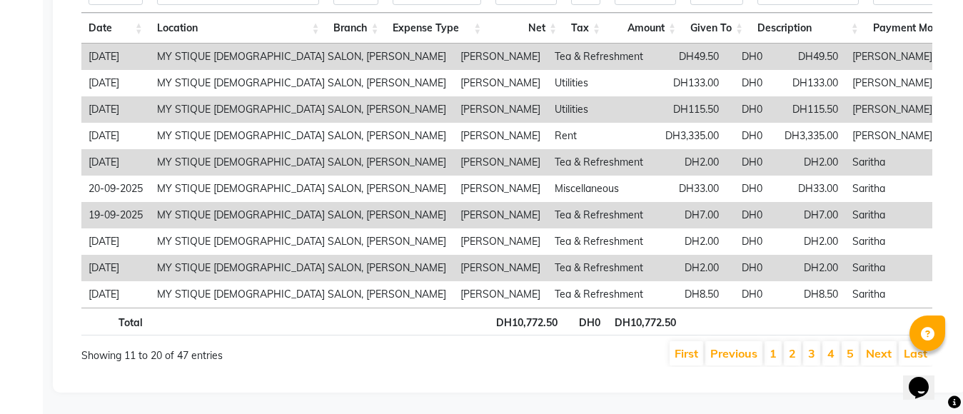
scroll to position [328, 0]
click at [804, 345] on li "3" at bounding box center [811, 353] width 17 height 24
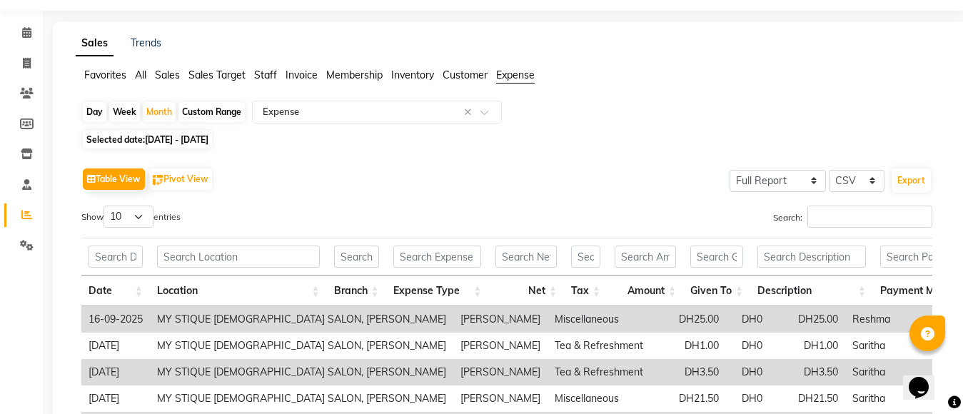
scroll to position [16, 0]
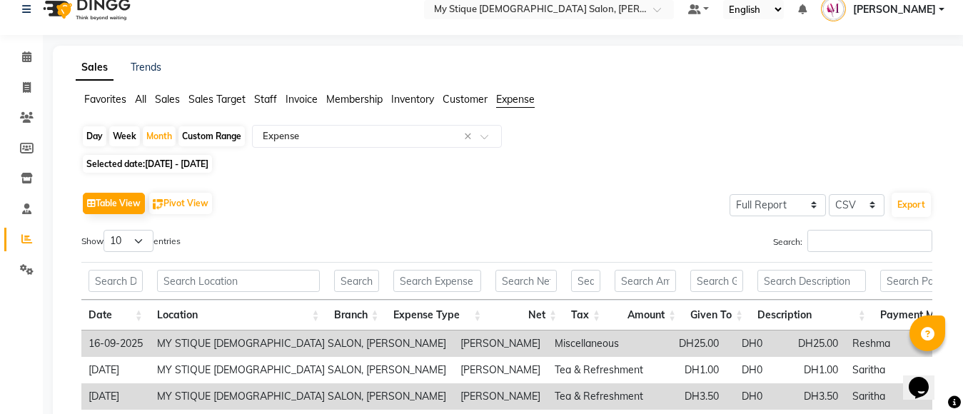
click at [39, 274] on li "Settings" at bounding box center [21, 270] width 43 height 31
click at [26, 270] on icon at bounding box center [27, 269] width 14 height 11
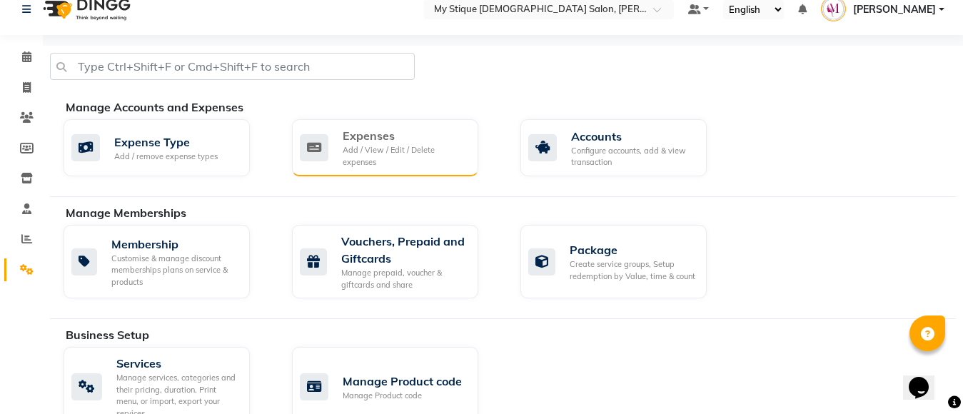
click at [405, 151] on div "Add / View / Edit / Delete expenses" at bounding box center [405, 156] width 124 height 24
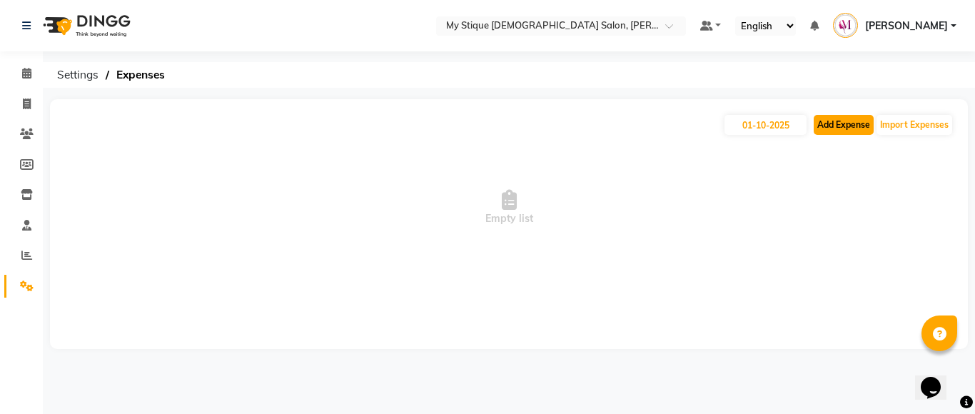
click at [845, 130] on button "Add Expense" at bounding box center [843, 125] width 60 height 20
select select "1"
select select "6563"
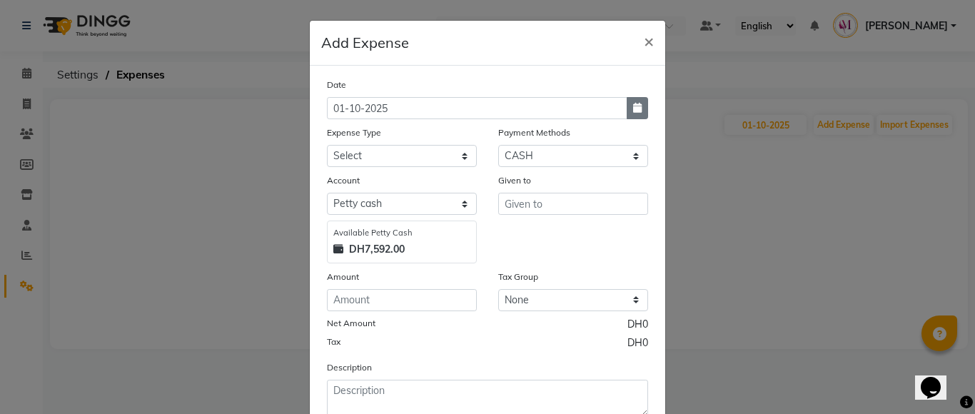
click at [633, 103] on icon "button" at bounding box center [637, 108] width 9 height 10
select select "10"
select select "2025"
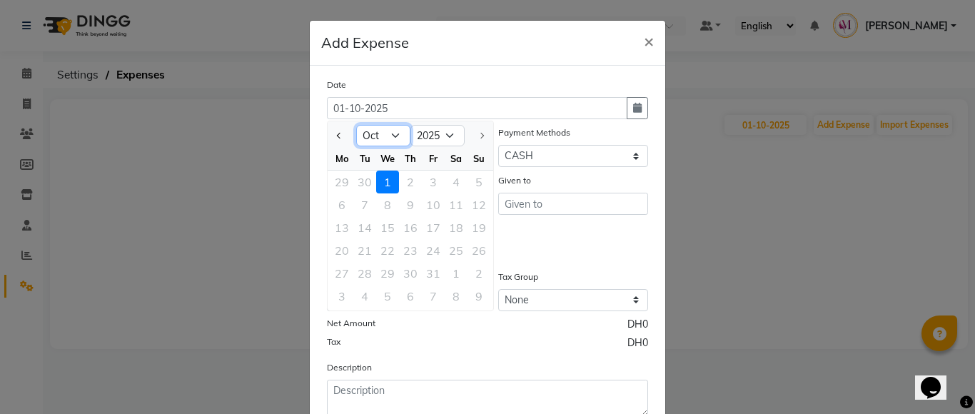
click at [389, 138] on select "Jan Feb Mar Apr May Jun [DATE] Aug Sep Oct" at bounding box center [383, 135] width 54 height 21
select select "9"
click at [356, 125] on select "Jan Feb Mar Apr May Jun [DATE] Aug Sep Oct" at bounding box center [383, 135] width 54 height 21
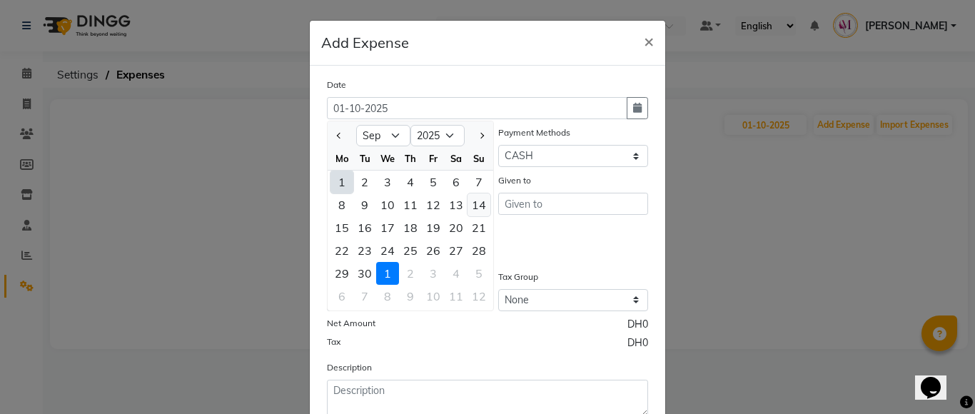
click at [469, 202] on div "14" at bounding box center [478, 204] width 23 height 23
type input "[DATE]"
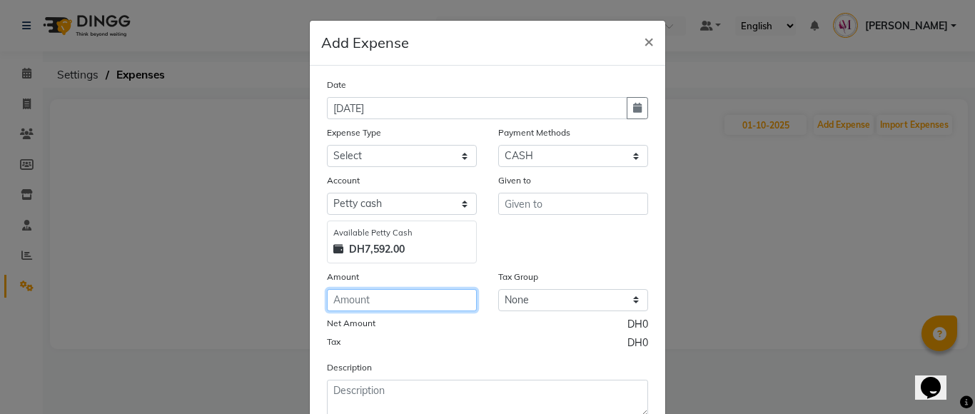
click at [377, 294] on input "number" at bounding box center [402, 300] width 150 height 22
type input "1"
click at [397, 167] on div "Date [DATE] Expense Type Select Advance Salary Bank charges Car maintenance Cas…" at bounding box center [487, 247] width 321 height 340
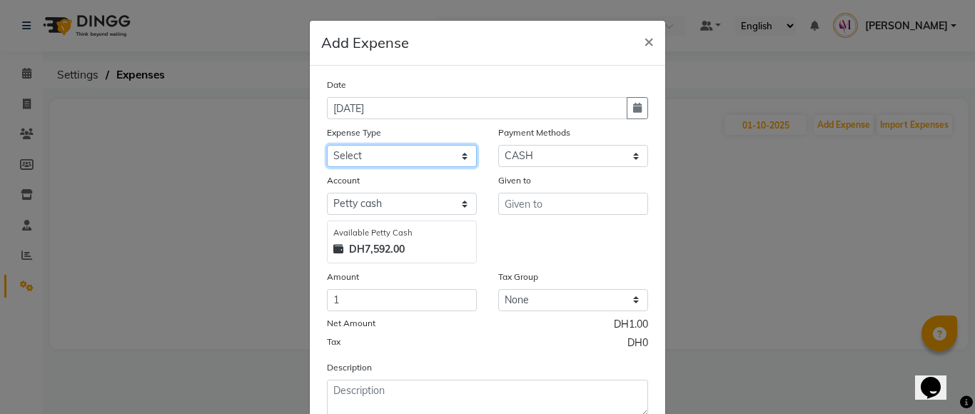
click at [398, 156] on select "Select Advance Salary Bank charges Car maintenance Cash transfer to bank Cash t…" at bounding box center [402, 156] width 150 height 22
select select "17"
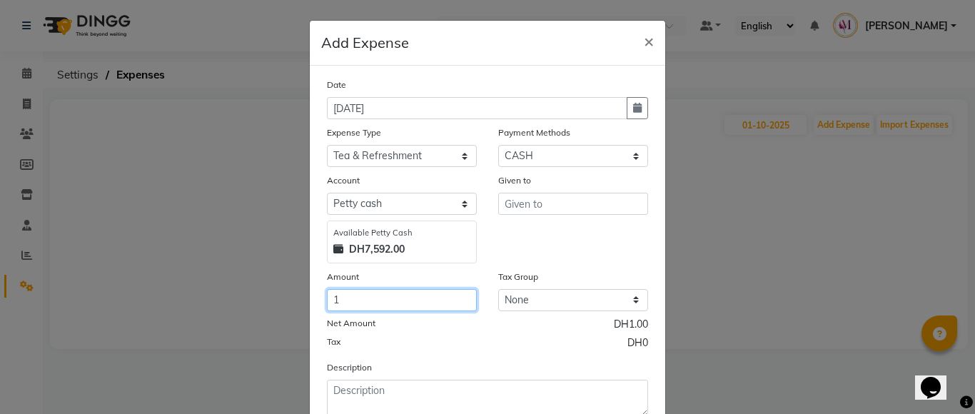
click at [367, 301] on input "1" at bounding box center [402, 300] width 150 height 22
type input "1.50"
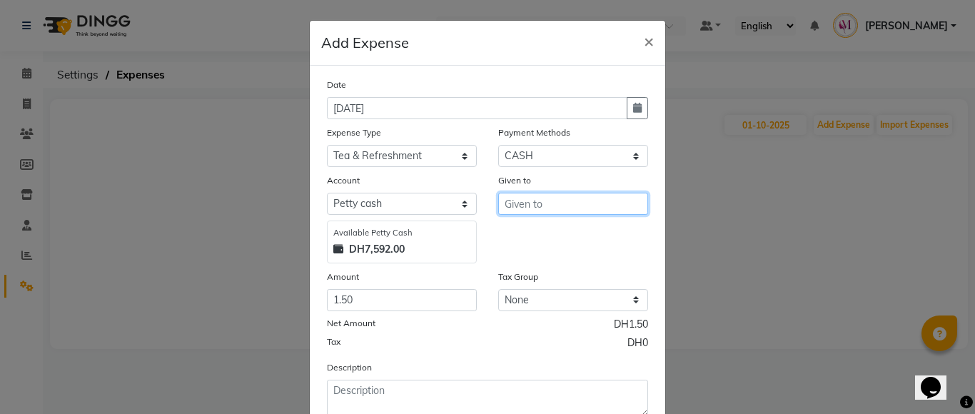
click at [561, 196] on input "text" at bounding box center [573, 204] width 150 height 22
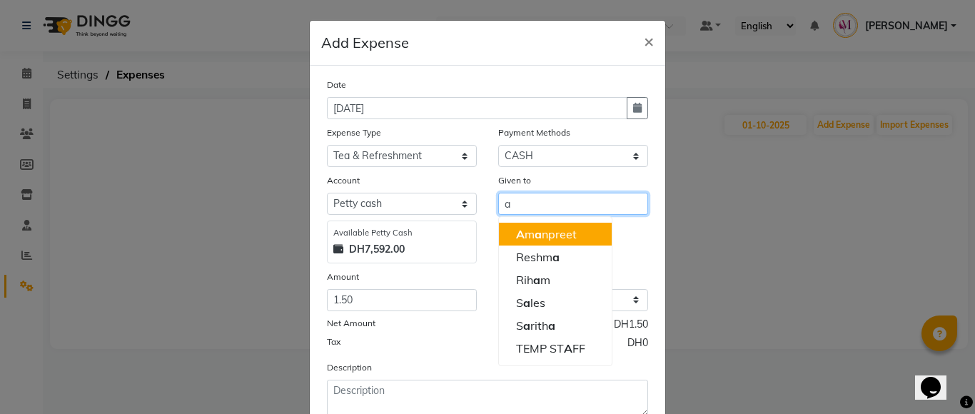
click at [572, 238] on button "A m a npreet" at bounding box center [555, 234] width 113 height 23
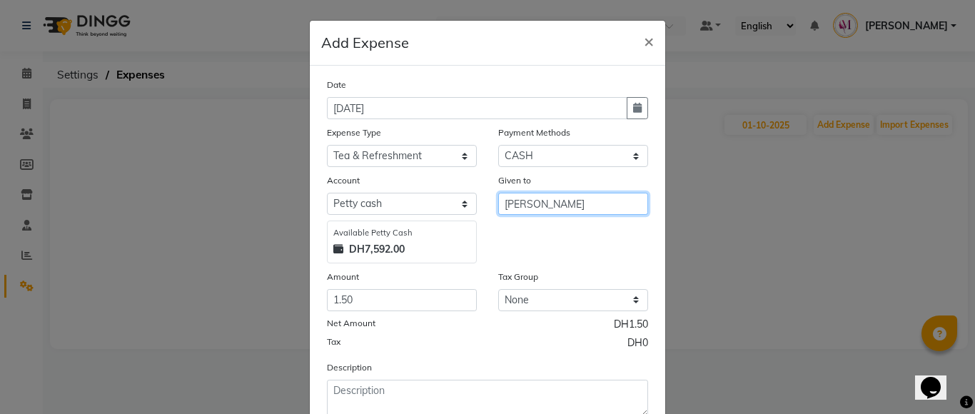
type input "[PERSON_NAME]"
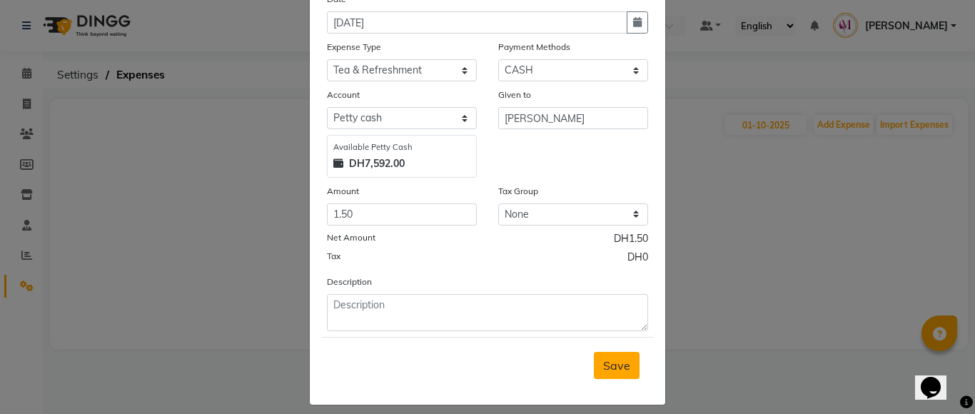
click at [607, 367] on span "Save" at bounding box center [616, 365] width 27 height 14
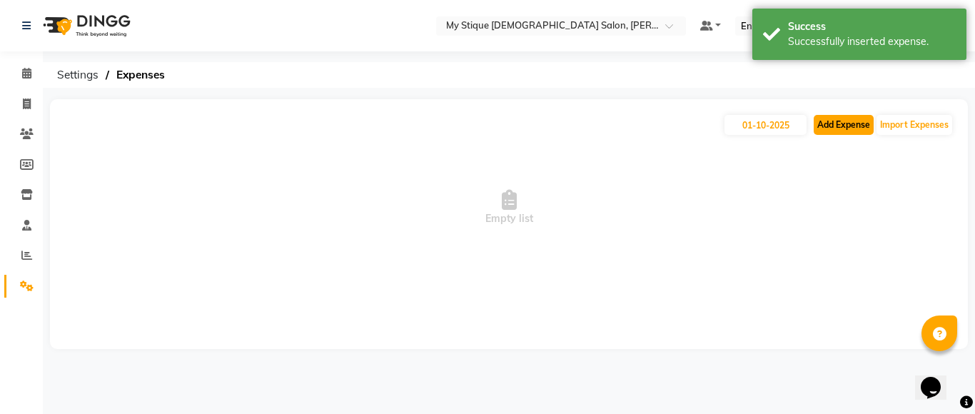
click at [831, 128] on button "Add Expense" at bounding box center [843, 125] width 60 height 20
select select "1"
select select "6563"
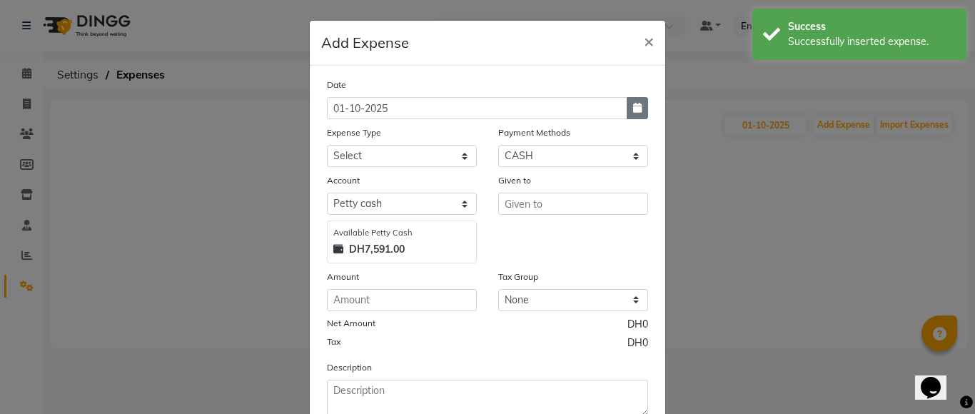
click at [633, 112] on icon "button" at bounding box center [637, 108] width 9 height 10
select select "10"
select select "2025"
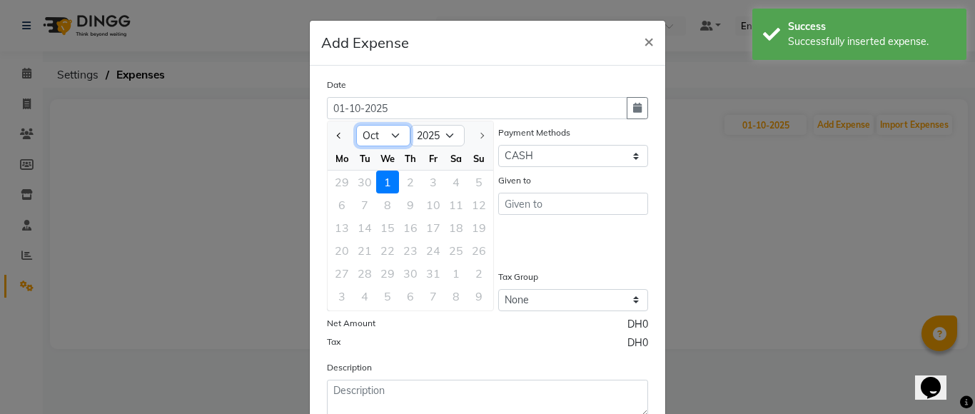
click at [397, 132] on select "Jan Feb Mar Apr May Jun [DATE] Aug Sep Oct" at bounding box center [383, 135] width 54 height 21
select select "9"
click at [356, 125] on select "Jan Feb Mar Apr May Jun [DATE] Aug Sep Oct" at bounding box center [383, 135] width 54 height 21
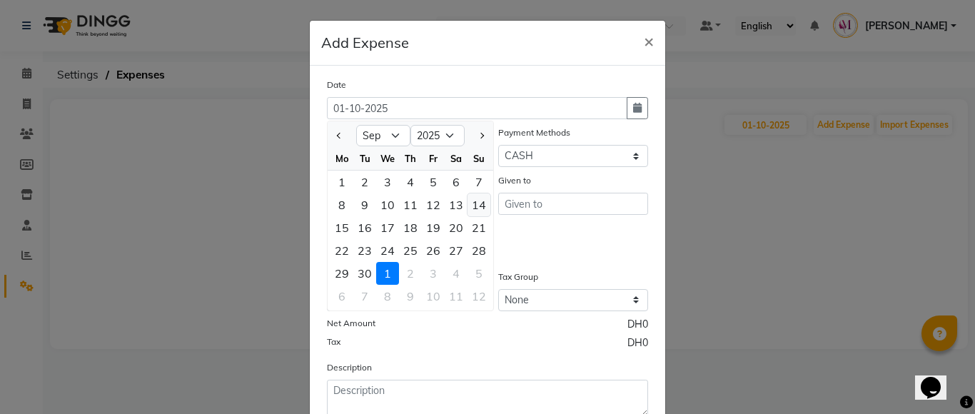
click at [479, 210] on div "14" at bounding box center [478, 204] width 23 height 23
type input "[DATE]"
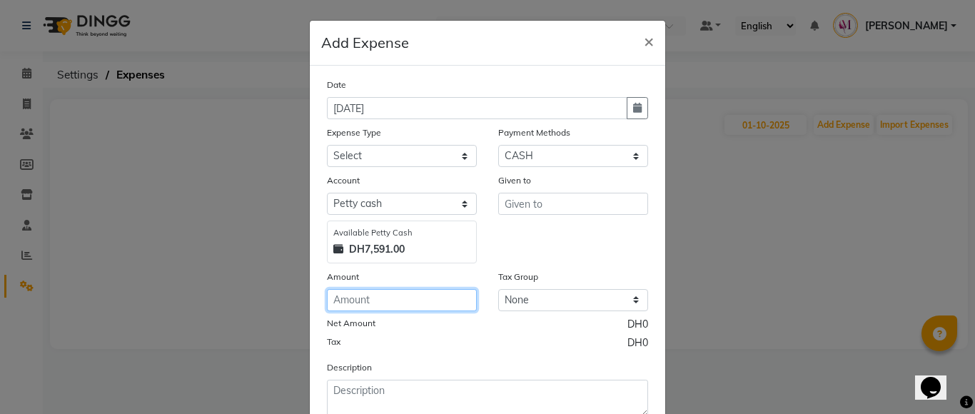
click at [399, 302] on input "number" at bounding box center [402, 300] width 150 height 22
type input "154.50"
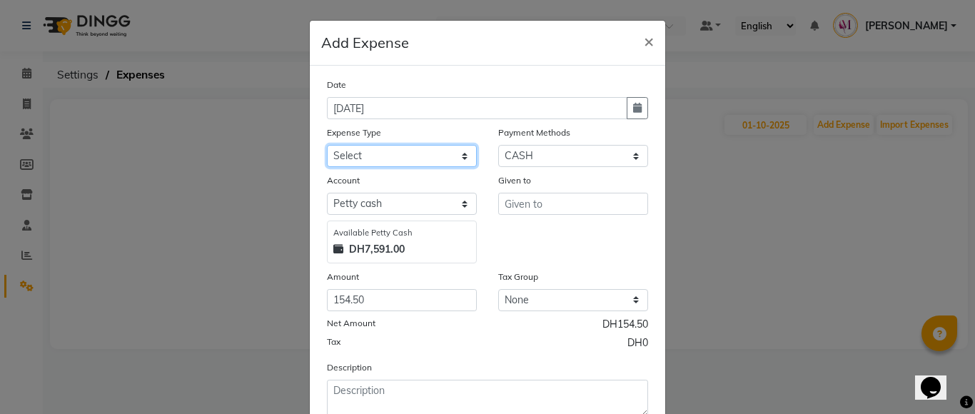
click at [417, 156] on select "Select Advance Salary Bank charges Car maintenance Cash transfer to bank Cash t…" at bounding box center [402, 156] width 150 height 22
select select "8"
click at [327, 145] on select "Select Advance Salary Bank charges Car maintenance Cash transfer to bank Cash t…" at bounding box center [402, 156] width 150 height 22
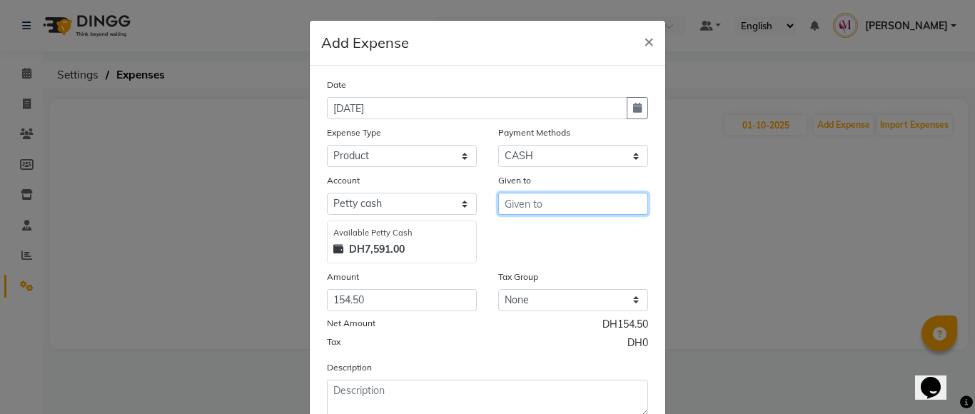
click at [543, 205] on input "text" at bounding box center [573, 204] width 150 height 22
click at [544, 254] on ngb-highlight "[DEMOGRAPHIC_DATA]" at bounding box center [569, 257] width 106 height 14
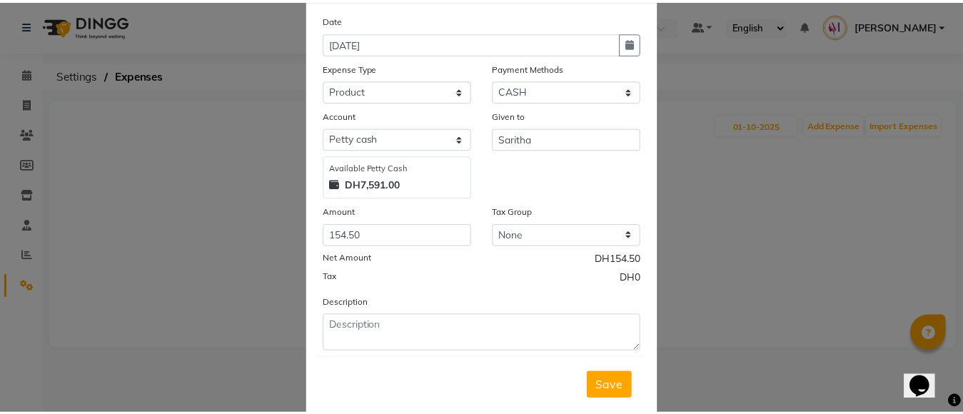
scroll to position [66, 0]
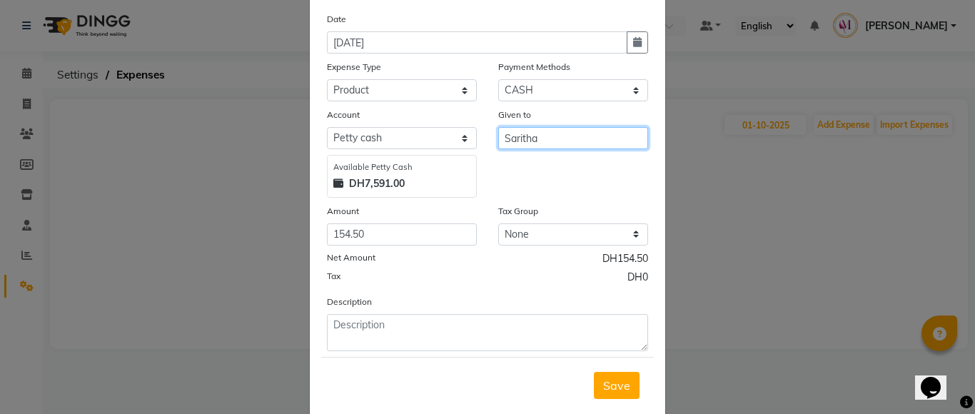
click at [545, 140] on input "Saritha" at bounding box center [573, 138] width 150 height 22
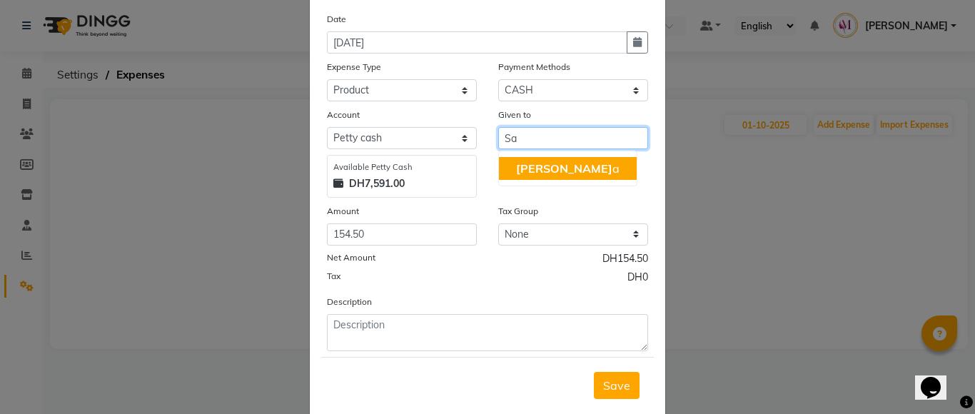
type input "S"
click at [542, 169] on button "Be tcy" at bounding box center [555, 168] width 113 height 23
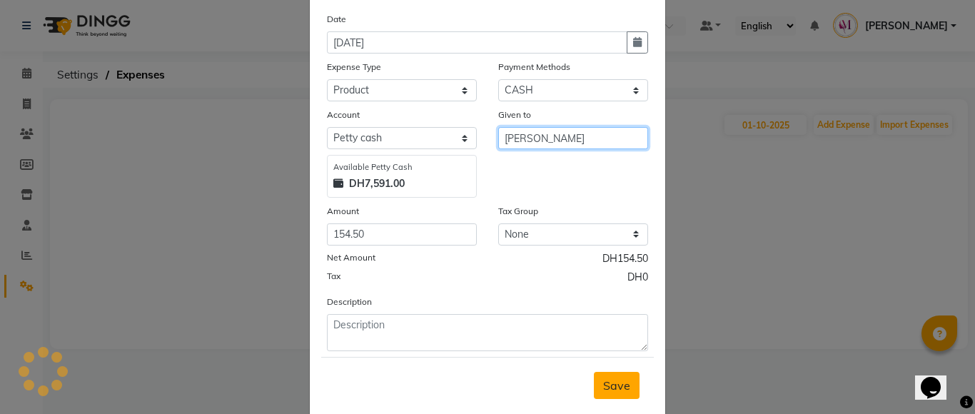
type input "[PERSON_NAME]"
click at [604, 381] on span "Save" at bounding box center [616, 385] width 27 height 14
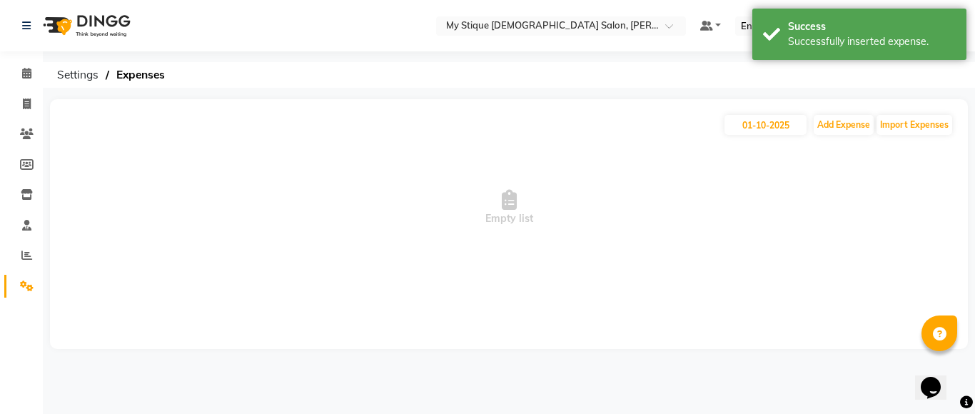
click at [25, 295] on link "Settings" at bounding box center [21, 287] width 34 height 24
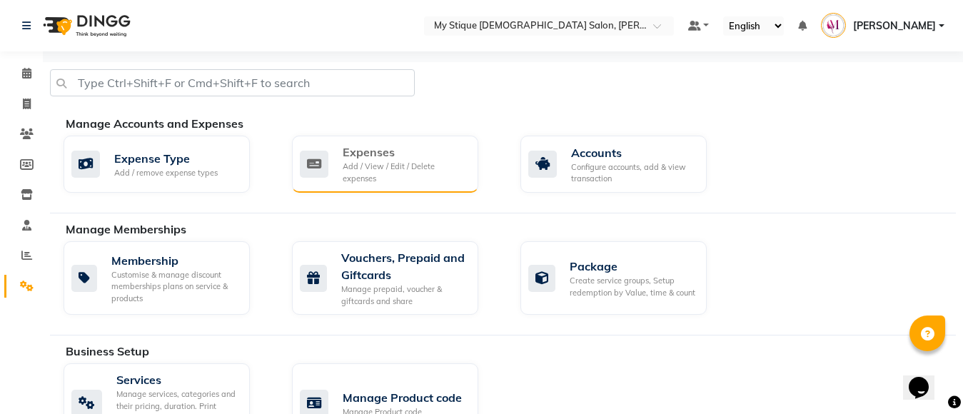
click at [406, 176] on div "Add / View / Edit / Delete expenses" at bounding box center [405, 173] width 124 height 24
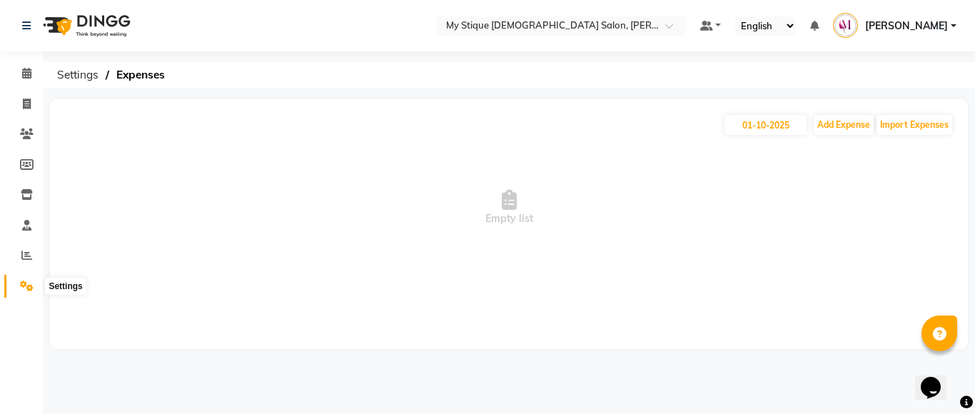
click at [17, 283] on span at bounding box center [26, 286] width 25 height 16
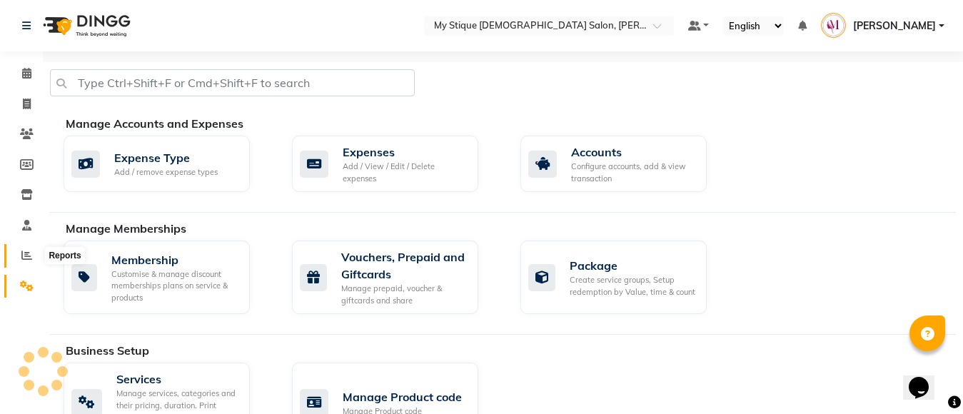
click at [24, 260] on span at bounding box center [26, 256] width 25 height 16
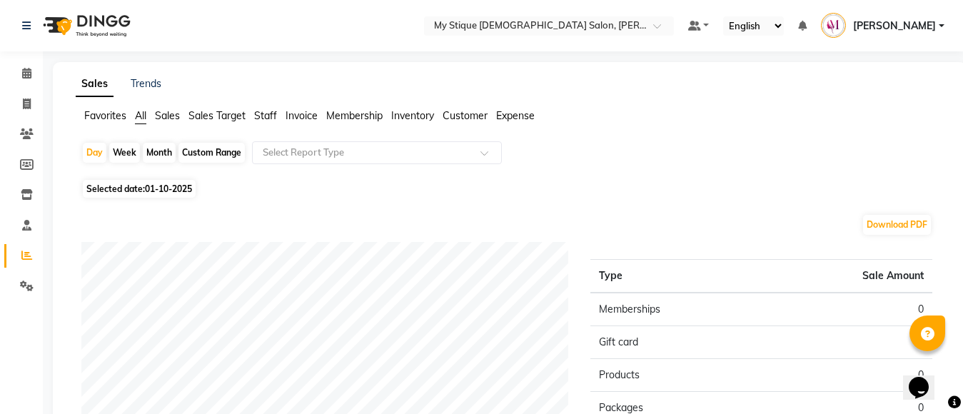
click at [519, 116] on span "Expense" at bounding box center [515, 115] width 39 height 13
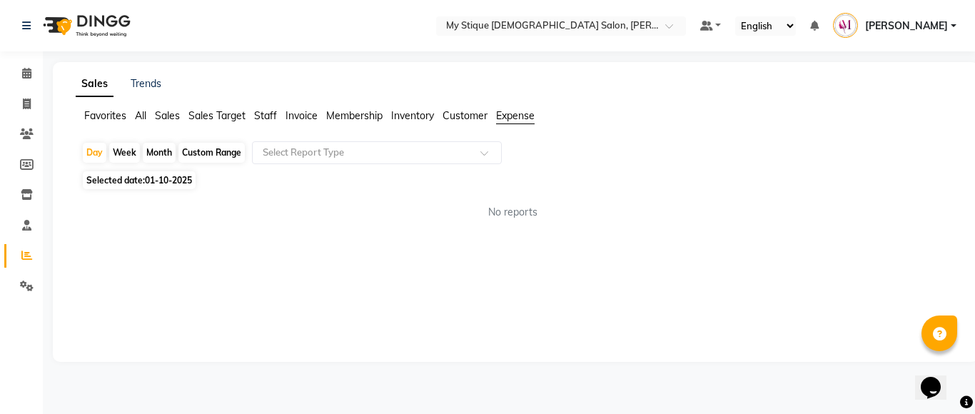
click at [161, 153] on div "Month" at bounding box center [159, 153] width 33 height 20
select select "10"
select select "2025"
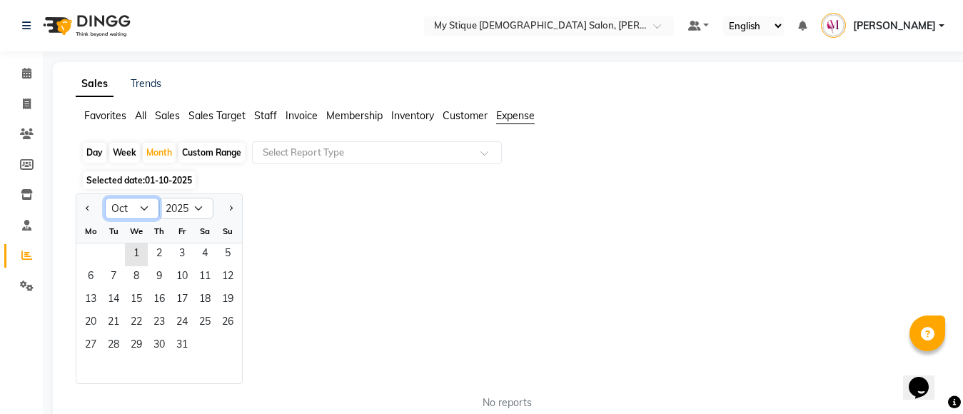
click at [146, 207] on select "Jan Feb Mar Apr May Jun [DATE] Aug Sep Oct Nov Dec" at bounding box center [132, 208] width 54 height 21
select select "9"
click at [105, 198] on select "Jan Feb Mar Apr May Jun [DATE] Aug Sep Oct Nov Dec" at bounding box center [132, 208] width 54 height 21
click at [93, 253] on span "1" at bounding box center [90, 254] width 23 height 23
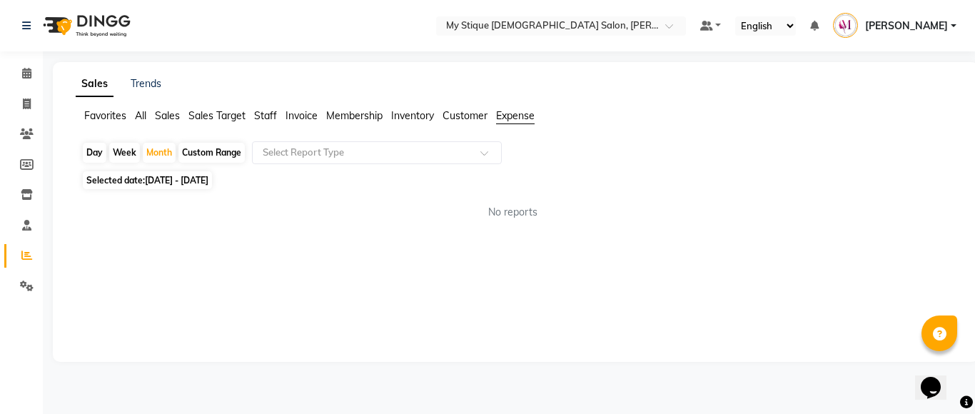
click at [201, 174] on span "Selected date: [DATE] - [DATE]" at bounding box center [147, 180] width 129 height 18
select select "9"
select select "2025"
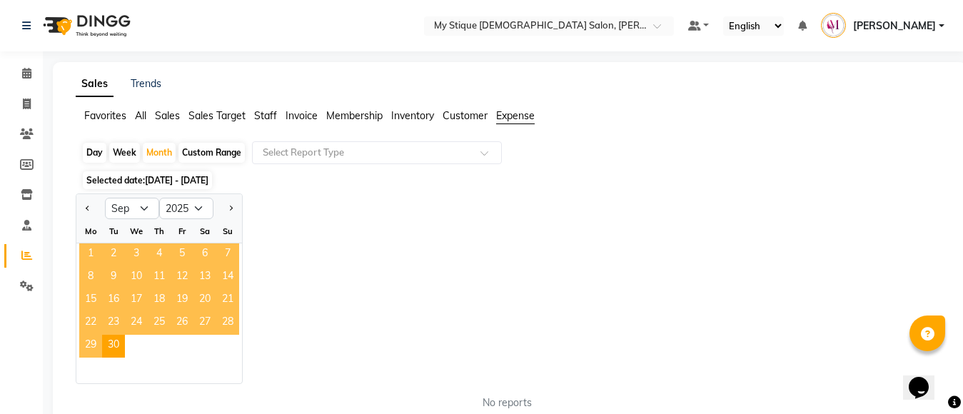
click at [95, 253] on span "1" at bounding box center [90, 254] width 23 height 23
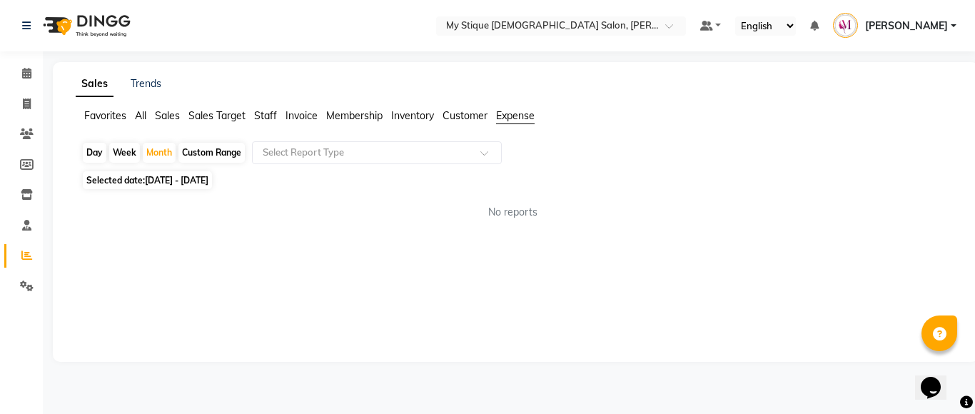
click at [174, 177] on span "[DATE] - [DATE]" at bounding box center [177, 180] width 64 height 11
select select "9"
select select "2025"
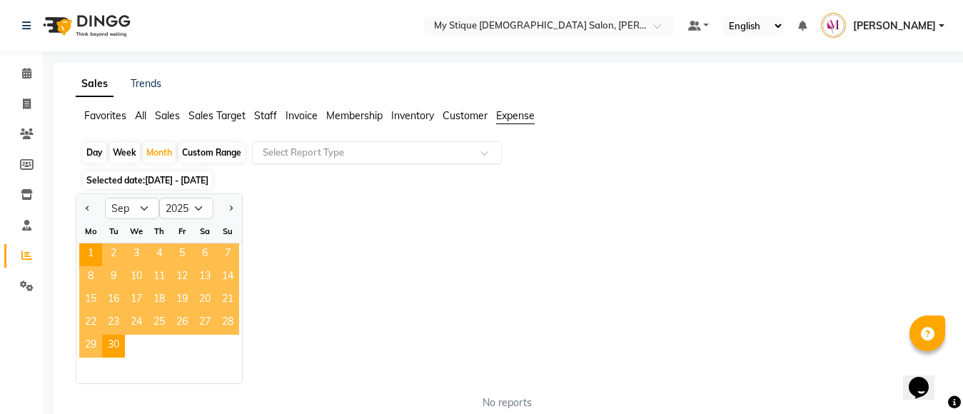
click at [300, 161] on div "Select Report Type" at bounding box center [377, 152] width 250 height 23
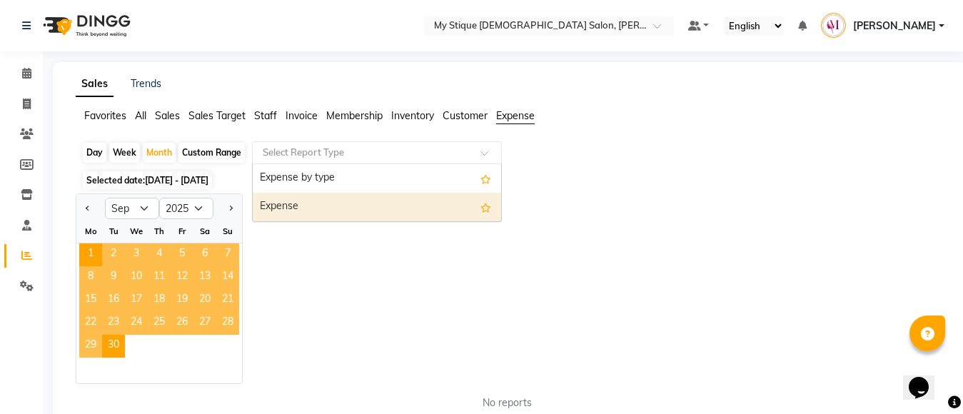
click at [295, 196] on div "Expense" at bounding box center [377, 207] width 248 height 29
select select "full_report"
select select "csv"
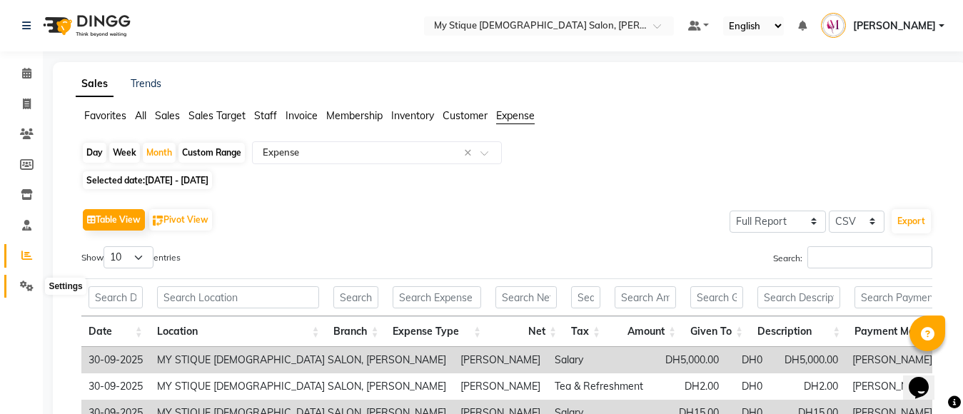
click at [26, 278] on span at bounding box center [26, 286] width 25 height 16
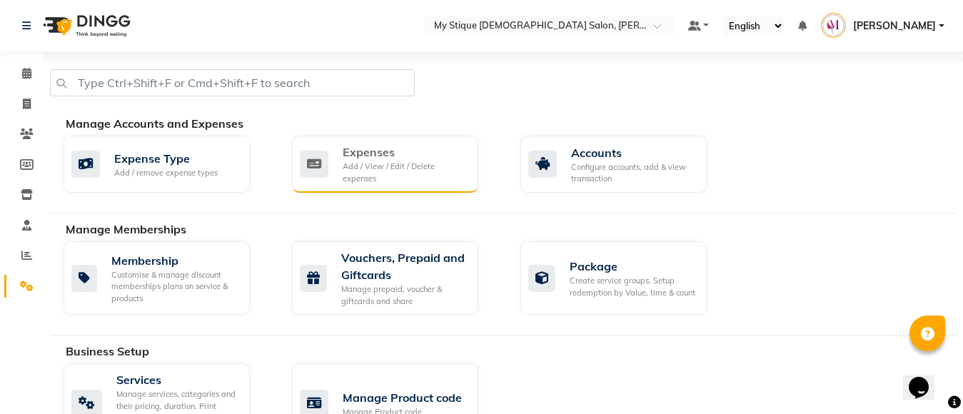
click at [425, 173] on div "Add / View / Edit / Delete expenses" at bounding box center [405, 173] width 124 height 24
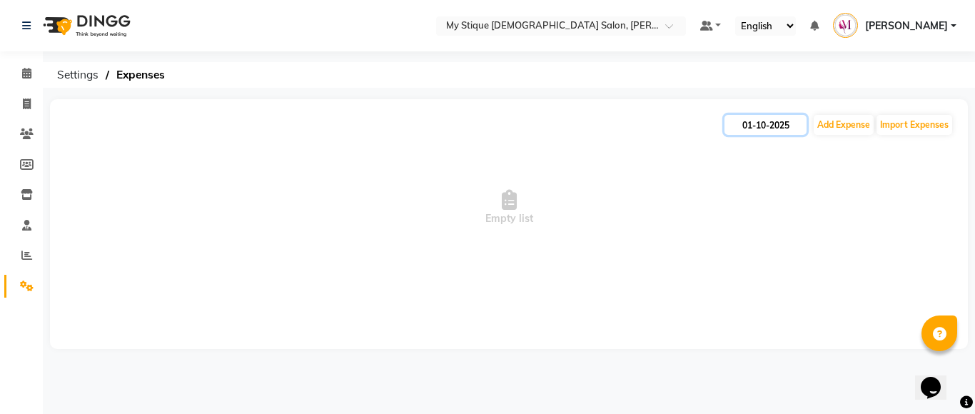
click at [771, 129] on input "01-10-2025" at bounding box center [765, 125] width 82 height 20
select select "10"
select select "2025"
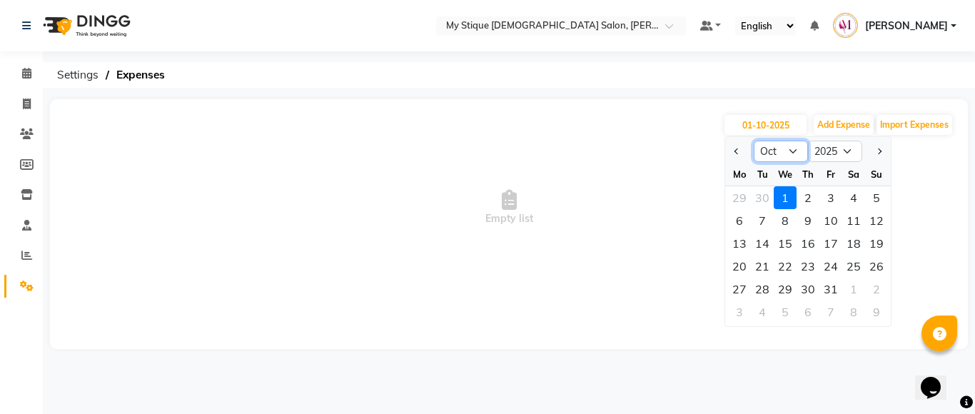
click at [801, 151] on select "Jan Feb Mar Apr May Jun [DATE] Aug Sep Oct Nov Dec" at bounding box center [781, 151] width 54 height 21
select select "9"
click at [754, 141] on select "Jan Feb Mar Apr May Jun [DATE] Aug Sep Oct Nov Dec" at bounding box center [781, 151] width 54 height 21
click at [874, 224] on div "14" at bounding box center [876, 220] width 23 height 23
type input "[DATE]"
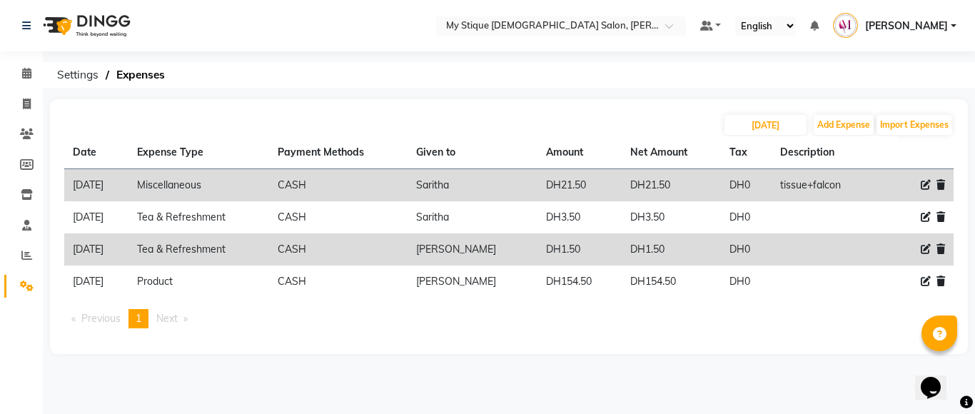
click at [937, 246] on icon at bounding box center [940, 249] width 9 height 10
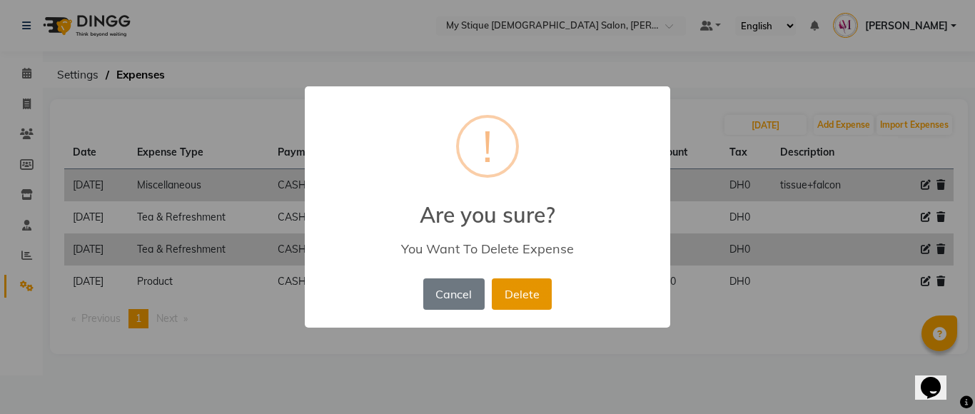
click at [521, 297] on button "Delete" at bounding box center [522, 293] width 60 height 31
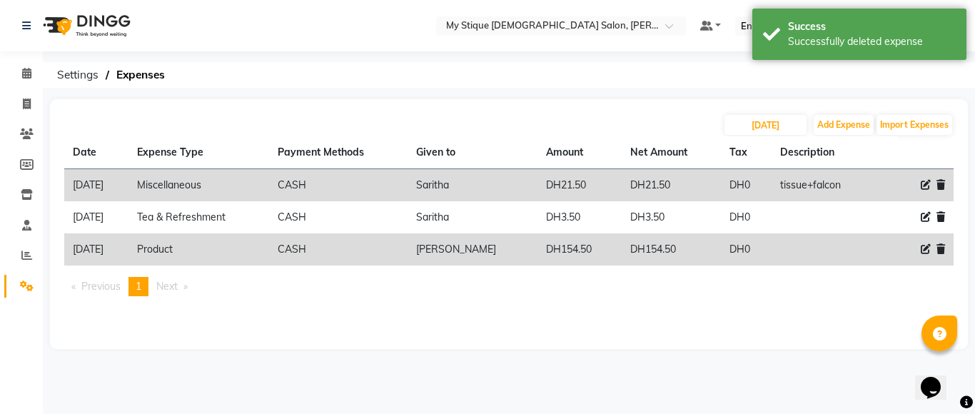
click at [925, 183] on icon at bounding box center [925, 185] width 10 height 10
select select "9"
select select "1"
select select "6563"
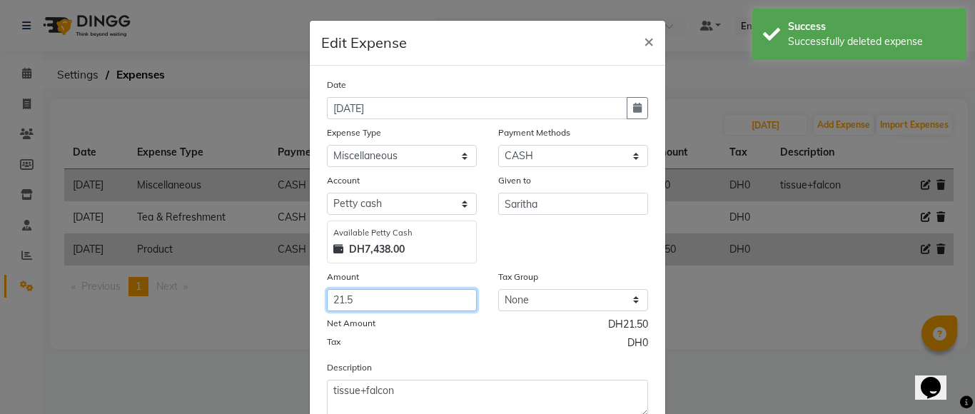
click at [377, 305] on input "21.5" at bounding box center [402, 300] width 150 height 22
type input "21.75"
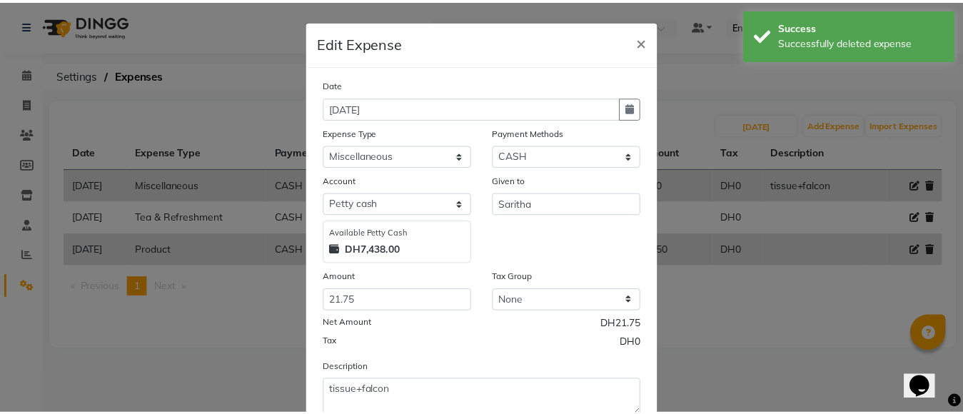
scroll to position [97, 0]
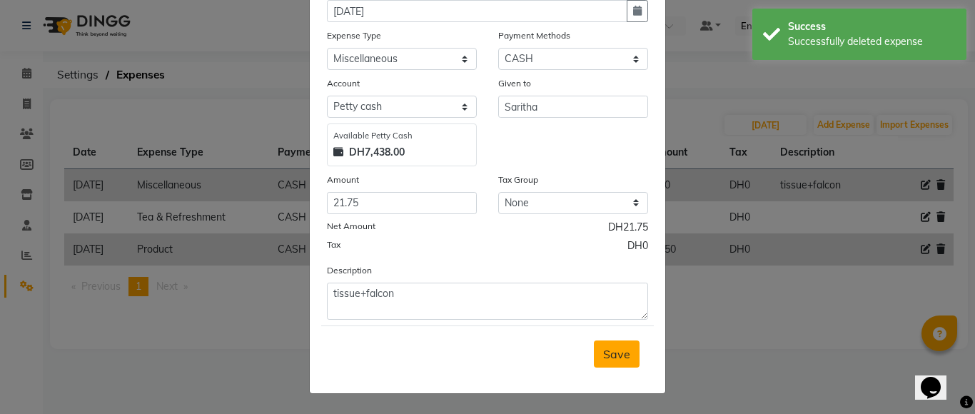
click at [594, 354] on button "Save" at bounding box center [617, 353] width 46 height 27
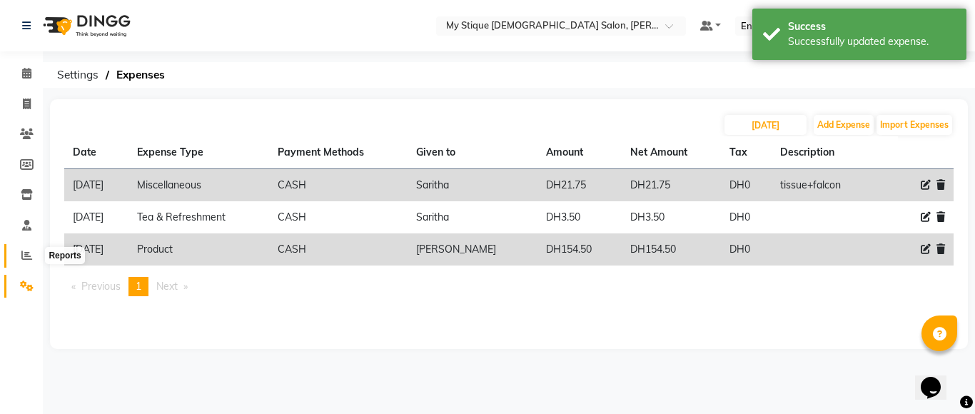
click at [22, 253] on icon at bounding box center [26, 255] width 11 height 11
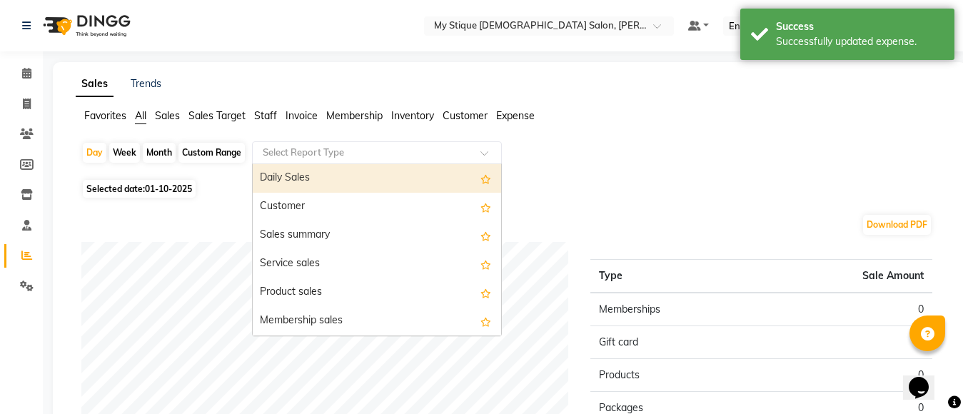
click at [351, 153] on input "text" at bounding box center [363, 153] width 206 height 14
click at [527, 116] on span "Expense" at bounding box center [515, 115] width 39 height 13
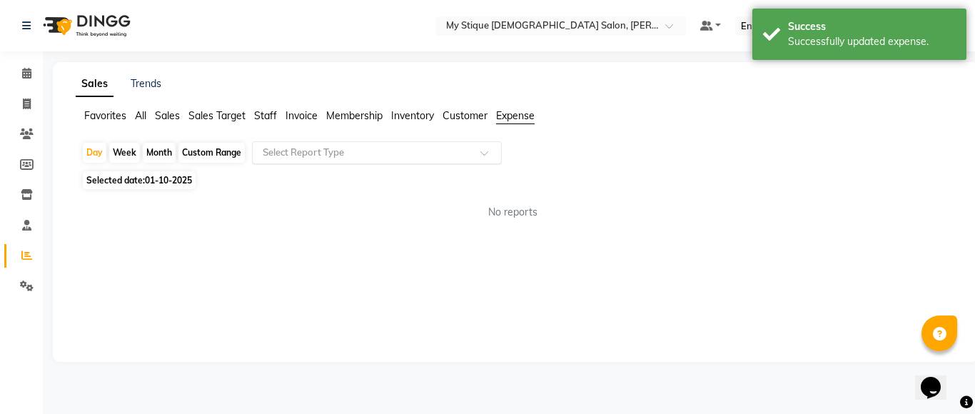
click at [442, 156] on input "text" at bounding box center [363, 153] width 206 height 14
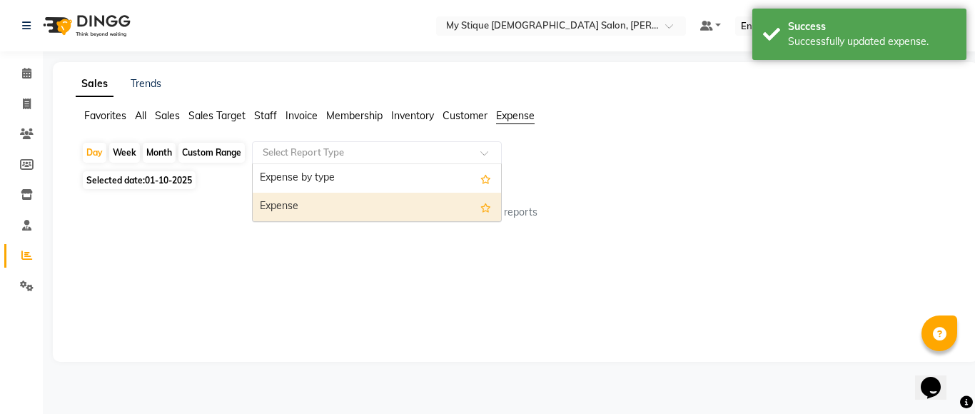
click at [371, 218] on div "Expense" at bounding box center [377, 207] width 248 height 29
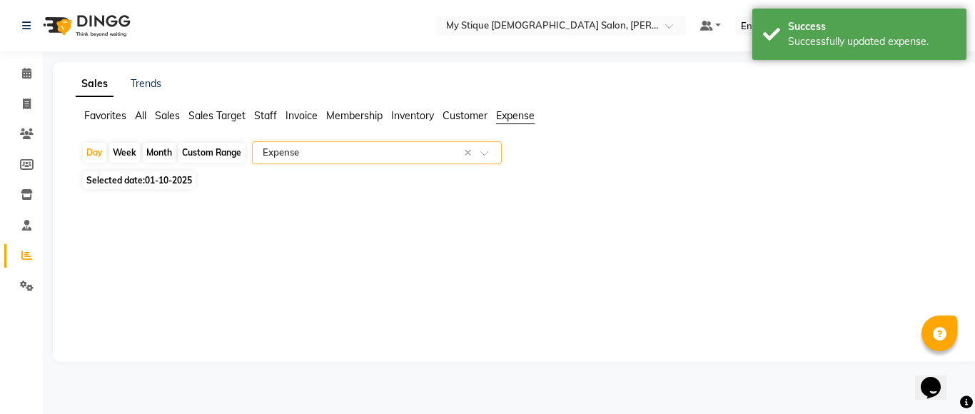
click at [191, 178] on span "01-10-2025" at bounding box center [168, 180] width 47 height 11
select select "10"
select select "2025"
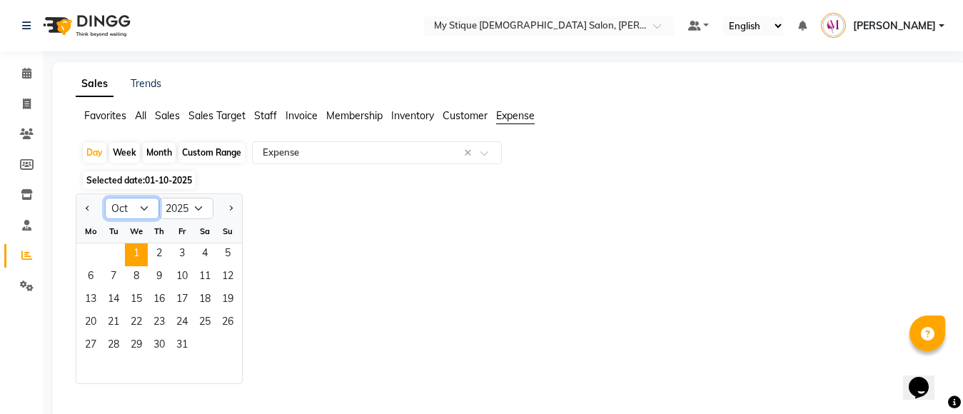
click at [136, 219] on select "Jan Feb Mar Apr May Jun [DATE] Aug Sep Oct Nov Dec" at bounding box center [132, 208] width 54 height 21
select select "9"
click at [105, 198] on select "Jan Feb Mar Apr May Jun [DATE] Aug Sep Oct Nov Dec" at bounding box center [132, 208] width 54 height 21
click at [236, 276] on span "14" at bounding box center [227, 277] width 23 height 23
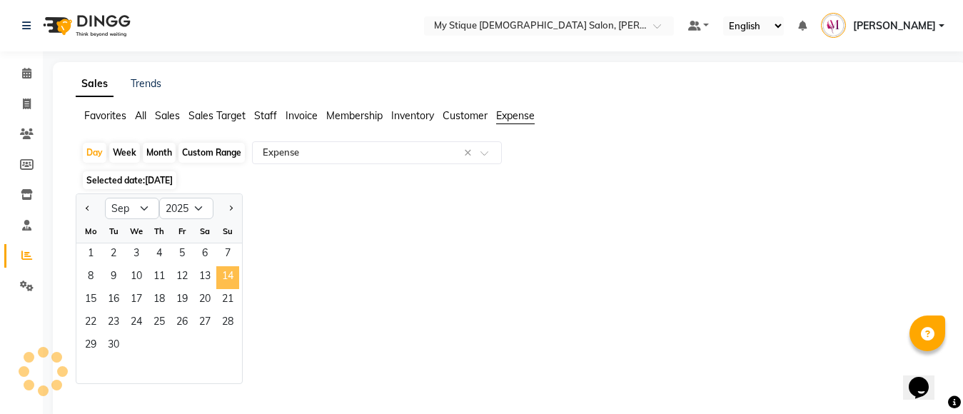
select select "full_report"
select select "csv"
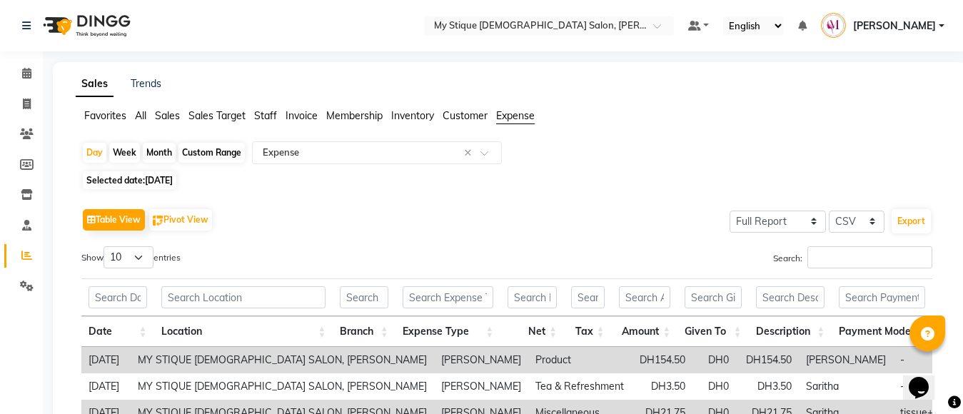
click at [157, 156] on div "Month" at bounding box center [159, 153] width 33 height 20
select select "9"
select select "2025"
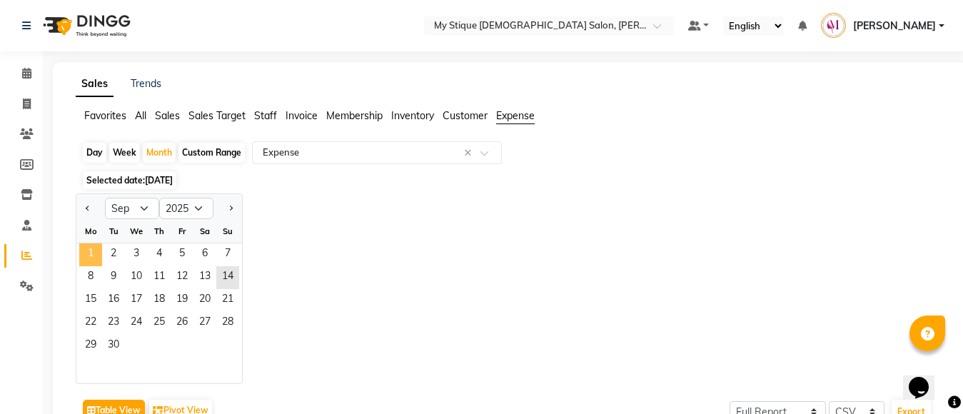
click at [91, 258] on span "1" at bounding box center [90, 254] width 23 height 23
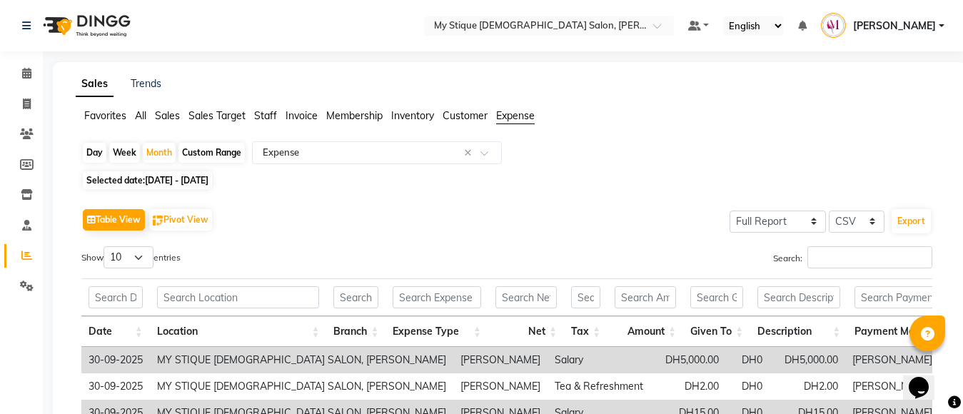
scroll to position [329, 0]
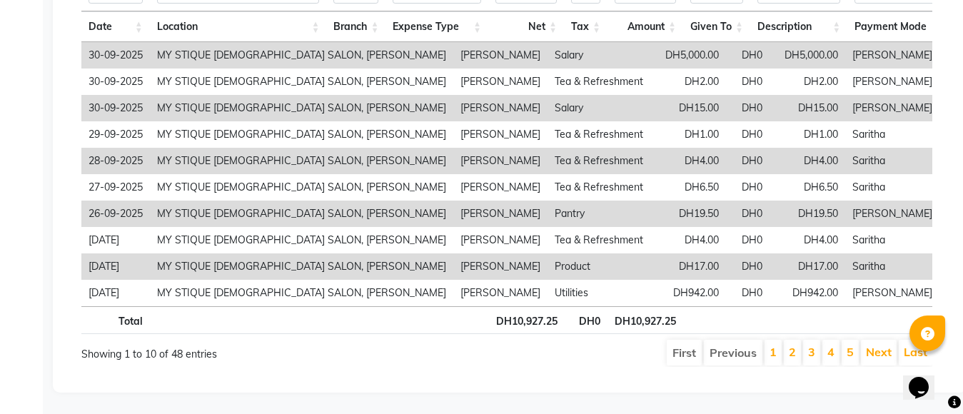
drag, startPoint x: 974, startPoint y: 68, endPoint x: 30, endPoint y: 30, distance: 944.8
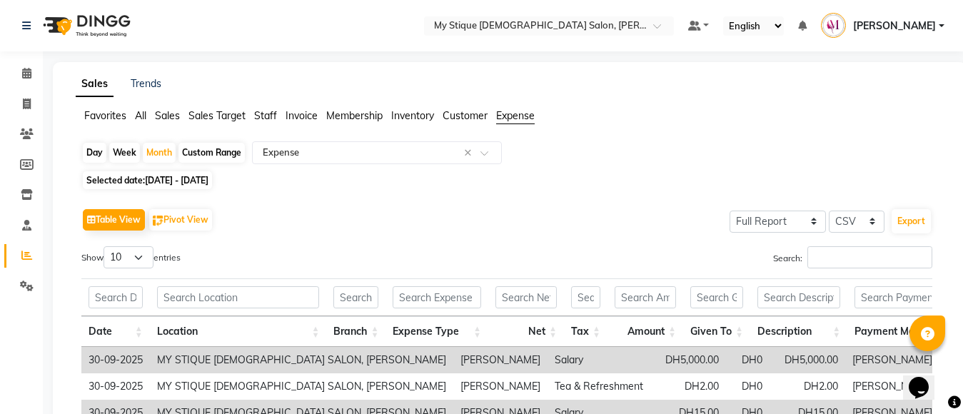
click at [302, 113] on span "Invoice" at bounding box center [301, 115] width 32 height 13
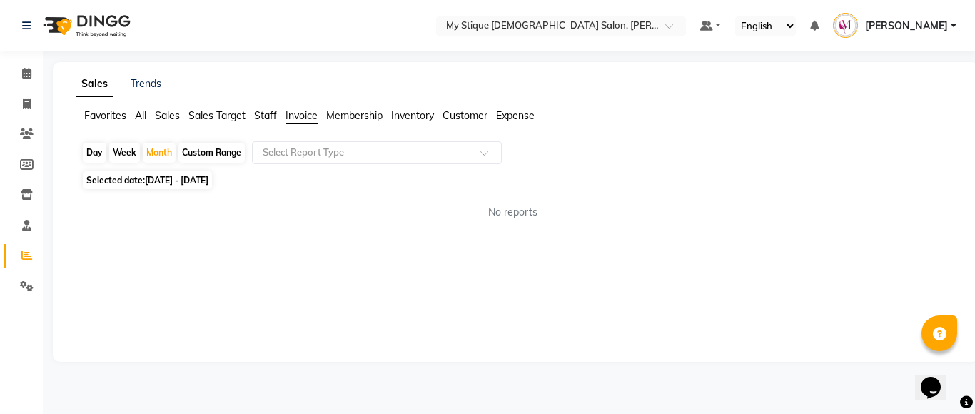
click at [178, 116] on span "Sales" at bounding box center [167, 115] width 25 height 13
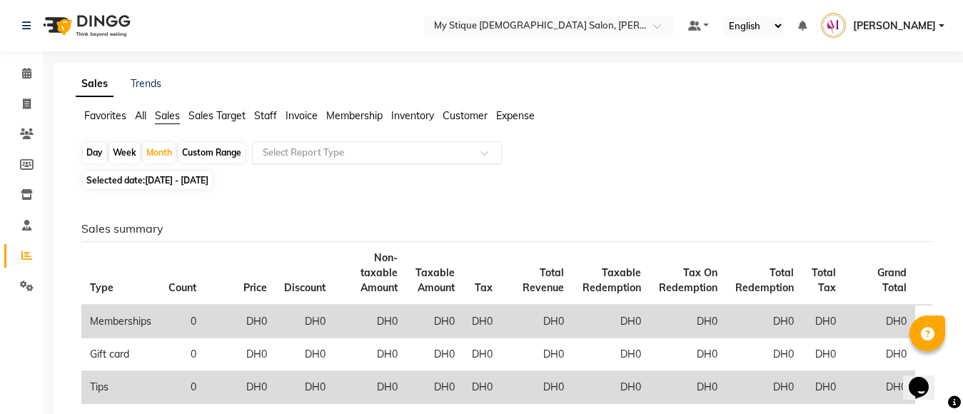
click at [300, 158] on input "text" at bounding box center [363, 153] width 206 height 14
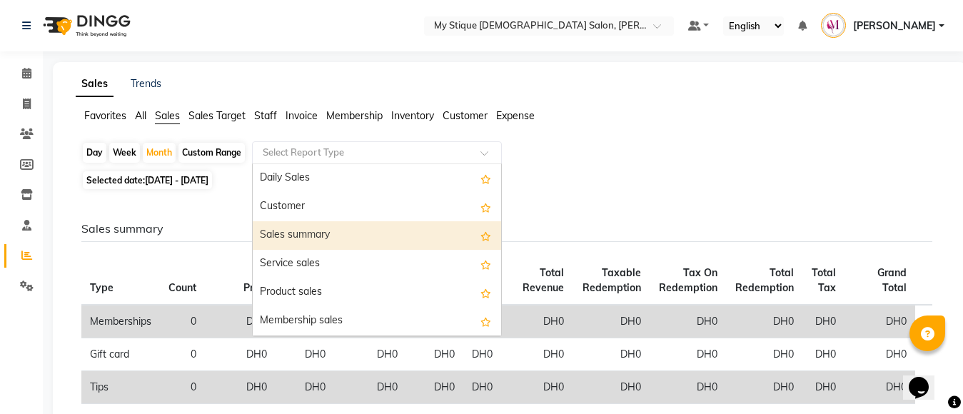
click at [314, 237] on div "Sales summary" at bounding box center [377, 235] width 248 height 29
select select "full_report"
select select "csv"
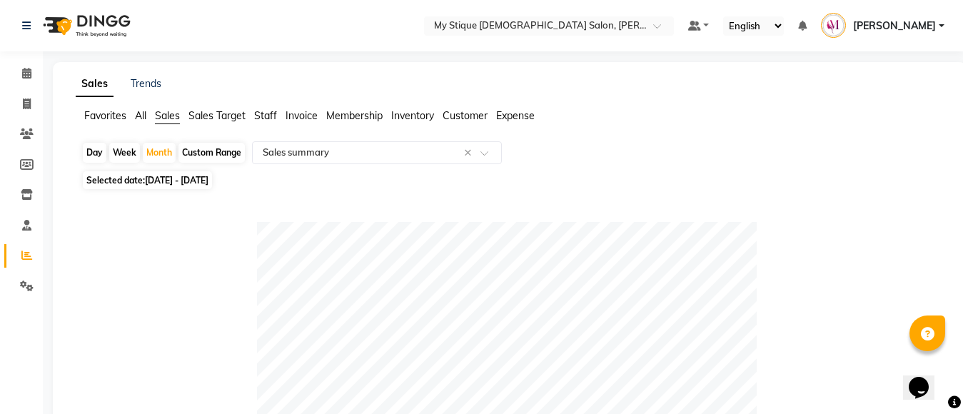
click at [159, 116] on span "Sales" at bounding box center [167, 115] width 25 height 13
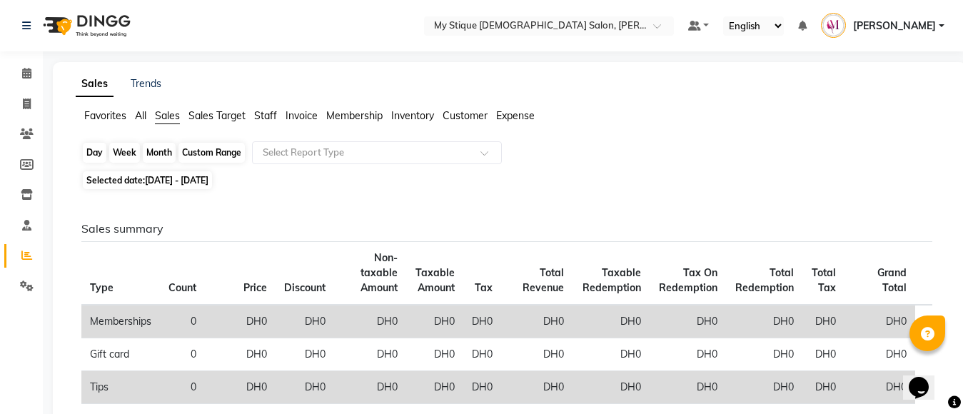
click at [156, 150] on div "Month" at bounding box center [159, 153] width 33 height 20
select select "9"
select select "2025"
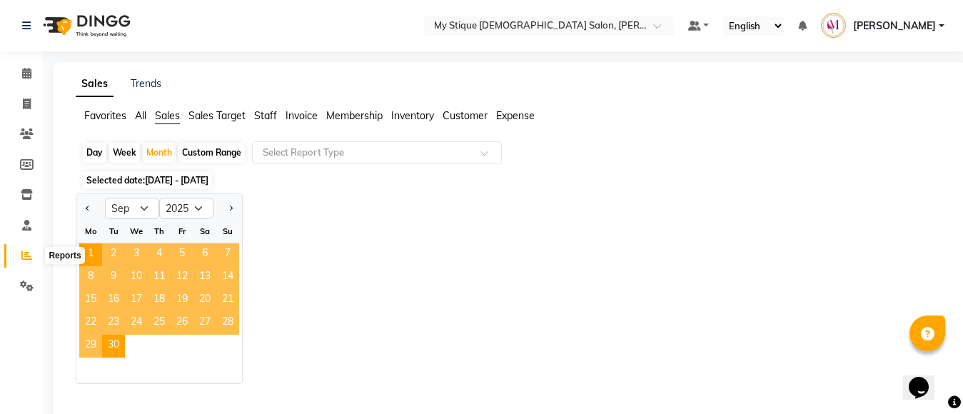
click at [30, 254] on icon at bounding box center [26, 255] width 11 height 11
click at [28, 258] on icon at bounding box center [26, 255] width 11 height 11
click at [320, 161] on div "Select Report Type" at bounding box center [377, 152] width 250 height 23
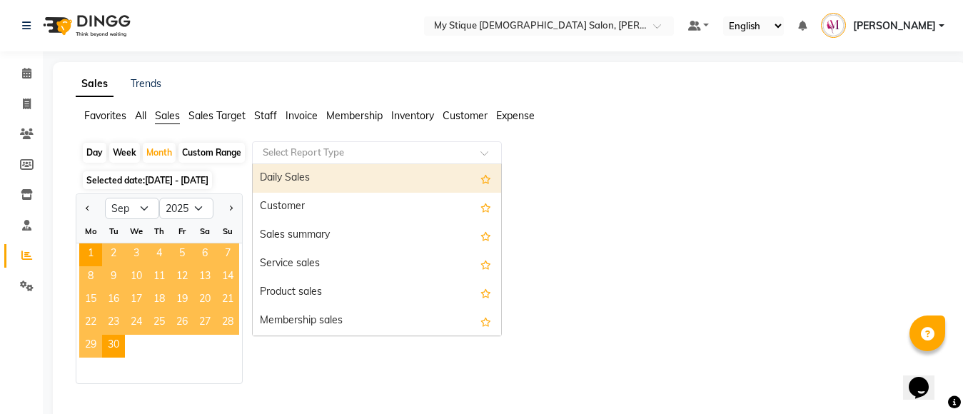
click at [311, 181] on div "Daily Sales" at bounding box center [377, 178] width 248 height 29
select select "full_report"
select select "csv"
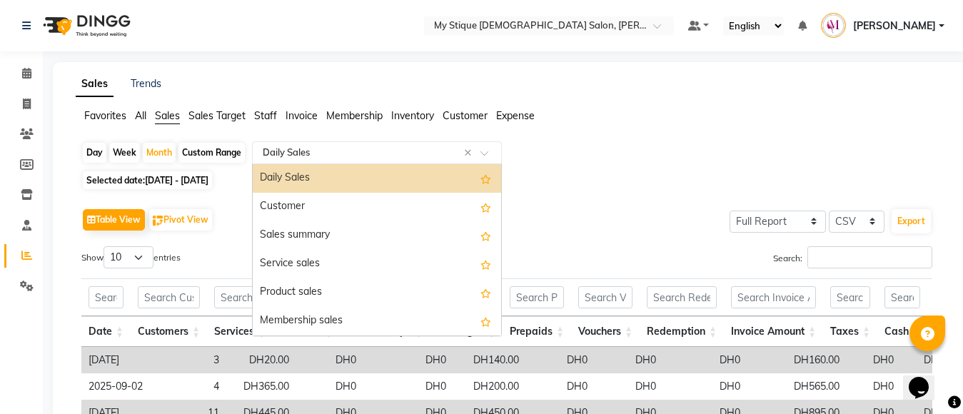
click at [319, 155] on input "text" at bounding box center [363, 153] width 206 height 14
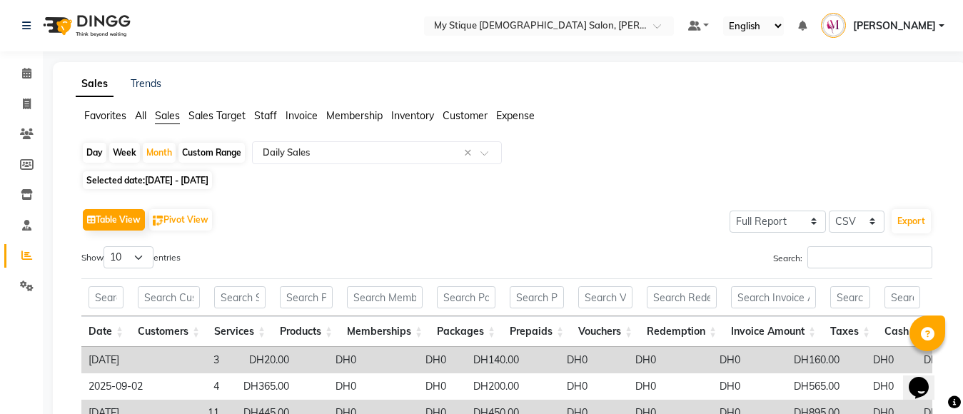
click at [302, 112] on span "Invoice" at bounding box center [301, 115] width 32 height 13
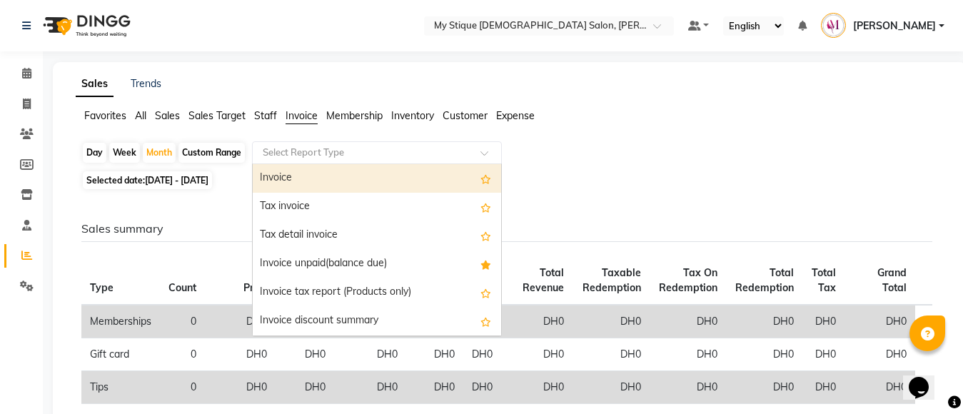
click at [305, 148] on input "text" at bounding box center [363, 153] width 206 height 14
click at [303, 184] on div "Invoice" at bounding box center [377, 178] width 248 height 29
select select "full_report"
select select "csv"
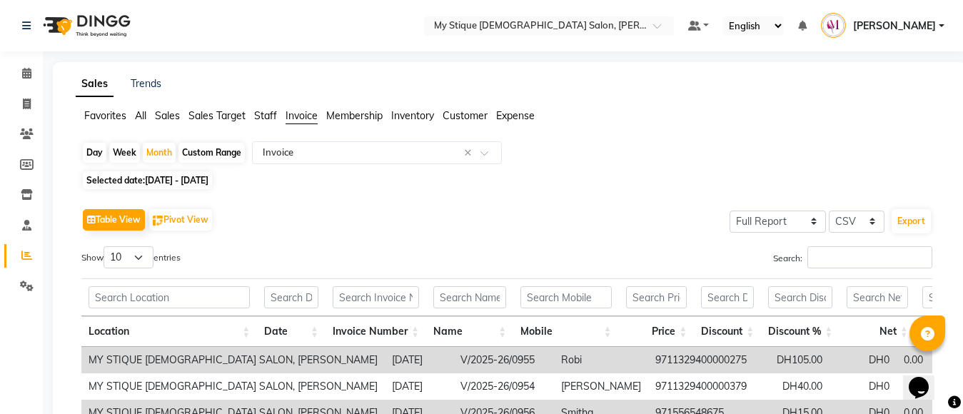
click at [193, 110] on span "Sales Target" at bounding box center [216, 115] width 57 height 13
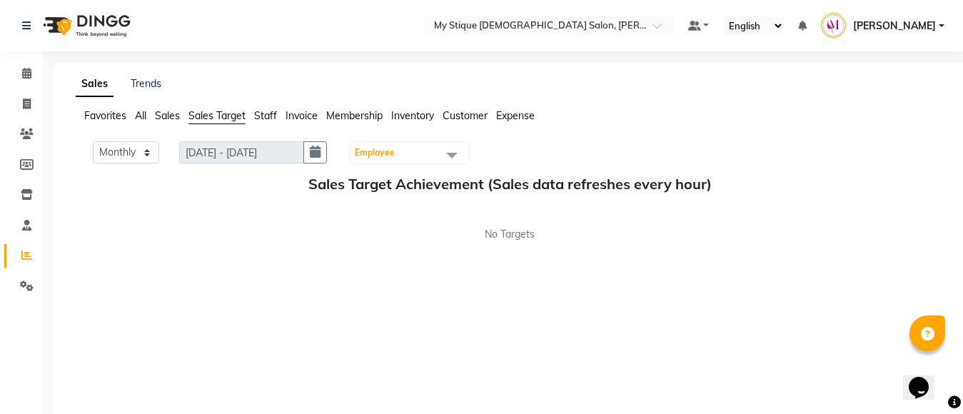
click at [158, 113] on span "Sales" at bounding box center [167, 115] width 25 height 13
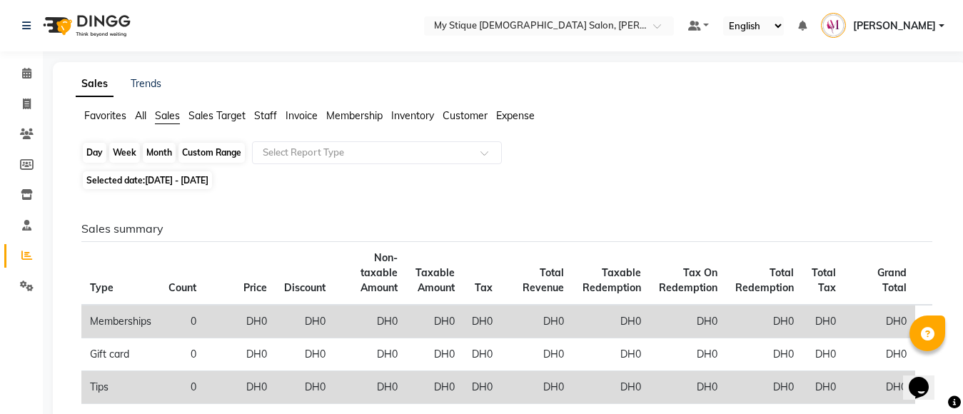
click at [150, 151] on div "Month" at bounding box center [159, 153] width 33 height 20
select select "9"
select select "2025"
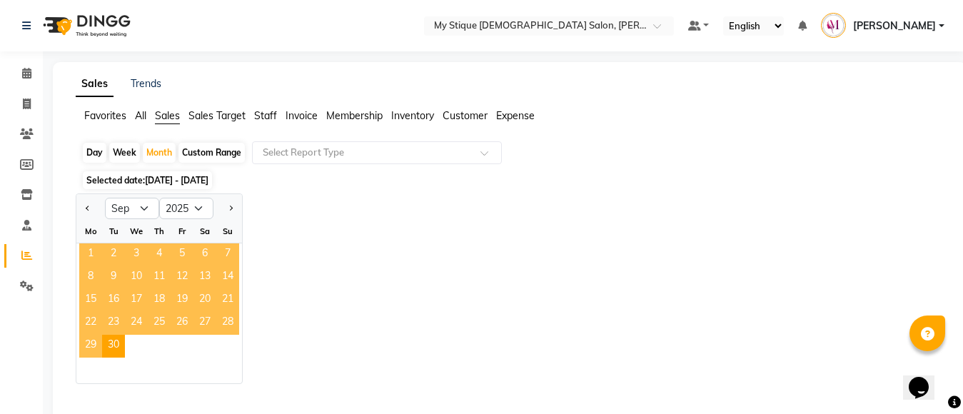
click at [92, 244] on span "1" at bounding box center [90, 254] width 23 height 23
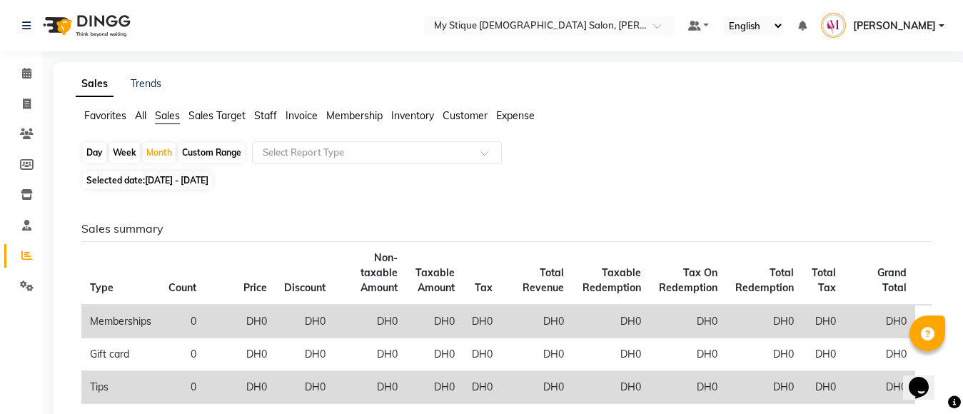
click at [310, 118] on span "Invoice" at bounding box center [301, 115] width 32 height 13
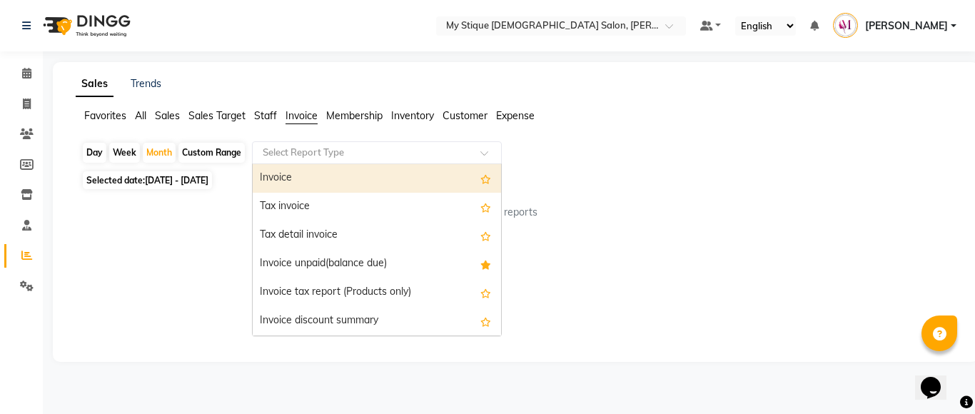
click at [314, 146] on input "text" at bounding box center [363, 153] width 206 height 14
click at [310, 174] on div "Invoice" at bounding box center [377, 178] width 248 height 29
select select "full_report"
select select "csv"
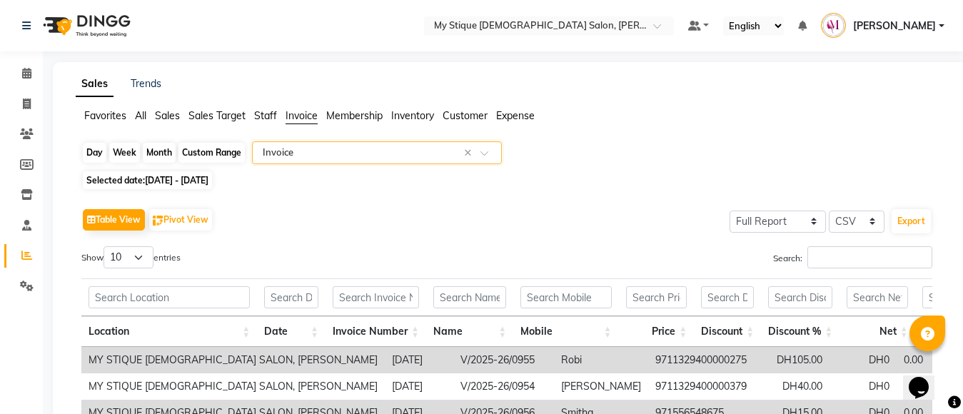
click at [158, 148] on div "Month" at bounding box center [159, 153] width 33 height 20
select select "9"
select select "2025"
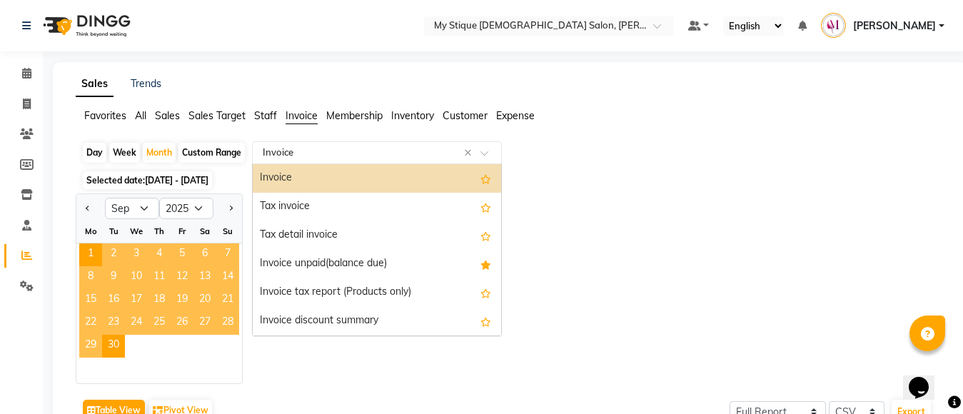
click at [315, 156] on input "text" at bounding box center [363, 153] width 206 height 14
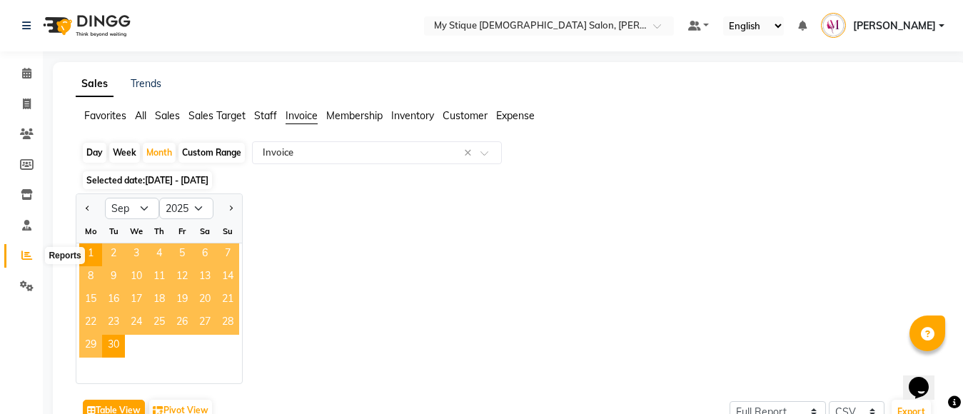
click at [34, 255] on span at bounding box center [26, 256] width 25 height 16
click at [25, 260] on icon at bounding box center [26, 255] width 11 height 11
click at [162, 113] on span "Sales" at bounding box center [167, 115] width 25 height 13
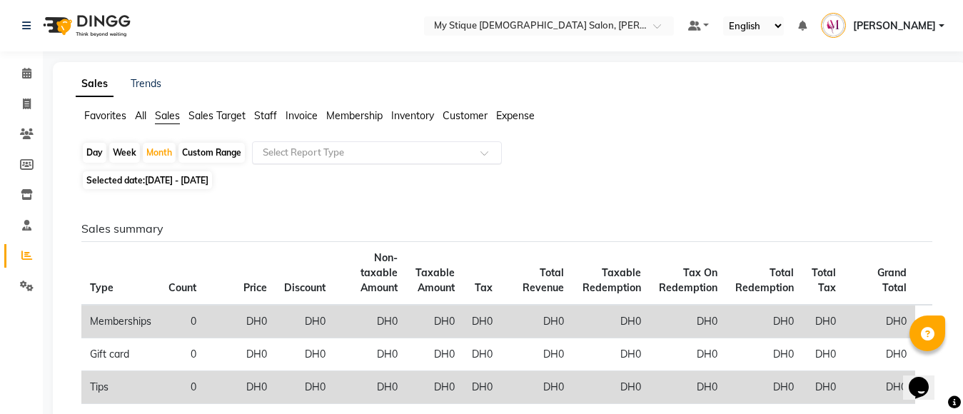
click at [288, 156] on input "text" at bounding box center [363, 153] width 206 height 14
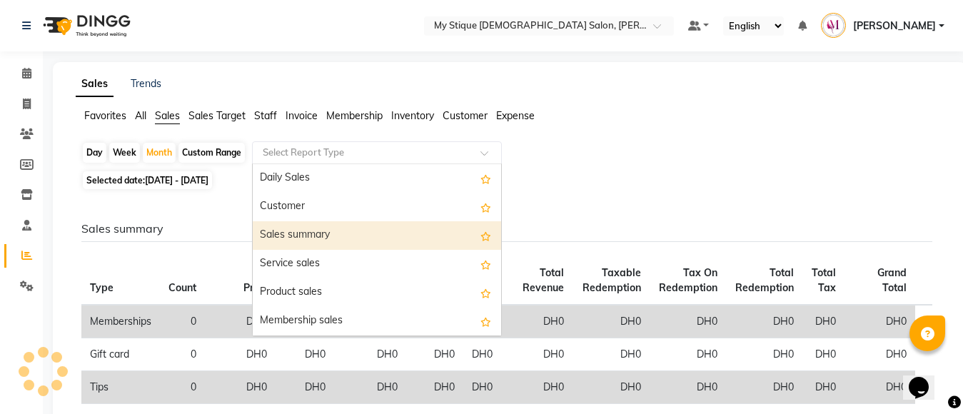
click at [302, 235] on div "Sales summary" at bounding box center [377, 235] width 248 height 29
select select "full_report"
select select "csv"
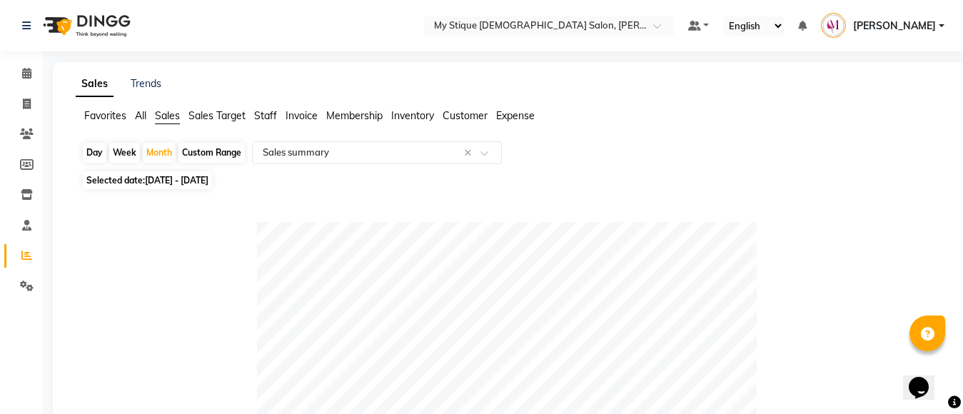
click at [193, 176] on span "[DATE] - [DATE]" at bounding box center [177, 180] width 64 height 11
select select "9"
select select "2025"
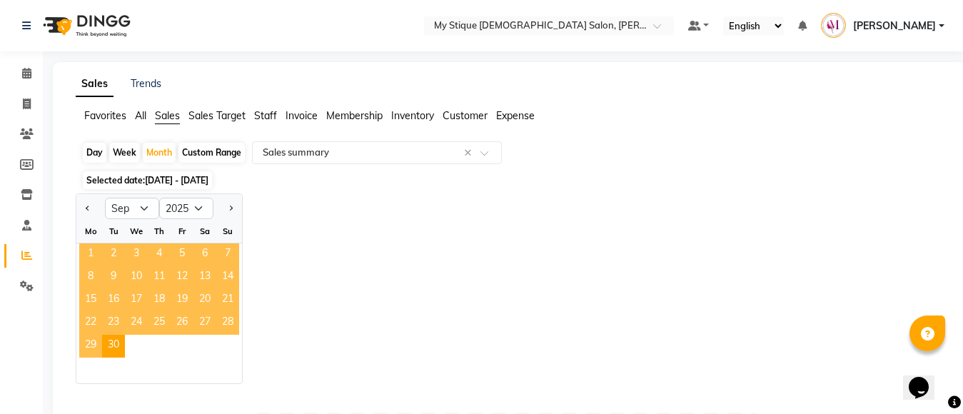
click at [92, 250] on span "1" at bounding box center [90, 254] width 23 height 23
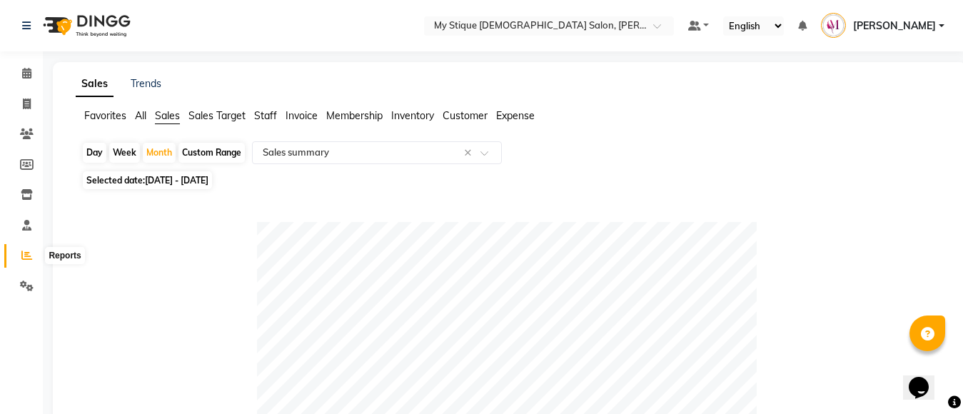
click at [29, 254] on icon at bounding box center [26, 255] width 11 height 11
click at [308, 111] on span "Invoice" at bounding box center [301, 115] width 32 height 13
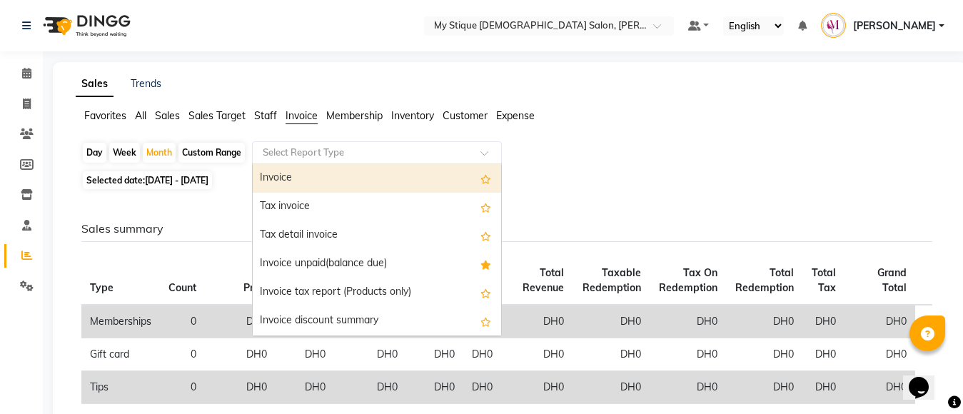
click at [310, 151] on input "text" at bounding box center [363, 153] width 206 height 14
click at [476, 178] on icon "Options list" at bounding box center [484, 180] width 16 height 14
click at [328, 184] on div "Invoice" at bounding box center [377, 178] width 248 height 29
select select "full_report"
select select "csv"
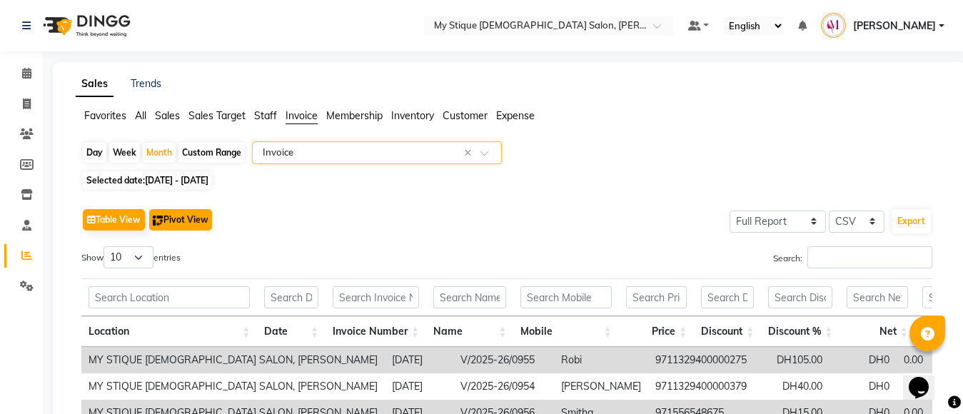
click at [212, 222] on button "Pivot View" at bounding box center [180, 219] width 63 height 21
select select "full_report"
select select "csv"
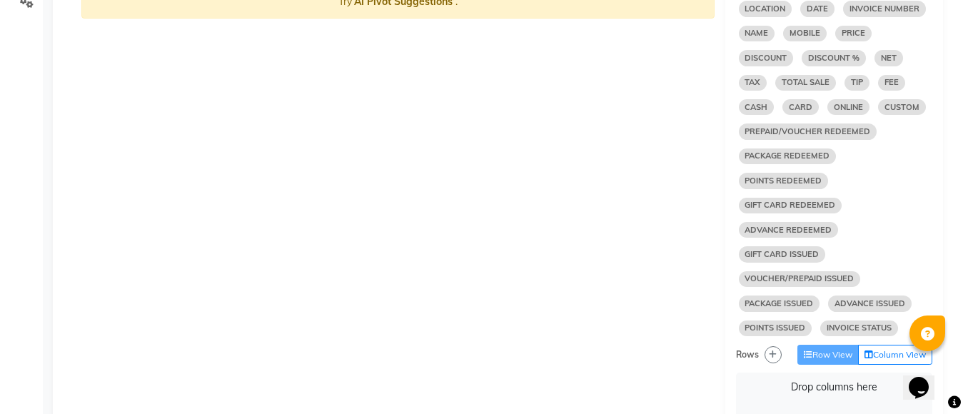
scroll to position [286, 0]
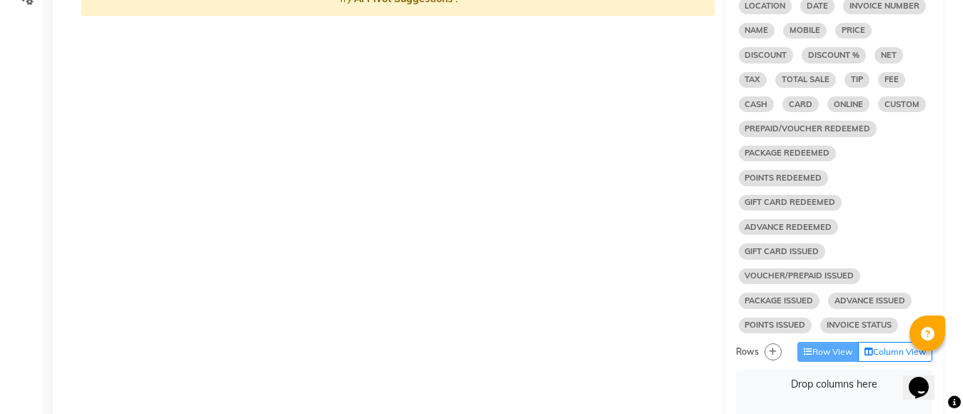
select select "10"
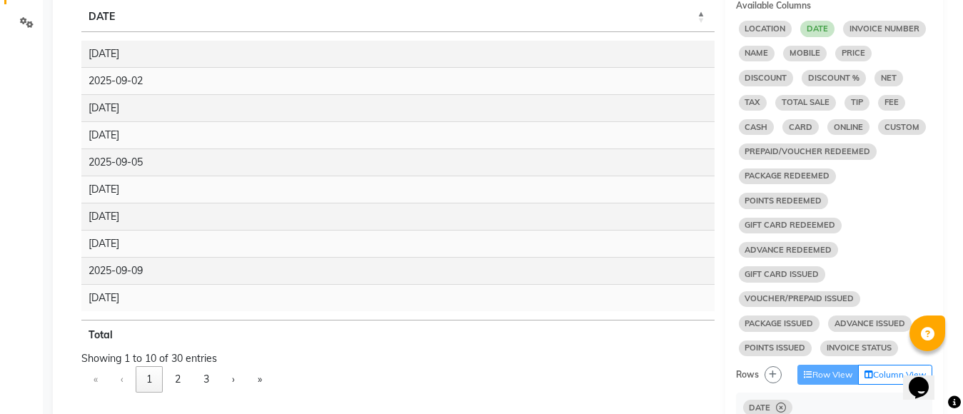
scroll to position [265, 0]
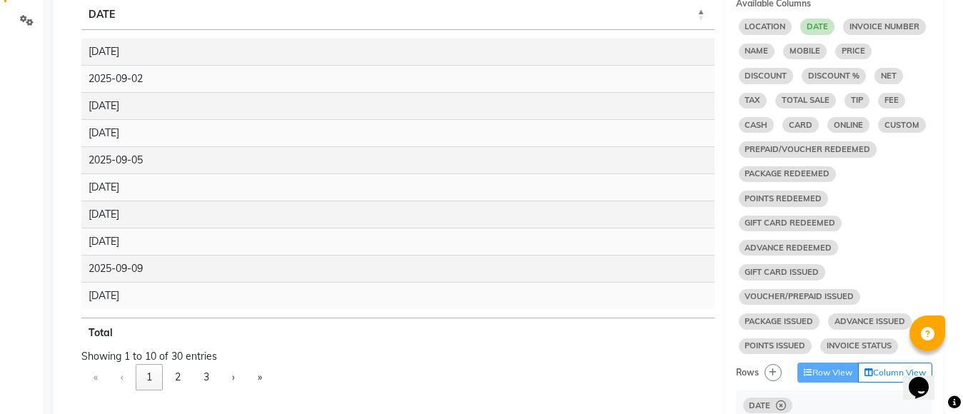
select select "10"
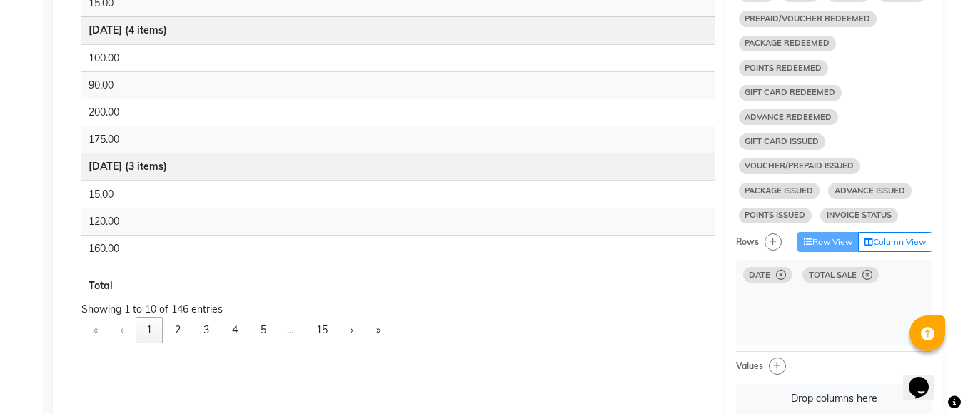
scroll to position [410, 0]
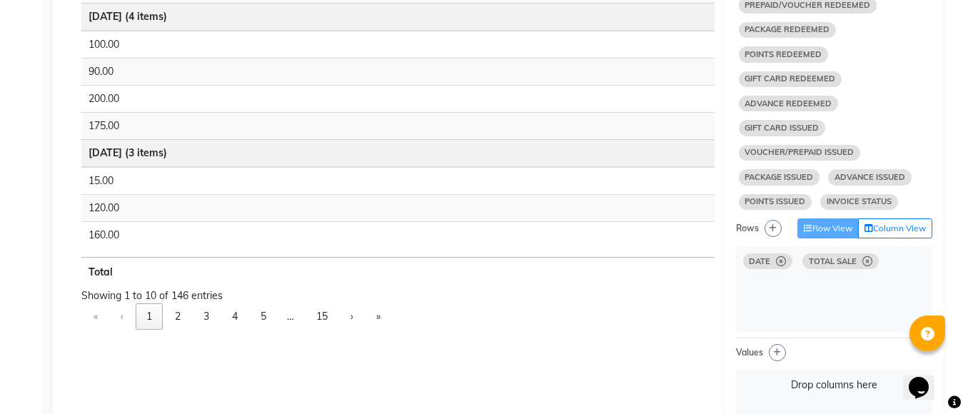
select select "10"
select select "sum"
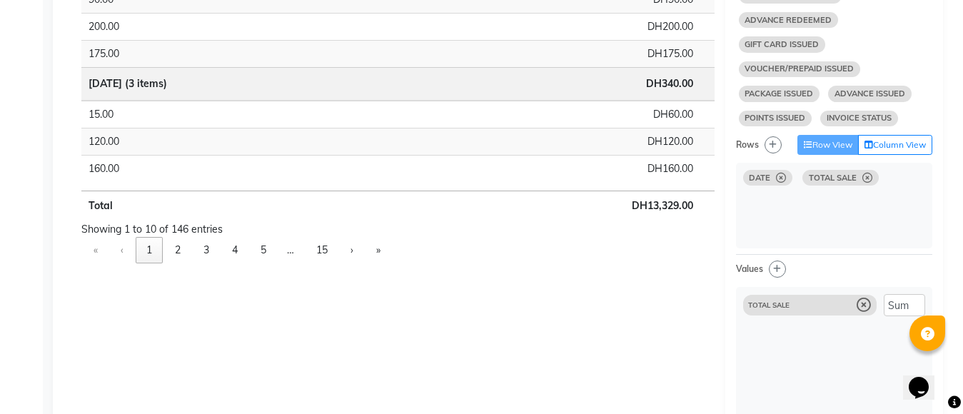
scroll to position [497, 0]
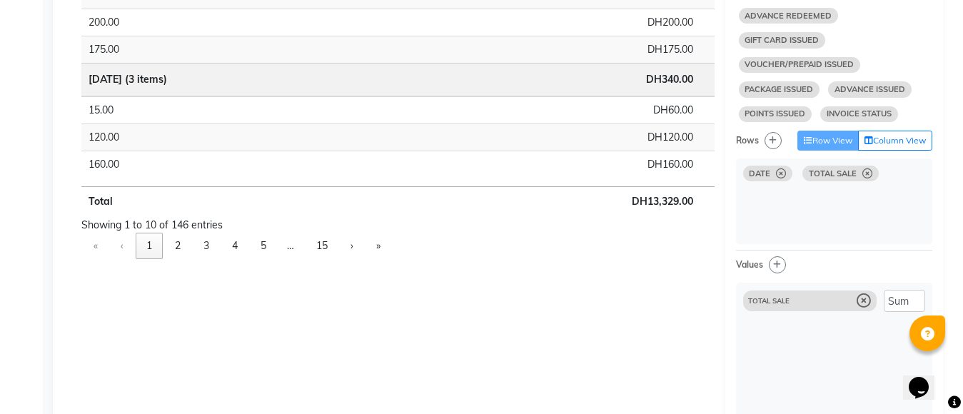
click at [759, 178] on span "DATE" at bounding box center [759, 174] width 21 height 8
click at [869, 174] on icon at bounding box center [867, 173] width 10 height 1
select select "10"
select select "sum"
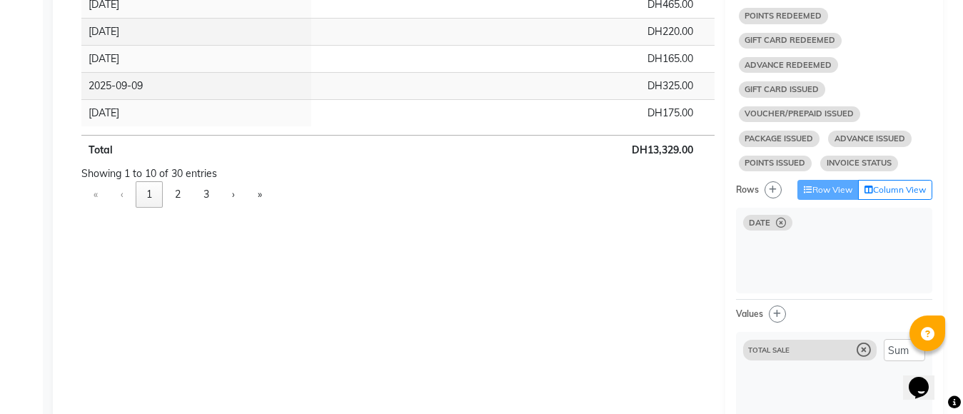
scroll to position [445, 0]
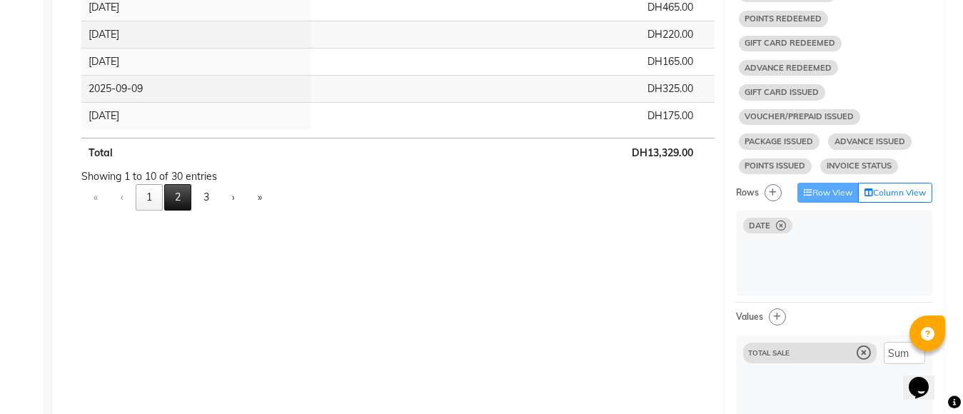
click at [173, 193] on button "2" at bounding box center [177, 197] width 27 height 26
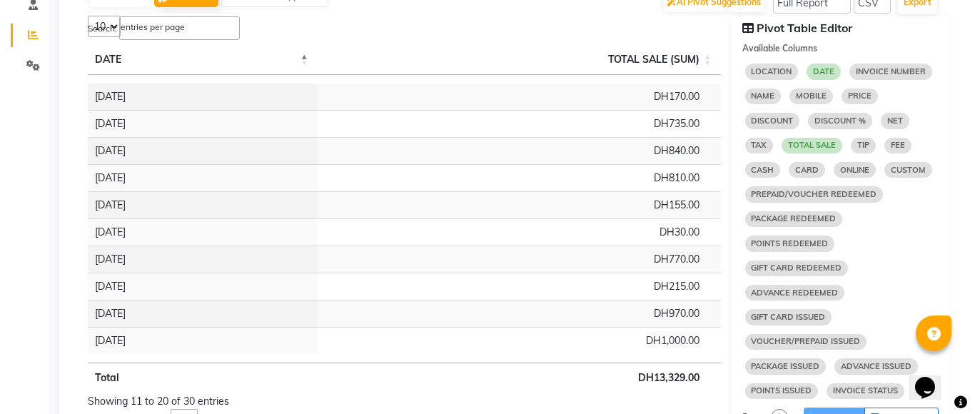
scroll to position [0, 0]
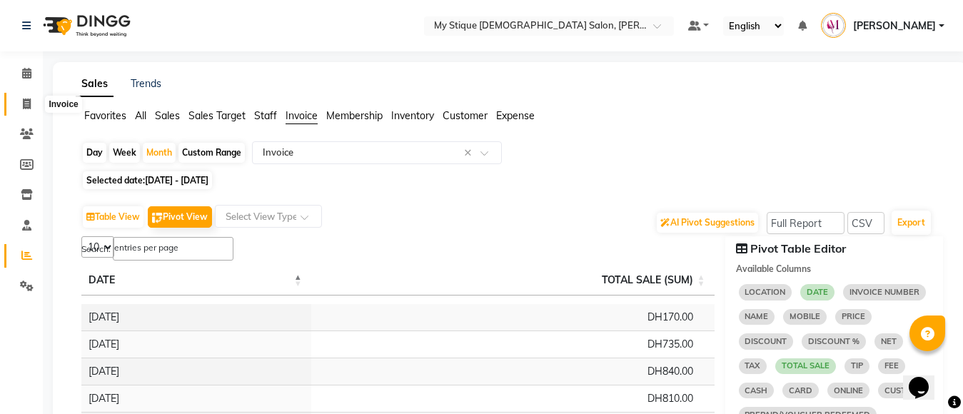
click at [33, 105] on span at bounding box center [26, 104] width 25 height 16
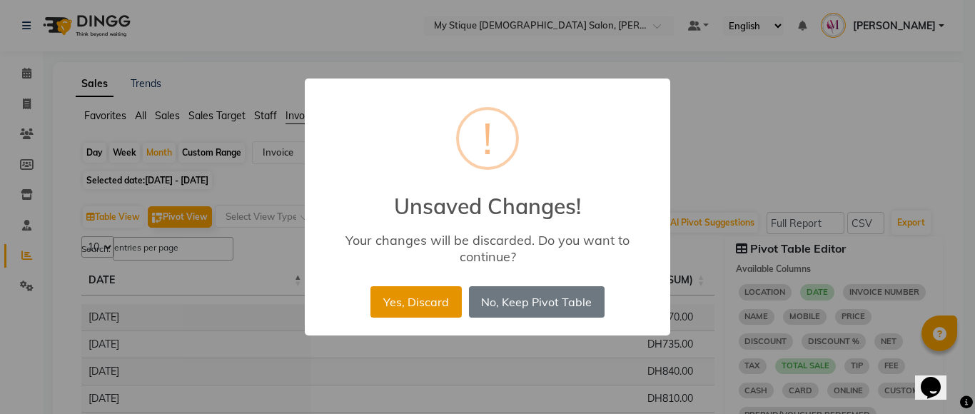
click at [441, 298] on button "Yes, Discard" at bounding box center [415, 301] width 91 height 31
select select "service"
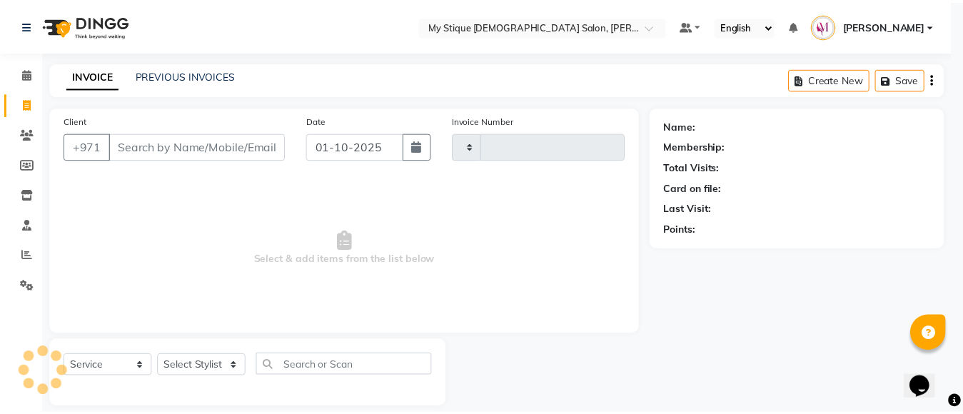
scroll to position [15, 0]
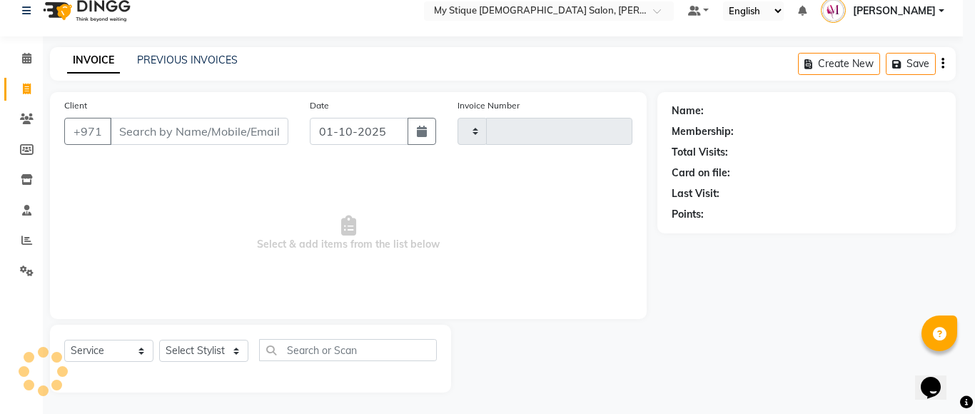
type input "1143"
select select "7457"
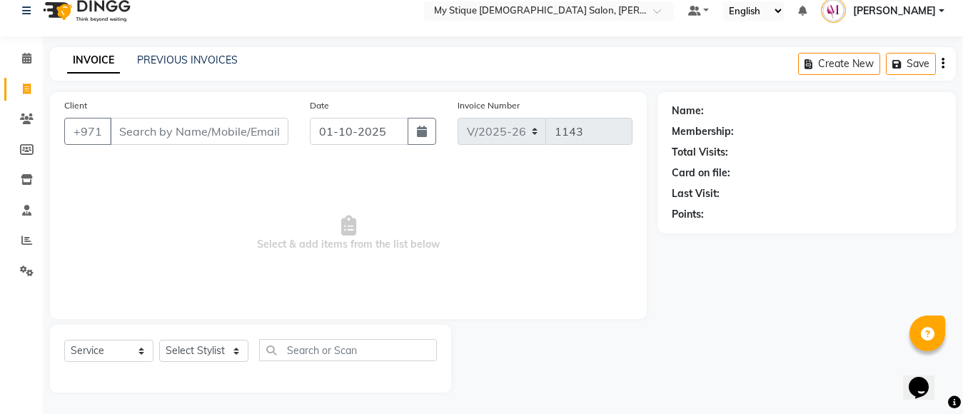
click at [168, 51] on div "INVOICE PREVIOUS INVOICES Create New Save" at bounding box center [502, 64] width 905 height 34
click at [171, 61] on link "PREVIOUS INVOICES" at bounding box center [187, 60] width 101 height 13
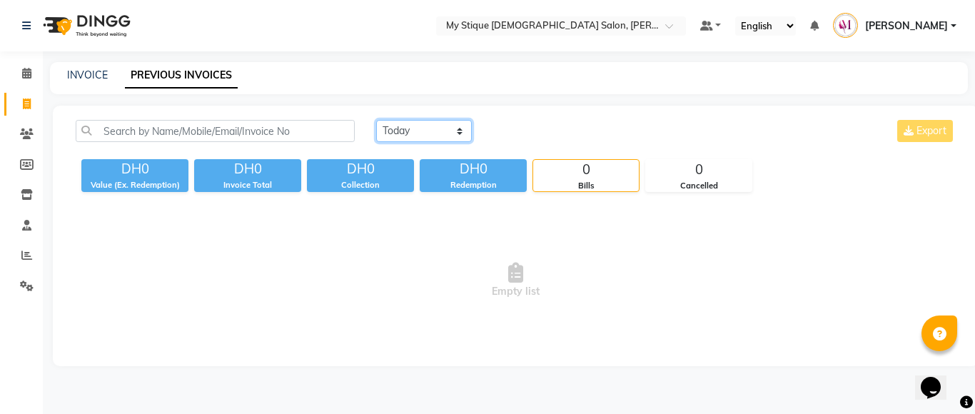
click at [432, 131] on select "[DATE] [DATE] Custom Range" at bounding box center [424, 131] width 96 height 22
click at [376, 120] on select "[DATE] [DATE] Custom Range" at bounding box center [424, 131] width 96 height 22
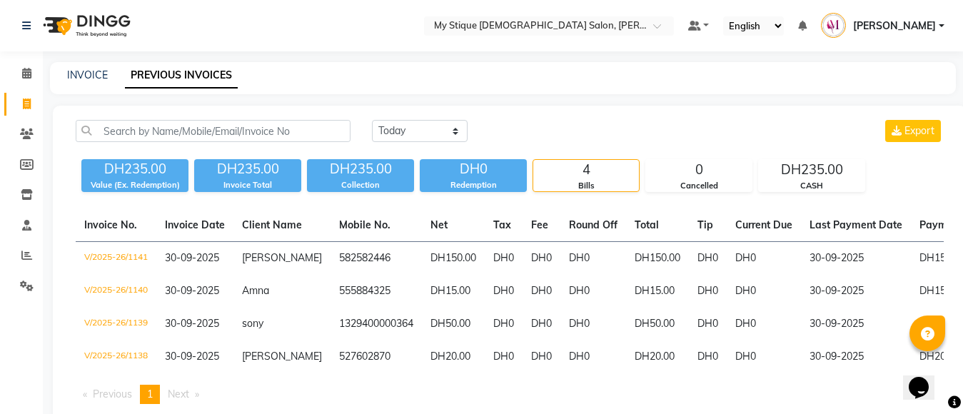
click at [442, 118] on div "[DATE] [DATE] Custom Range Export DH235.00 Value (Ex. Redemption) DH235.00 Invo…" at bounding box center [509, 268] width 913 height 324
click at [442, 129] on select "[DATE] [DATE] Custom Range" at bounding box center [420, 131] width 96 height 22
select select "range"
click at [372, 120] on select "[DATE] [DATE] Custom Range" at bounding box center [420, 131] width 96 height 22
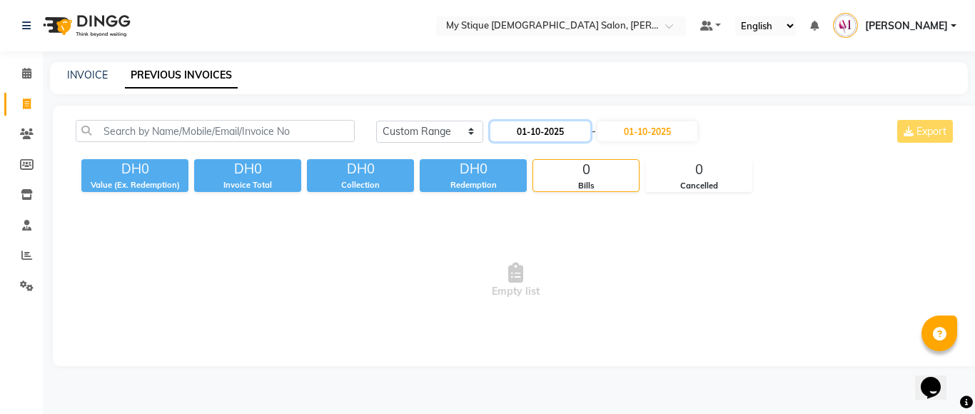
click at [580, 136] on input "01-10-2025" at bounding box center [540, 131] width 100 height 20
select select "10"
select select "2025"
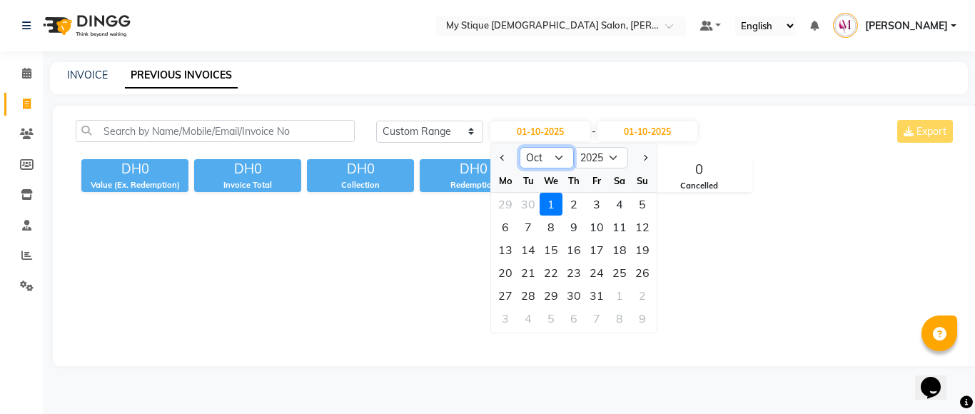
click at [562, 159] on select "Jan Feb Mar Apr May Jun [DATE] Aug Sep Oct Nov Dec" at bounding box center [546, 157] width 54 height 21
select select "9"
click at [519, 147] on select "Jan Feb Mar Apr May Jun [DATE] Aug Sep Oct Nov Dec" at bounding box center [546, 157] width 54 height 21
click at [617, 250] on div "20" at bounding box center [619, 249] width 23 height 23
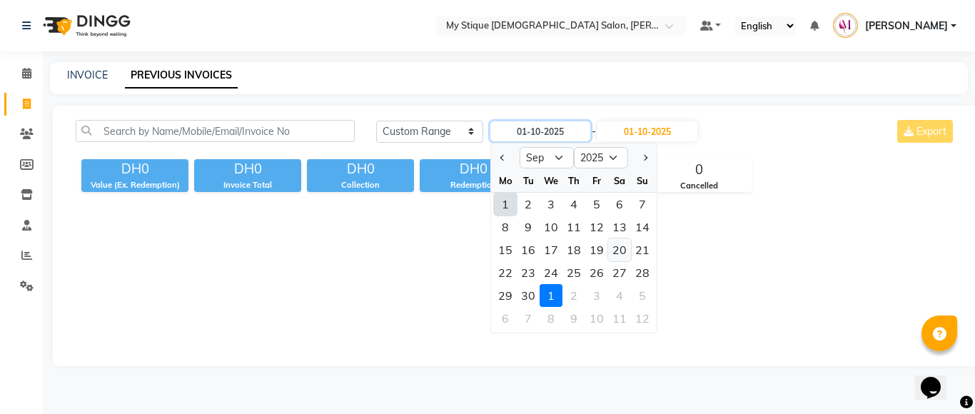
type input "20-09-2025"
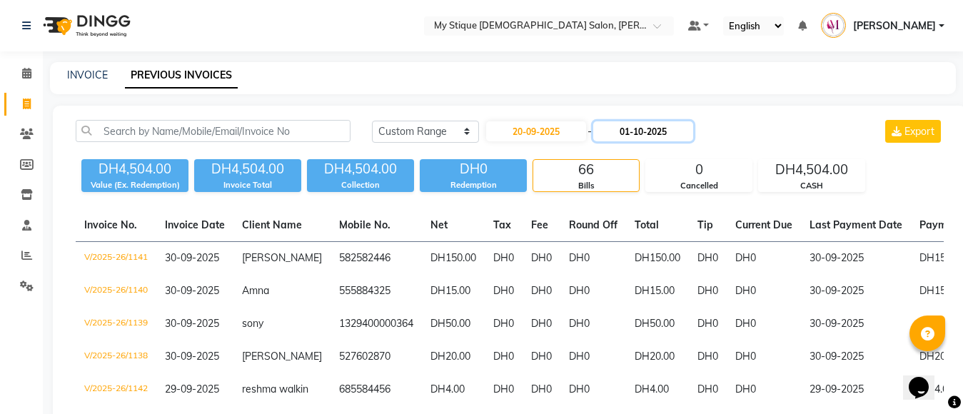
click at [674, 136] on input "01-10-2025" at bounding box center [643, 131] width 100 height 20
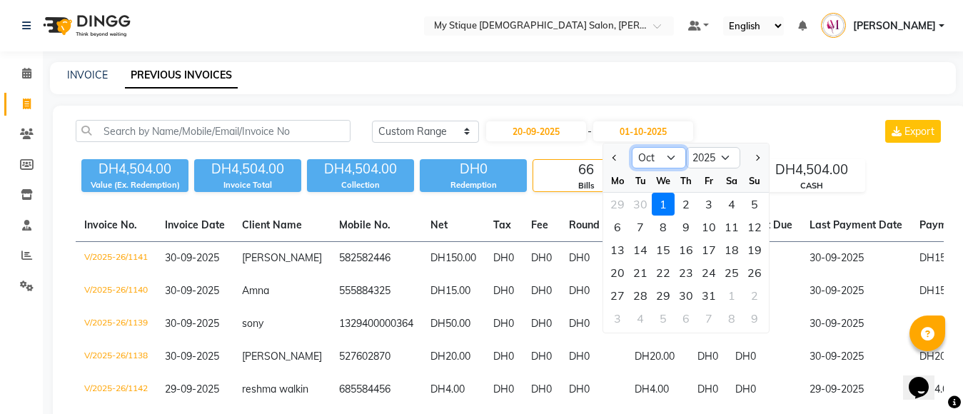
click at [651, 151] on select "Sep Oct Nov Dec" at bounding box center [658, 157] width 54 height 21
select select "9"
click at [631, 147] on select "Sep Oct Nov Dec" at bounding box center [658, 157] width 54 height 21
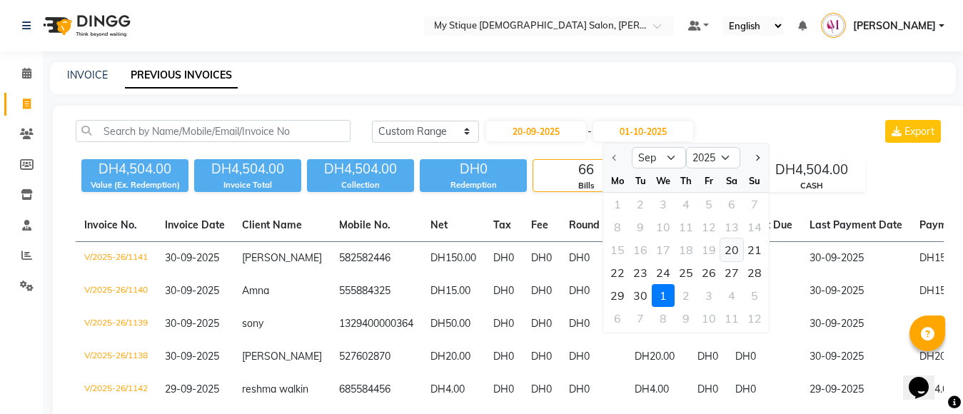
click at [734, 250] on div "20" at bounding box center [731, 249] width 23 height 23
type input "20-09-2025"
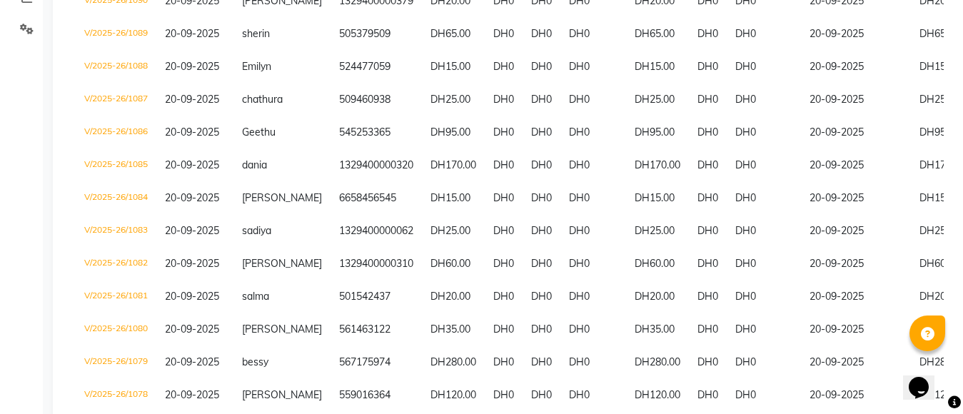
scroll to position [377, 0]
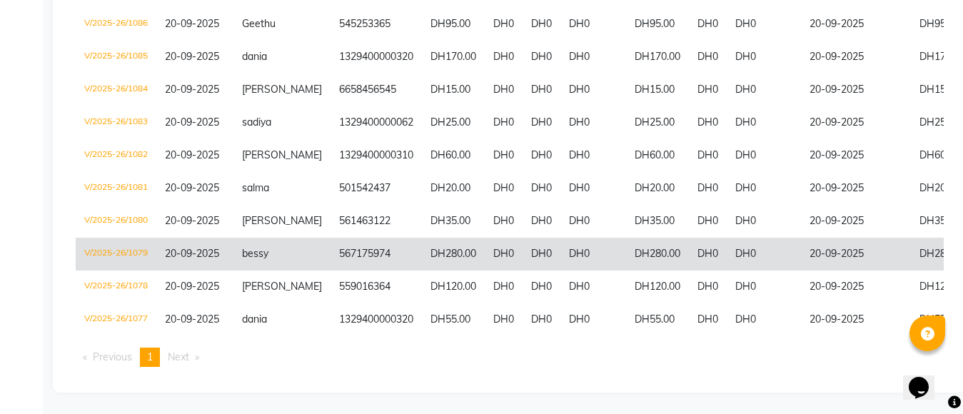
click at [941, 243] on td "DH280.00" at bounding box center [965, 254] width 110 height 33
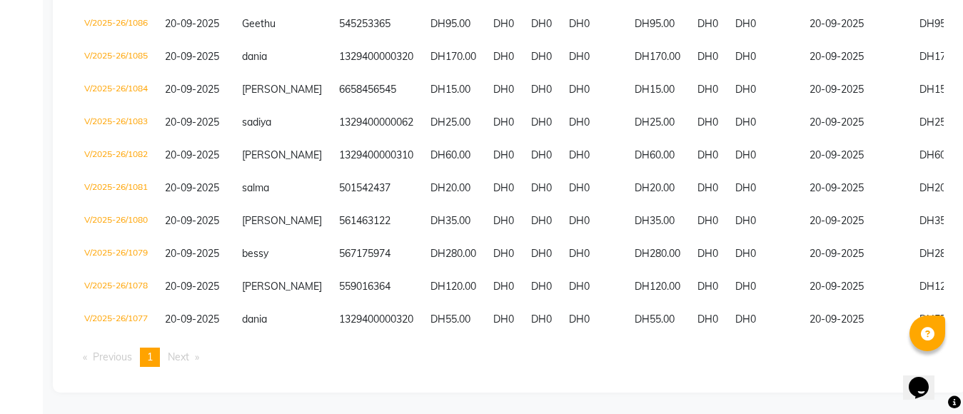
scroll to position [0, 0]
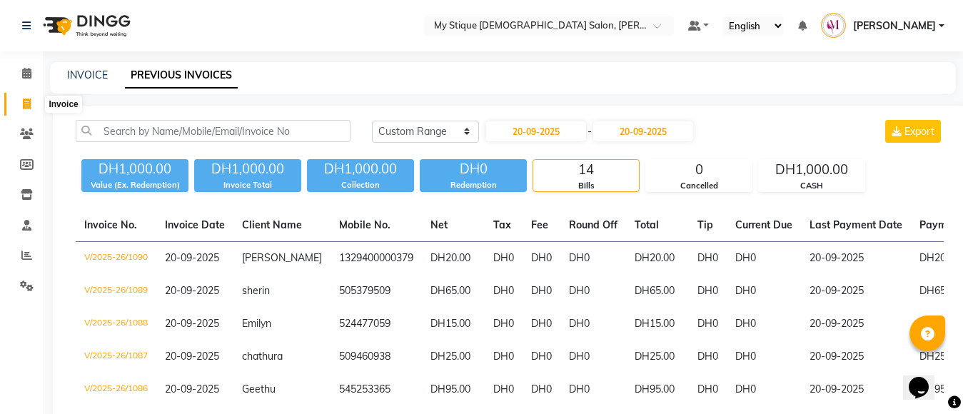
click at [26, 104] on icon at bounding box center [27, 103] width 8 height 11
select select "service"
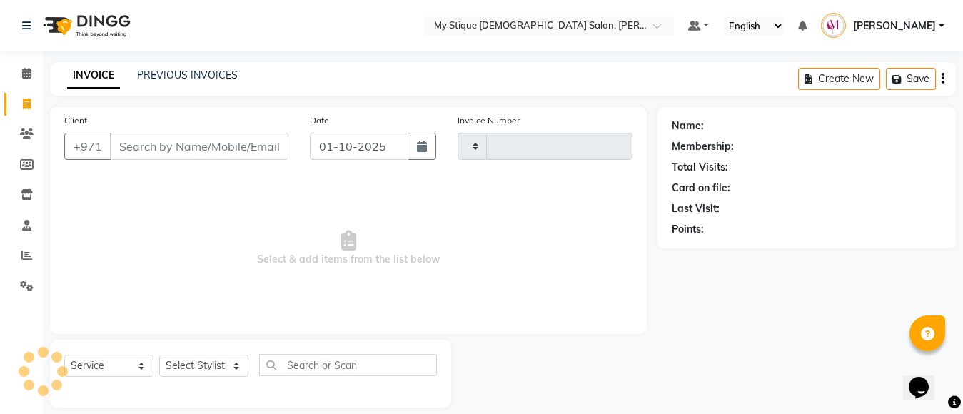
type input "1143"
select select "7457"
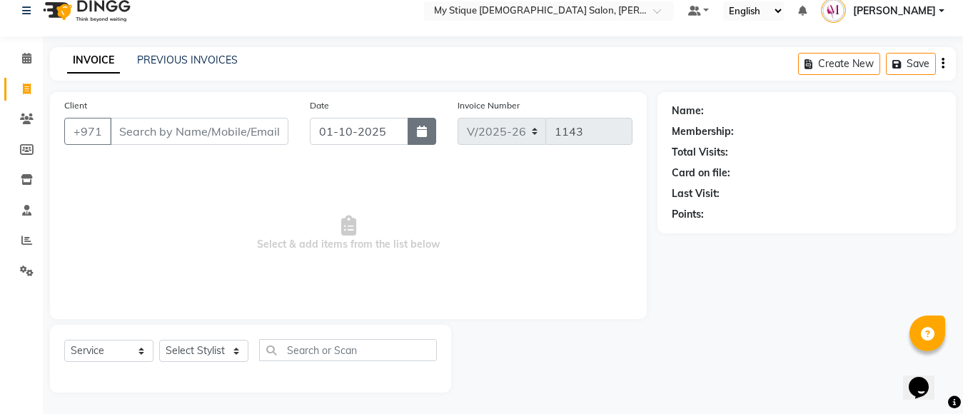
click at [420, 128] on icon "button" at bounding box center [422, 131] width 10 height 11
select select "10"
select select "2025"
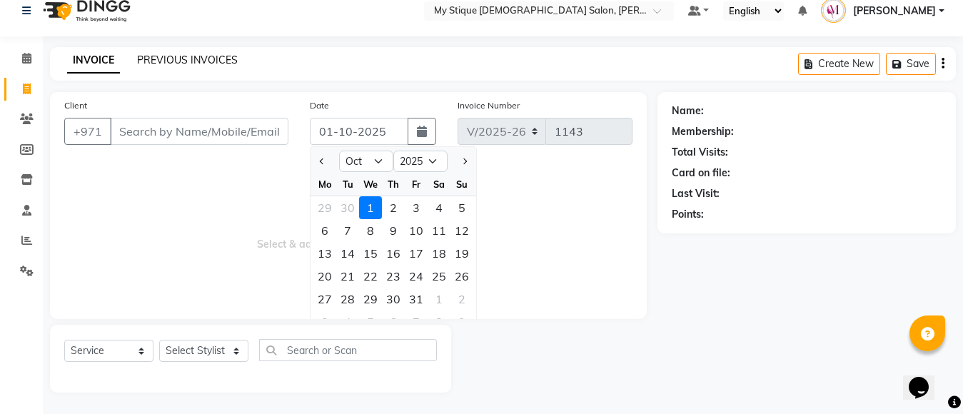
click at [191, 57] on link "PREVIOUS INVOICES" at bounding box center [187, 60] width 101 height 13
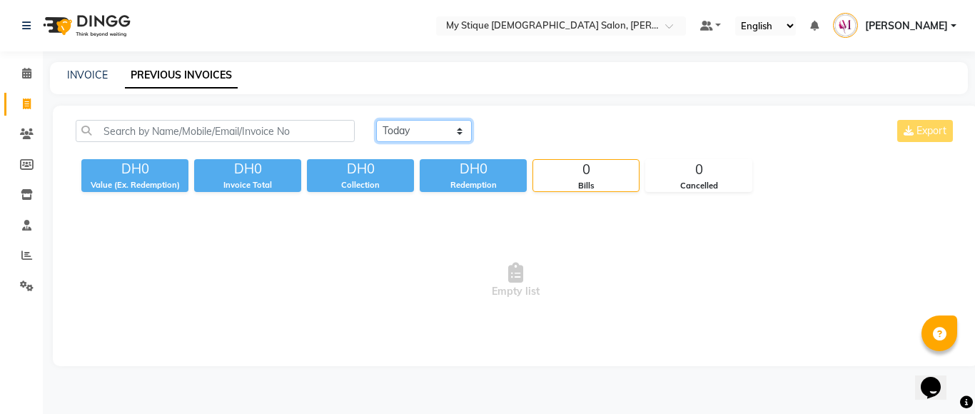
click at [412, 132] on select "[DATE] [DATE] Custom Range" at bounding box center [424, 131] width 96 height 22
select select "range"
click at [376, 120] on select "[DATE] [DATE] Custom Range" at bounding box center [424, 131] width 96 height 22
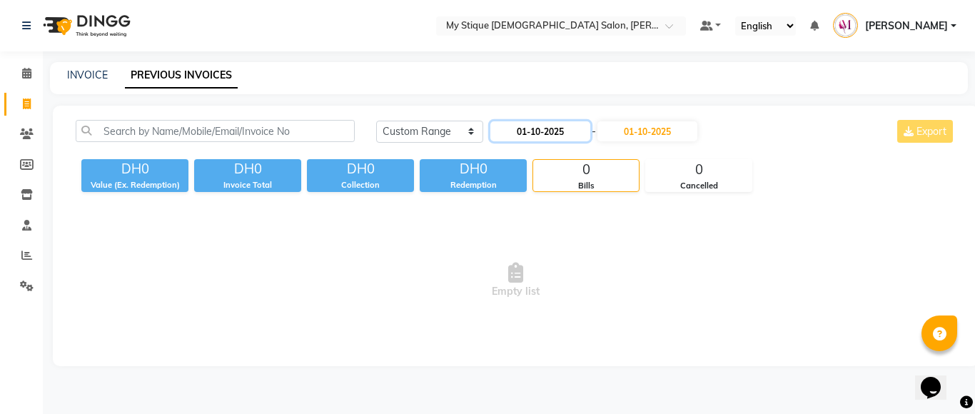
click at [576, 131] on input "01-10-2025" at bounding box center [540, 131] width 100 height 20
select select "10"
select select "2025"
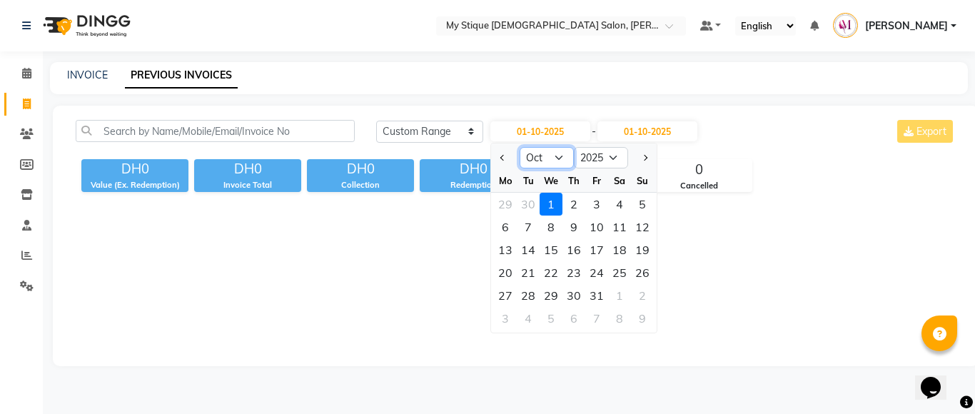
click at [561, 161] on select "Jan Feb Mar Apr May Jun [DATE] Aug Sep Oct Nov Dec" at bounding box center [546, 157] width 54 height 21
select select "9"
click at [519, 147] on select "Jan Feb Mar Apr May Jun [DATE] Aug Sep Oct Nov Dec" at bounding box center [546, 157] width 54 height 21
click at [619, 250] on div "20" at bounding box center [619, 249] width 23 height 23
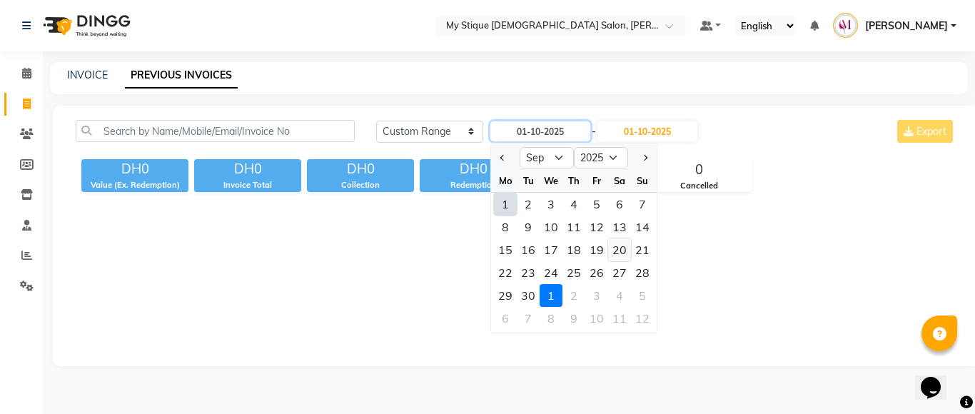
type input "20-09-2025"
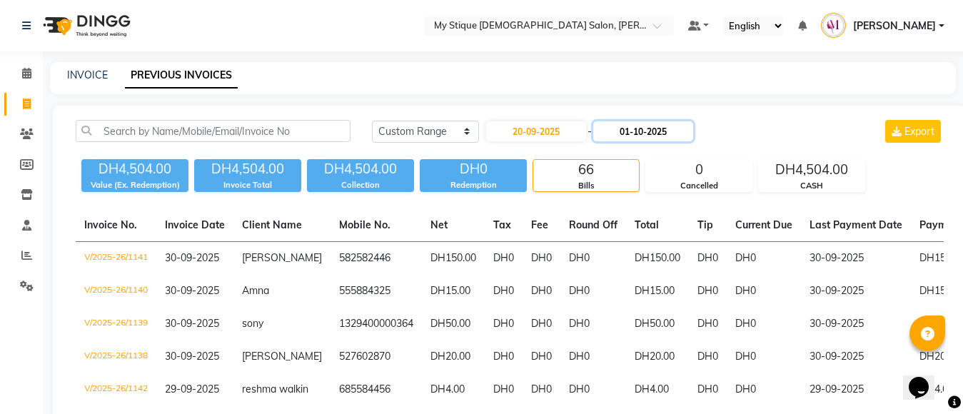
click at [646, 128] on input "01-10-2025" at bounding box center [643, 131] width 100 height 20
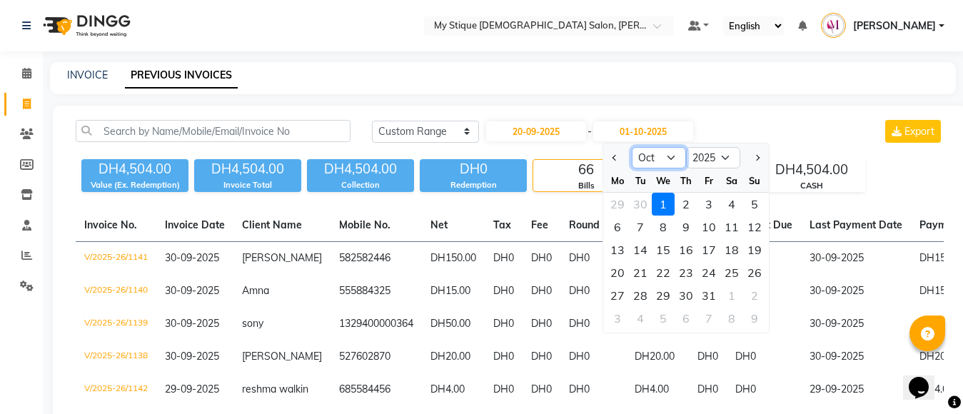
click at [669, 161] on select "Sep Oct Nov Dec" at bounding box center [658, 157] width 54 height 21
select select "9"
click at [631, 147] on select "Sep Oct Nov Dec" at bounding box center [658, 157] width 54 height 21
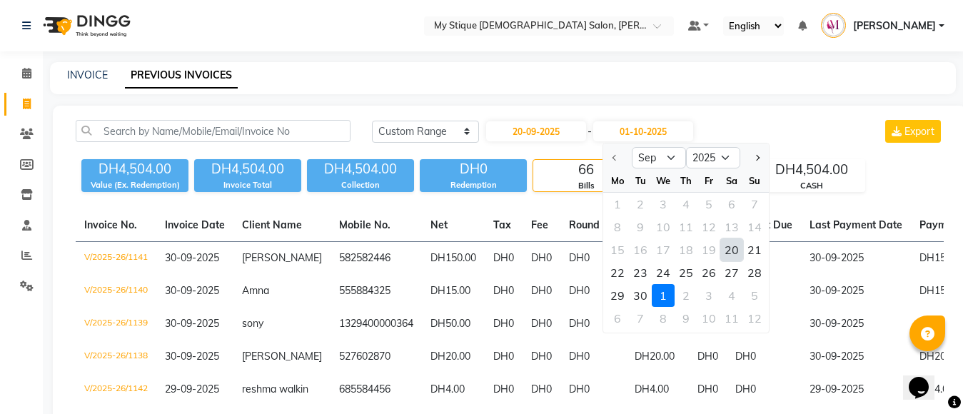
click at [729, 248] on div "20" at bounding box center [731, 249] width 23 height 23
type input "20-09-2025"
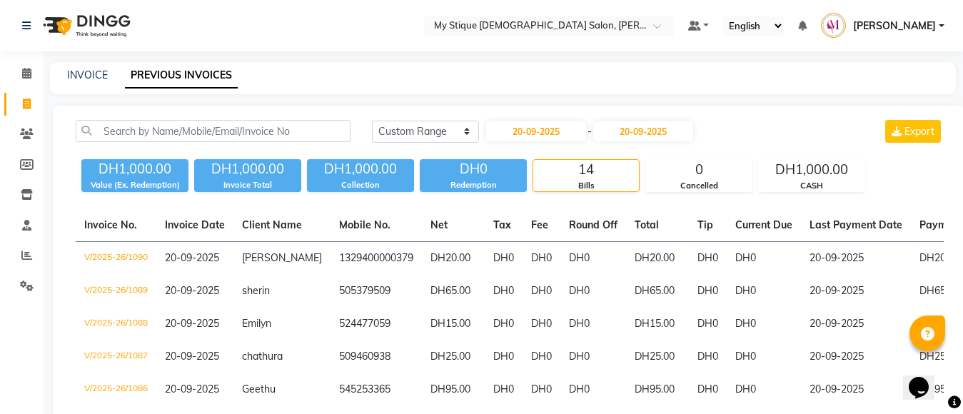
click at [803, 138] on div "[DATE] [DATE] Custom Range [DATE] - [DATE] Export" at bounding box center [658, 131] width 572 height 23
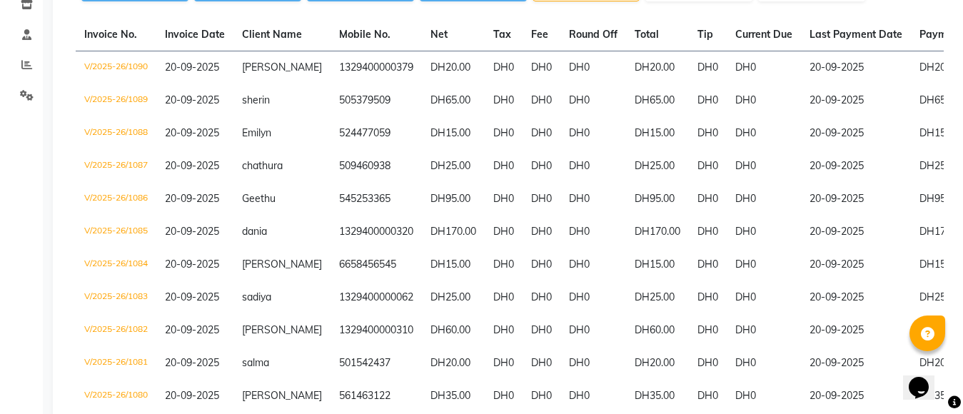
scroll to position [188, 0]
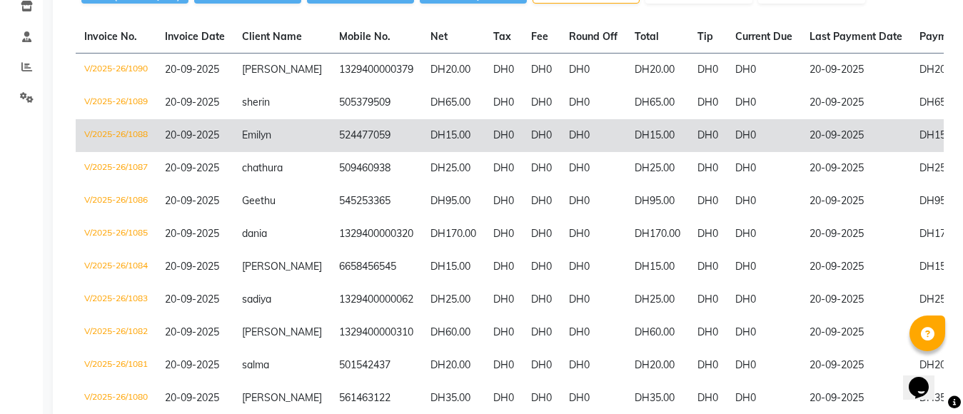
click at [626, 128] on td "DH15.00" at bounding box center [657, 135] width 63 height 33
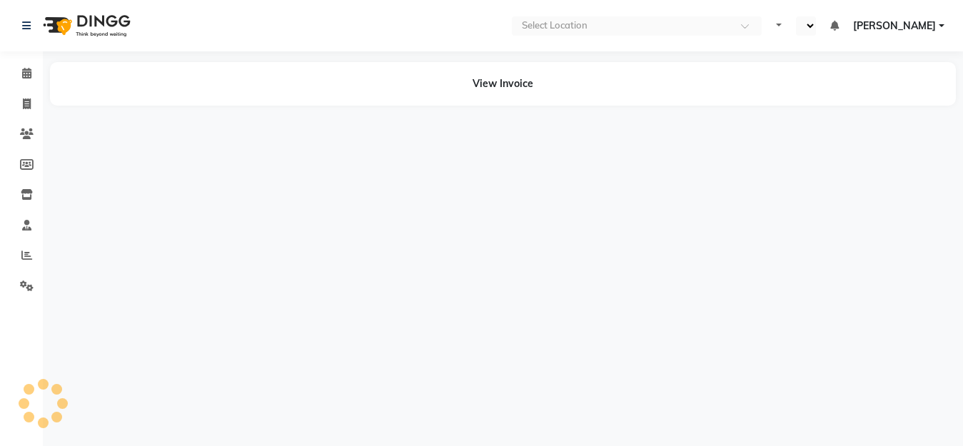
select select "en"
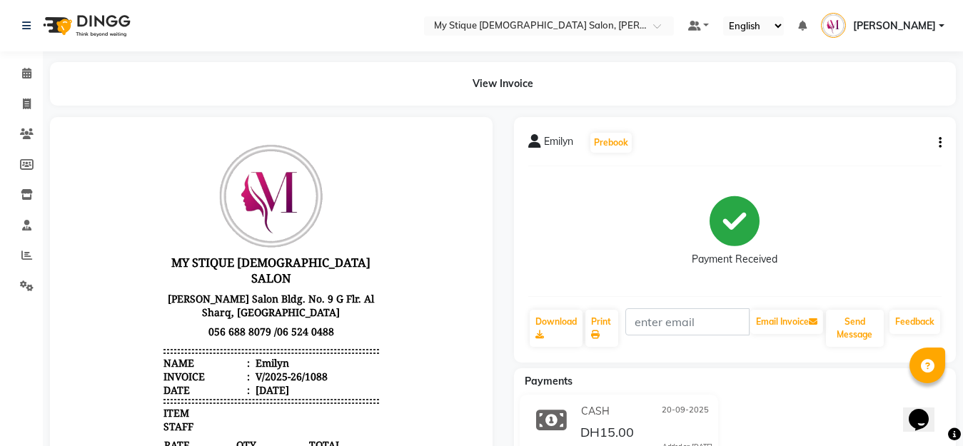
click at [940, 152] on div "Emilyn Prebook" at bounding box center [735, 142] width 414 height 23
click at [940, 143] on icon "button" at bounding box center [939, 143] width 3 height 1
click at [909, 126] on div "Cancel Invoice" at bounding box center [869, 125] width 98 height 18
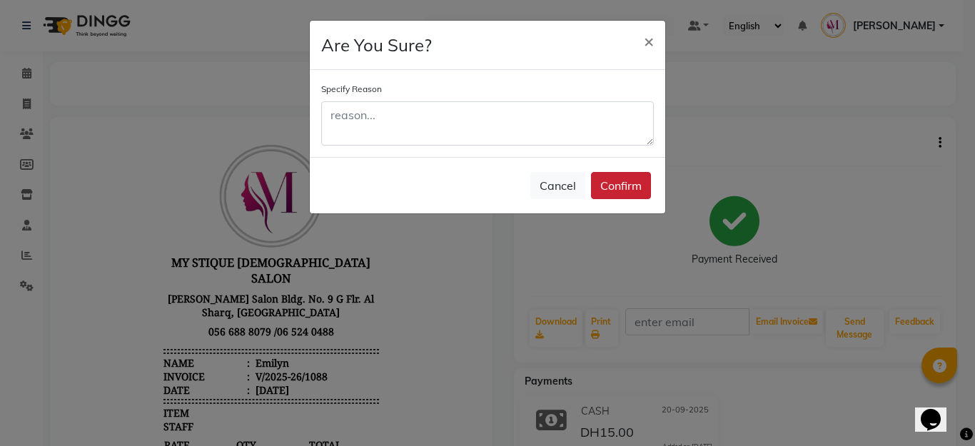
click at [636, 186] on button "Confirm" at bounding box center [621, 185] width 60 height 27
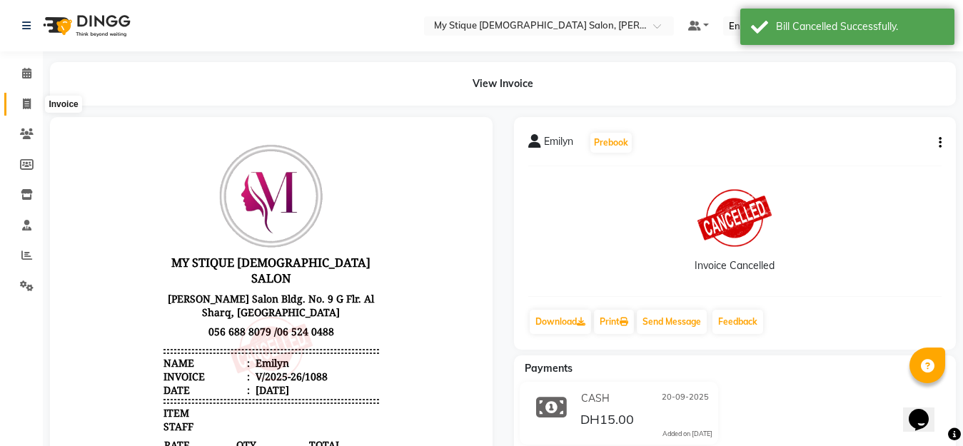
click at [29, 108] on icon at bounding box center [27, 103] width 8 height 11
select select "service"
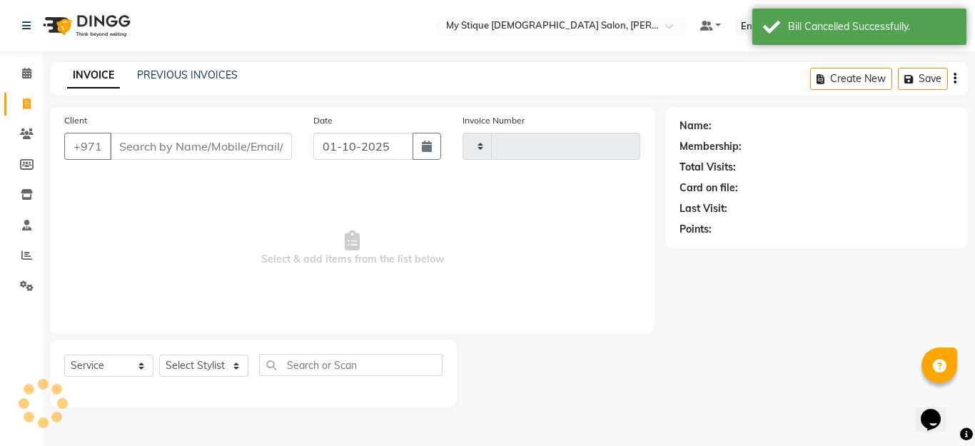
type input "1143"
select select "7457"
click at [22, 286] on icon at bounding box center [27, 285] width 14 height 11
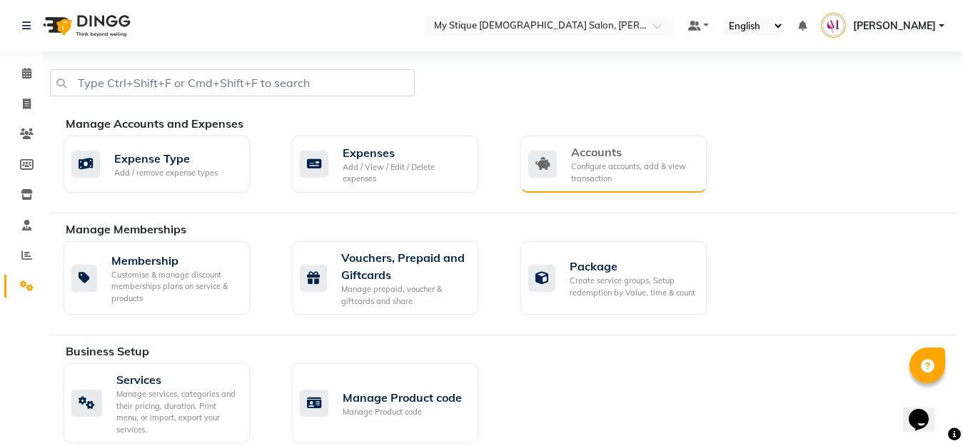
click at [619, 164] on div "Configure accounts, add & view transaction" at bounding box center [633, 173] width 124 height 24
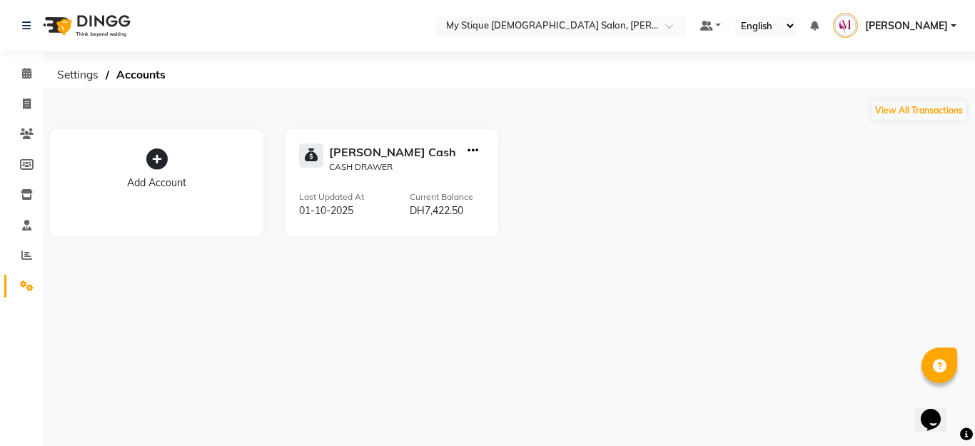
click at [472, 151] on icon "button" at bounding box center [472, 151] width 11 height 1
click at [470, 103] on div "Add Transaction" at bounding box center [474, 103] width 76 height 15
select select "direct"
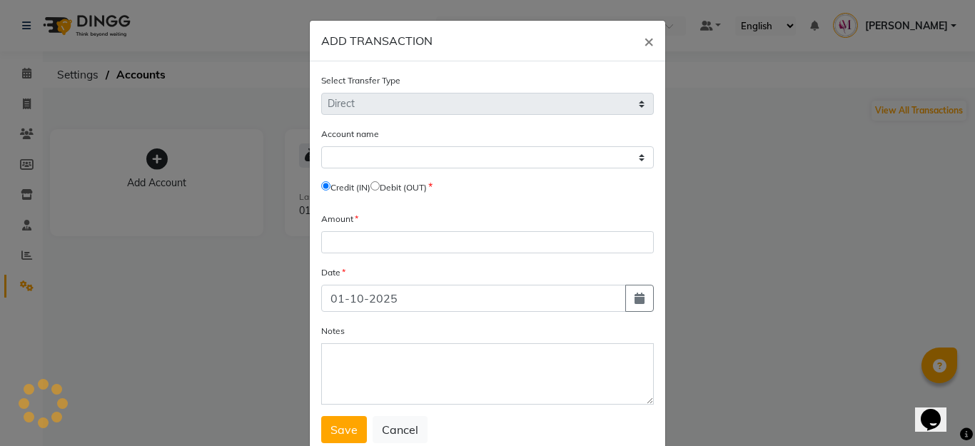
select select "6563"
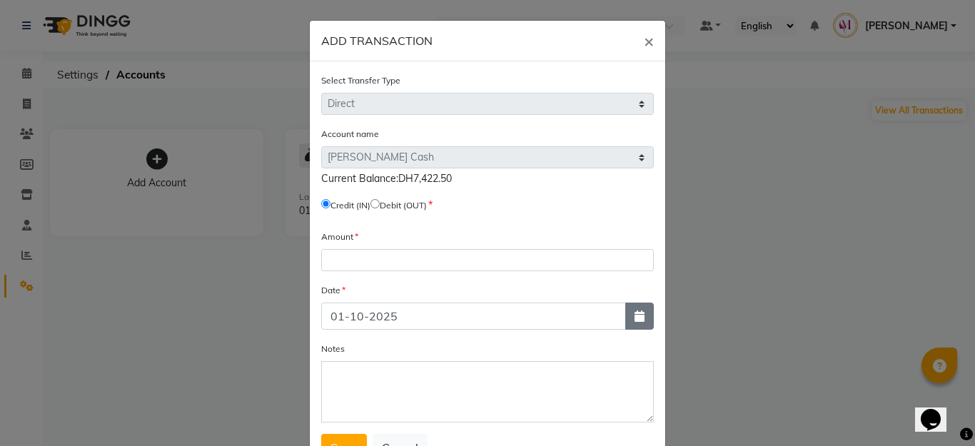
click at [626, 320] on button "button" at bounding box center [639, 316] width 29 height 27
select select "10"
select select "2025"
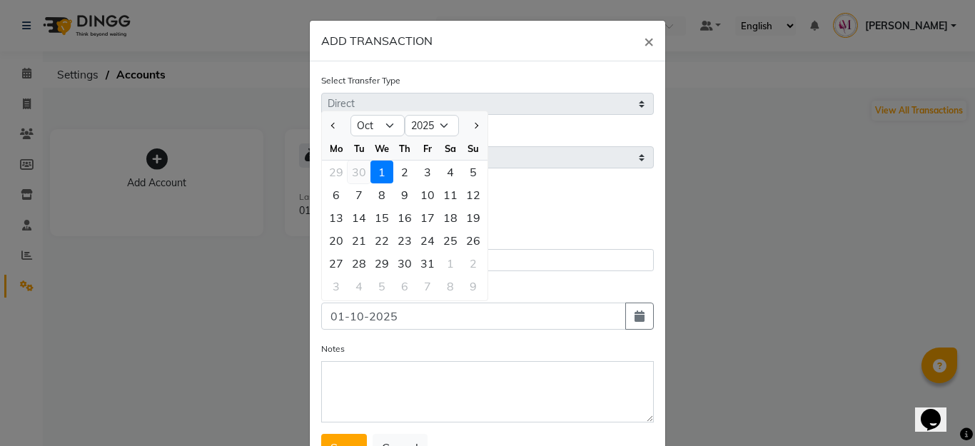
click at [354, 173] on div "30" at bounding box center [358, 172] width 23 height 23
type input "30-09-2025"
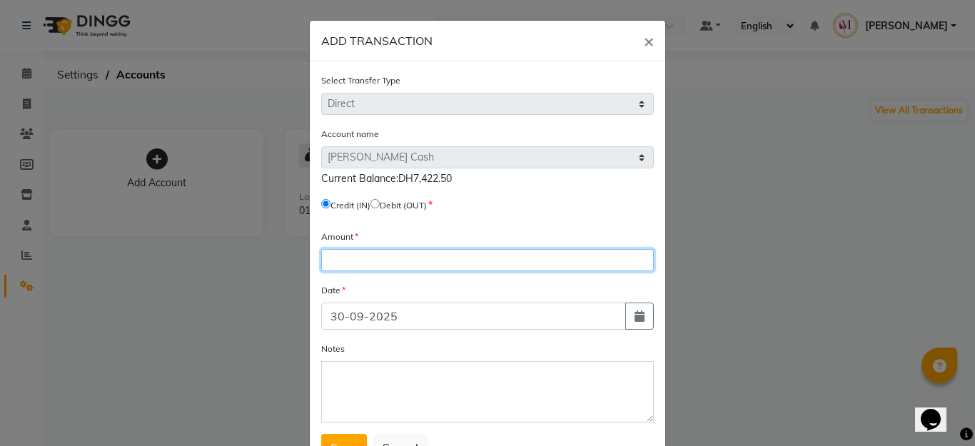
click at [377, 270] on input "number" at bounding box center [487, 260] width 333 height 22
type input "7422"
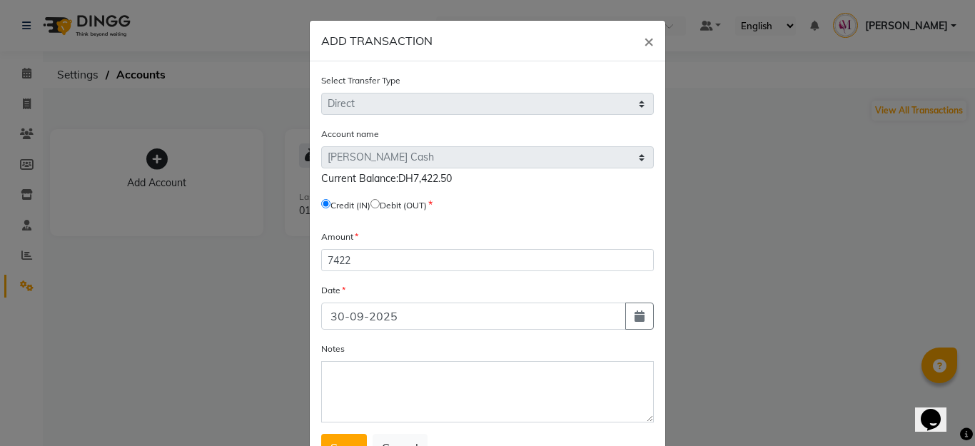
click at [547, 158] on select "Select Petty Cash" at bounding box center [487, 157] width 333 height 22
click at [380, 204] on input "radio" at bounding box center [374, 203] width 9 height 9
radio input "true"
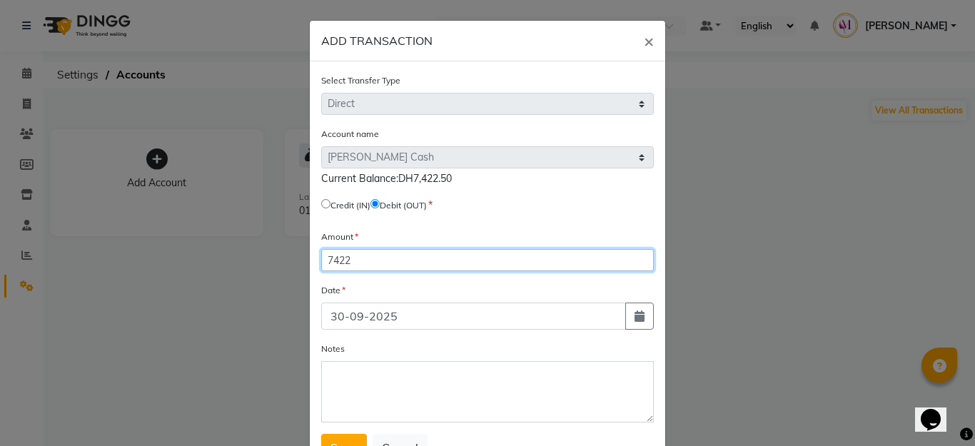
click at [374, 263] on input "7422" at bounding box center [487, 260] width 333 height 22
type input "7422.5"
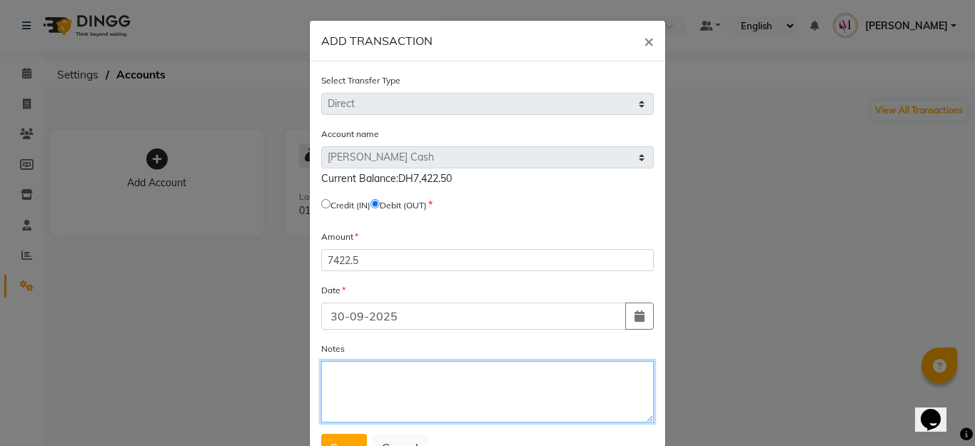
click at [346, 406] on textarea "Notes" at bounding box center [487, 391] width 333 height 61
type textarea "sls collection"
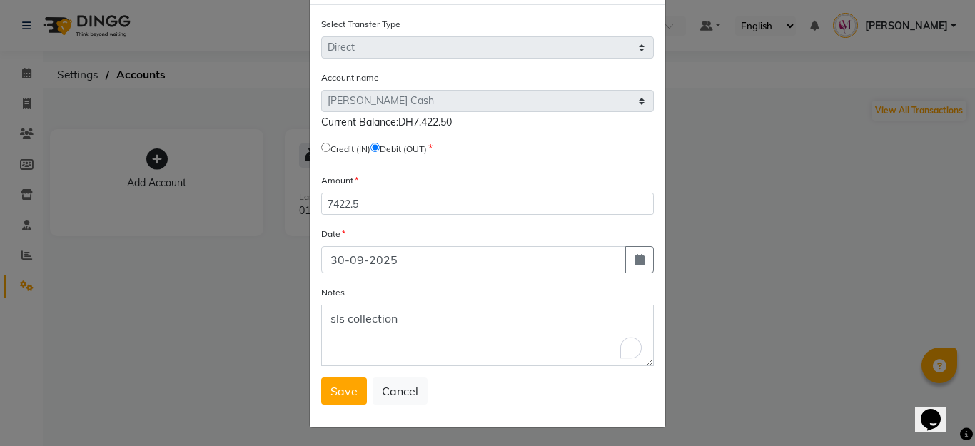
scroll to position [59, 0]
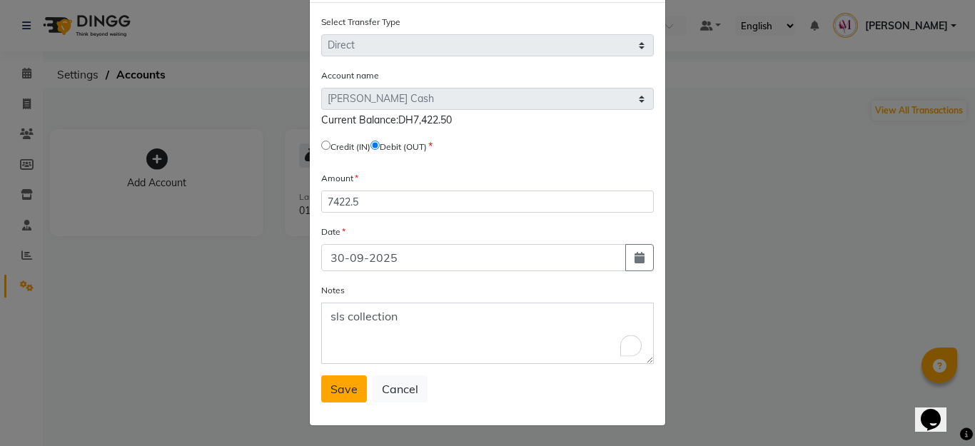
click at [348, 393] on span "Save" at bounding box center [343, 389] width 27 height 14
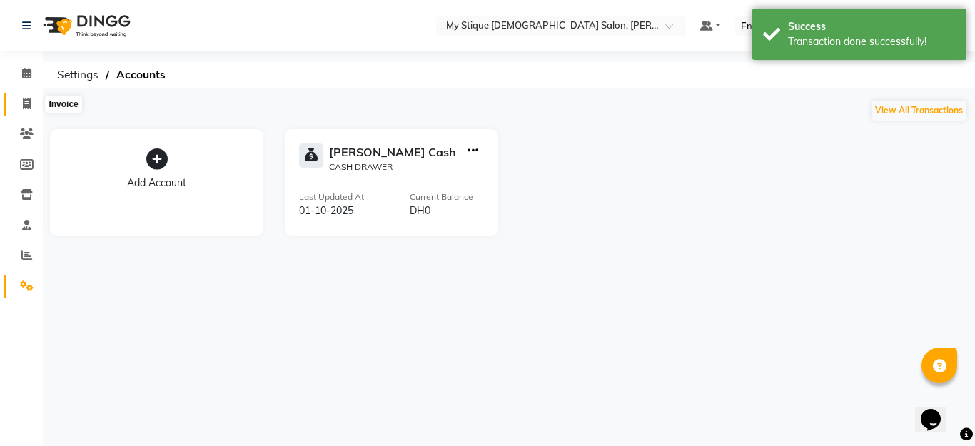
click at [22, 96] on span at bounding box center [26, 104] width 25 height 16
select select "service"
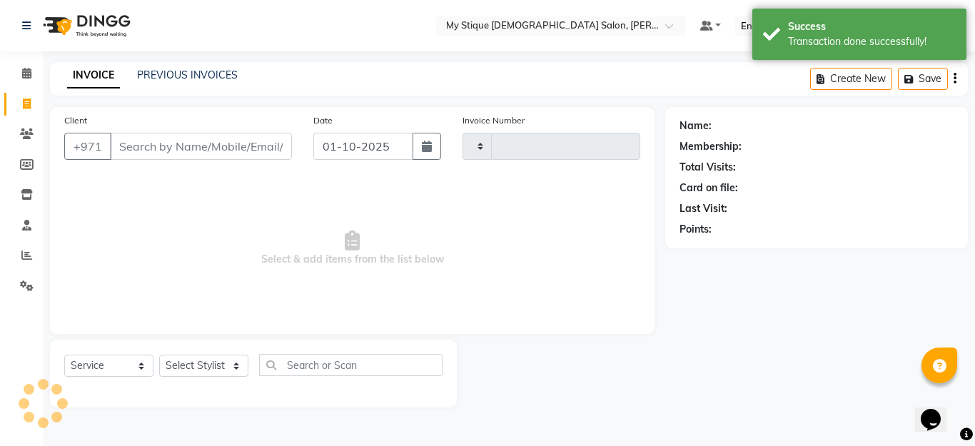
type input "1143"
select select "7457"
click at [231, 75] on link "PREVIOUS INVOICES" at bounding box center [187, 75] width 101 height 13
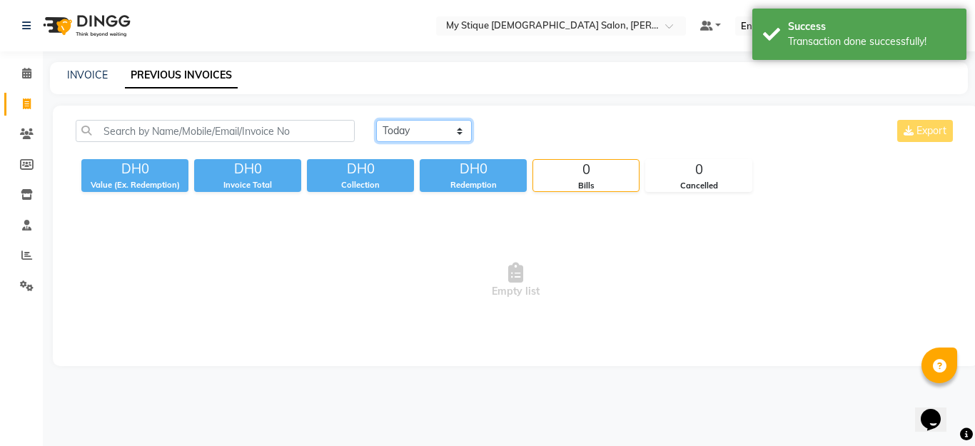
click at [415, 137] on select "[DATE] [DATE] Custom Range" at bounding box center [424, 131] width 96 height 22
click at [376, 120] on select "[DATE] [DATE] Custom Range" at bounding box center [424, 131] width 96 height 22
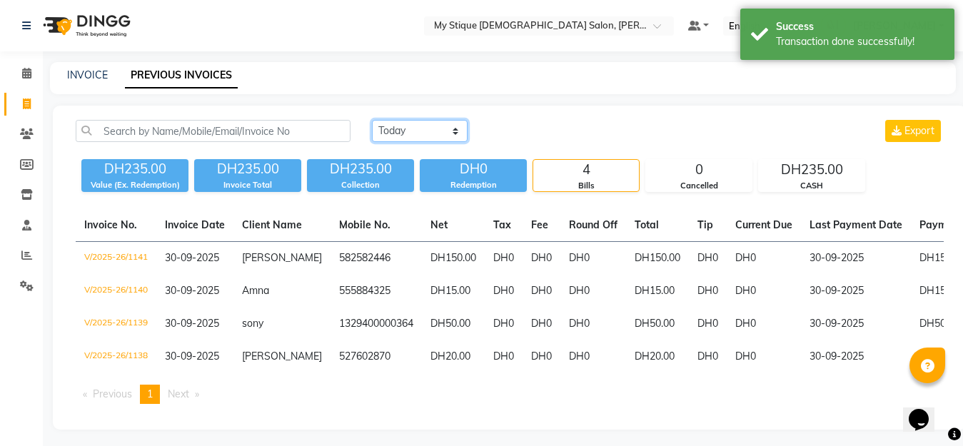
click at [419, 131] on select "[DATE] [DATE] Custom Range" at bounding box center [420, 131] width 96 height 22
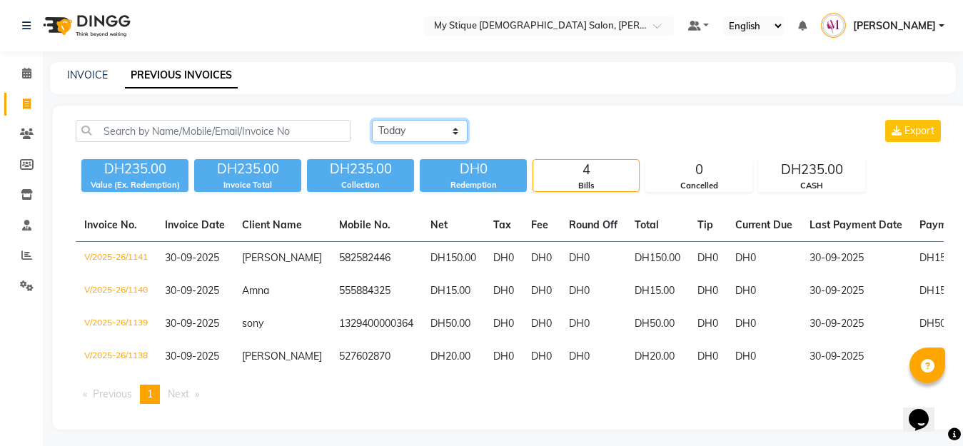
select select "today"
click at [372, 120] on select "[DATE] [DATE] Custom Range" at bounding box center [420, 131] width 96 height 22
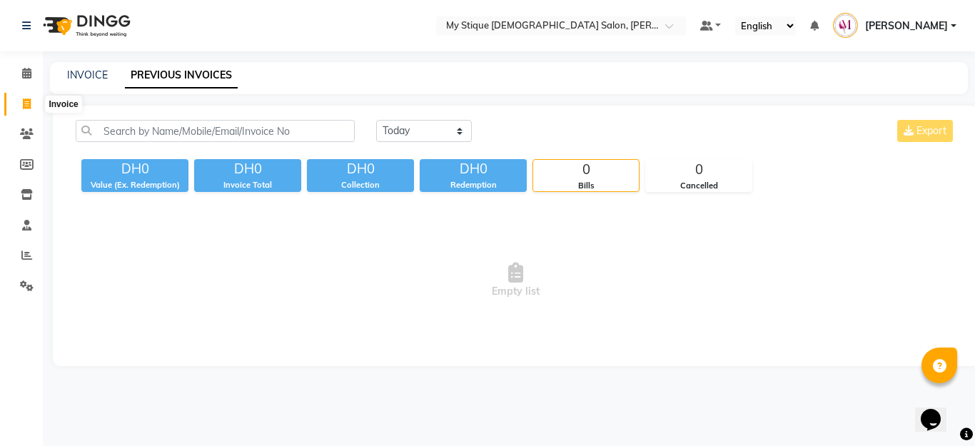
click at [36, 104] on span at bounding box center [26, 104] width 25 height 16
select select "service"
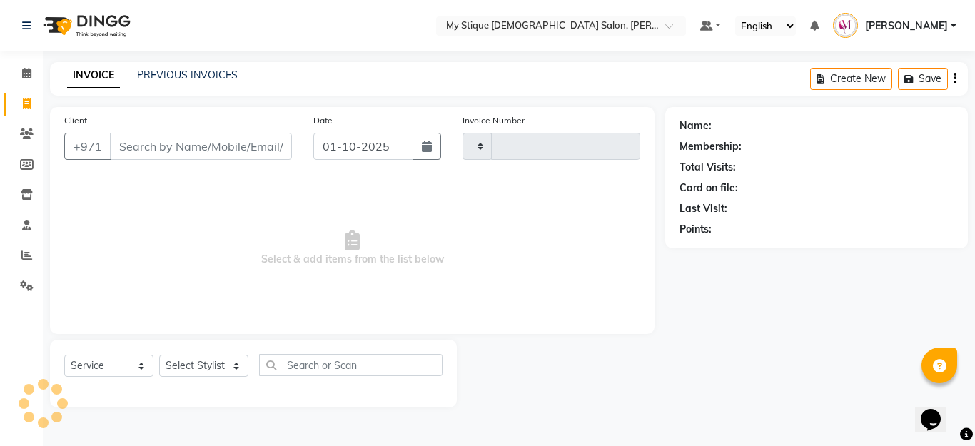
type input "1143"
select select "7457"
